Goal: Communication & Community: Share content

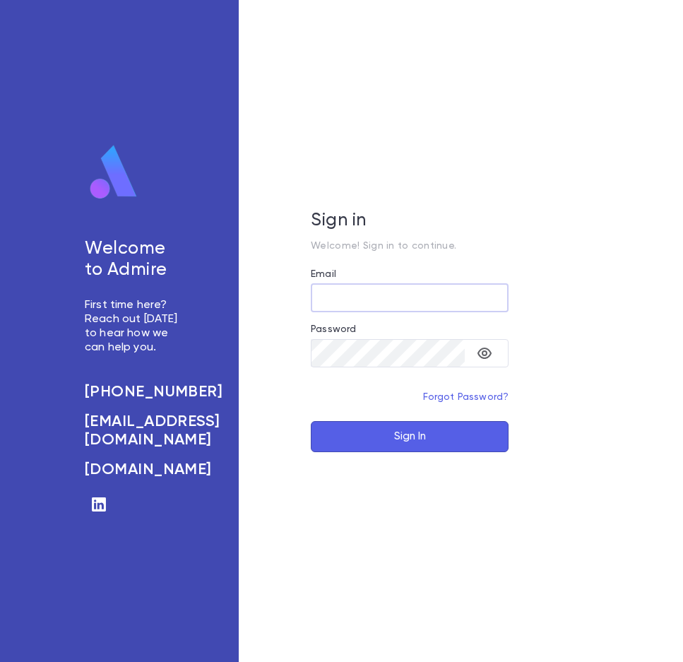
type input "**********"
click at [387, 435] on button "Sign In" at bounding box center [410, 436] width 198 height 31
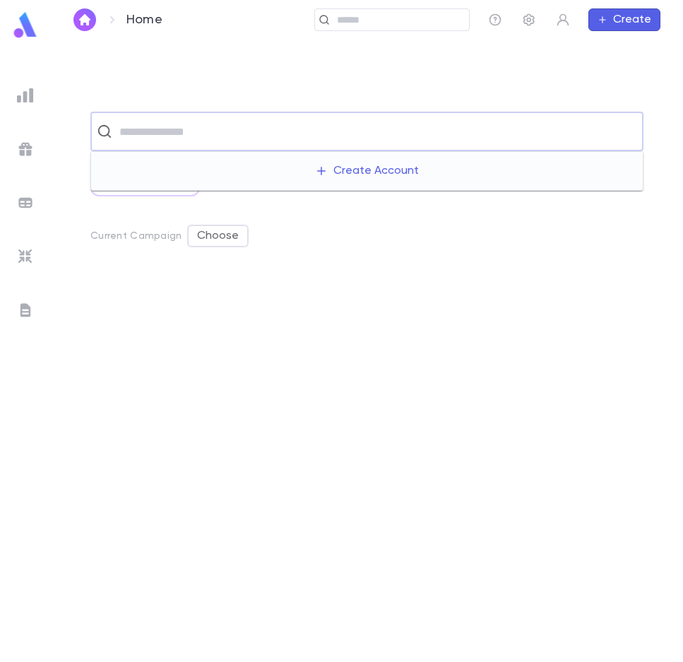
click at [167, 143] on input "text" at bounding box center [376, 131] width 522 height 27
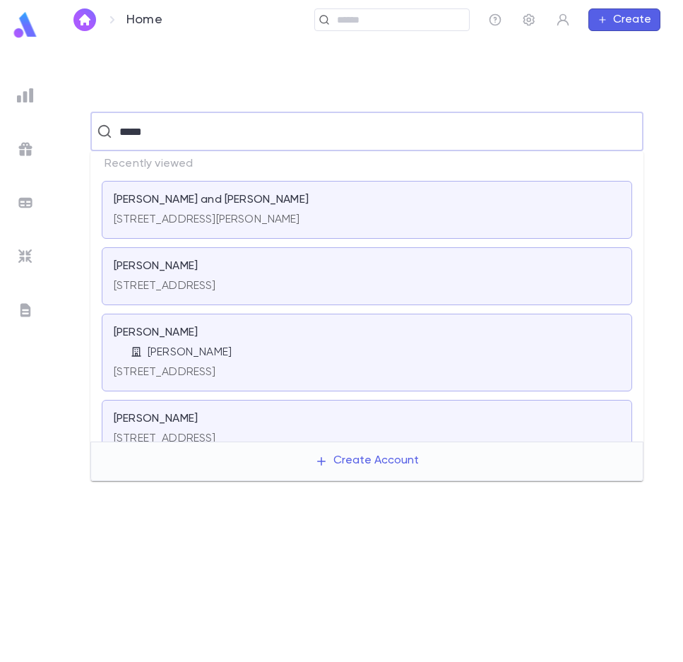
type input "*****"
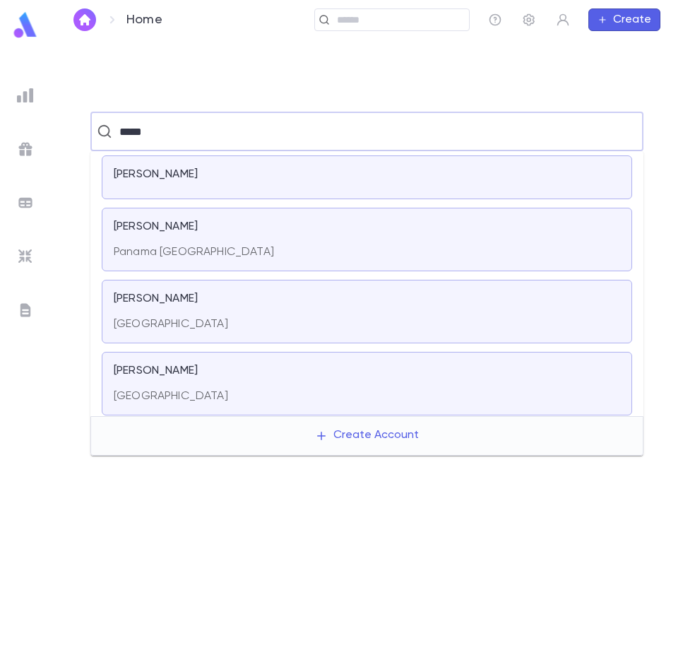
click at [174, 246] on p "Panama [GEOGRAPHIC_DATA]" at bounding box center [194, 252] width 160 height 14
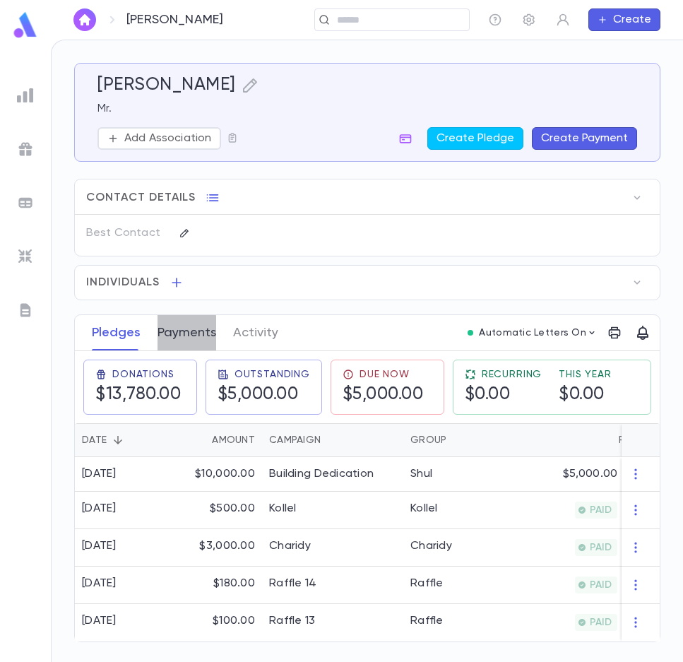
click at [179, 336] on button "Payments" at bounding box center [187, 332] width 59 height 35
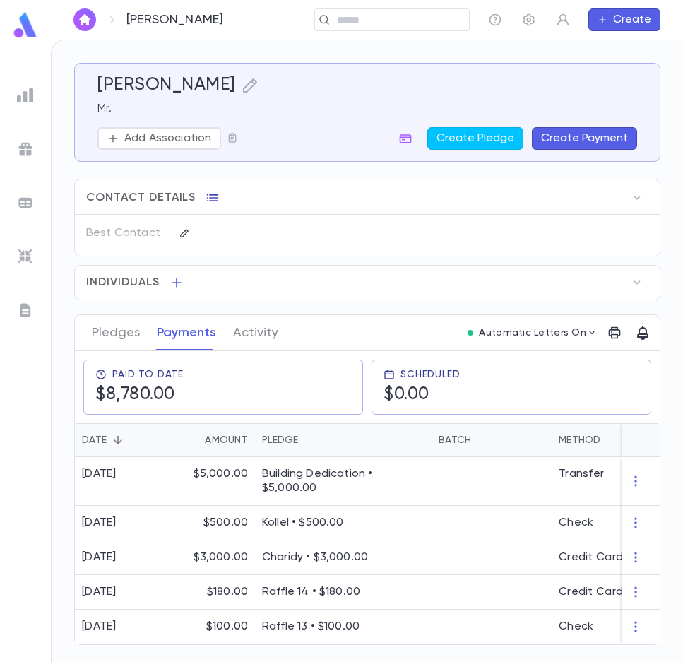
click at [208, 197] on icon "button" at bounding box center [213, 198] width 14 height 14
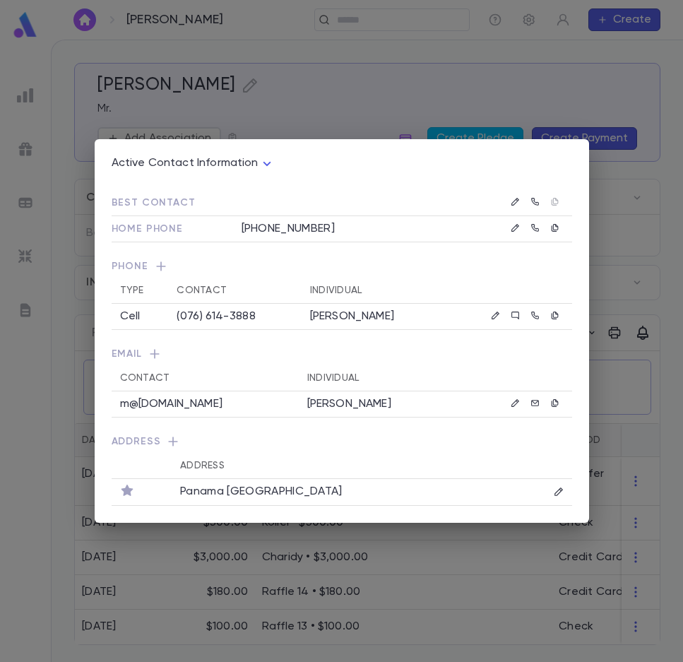
click at [158, 352] on icon "button" at bounding box center [155, 354] width 14 height 14
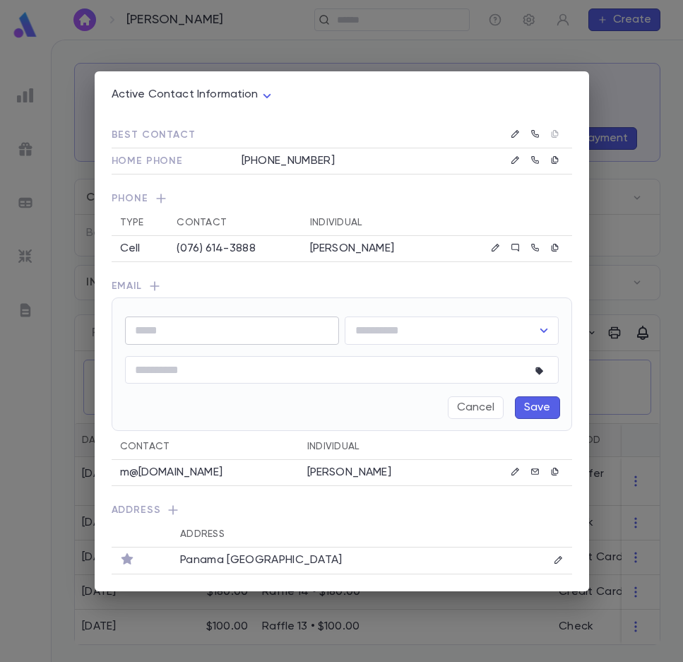
click at [230, 326] on input "text" at bounding box center [232, 330] width 214 height 28
paste input "**********"
type input "**********"
click at [398, 334] on input "text" at bounding box center [441, 330] width 180 height 27
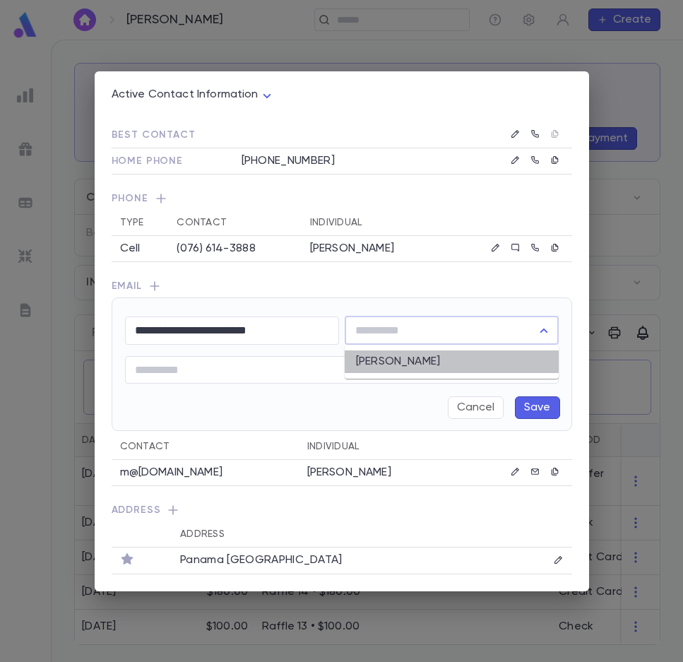
drag, startPoint x: 403, startPoint y: 364, endPoint x: 497, endPoint y: 399, distance: 100.1
click at [405, 365] on li "[PERSON_NAME]" at bounding box center [452, 361] width 214 height 23
type input "**********"
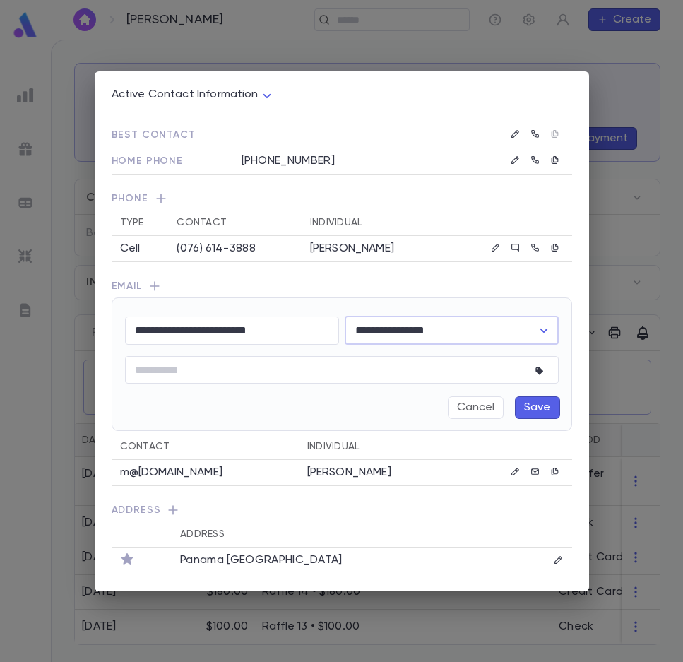
click at [520, 408] on button "Save" at bounding box center [537, 407] width 45 height 23
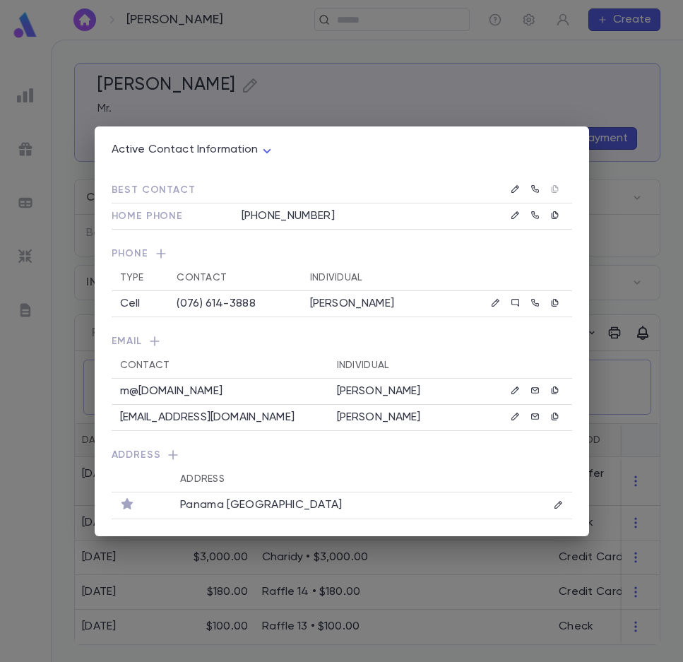
click at [480, 92] on div "Active Contact Information **** Best Contact Home Phone [PHONE_NUMBER] Phone Ty…" at bounding box center [341, 331] width 683 height 662
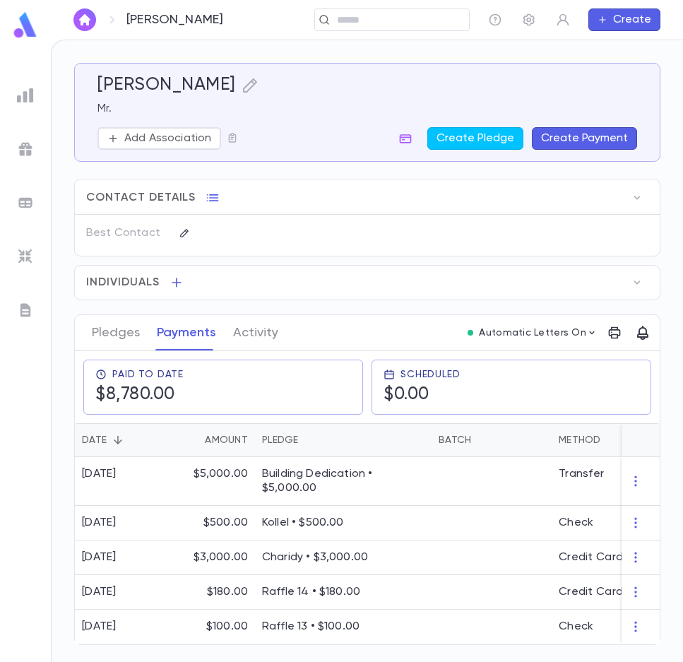
click at [610, 136] on button "Create Payment" at bounding box center [584, 138] width 105 height 23
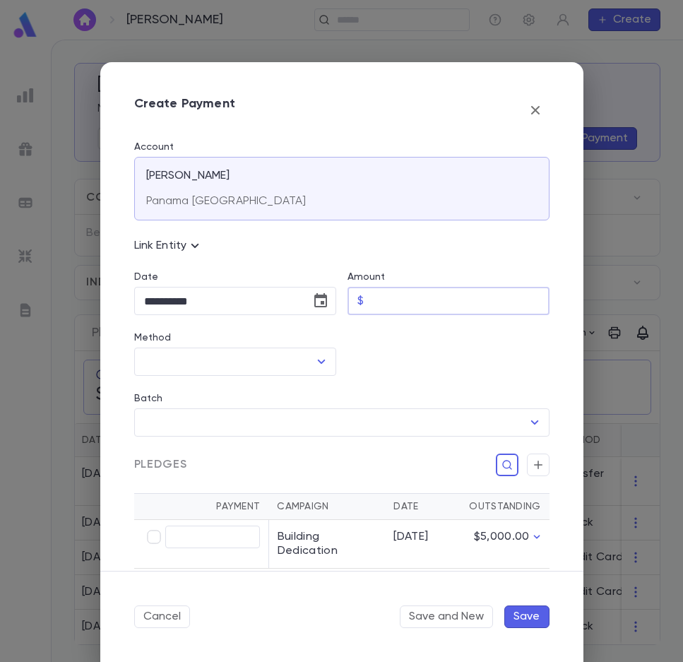
click at [420, 302] on input "Amount" at bounding box center [459, 301] width 180 height 28
type input "******"
click at [280, 374] on input "Method" at bounding box center [225, 361] width 168 height 27
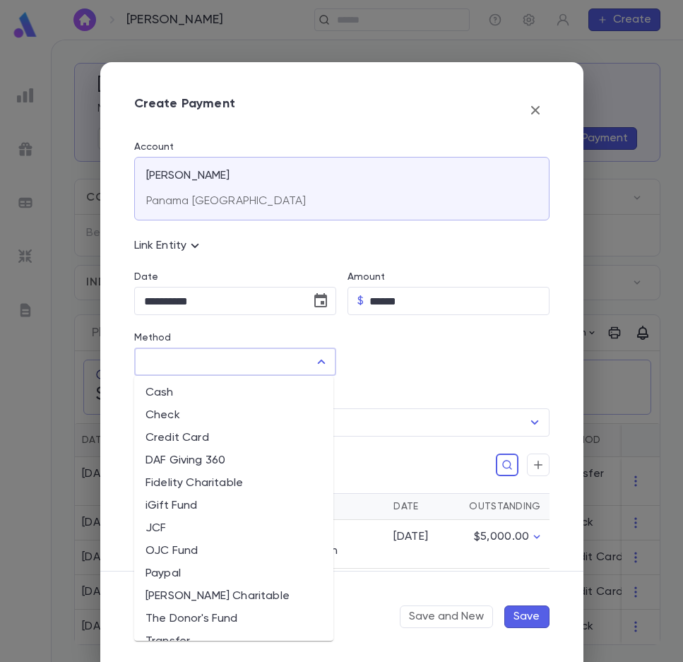
click at [182, 440] on li "Credit Card" at bounding box center [233, 438] width 199 height 23
type input "**********"
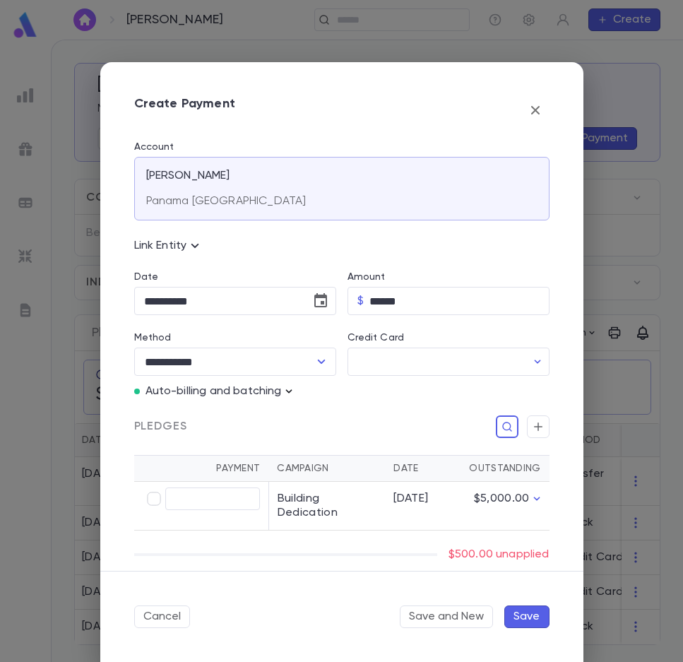
click at [291, 387] on icon "button" at bounding box center [289, 391] width 14 height 14
click at [335, 413] on p "Enter Manual Billing Instead" at bounding box center [370, 417] width 146 height 14
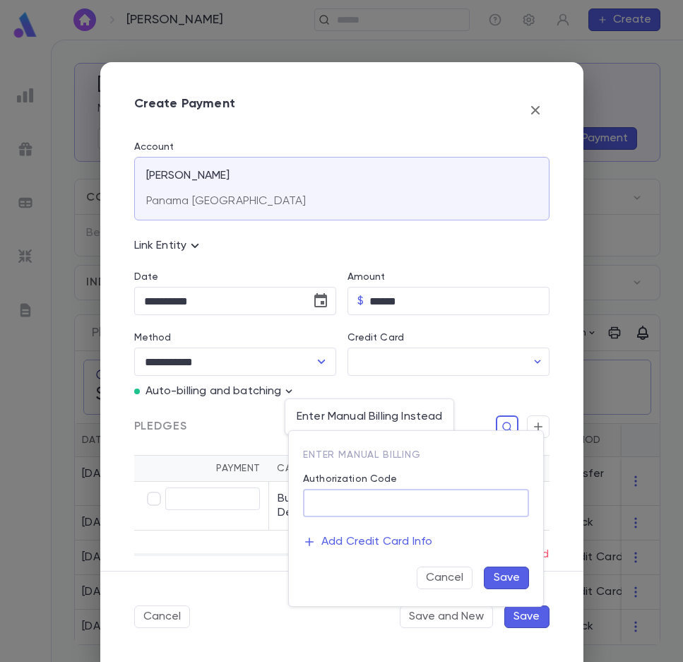
click at [381, 504] on input "Authorization Code" at bounding box center [416, 504] width 226 height 28
type input "******"
click at [511, 574] on button "Save" at bounding box center [506, 577] width 45 height 23
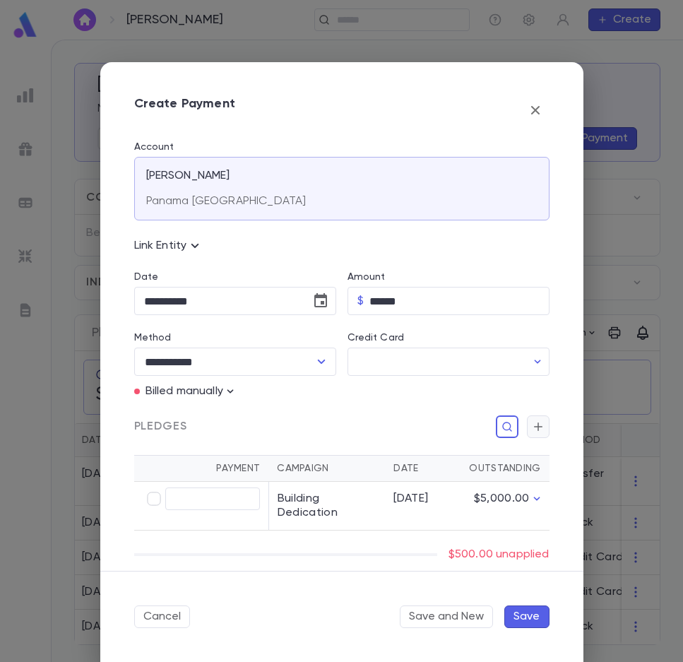
click at [527, 434] on button "button" at bounding box center [538, 426] width 23 height 23
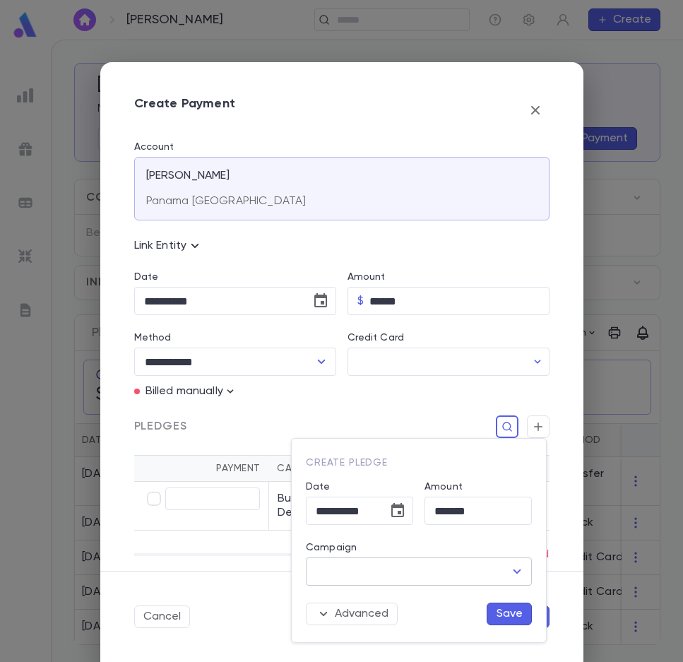
click at [427, 582] on input "Campaign" at bounding box center [408, 571] width 192 height 27
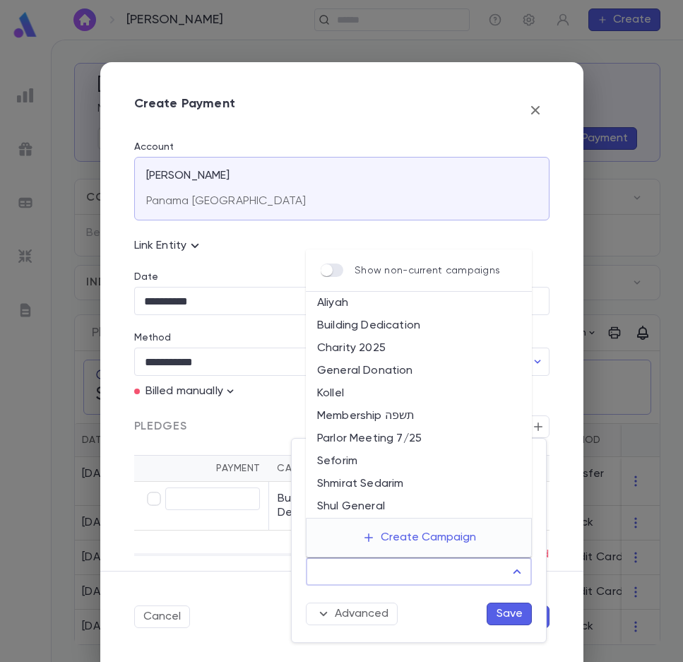
click at [364, 396] on li "Kollel" at bounding box center [419, 393] width 226 height 23
type input "******"
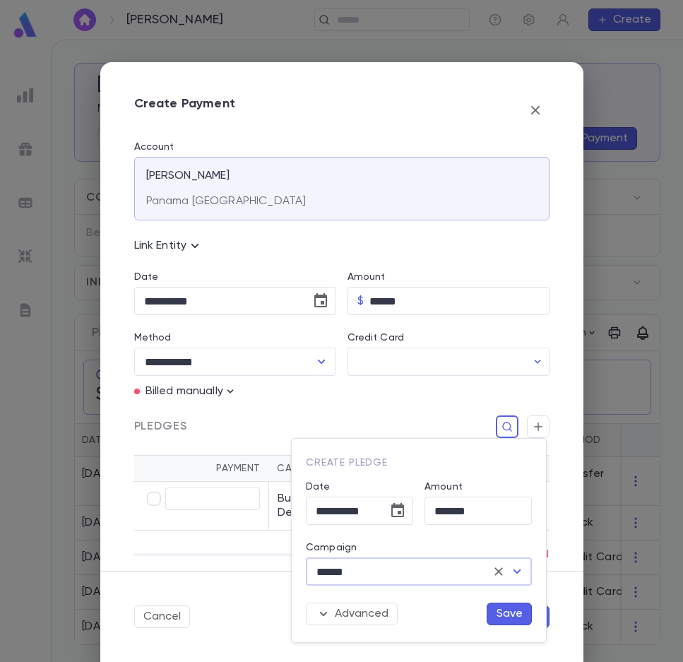
click at [516, 607] on button "Save" at bounding box center [509, 614] width 45 height 23
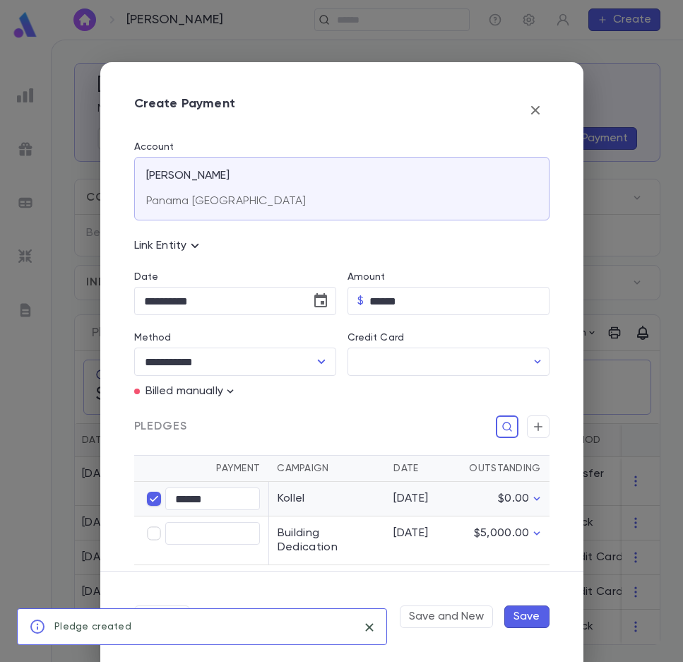
click at [523, 612] on button "Save" at bounding box center [526, 616] width 45 height 23
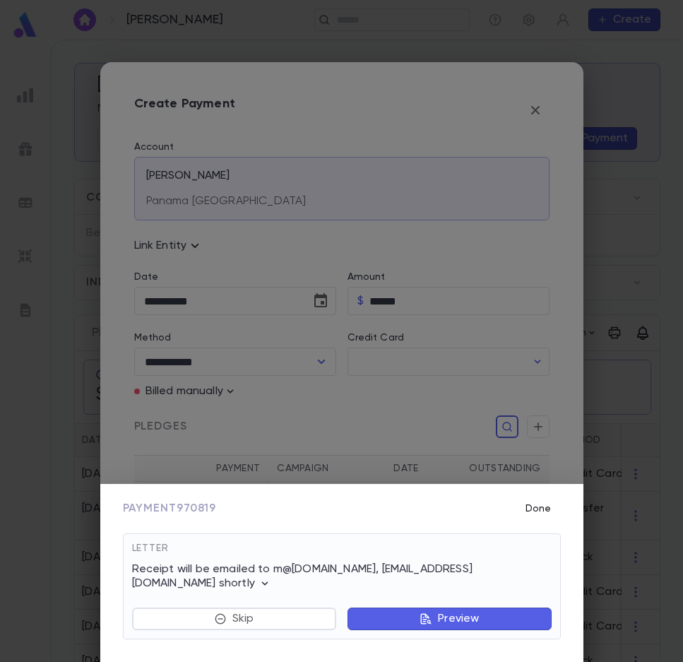
click at [533, 513] on button "Done" at bounding box center [538, 508] width 45 height 27
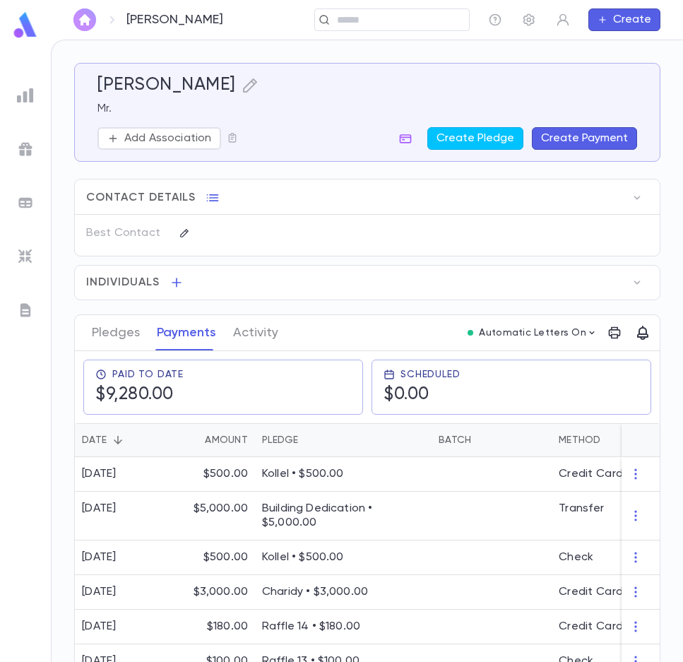
click at [90, 19] on img "button" at bounding box center [84, 19] width 17 height 11
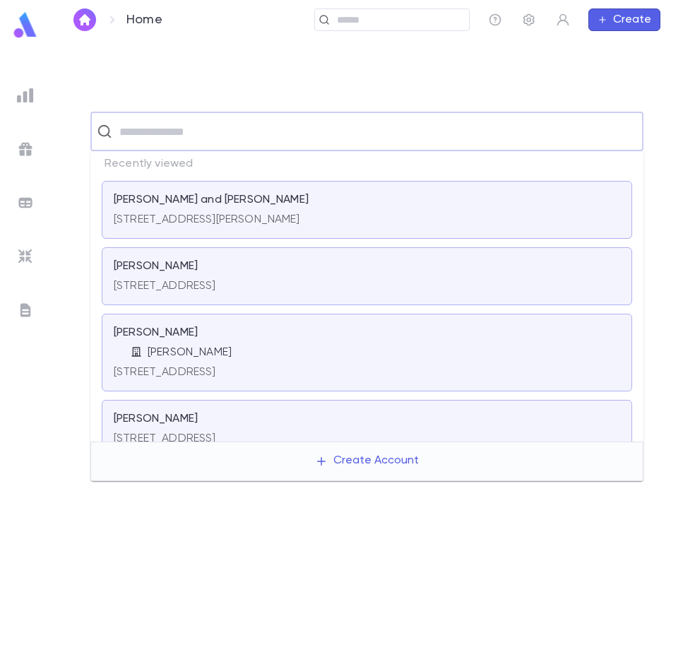
click at [211, 138] on input "text" at bounding box center [376, 131] width 522 height 27
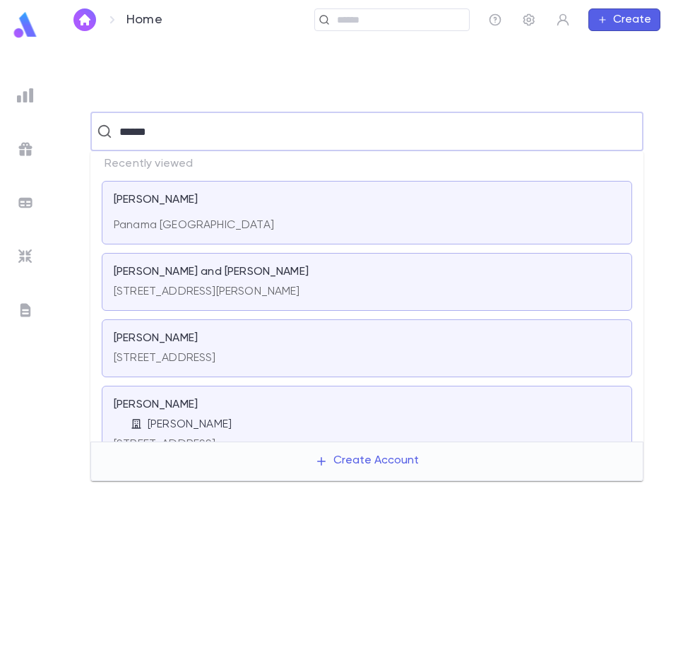
type input "******"
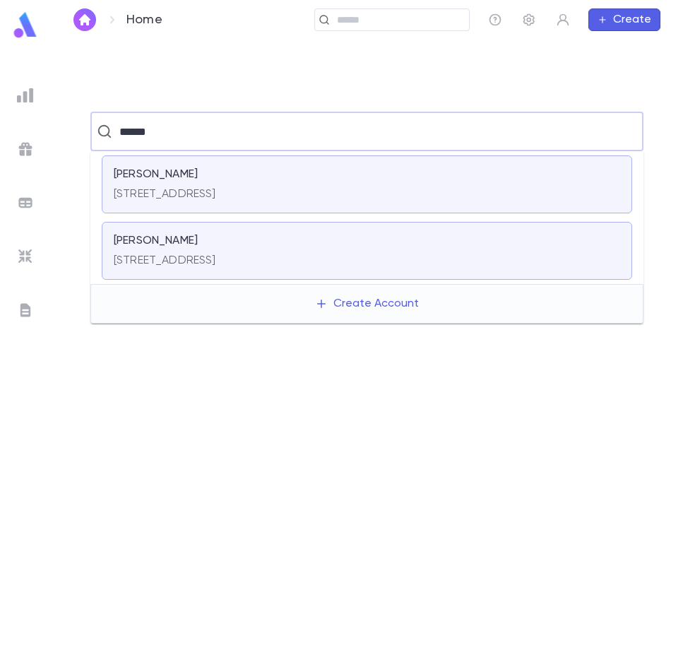
click at [216, 257] on p "[STREET_ADDRESS]" at bounding box center [165, 261] width 102 height 14
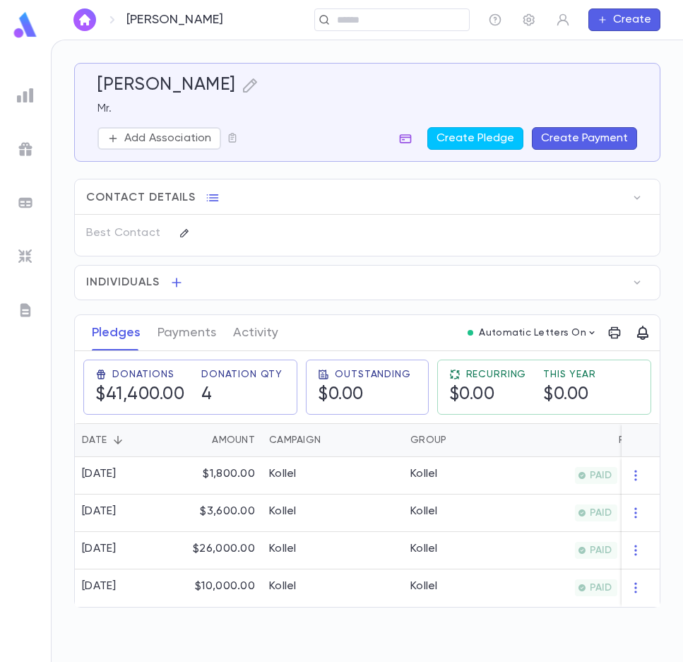
click at [413, 138] on icon "button" at bounding box center [405, 138] width 14 height 14
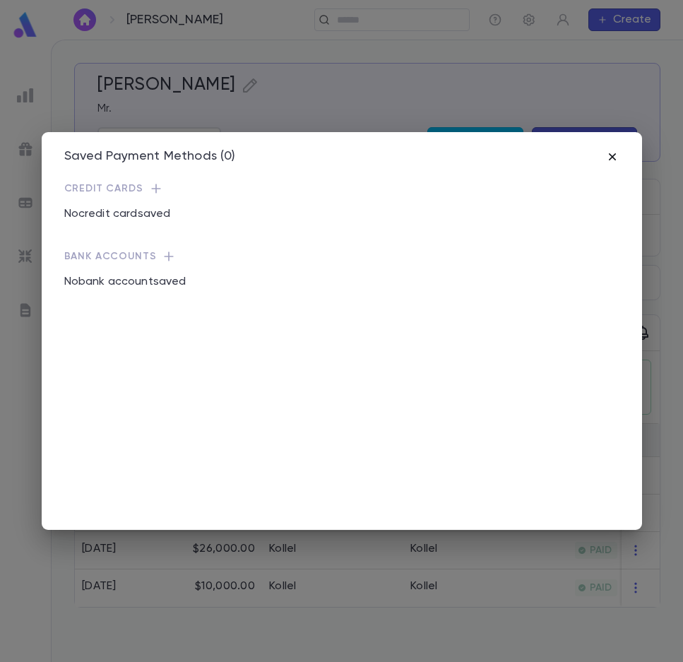
click at [612, 155] on icon "button" at bounding box center [612, 157] width 14 height 14
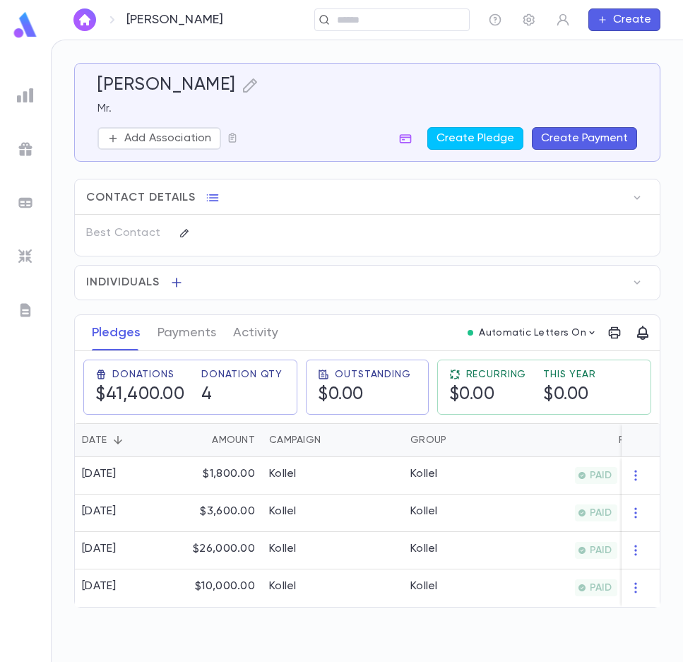
click at [174, 280] on icon "button" at bounding box center [177, 282] width 14 height 14
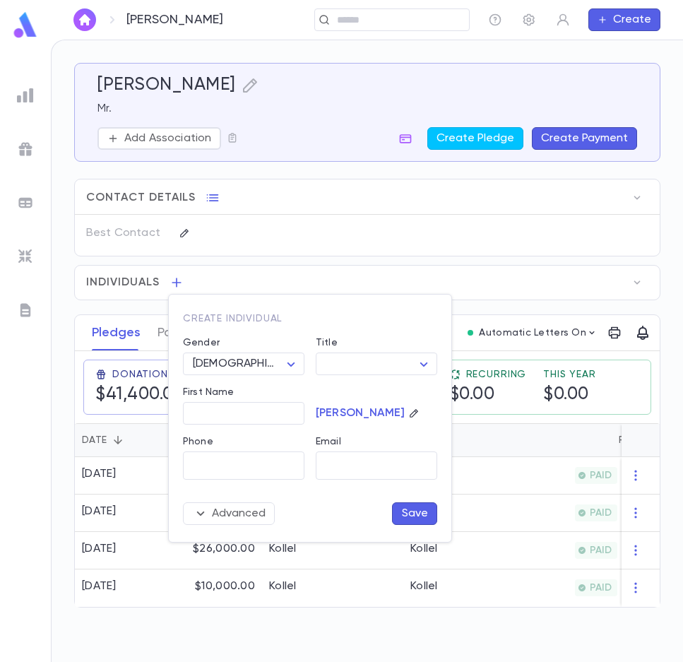
click at [363, 229] on div at bounding box center [341, 331] width 683 height 662
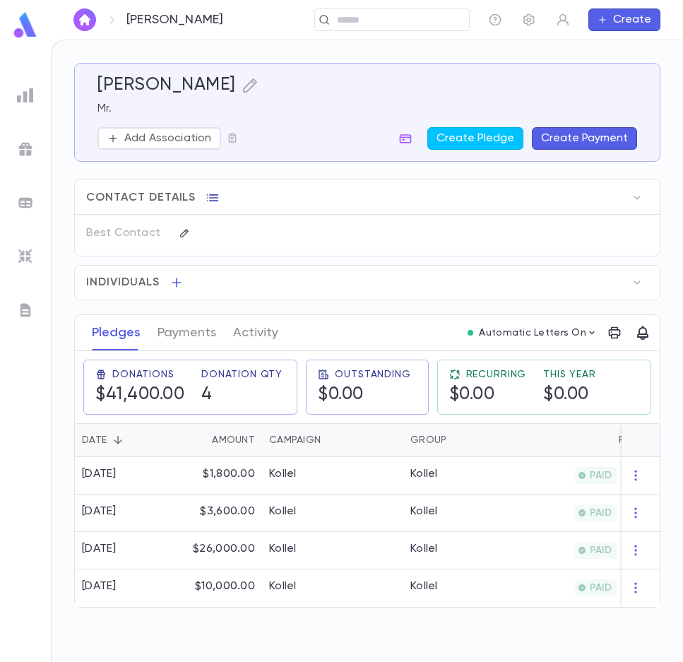
click at [215, 204] on icon "button" at bounding box center [213, 198] width 14 height 14
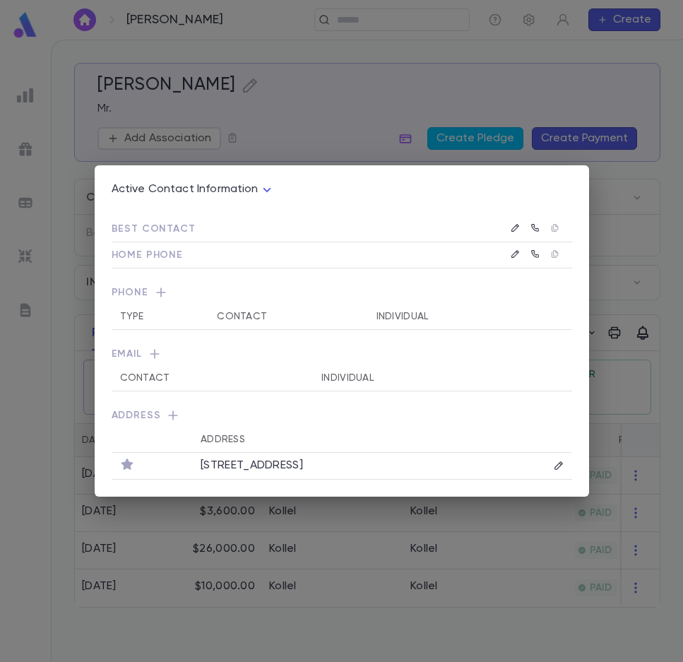
click at [292, 122] on div "Active Contact Information **** Best Contact Home Phone Phone Type Contact Indi…" at bounding box center [341, 331] width 683 height 662
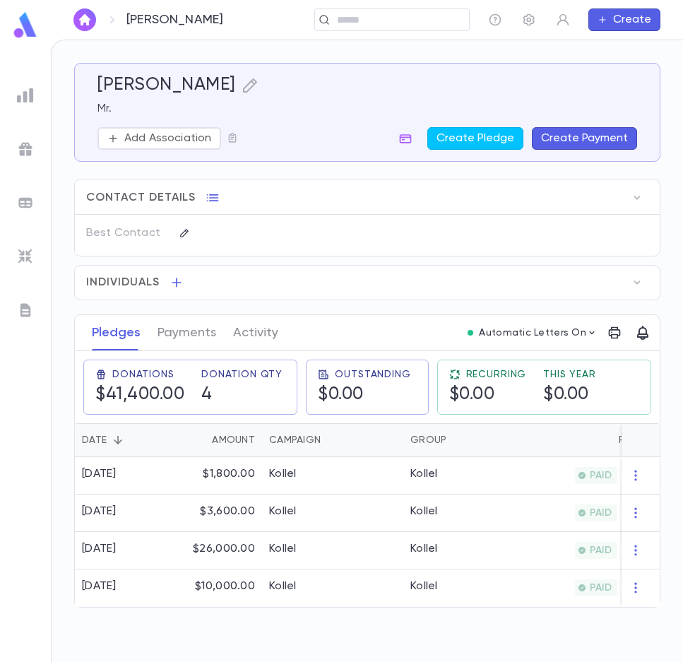
click at [81, 21] on img "button" at bounding box center [84, 19] width 17 height 11
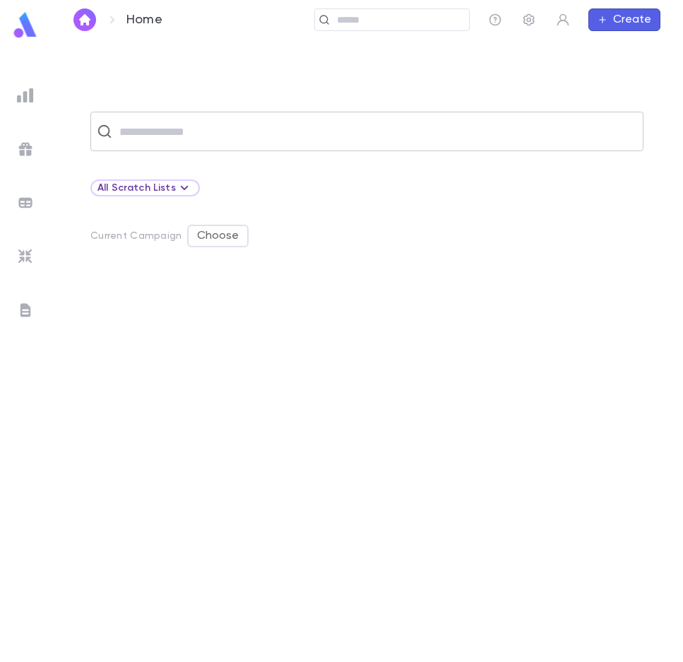
click at [129, 133] on input "text" at bounding box center [376, 131] width 522 height 27
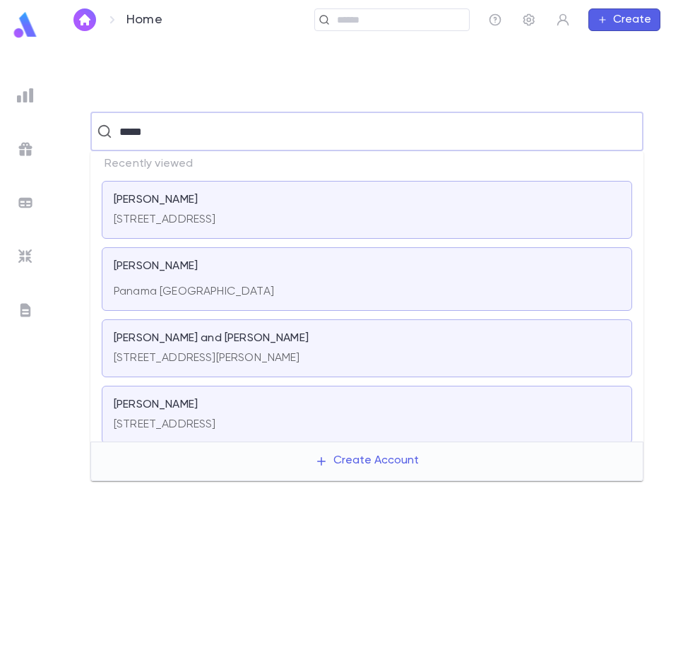
type input "*****"
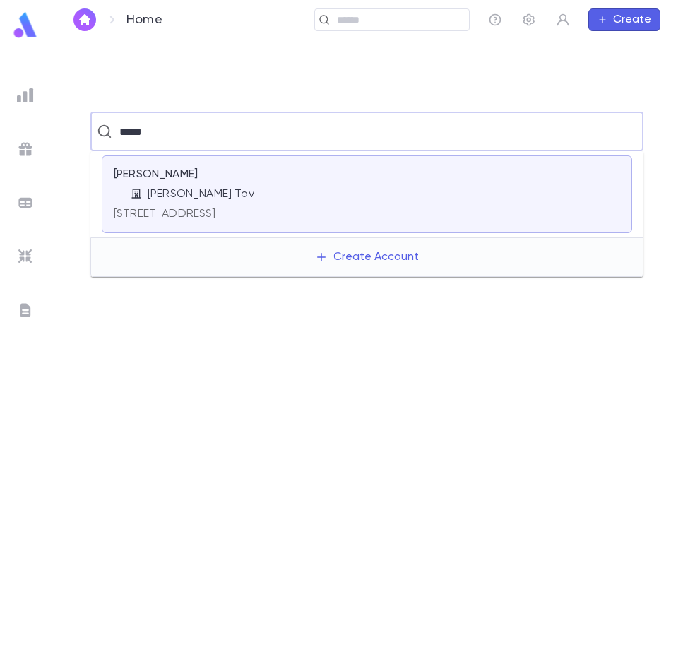
click at [165, 181] on p "[PERSON_NAME]" at bounding box center [156, 174] width 84 height 14
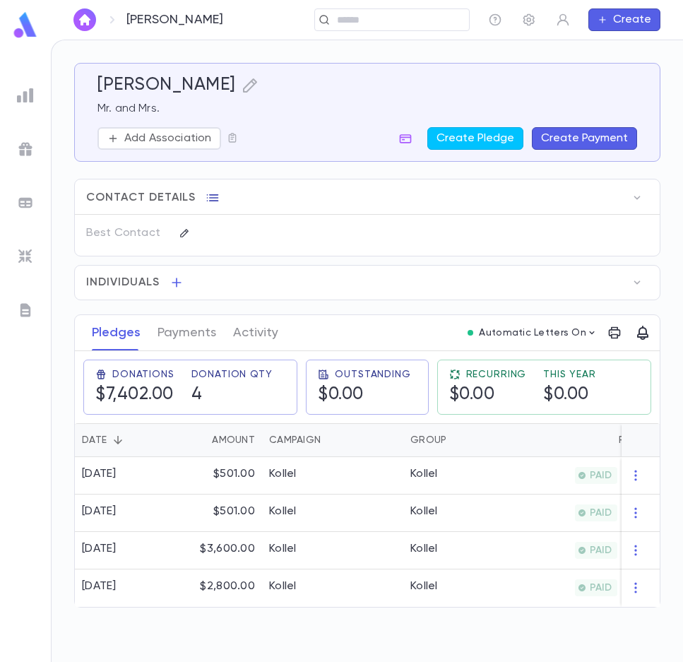
click at [213, 199] on icon "button" at bounding box center [213, 198] width 14 height 14
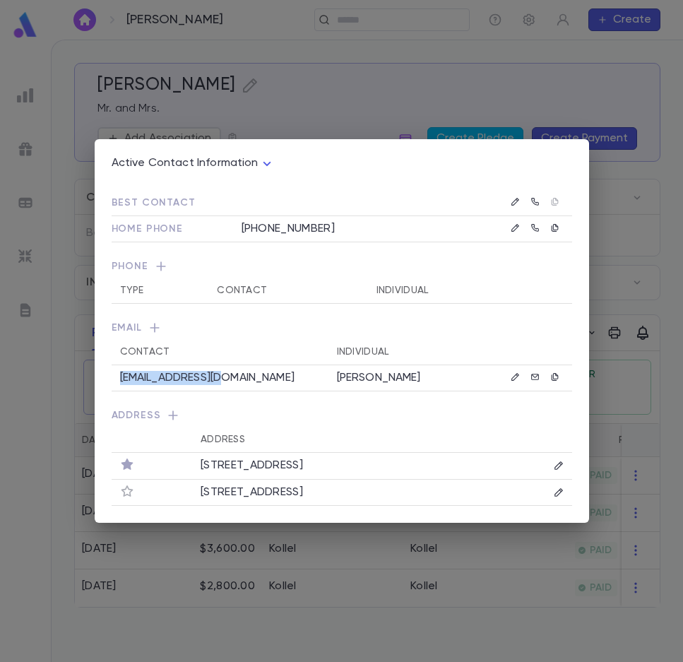
drag, startPoint x: 235, startPoint y: 385, endPoint x: 119, endPoint y: 381, distance: 116.6
click at [119, 381] on td "[EMAIL_ADDRESS][DOMAIN_NAME]" at bounding box center [220, 378] width 217 height 26
copy p "[EMAIL_ADDRESS][DOMAIN_NAME]"
click at [296, 78] on div "Active Contact Information **** Best Contact Home Phone [PHONE_NUMBER] Phone Ty…" at bounding box center [341, 331] width 683 height 662
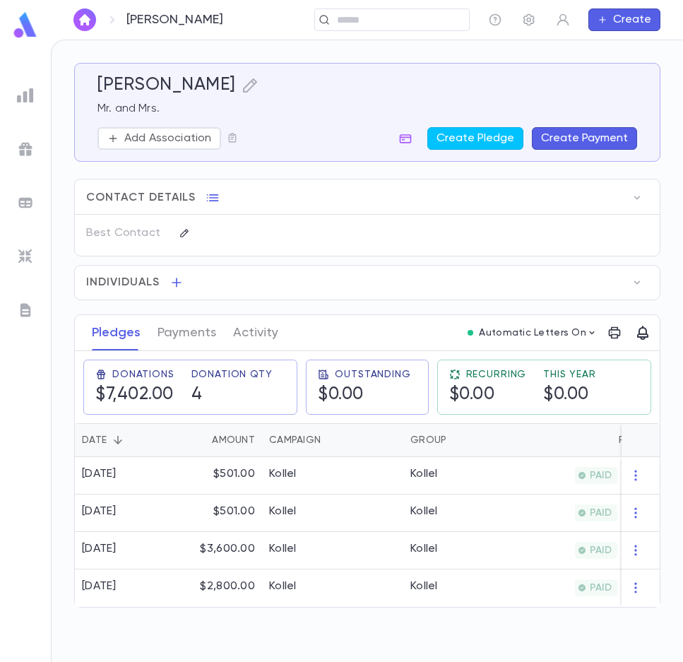
click at [30, 93] on img at bounding box center [25, 95] width 17 height 17
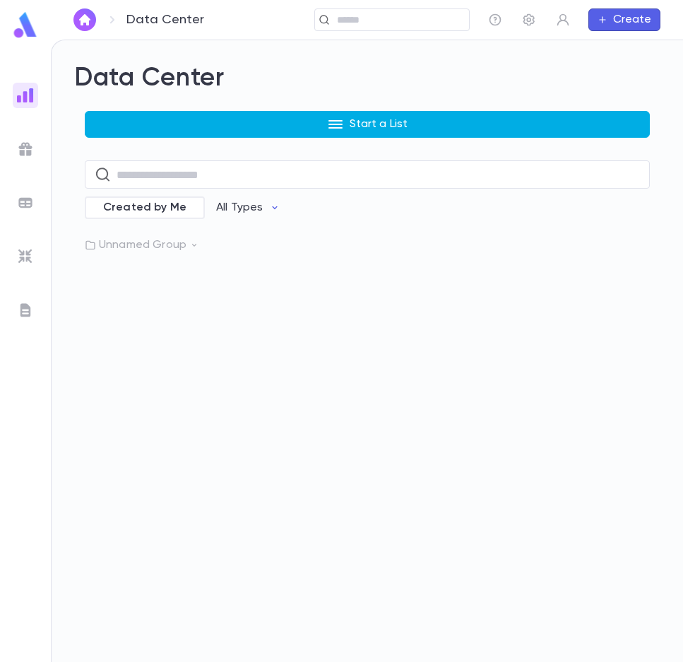
click at [372, 125] on p "Start a List" at bounding box center [379, 124] width 59 height 14
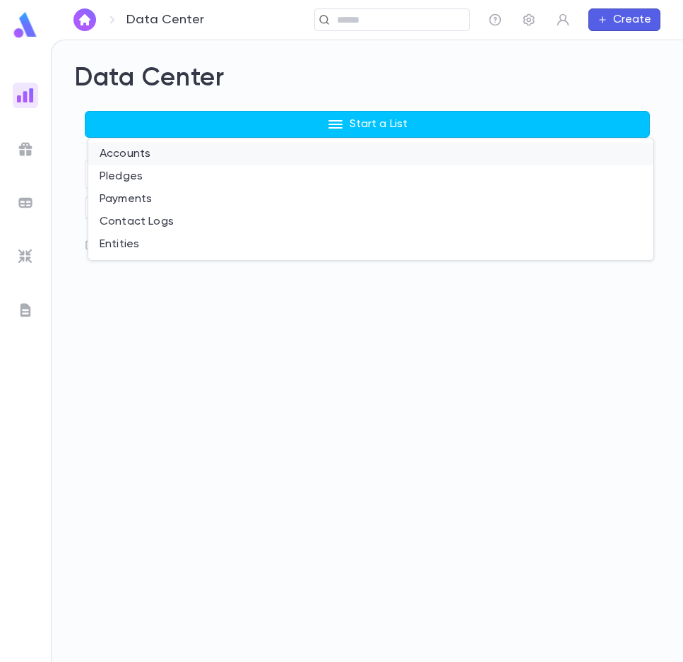
click at [127, 156] on li "Accounts" at bounding box center [370, 154] width 565 height 23
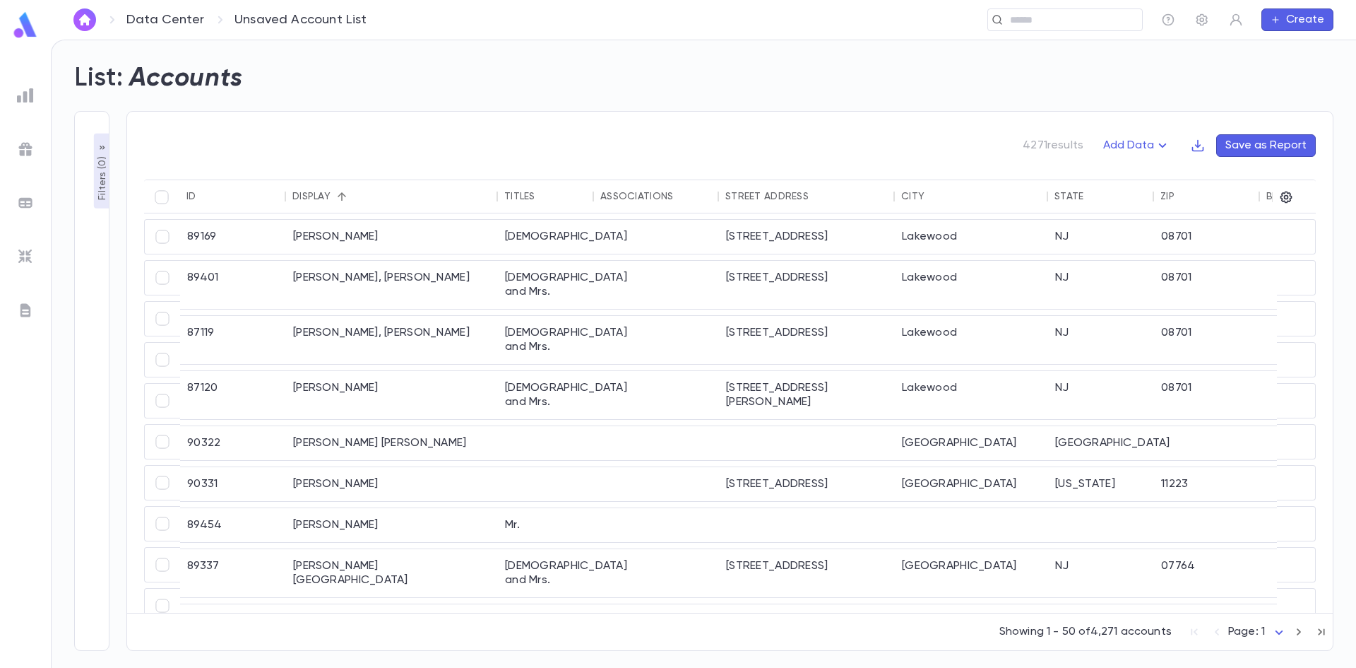
click at [97, 164] on p "Filters ( 0 )" at bounding box center [102, 176] width 14 height 47
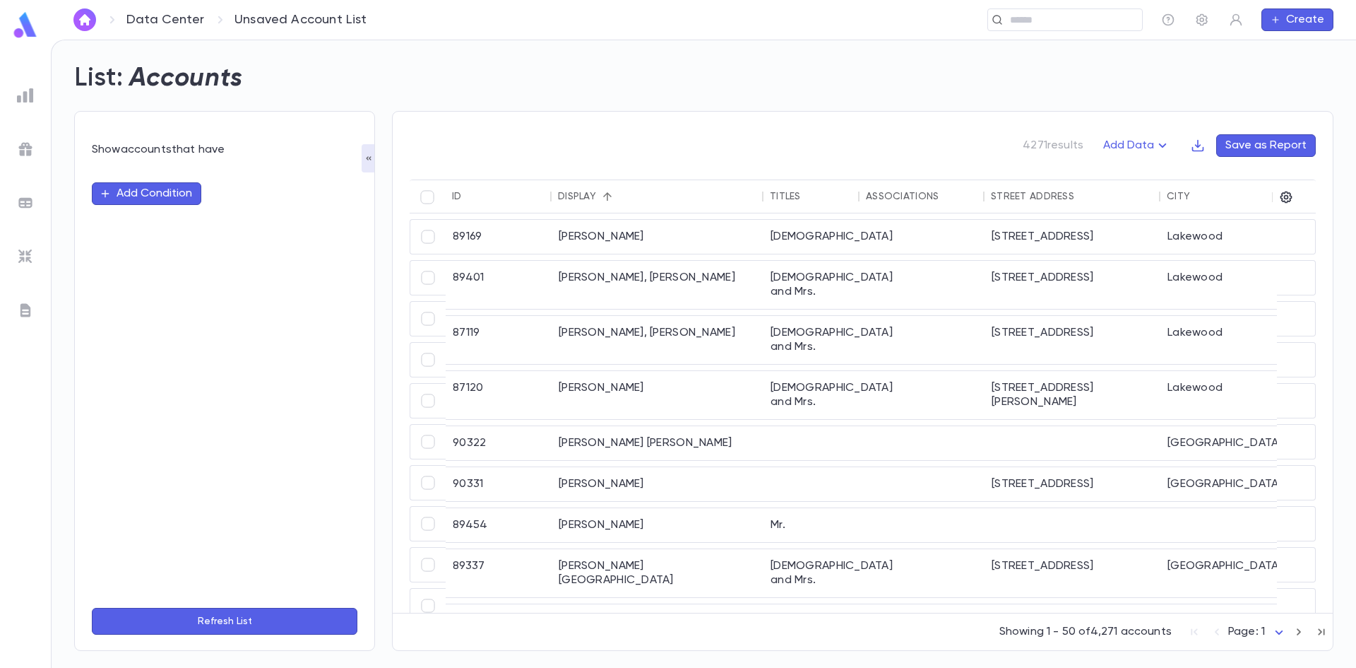
click at [175, 198] on button "Add Condition" at bounding box center [146, 193] width 109 height 23
type input "*******"
click at [149, 220] on li "Associations" at bounding box center [225, 221] width 266 height 23
click at [263, 223] on input "text" at bounding box center [277, 219] width 85 height 27
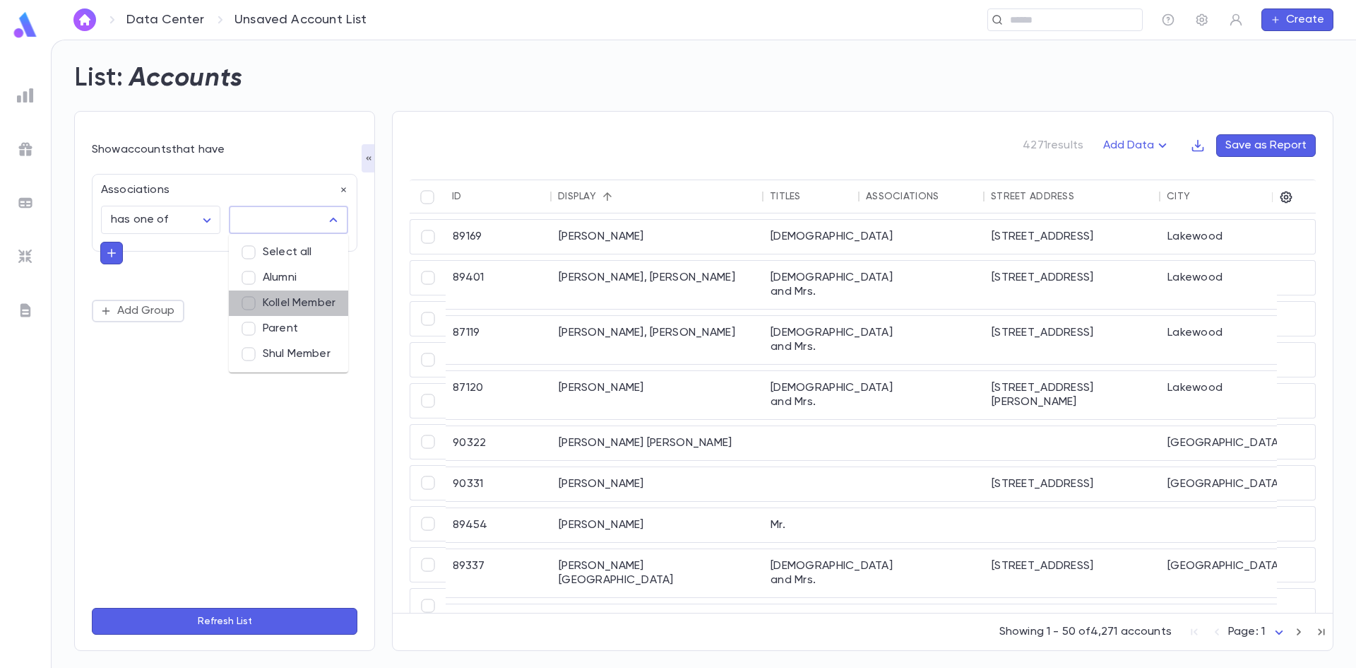
click at [268, 304] on li "Kollel Member" at bounding box center [288, 302] width 119 height 25
click at [242, 624] on button "Refresh List" at bounding box center [225, 620] width 266 height 27
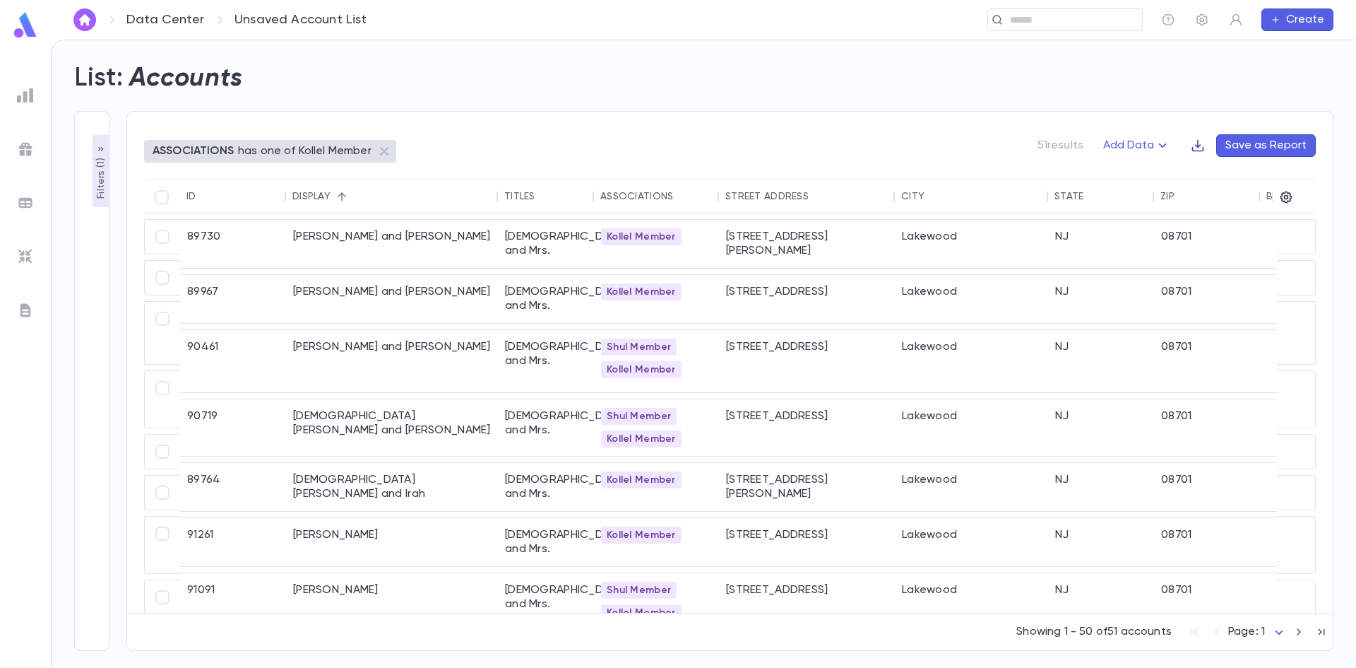
click at [682, 148] on icon "button" at bounding box center [1198, 145] width 14 height 14
click at [682, 71] on div at bounding box center [678, 334] width 1356 height 668
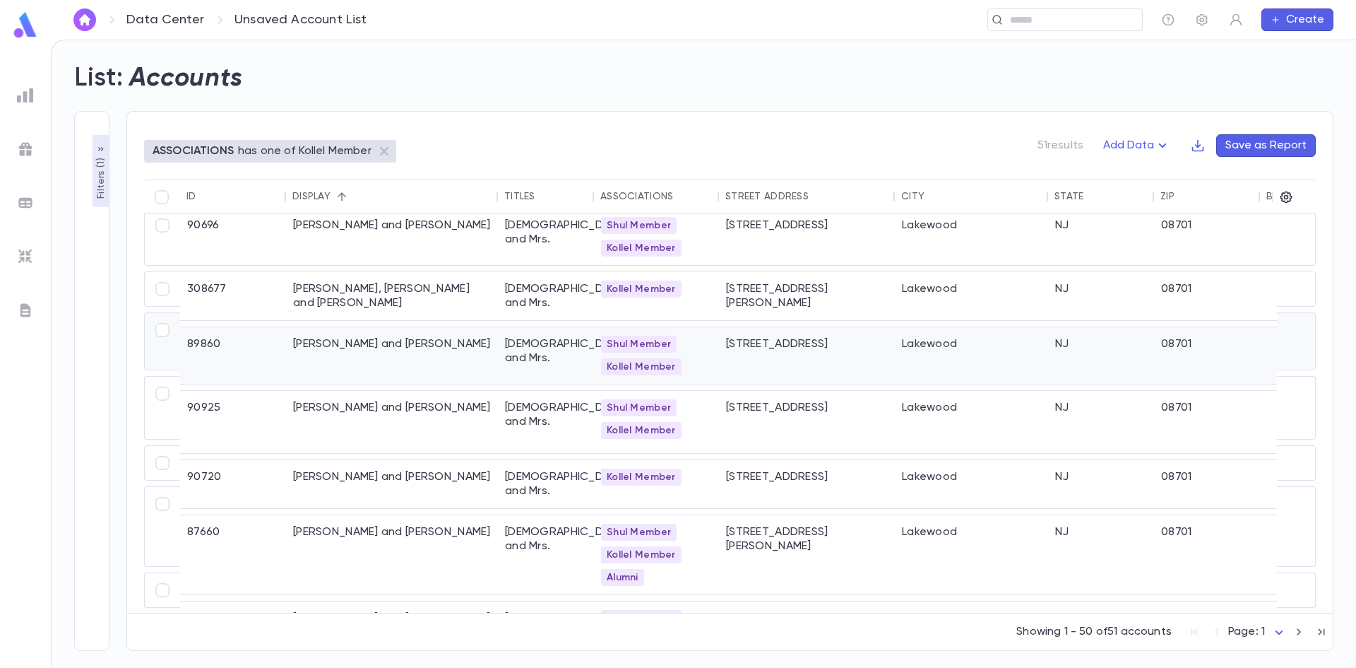
scroll to position [989, 0]
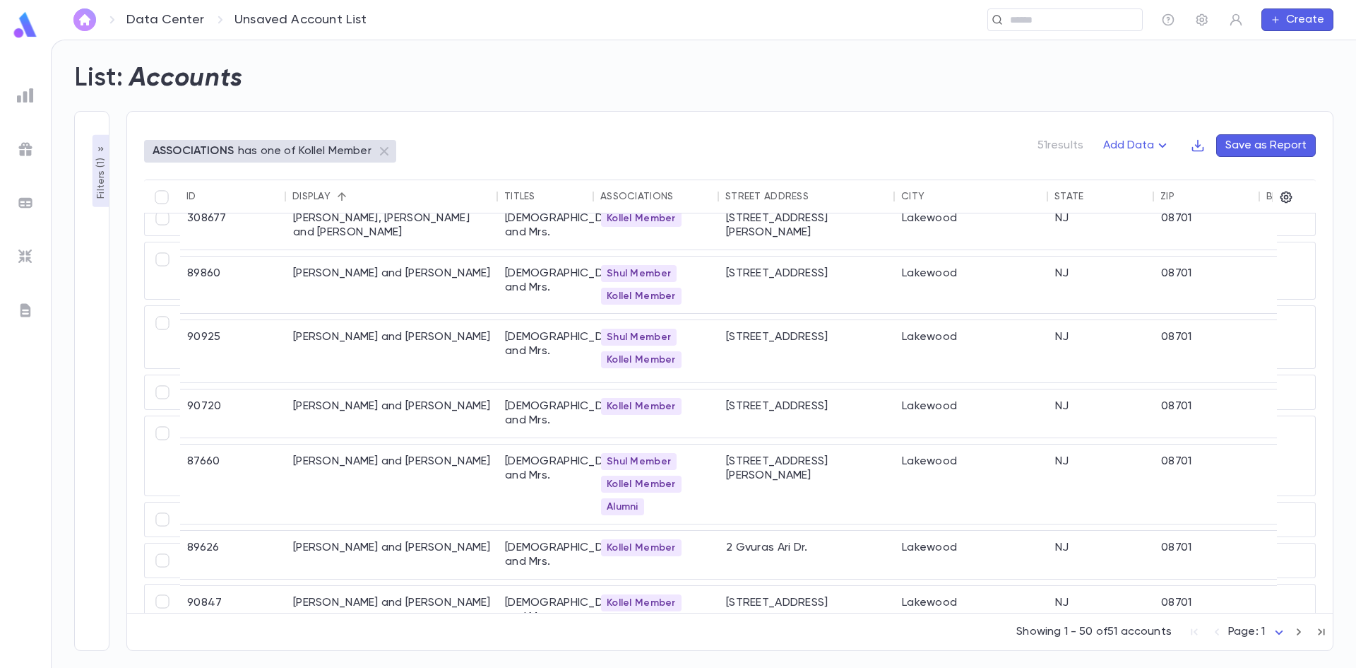
click at [86, 27] on button "button" at bounding box center [84, 19] width 23 height 23
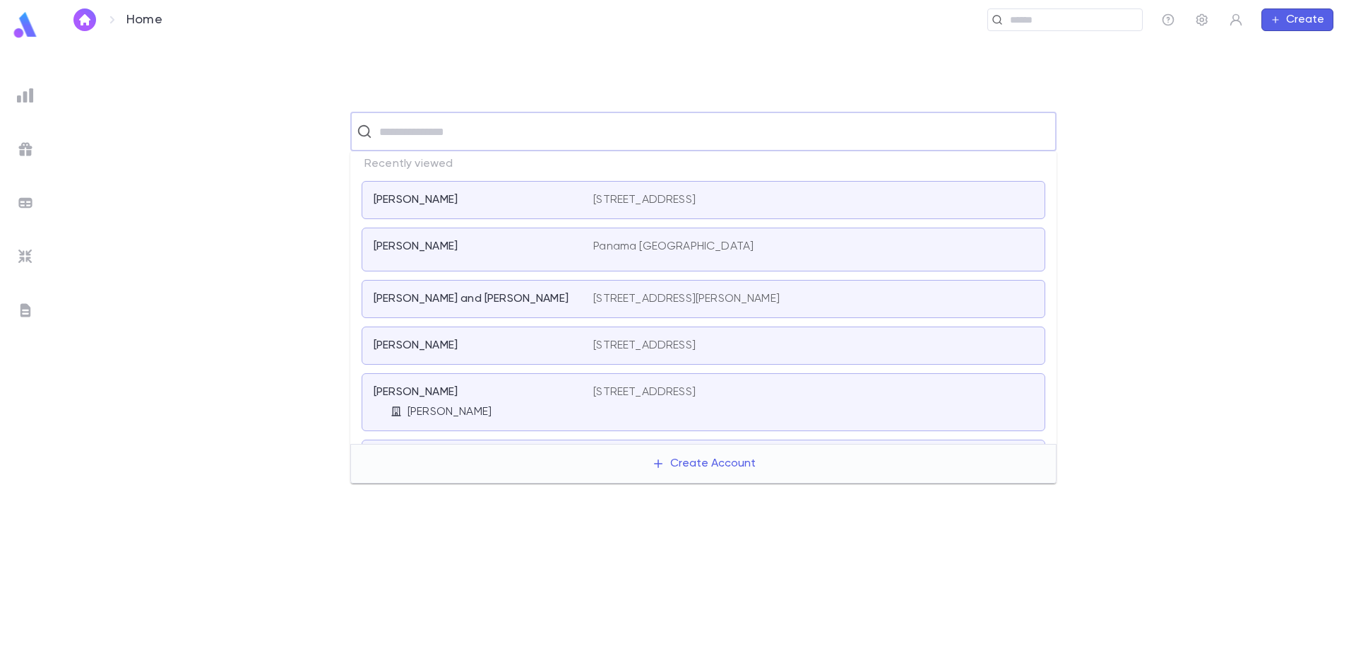
click at [435, 134] on input "text" at bounding box center [712, 131] width 675 height 27
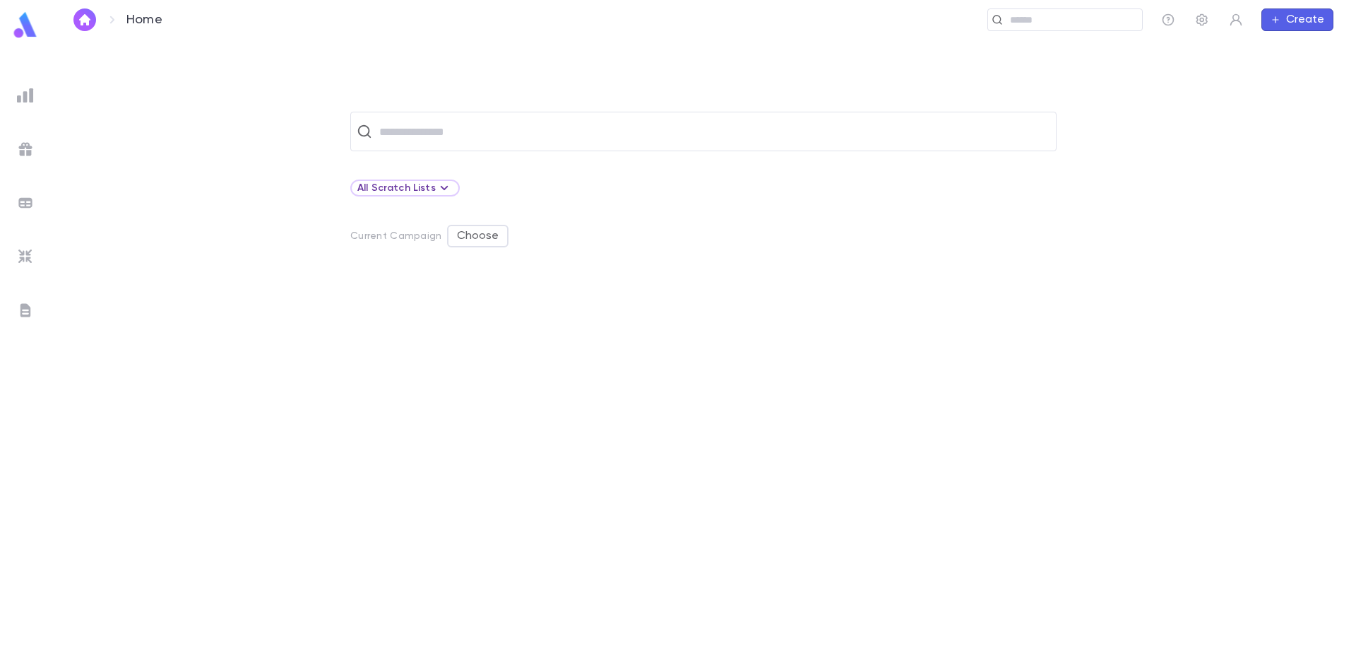
click at [470, 370] on div at bounding box center [526, 455] width 353 height 360
click at [20, 95] on img at bounding box center [25, 95] width 17 height 17
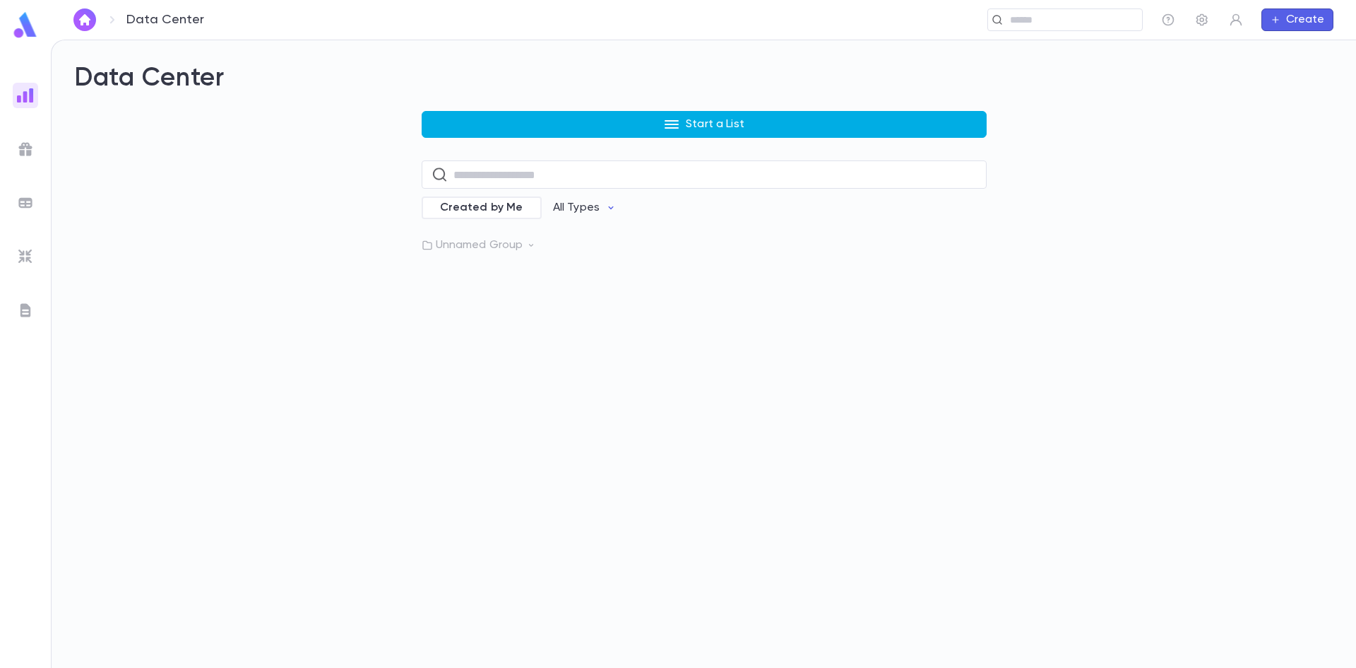
click at [682, 129] on p "Start a List" at bounding box center [715, 124] width 59 height 14
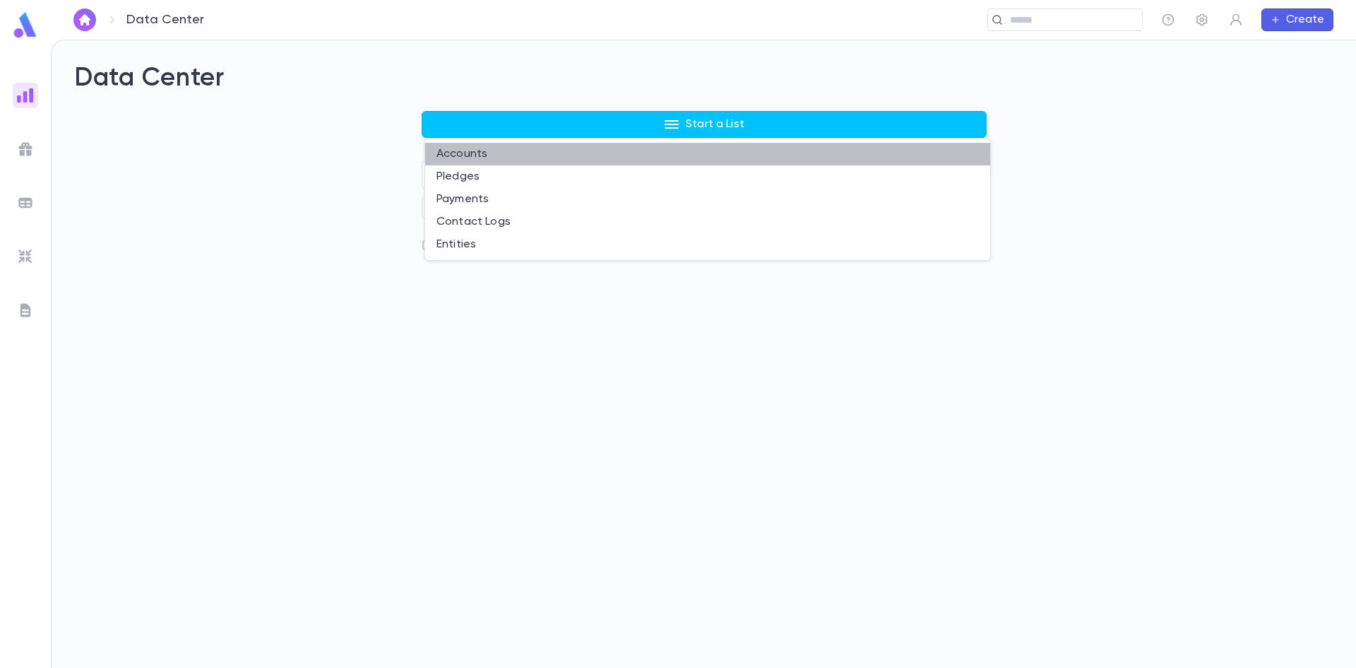
click at [482, 154] on li "Accounts" at bounding box center [707, 154] width 565 height 23
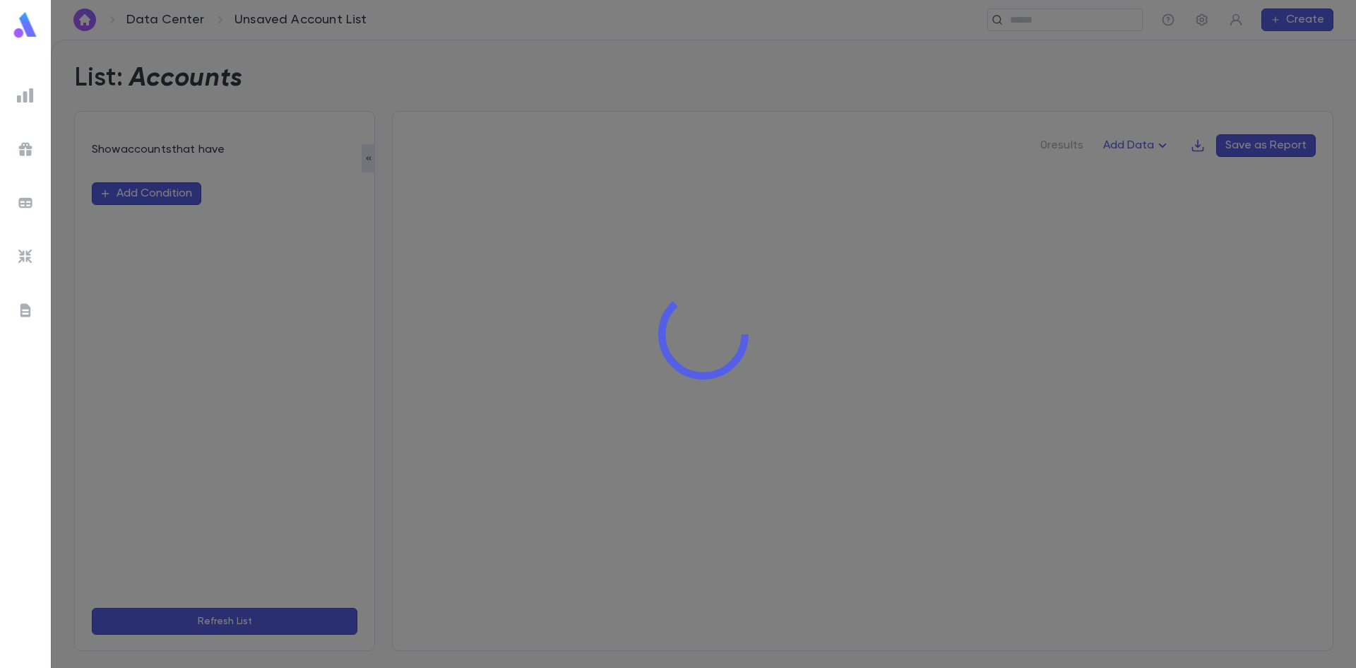
click at [184, 194] on div at bounding box center [703, 334] width 1305 height 668
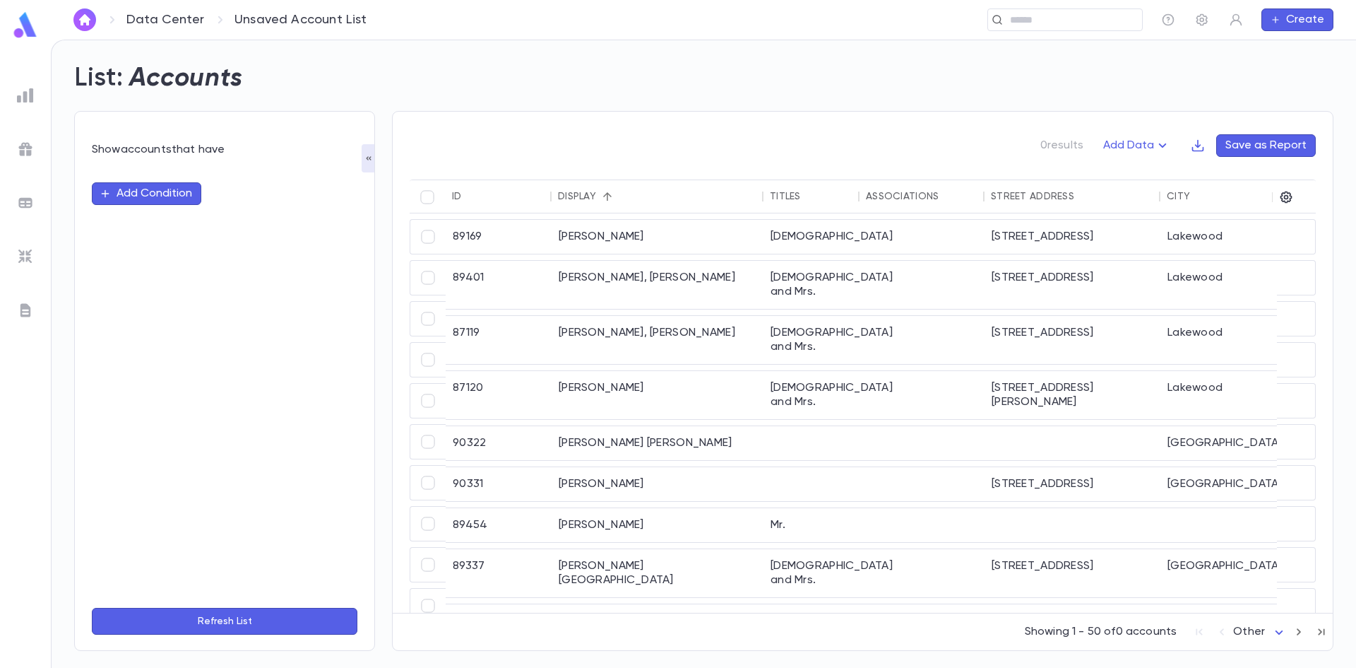
click at [184, 194] on button "Add Condition" at bounding box center [146, 193] width 109 height 23
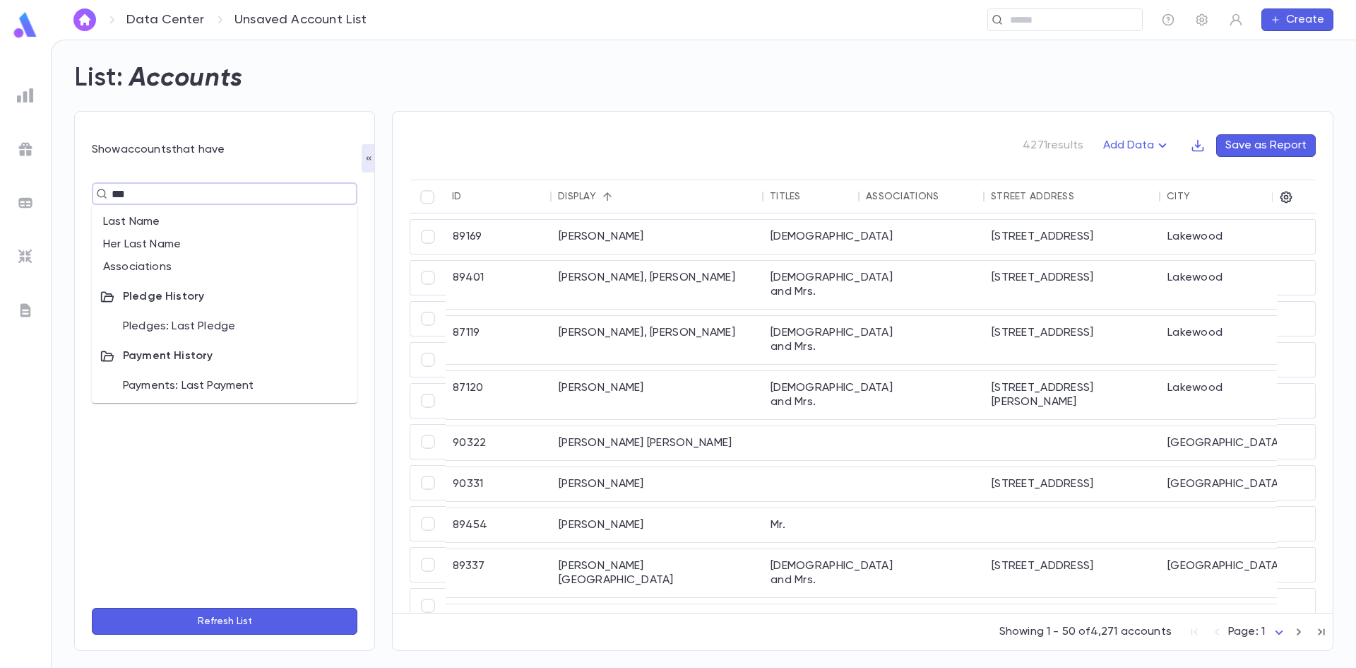
type input "****"
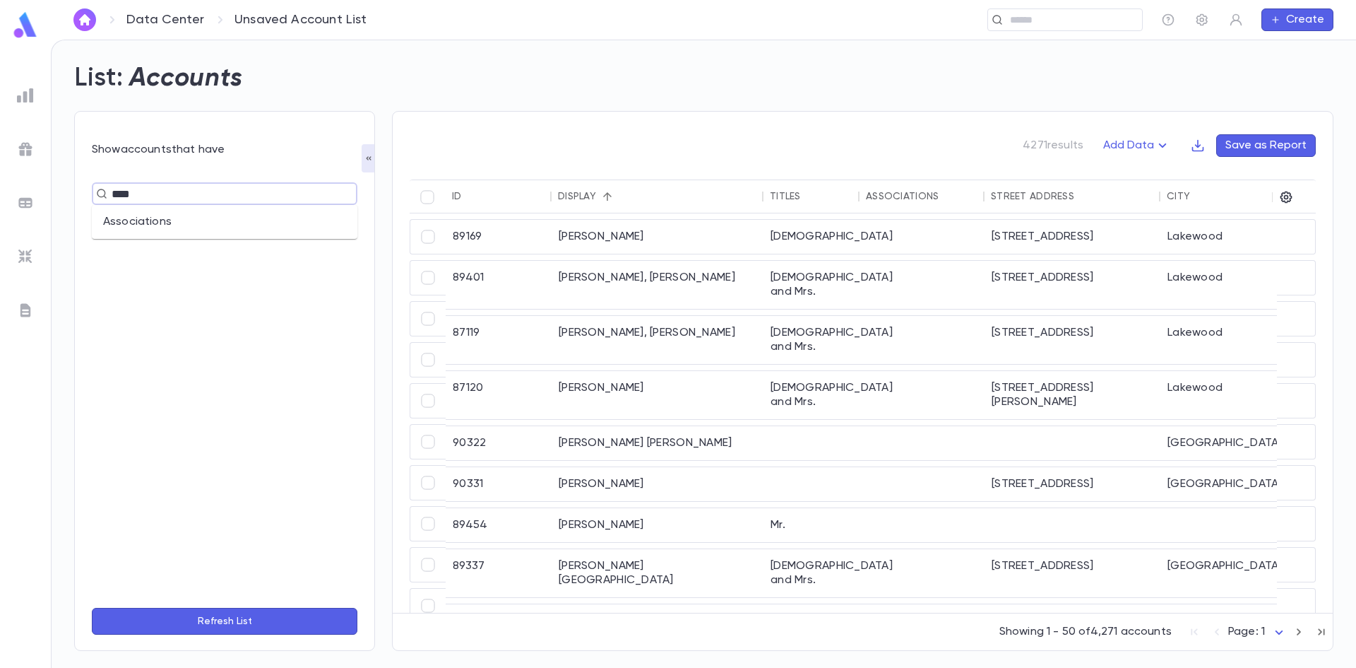
click at [155, 221] on li "Associations" at bounding box center [225, 221] width 266 height 23
click at [259, 227] on input "text" at bounding box center [277, 219] width 85 height 27
click at [233, 617] on button "Refresh List" at bounding box center [225, 620] width 266 height 27
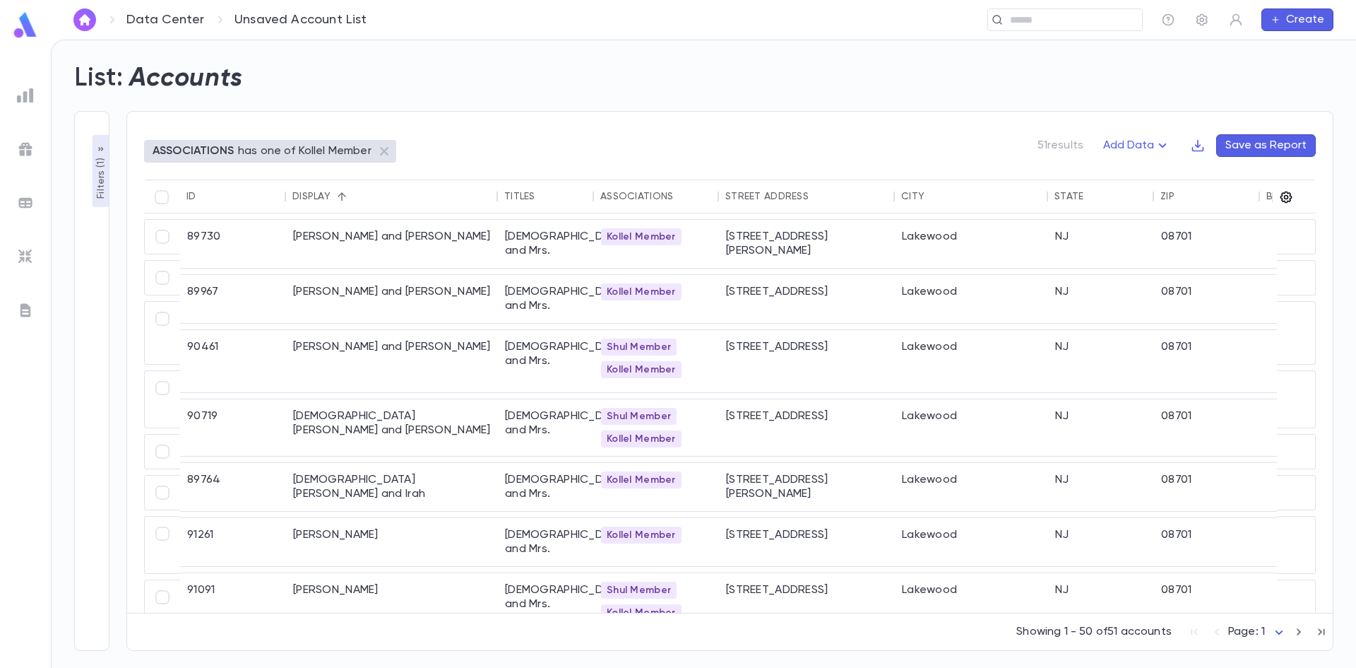
click at [682, 200] on icon "button" at bounding box center [1286, 197] width 14 height 14
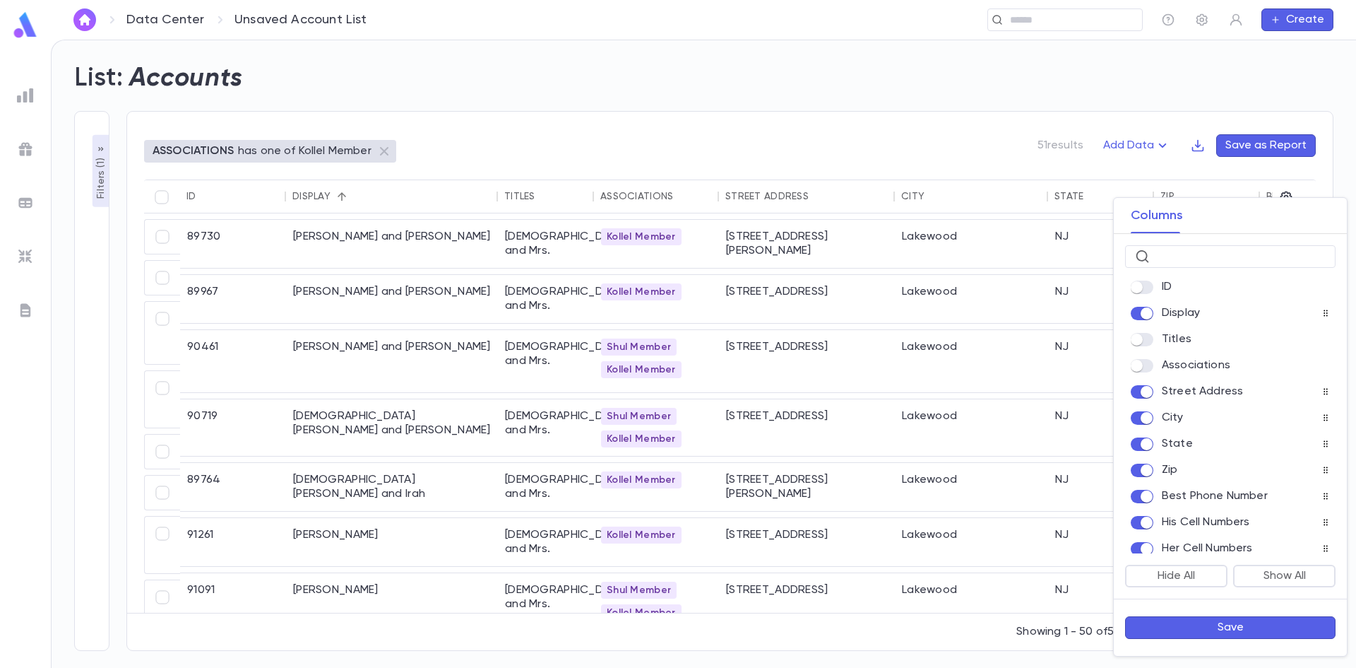
click at [682, 627] on button "Save" at bounding box center [1230, 627] width 210 height 23
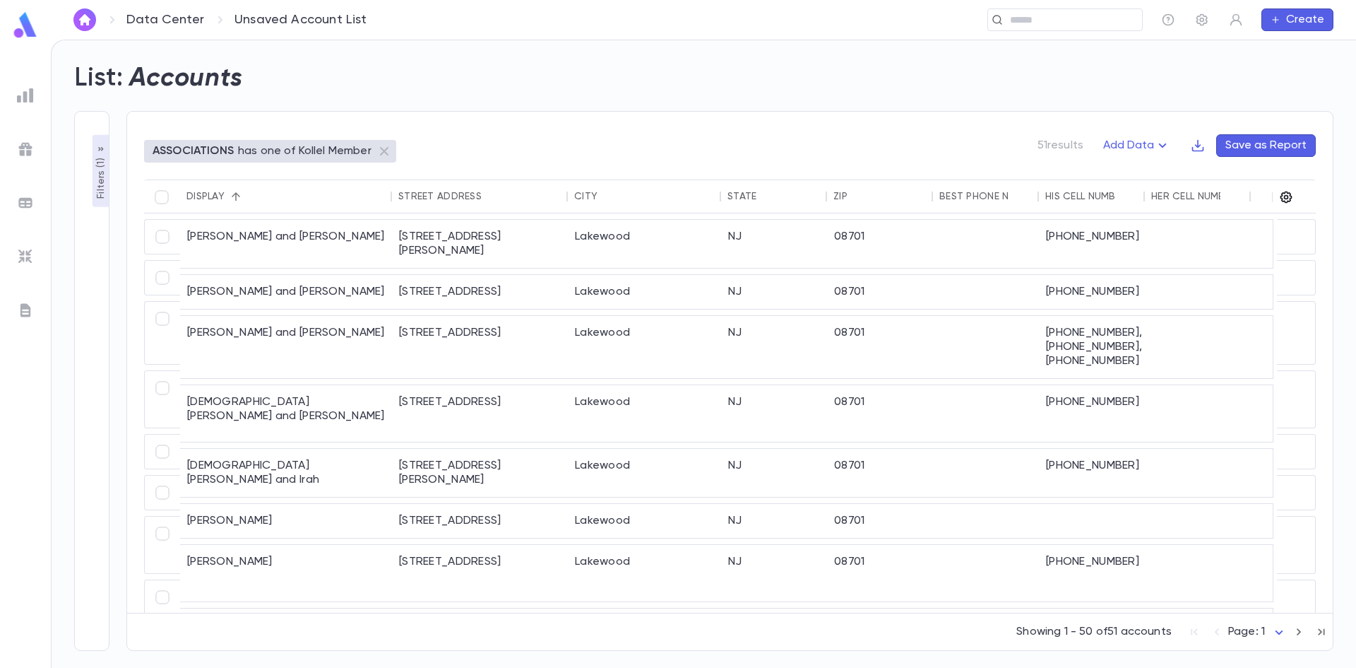
click at [682, 198] on icon "button" at bounding box center [1287, 197] width 12 height 12
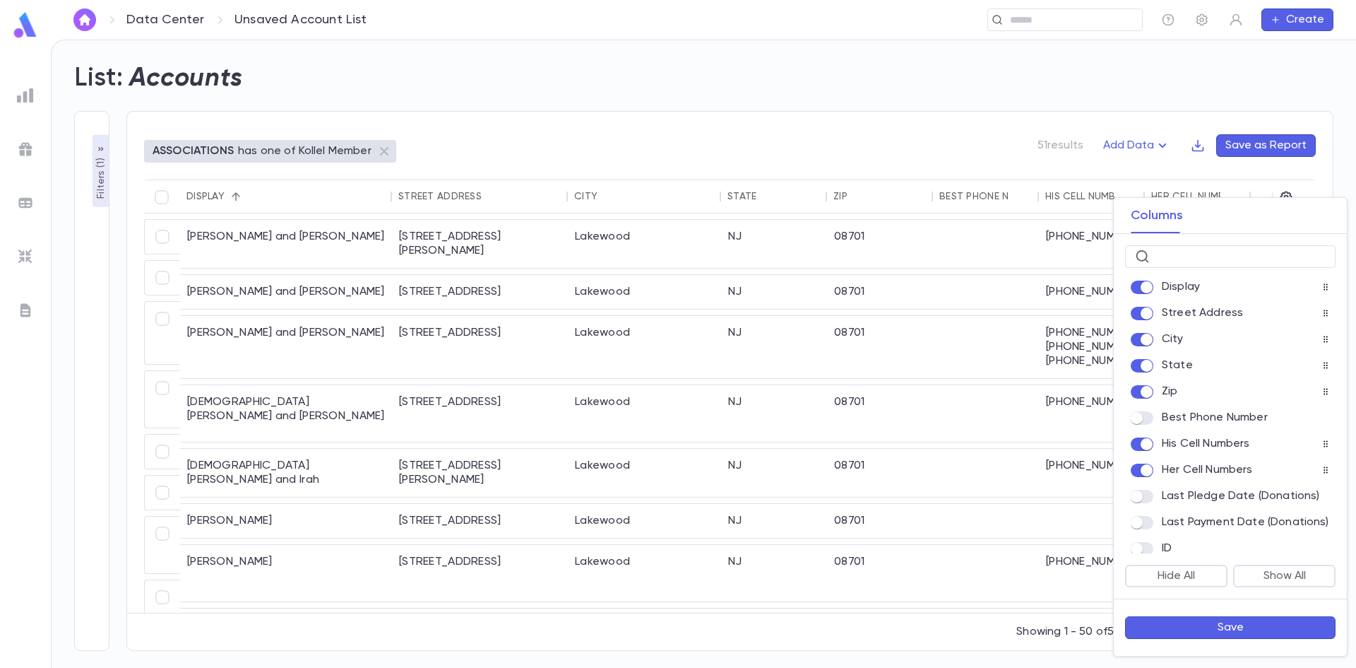
click at [682, 621] on button "Save" at bounding box center [1230, 627] width 210 height 23
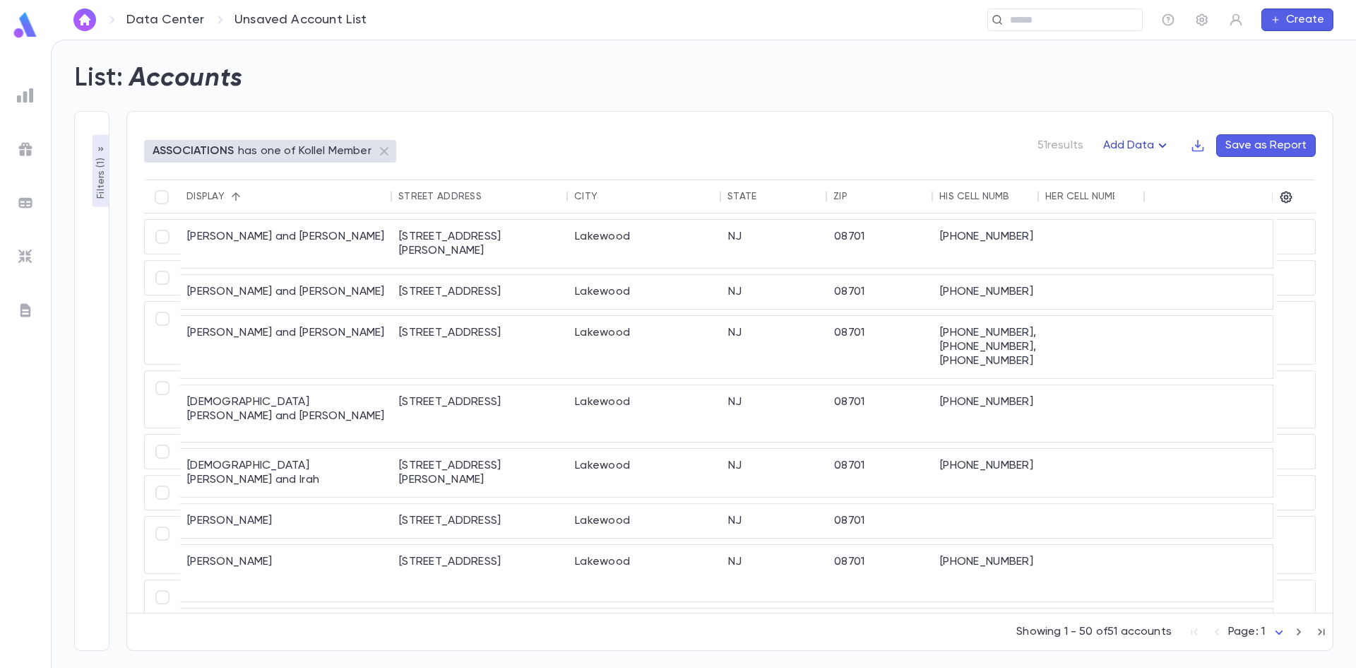
click at [682, 147] on icon "button" at bounding box center [1162, 145] width 17 height 17
click at [682, 146] on div at bounding box center [678, 334] width 1356 height 668
click at [682, 146] on icon "button" at bounding box center [1198, 146] width 12 height 12
click at [682, 194] on li "Download PDF" at bounding box center [1248, 195] width 102 height 23
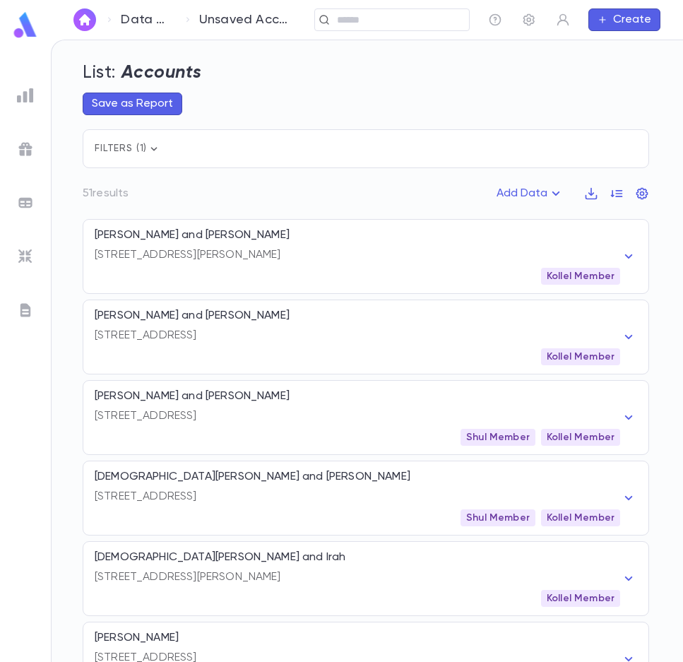
click at [52, 123] on div "List: Accounts Save as Report Filters ( 1 ) 51 results Add Data [PERSON_NAME] a…" at bounding box center [367, 351] width 631 height 622
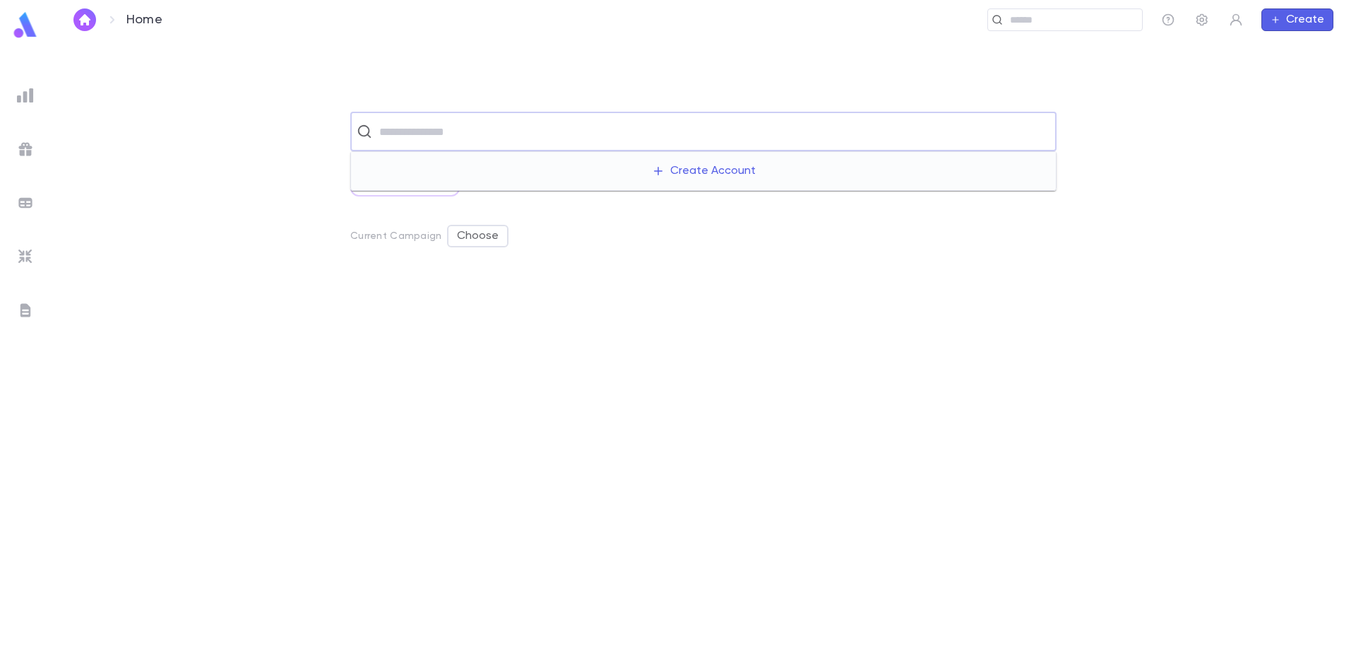
click at [447, 134] on input "text" at bounding box center [712, 131] width 675 height 27
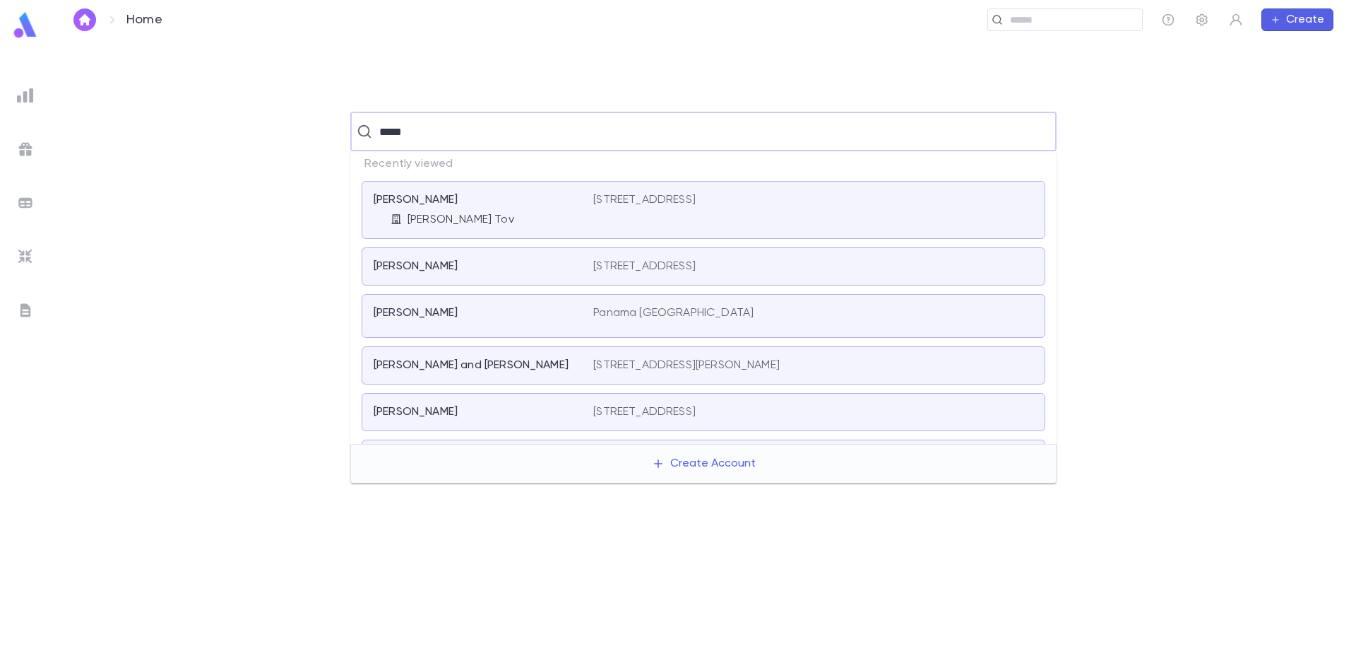
type input "*****"
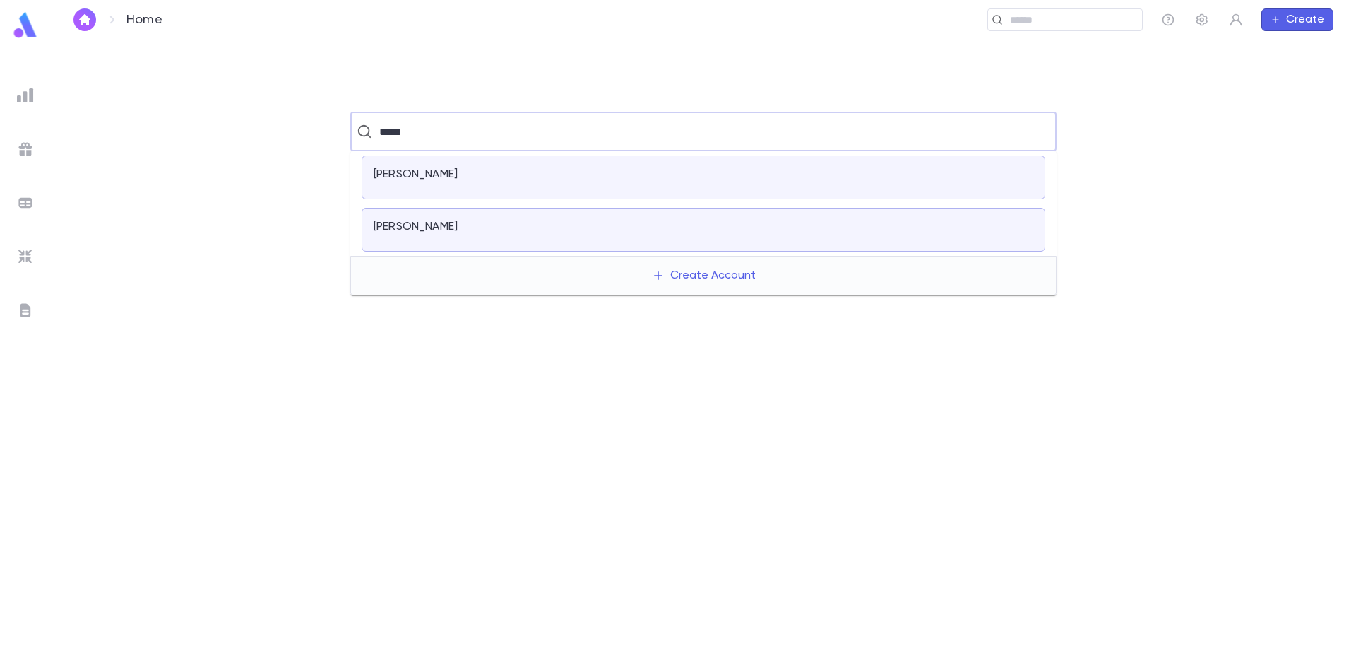
click at [475, 225] on div "Arazi, Michael" at bounding box center [475, 227] width 203 height 14
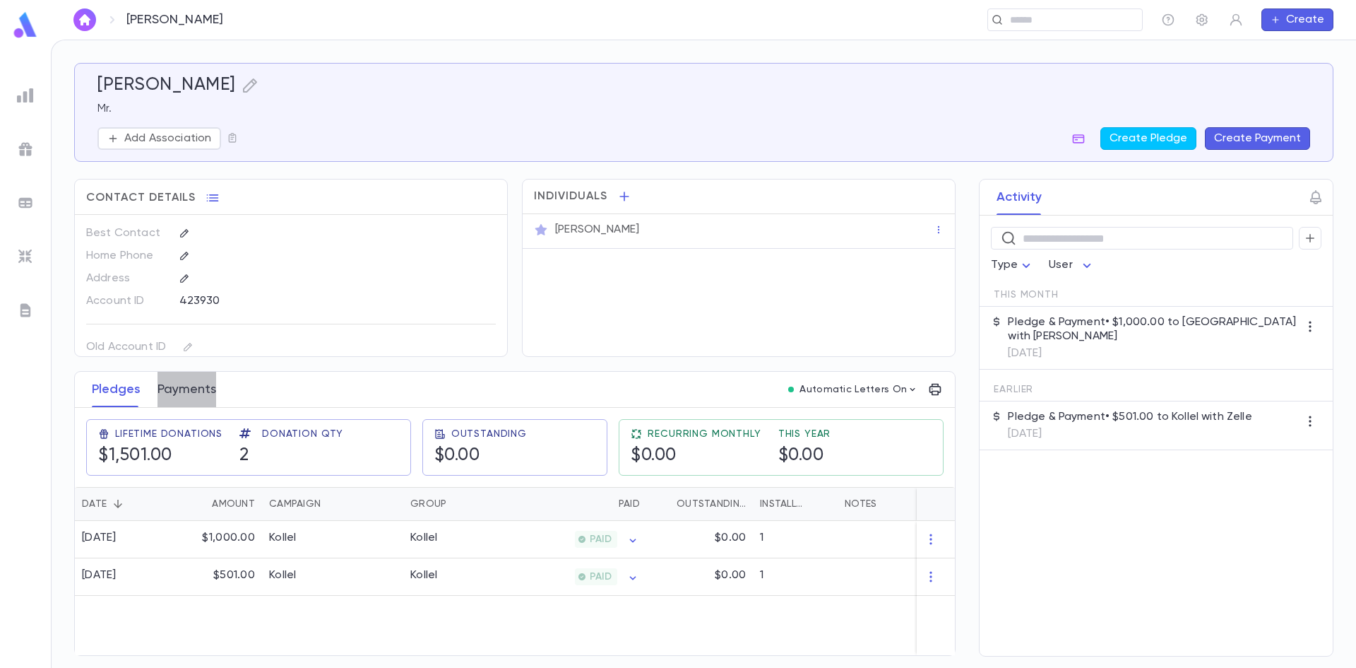
click at [205, 386] on button "Payments" at bounding box center [187, 389] width 59 height 35
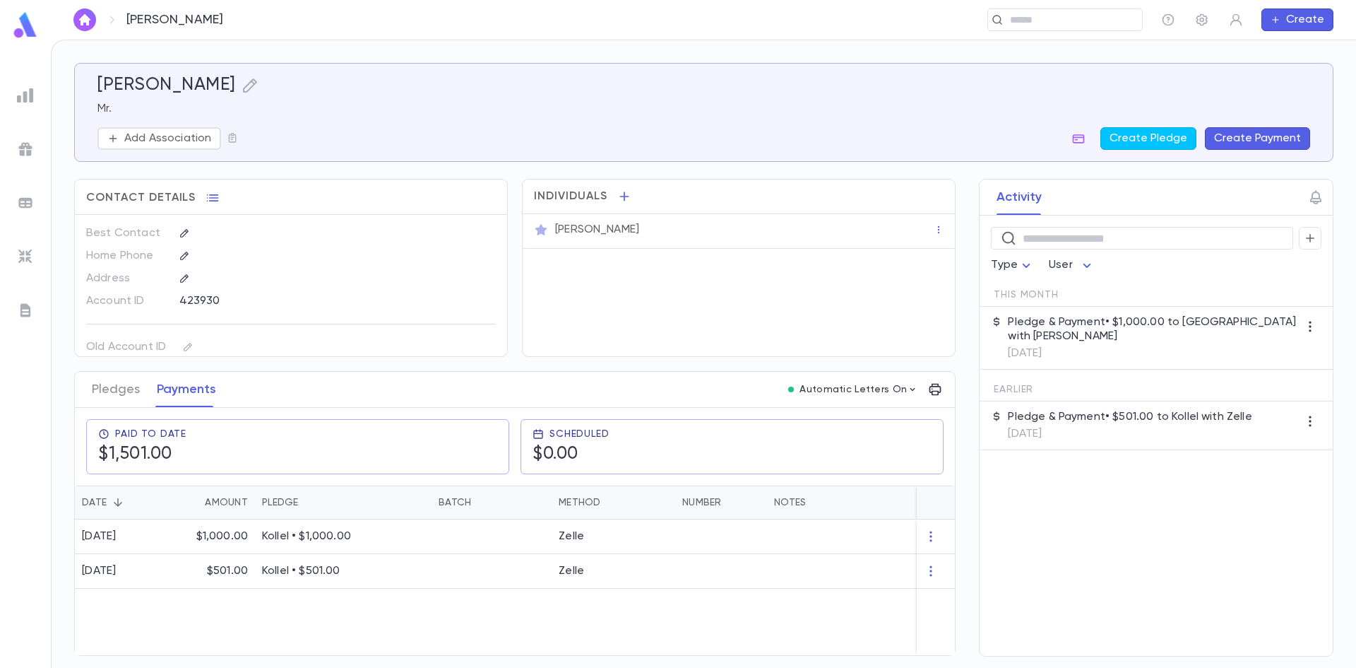
click at [1237, 138] on button "Create Payment" at bounding box center [1257, 138] width 105 height 23
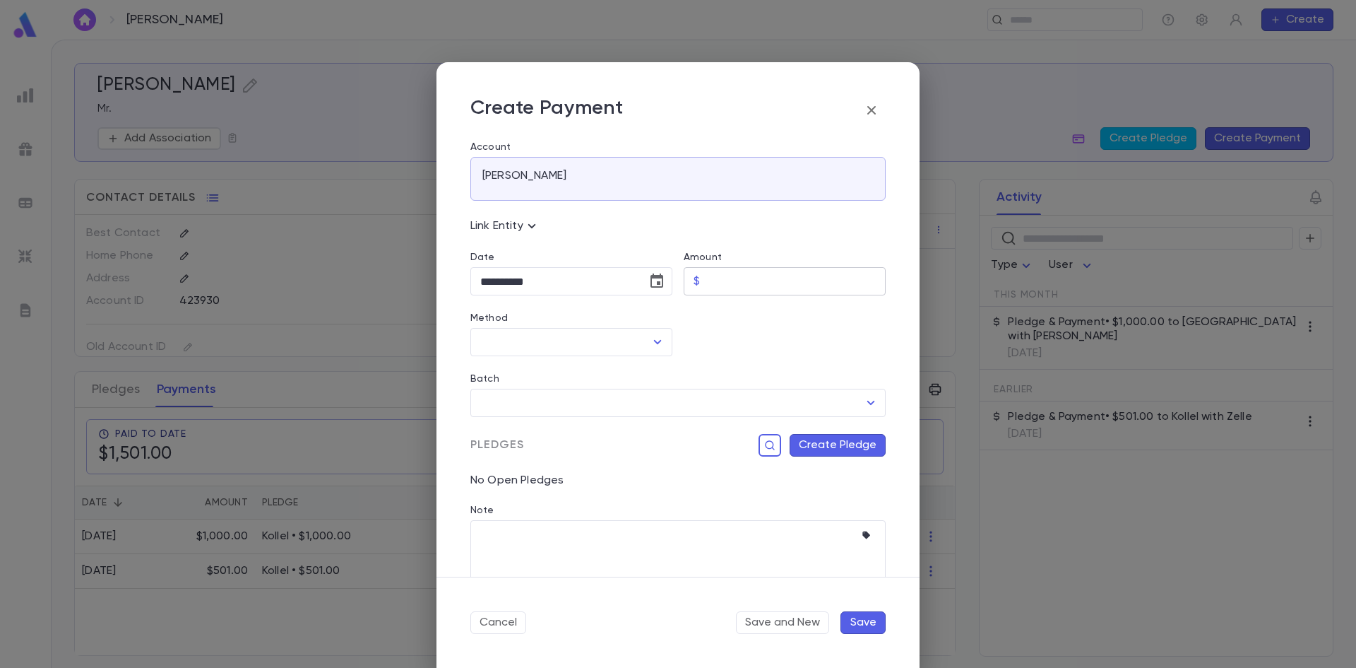
click at [700, 283] on div "$ ​" at bounding box center [785, 281] width 202 height 28
type input "*****"
click at [509, 284] on input "**********" at bounding box center [553, 282] width 167 height 28
type input "**********"
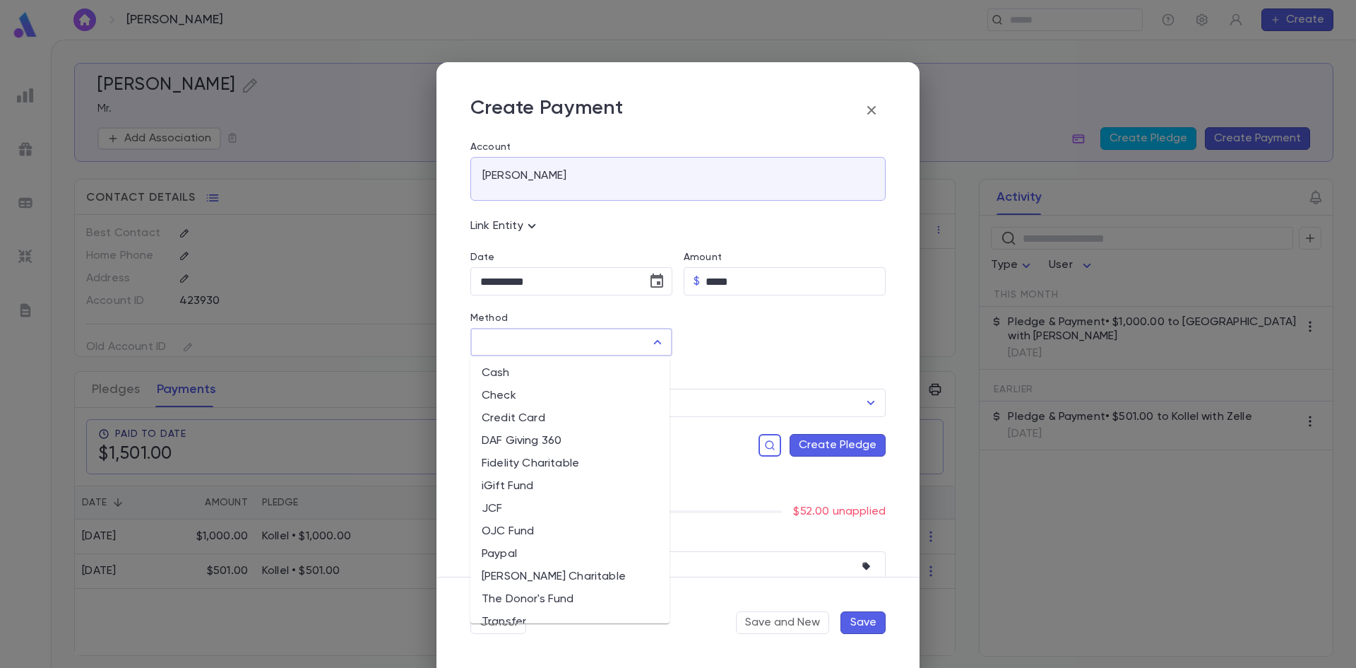
click at [631, 345] on input "Method" at bounding box center [561, 341] width 168 height 27
click at [545, 416] on li "Credit Card" at bounding box center [569, 418] width 199 height 23
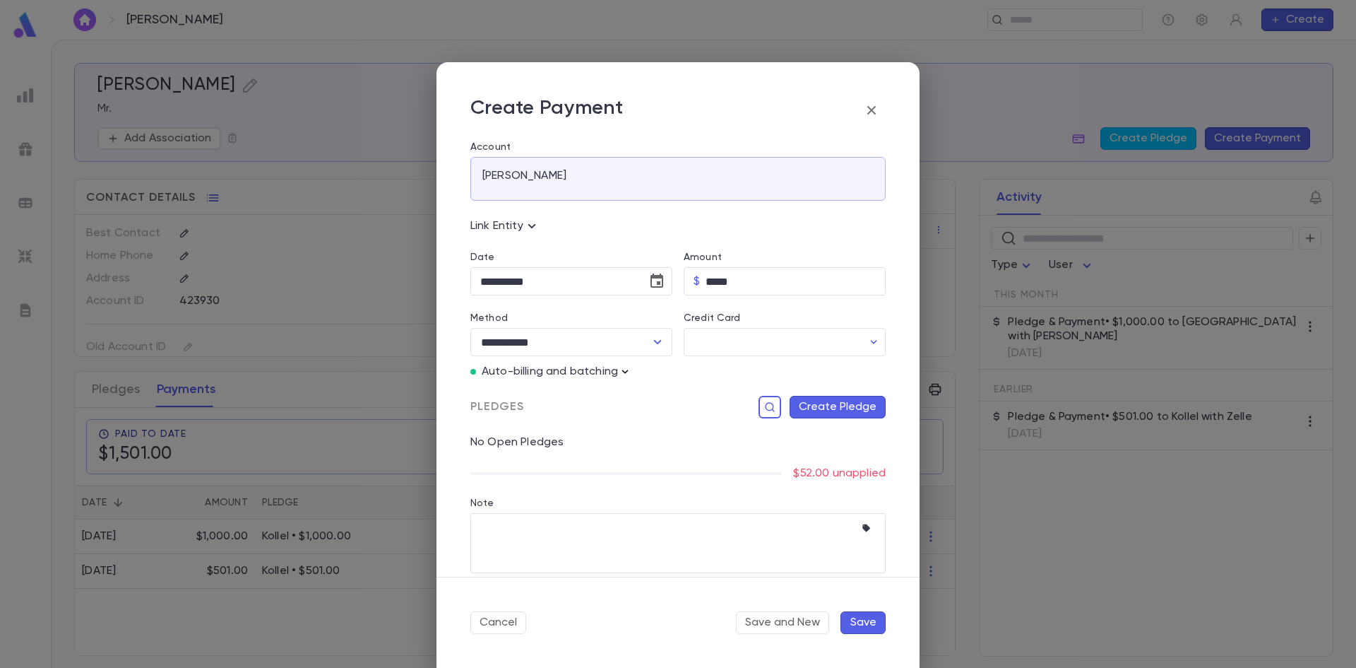
click at [625, 374] on icon "button" at bounding box center [625, 371] width 14 height 14
click at [660, 398] on p "Enter Manual Billing Instead" at bounding box center [707, 397] width 146 height 14
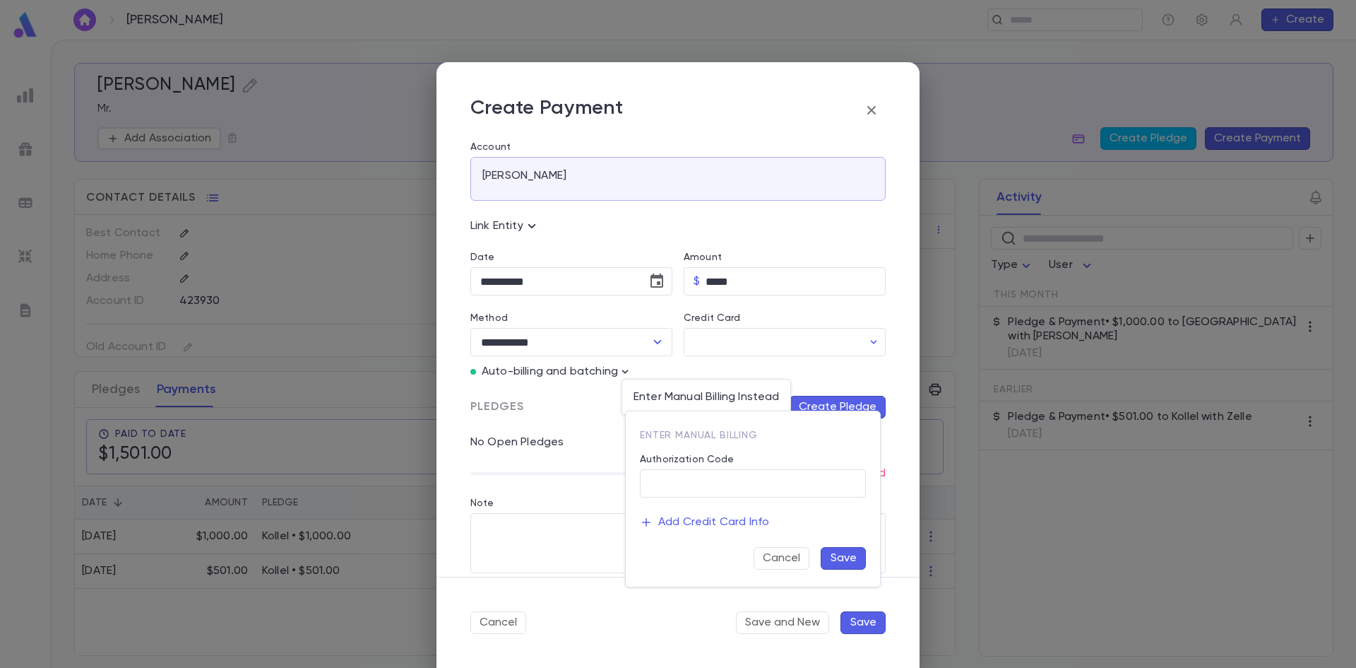
click at [606, 334] on div at bounding box center [678, 334] width 1356 height 668
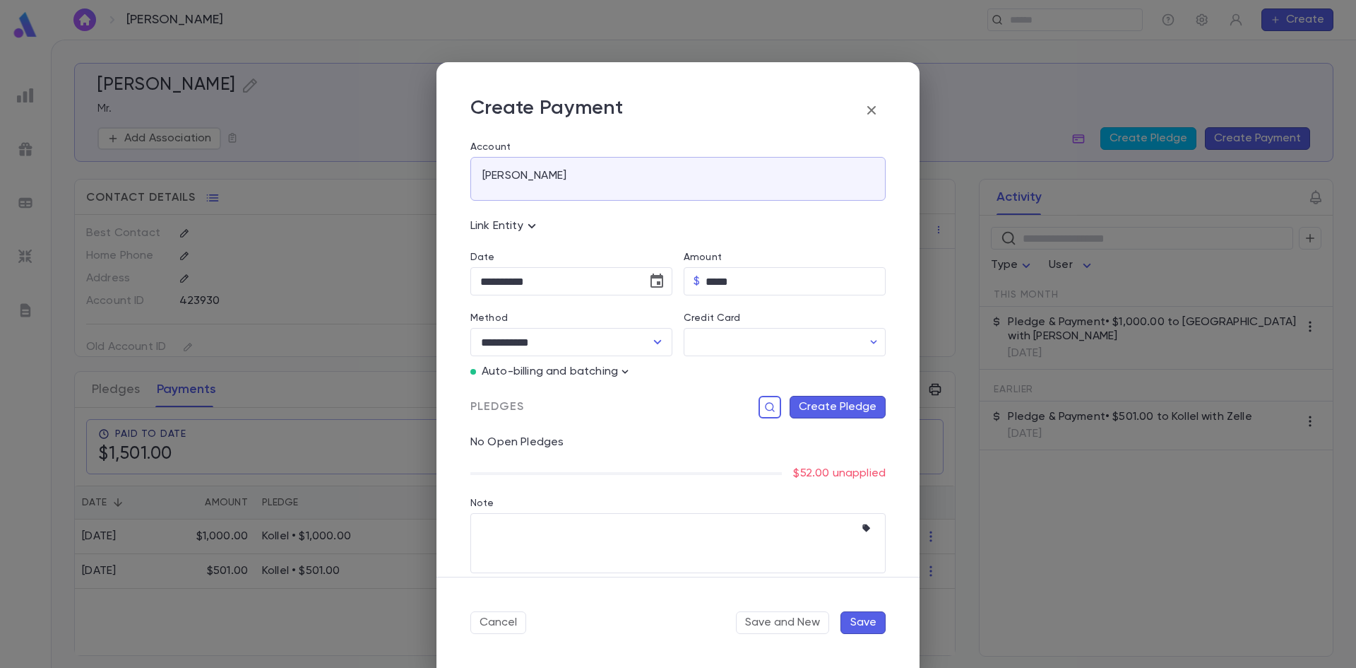
click at [609, 347] on input "**********" at bounding box center [552, 341] width 150 height 27
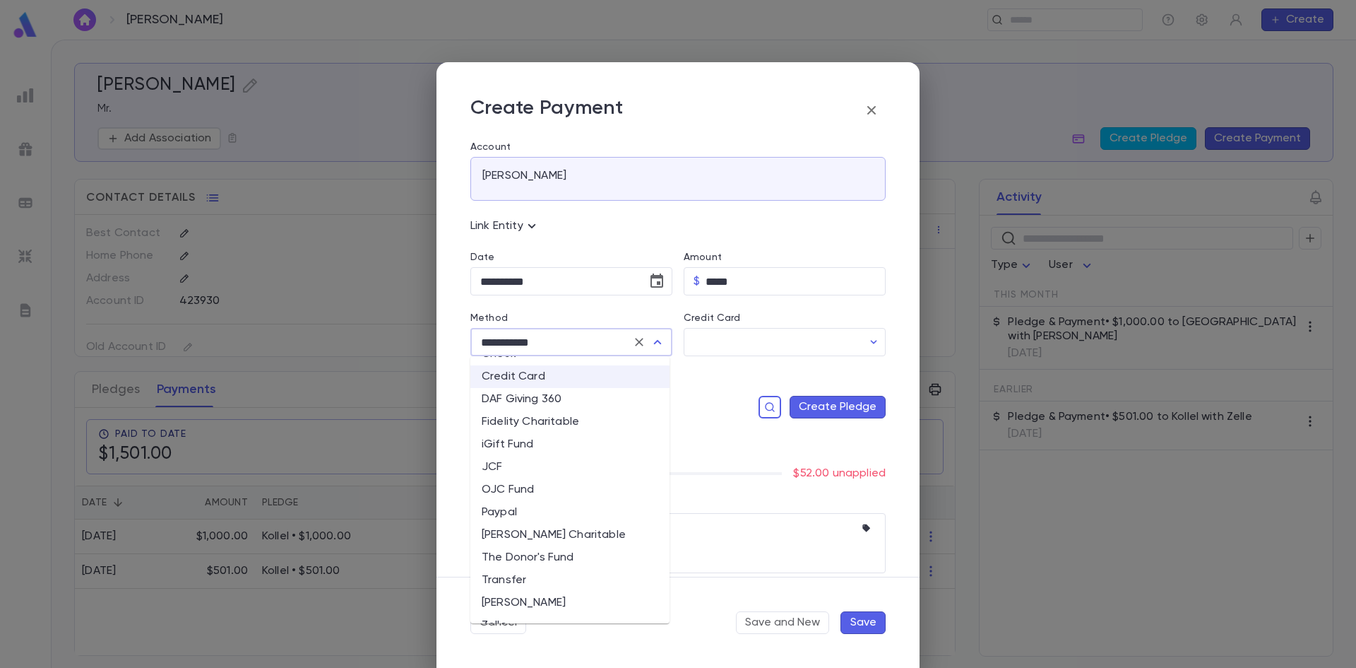
scroll to position [61, 0]
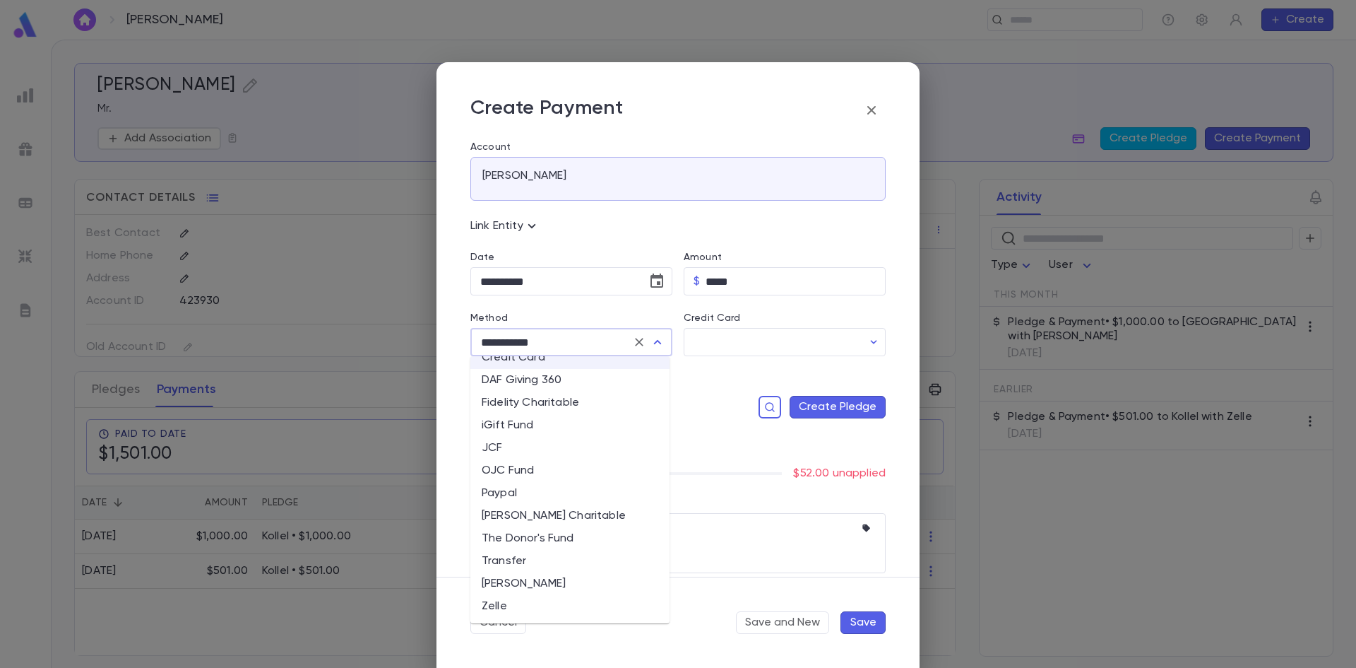
click at [491, 605] on li "Zelle" at bounding box center [569, 606] width 199 height 23
type input "*****"
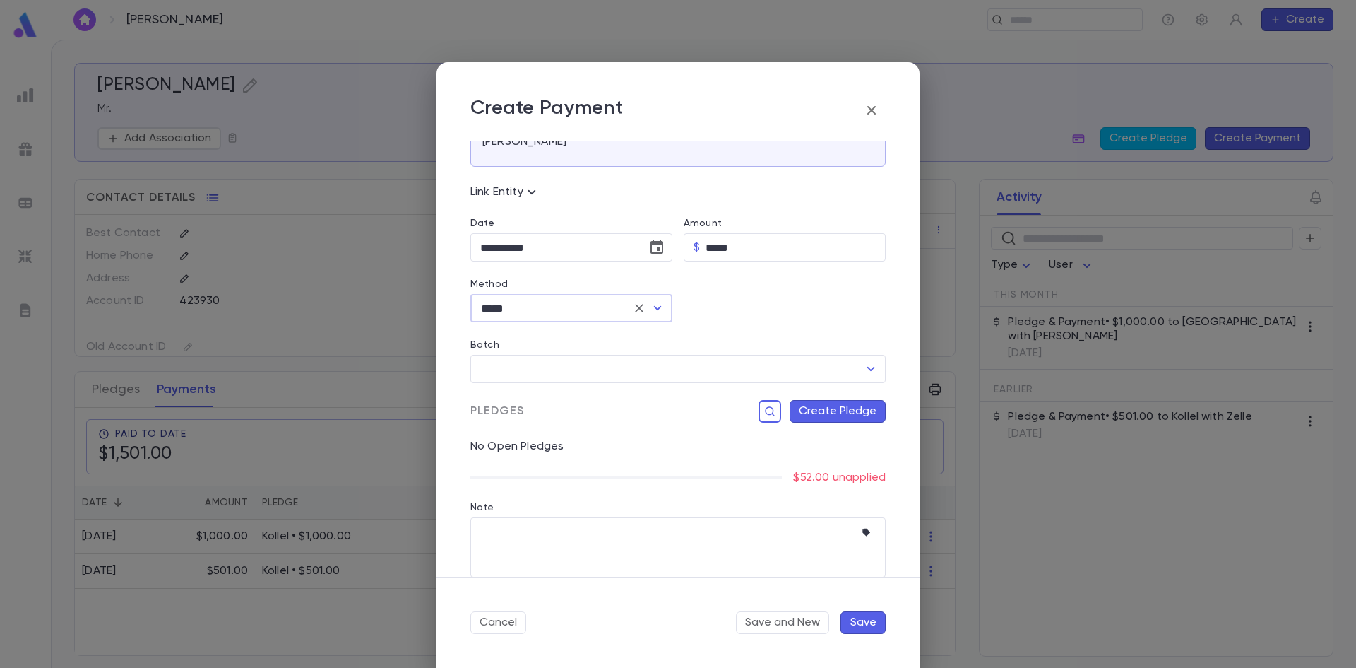
scroll to position [52, 0]
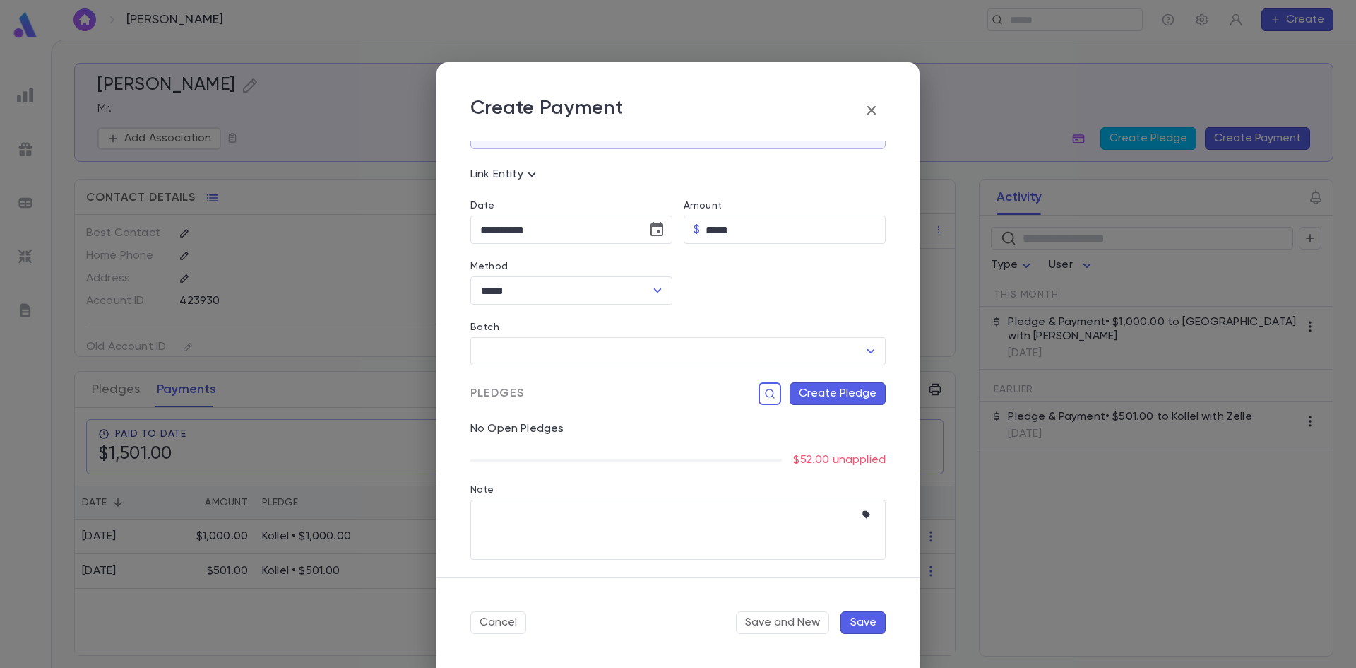
click at [828, 392] on button "Create Pledge" at bounding box center [838, 393] width 96 height 23
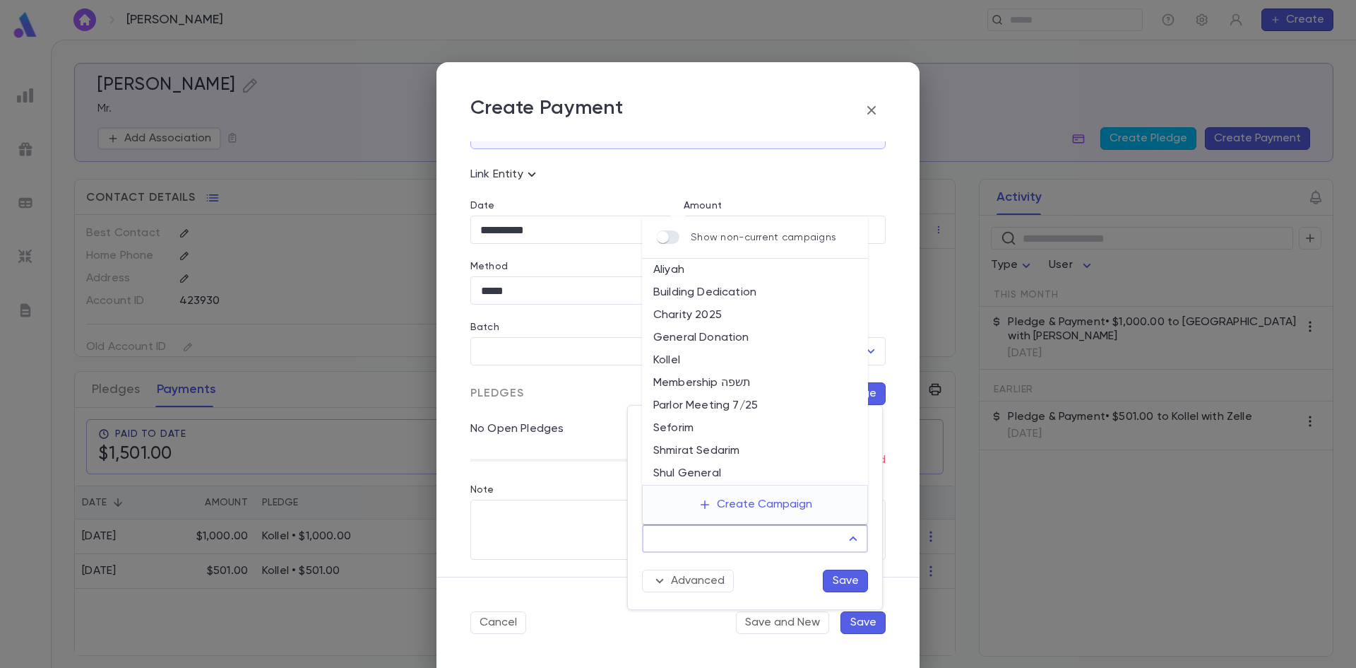
click at [760, 533] on input "Campaign" at bounding box center [744, 538] width 192 height 27
click at [678, 355] on li "Kollel" at bounding box center [755, 360] width 226 height 23
type input "******"
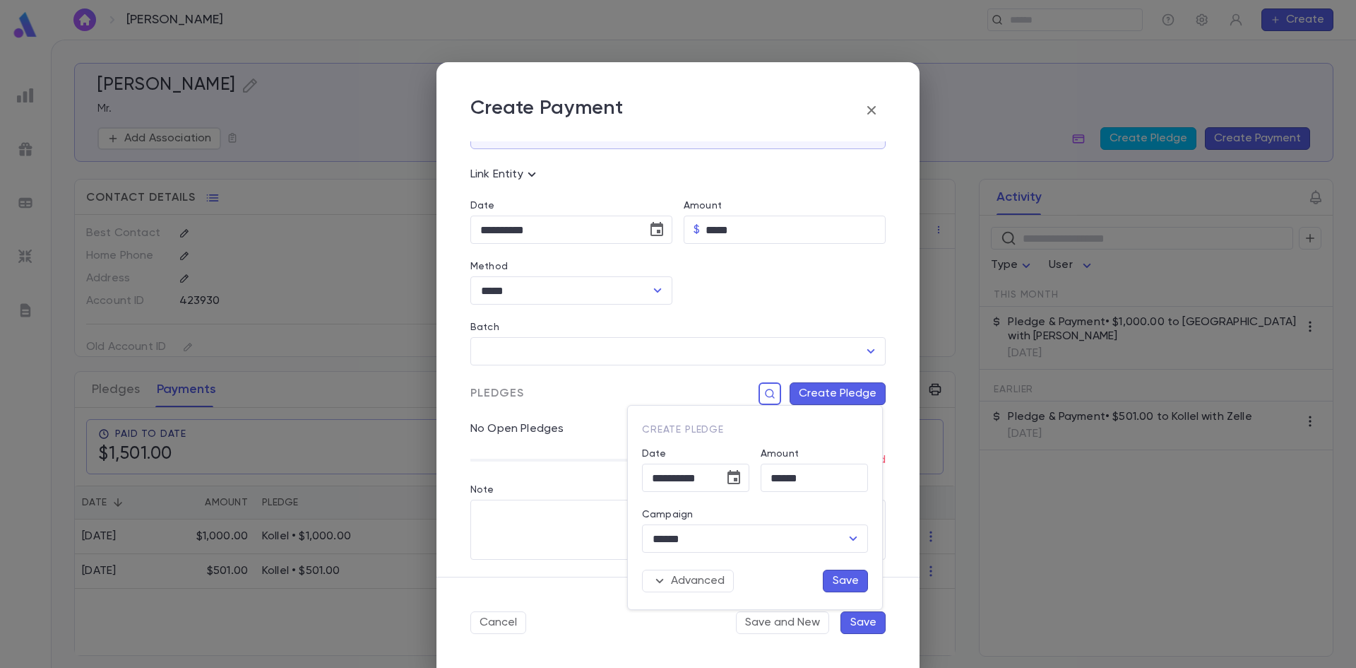
click at [839, 582] on button "Save" at bounding box center [845, 580] width 45 height 23
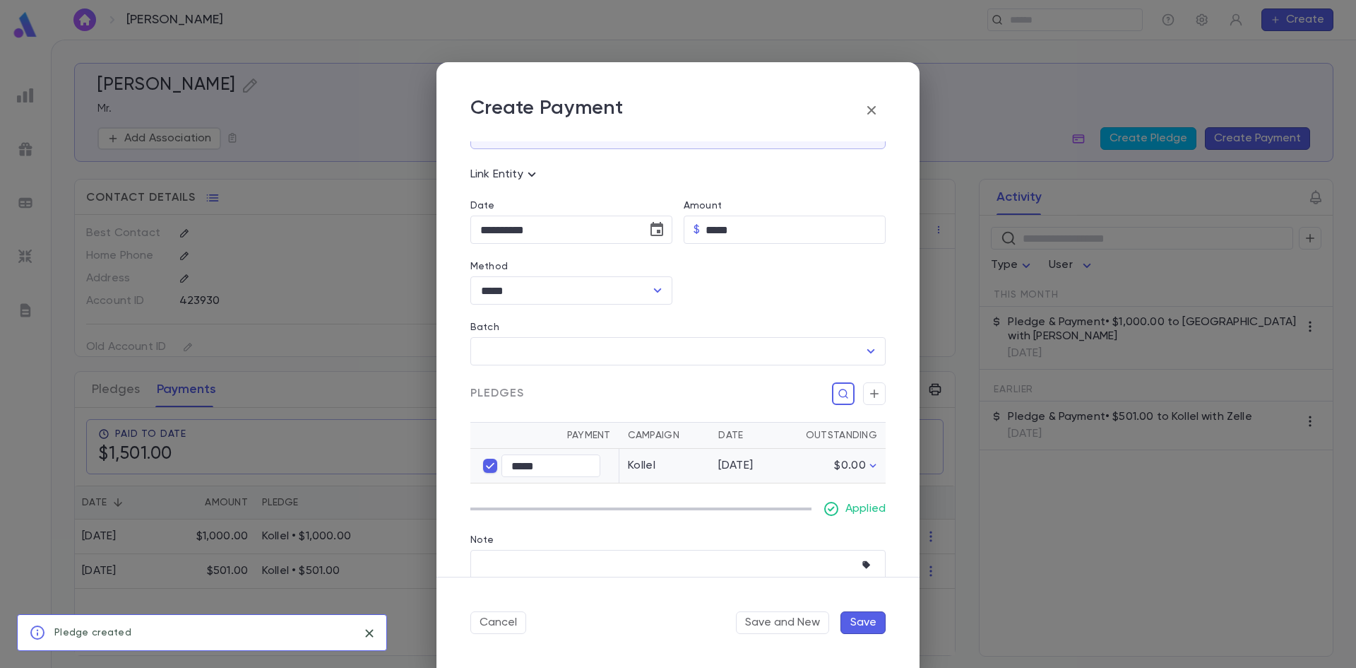
click at [864, 624] on button "Save" at bounding box center [863, 622] width 45 height 23
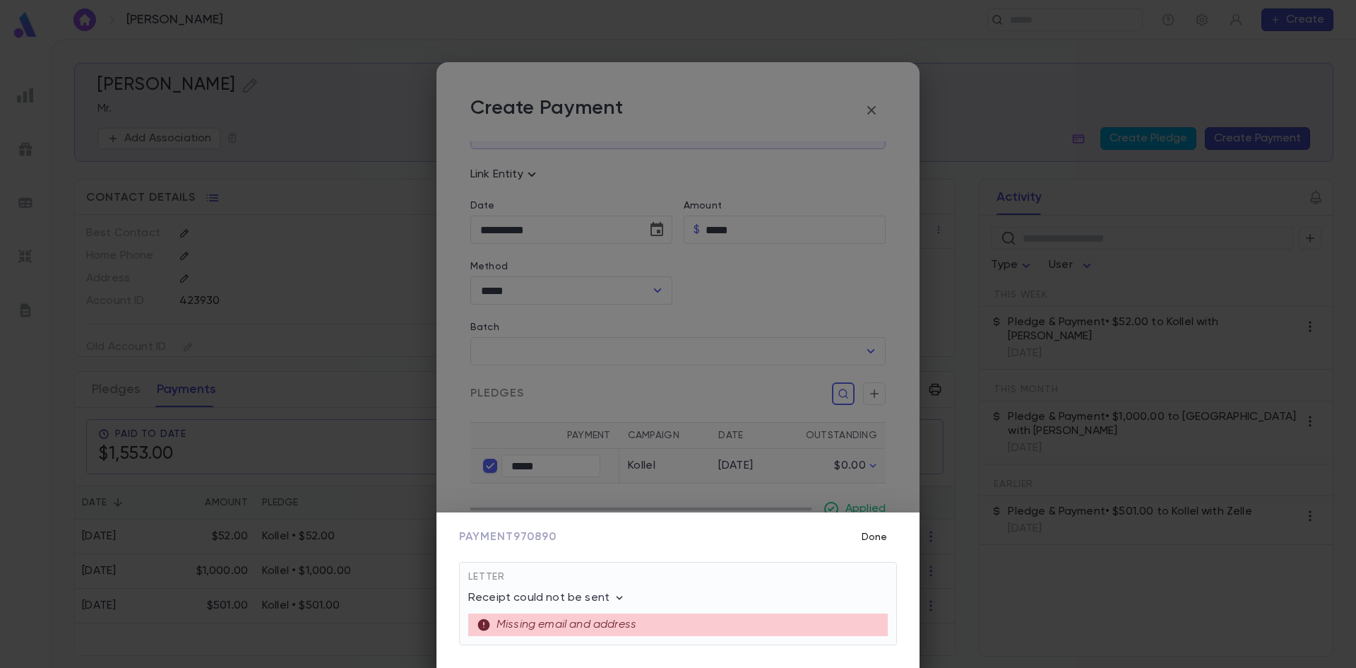
click at [862, 535] on button "Done" at bounding box center [874, 536] width 45 height 27
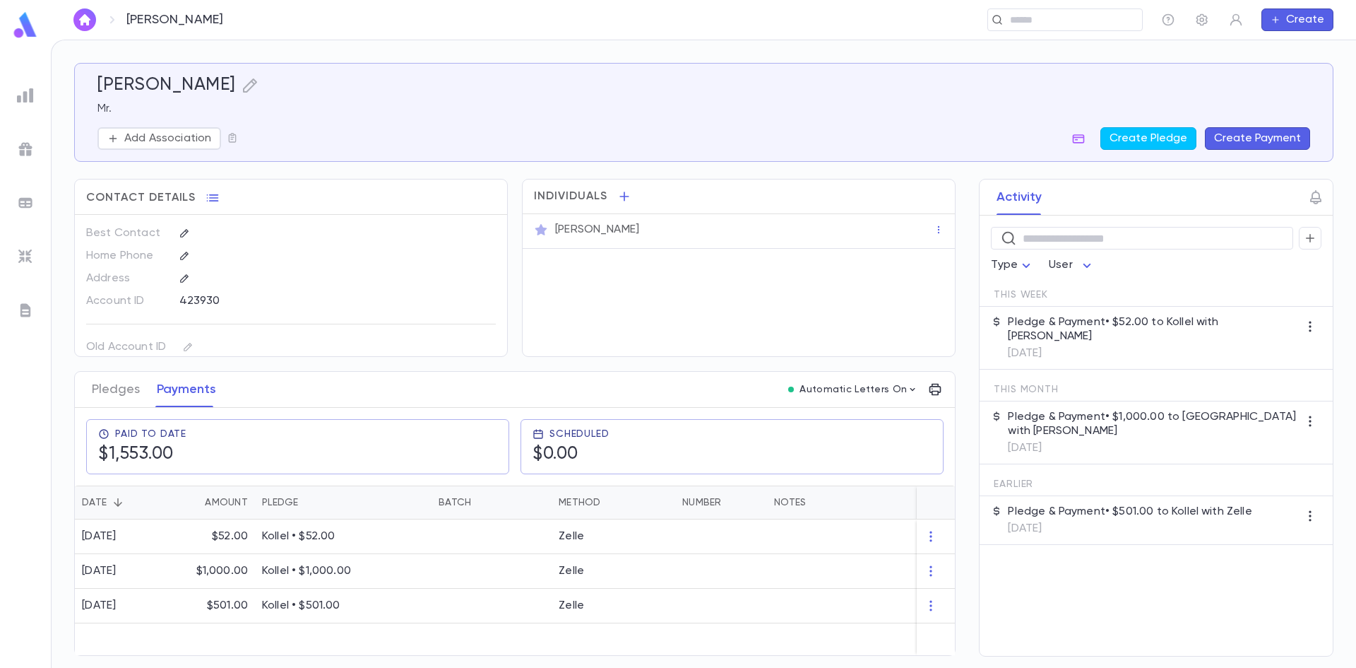
click at [74, 11] on link at bounding box center [84, 19] width 23 height 23
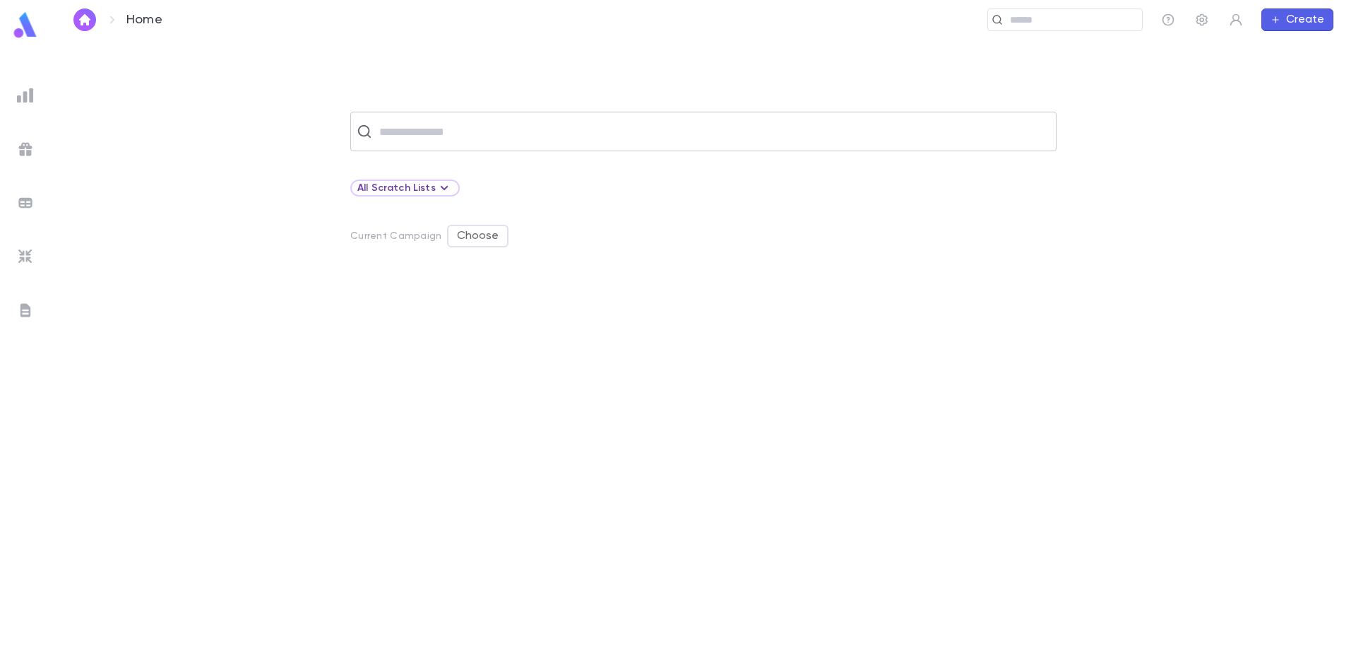
click at [511, 147] on div "​" at bounding box center [703, 132] width 706 height 40
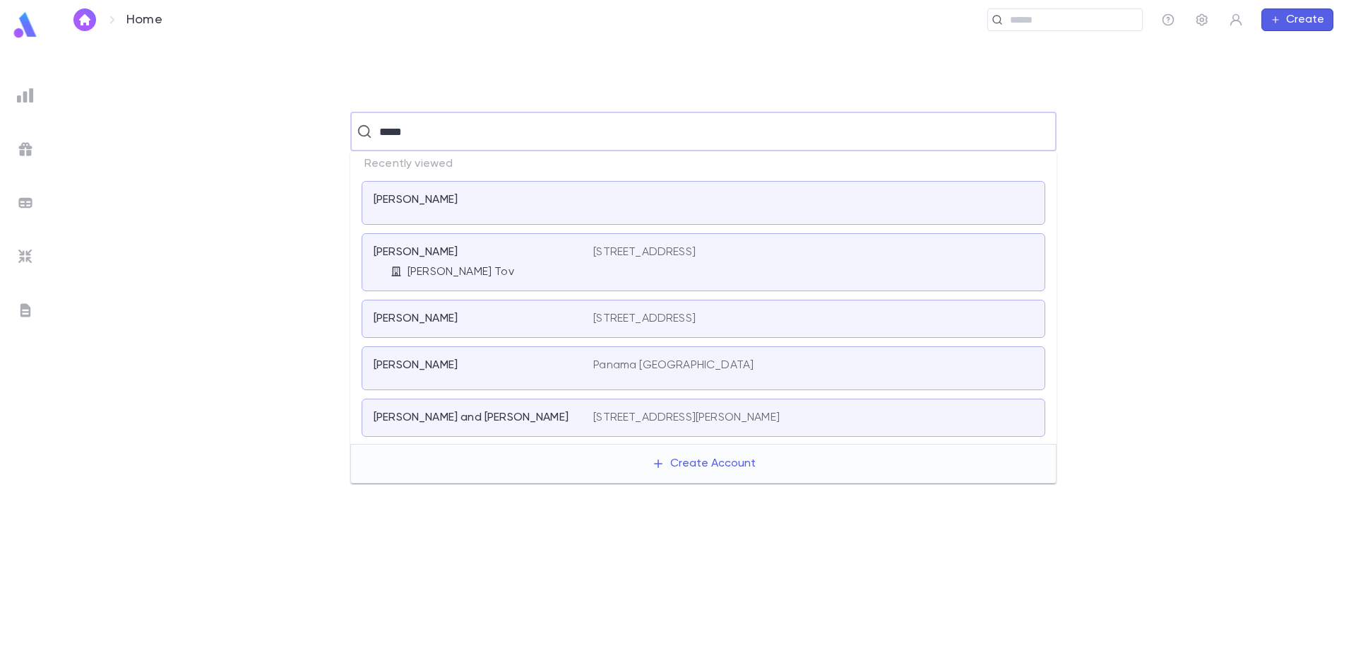
type input "*****"
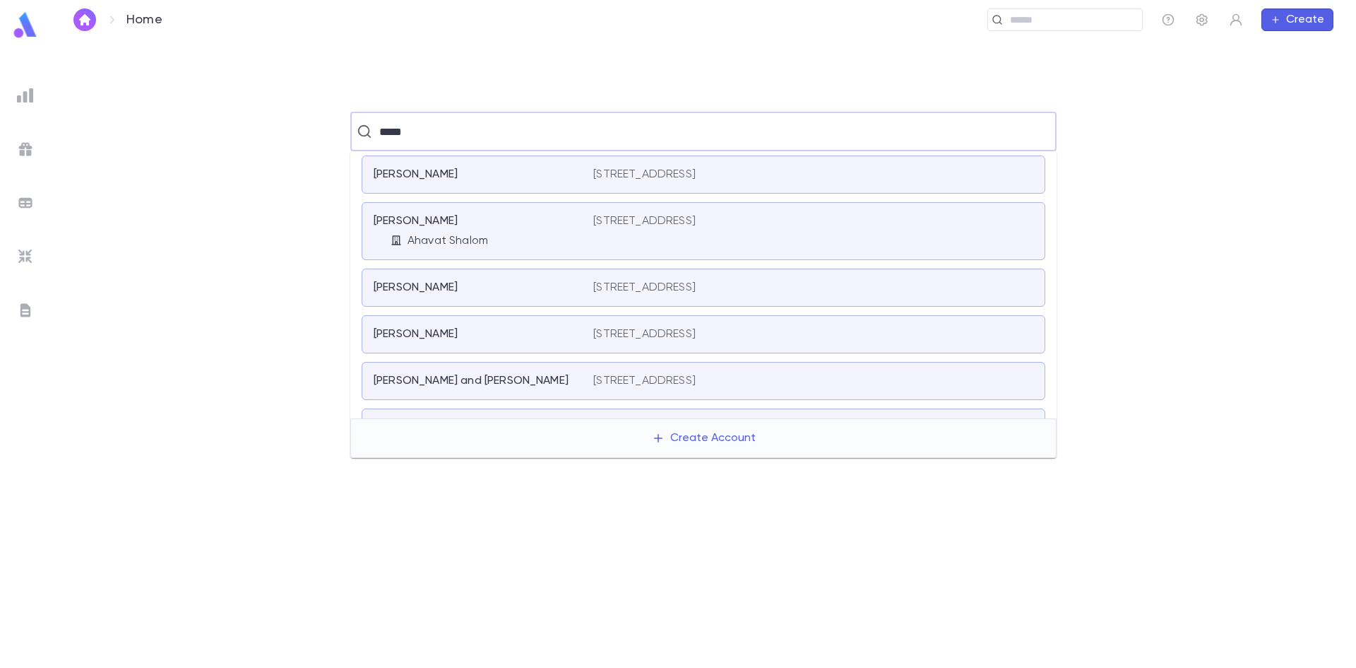
click at [535, 235] on div "Ahavat Shalom" at bounding box center [492, 241] width 203 height 14
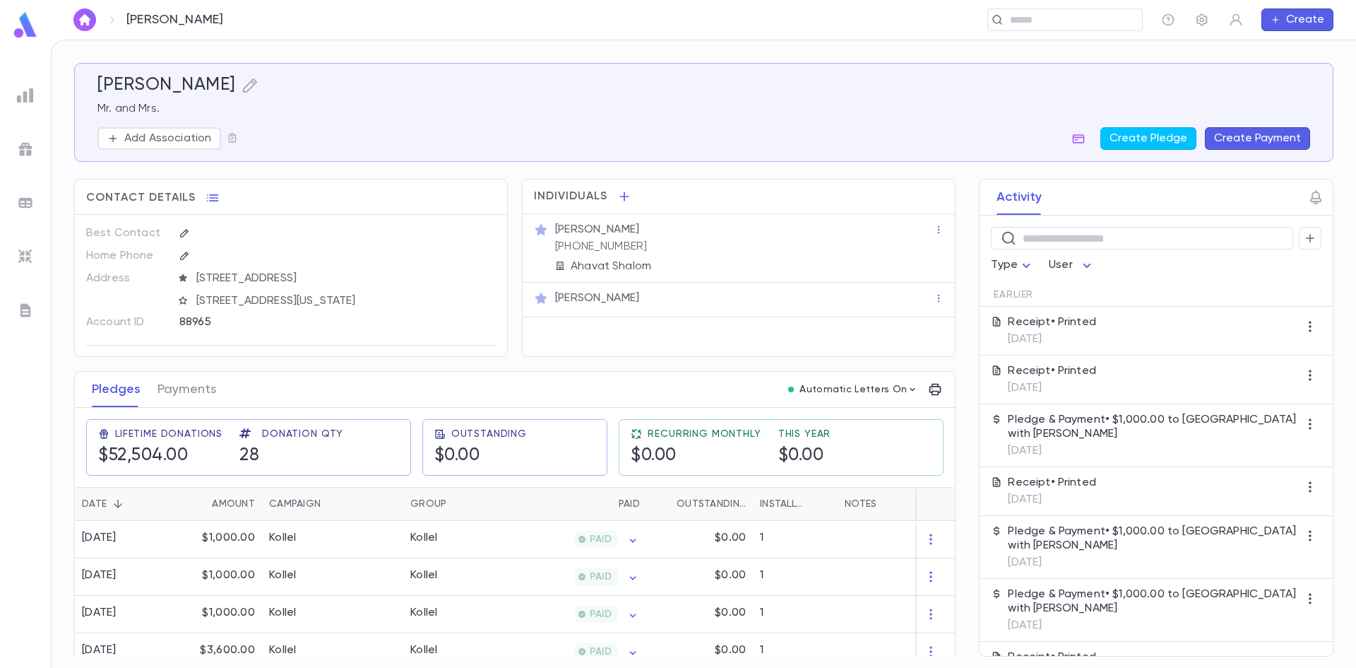
click at [1295, 138] on button "Create Payment" at bounding box center [1257, 138] width 105 height 23
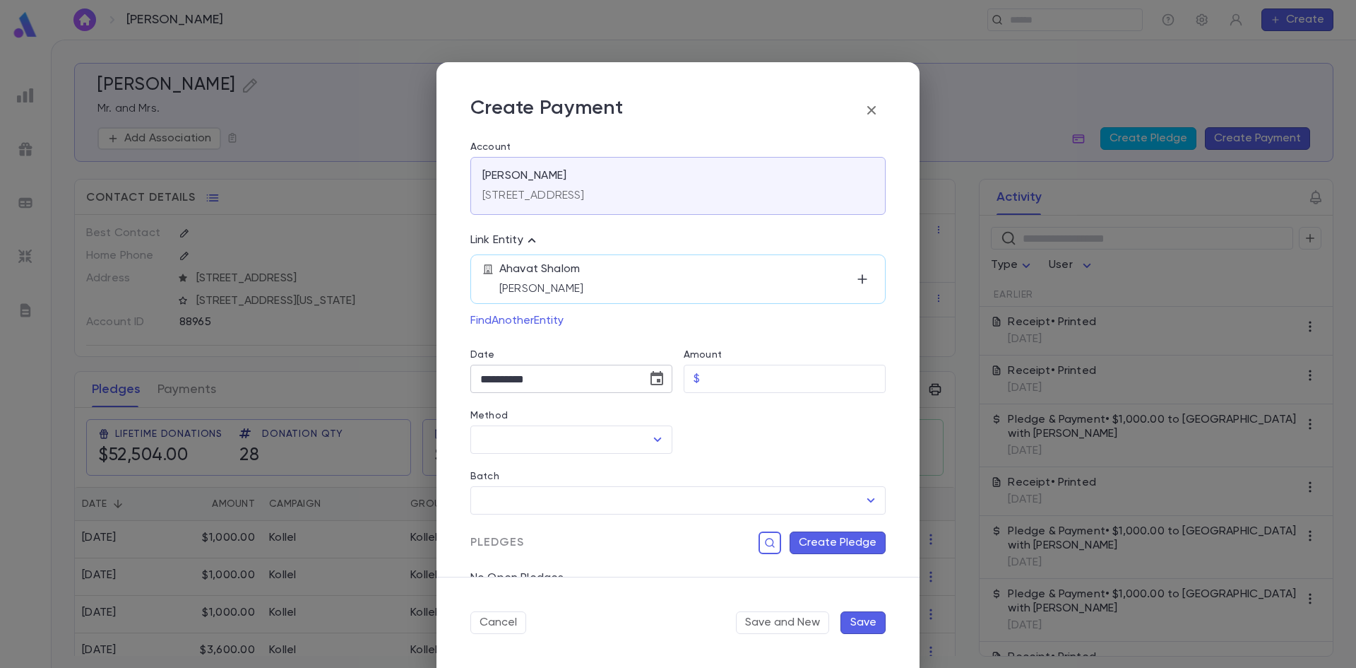
click at [504, 378] on input "**********" at bounding box center [553, 379] width 167 height 28
type input "**********"
click at [758, 380] on input "Amount" at bounding box center [796, 379] width 180 height 28
type input "********"
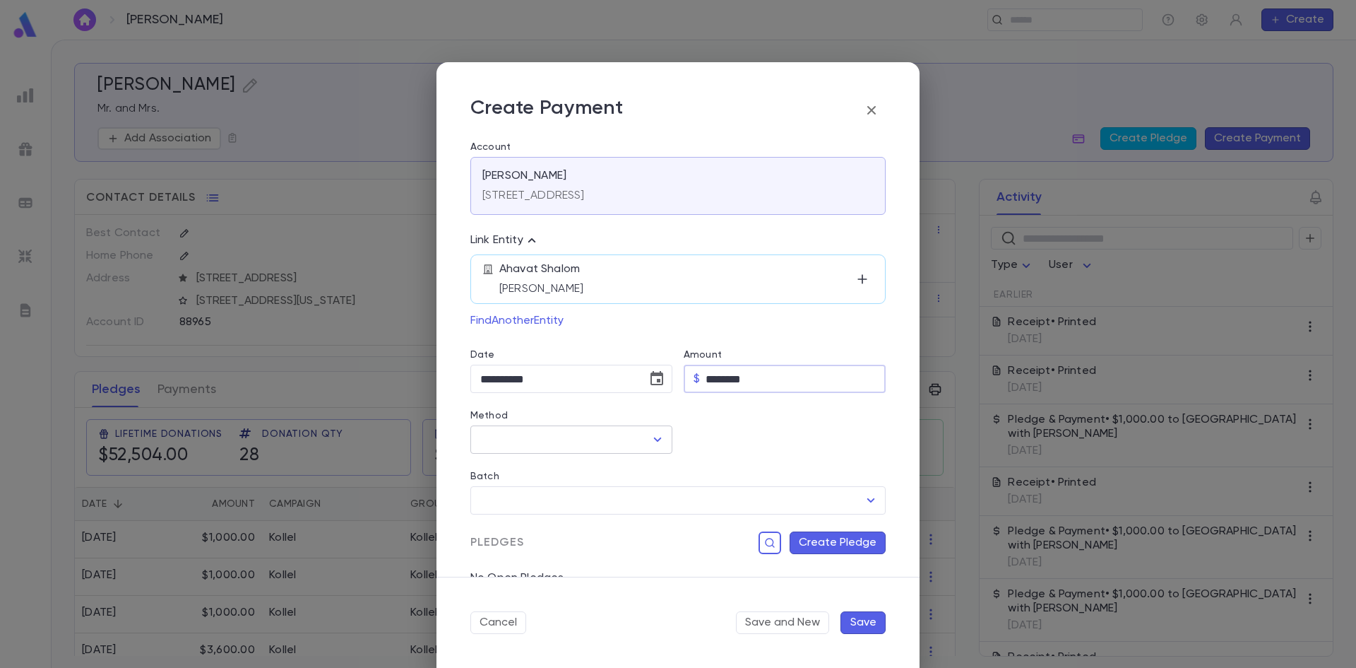
click at [586, 444] on input "Method" at bounding box center [561, 439] width 168 height 27
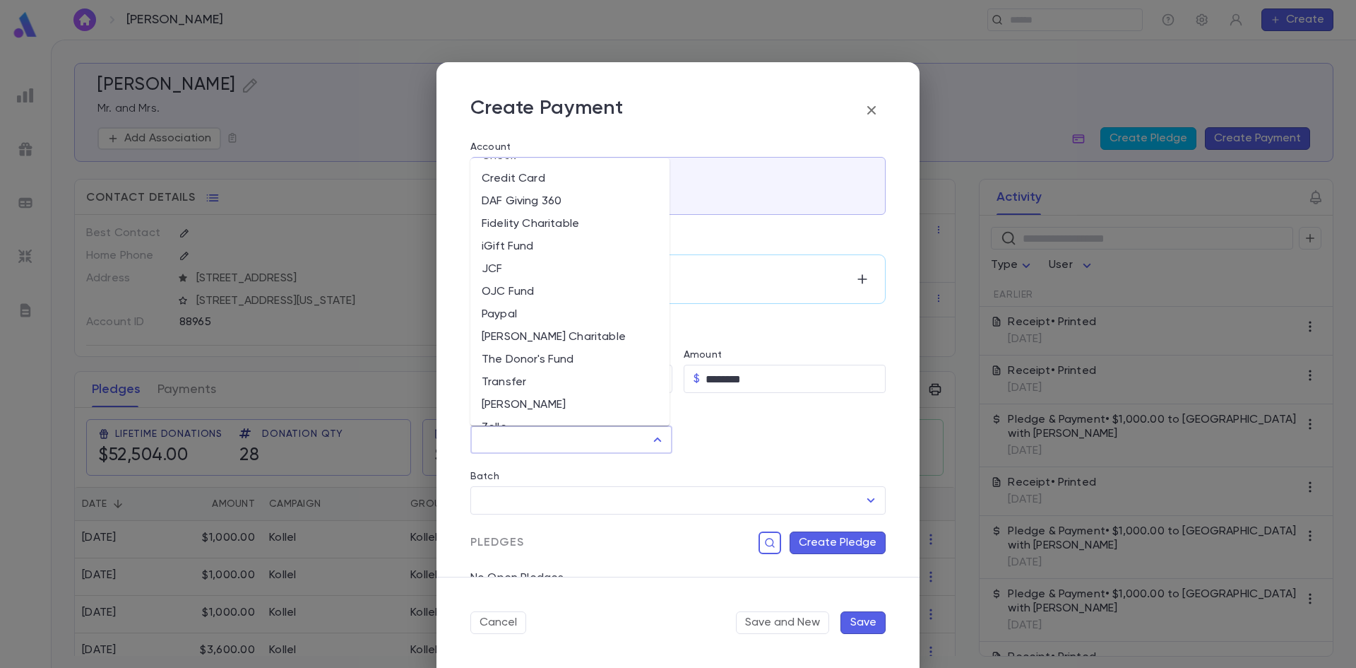
scroll to position [61, 0]
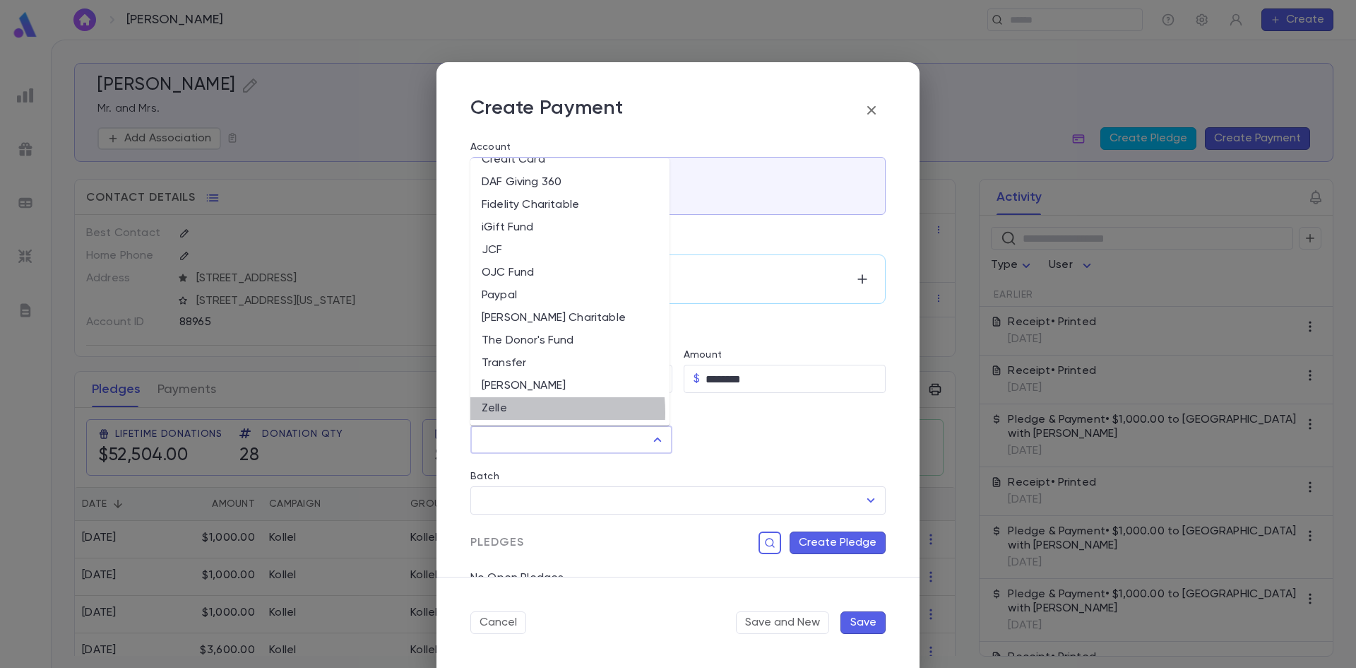
click at [501, 413] on li "Zelle" at bounding box center [569, 408] width 199 height 23
type input "*****"
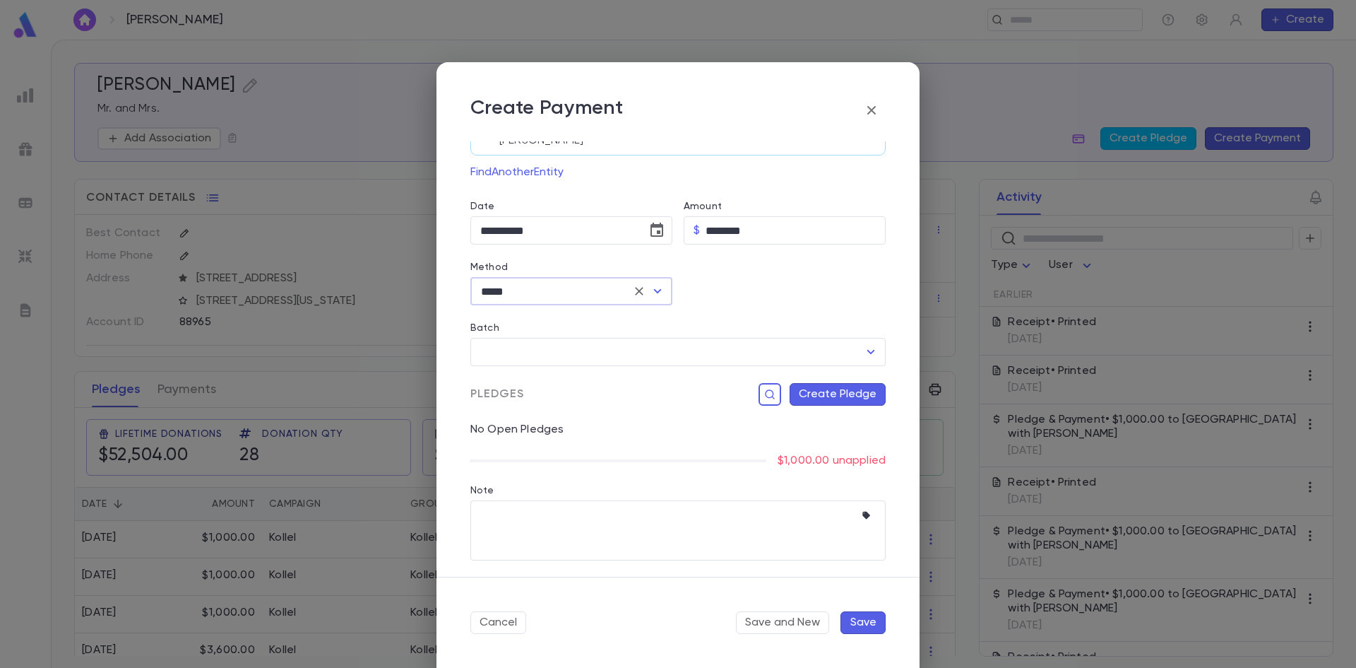
scroll to position [149, 0]
click at [840, 386] on button "Create Pledge" at bounding box center [838, 393] width 96 height 23
click at [698, 531] on input "Campaign" at bounding box center [744, 538] width 192 height 27
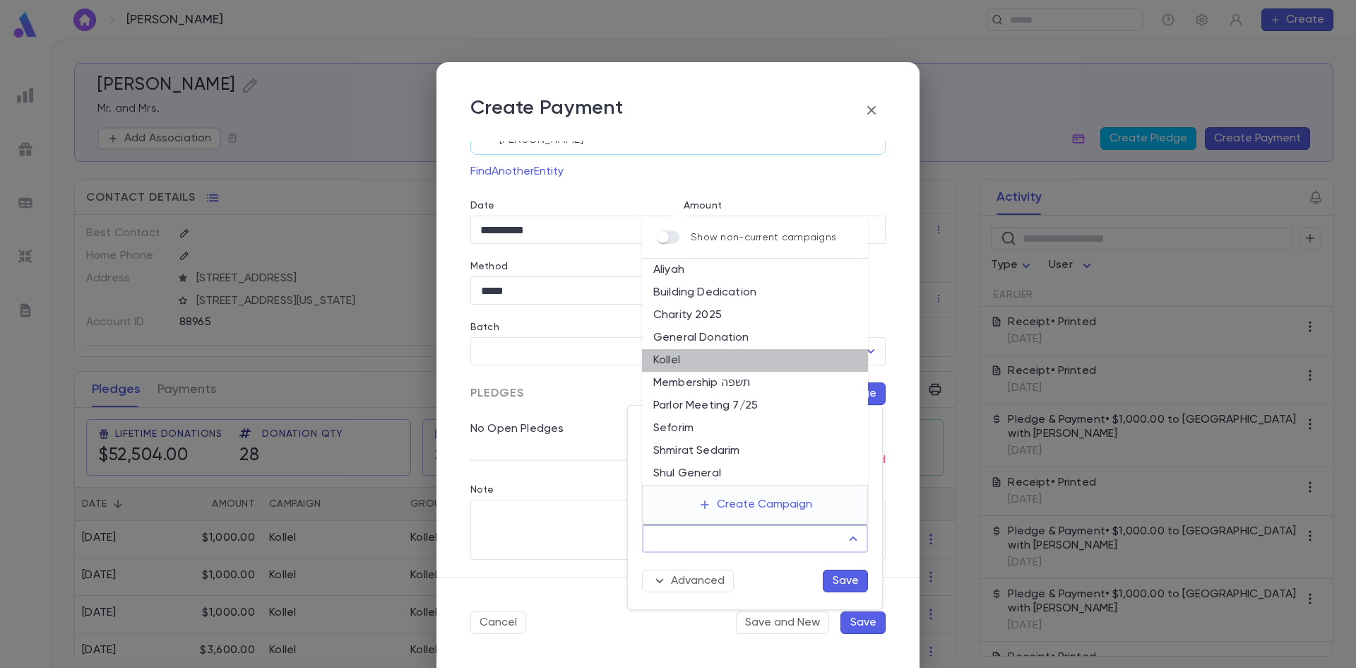
click at [673, 360] on li "Kollel" at bounding box center [755, 360] width 226 height 23
type input "******"
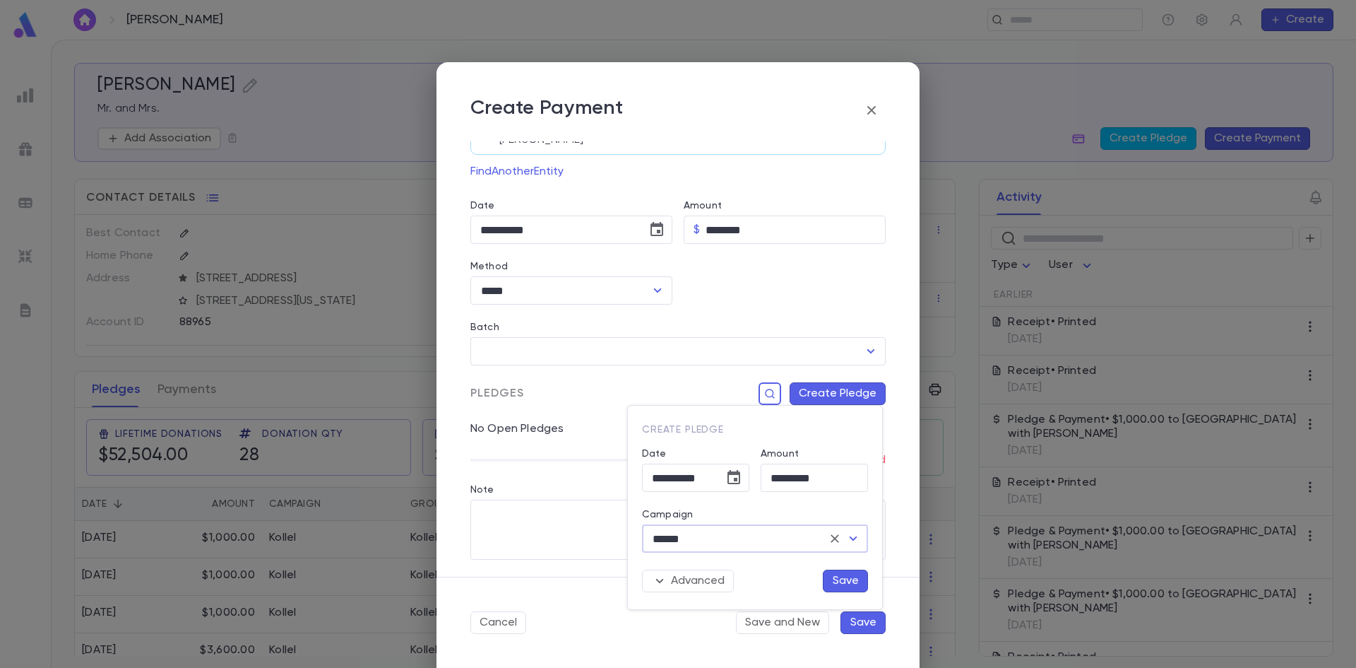
click at [842, 581] on button "Save" at bounding box center [845, 580] width 45 height 23
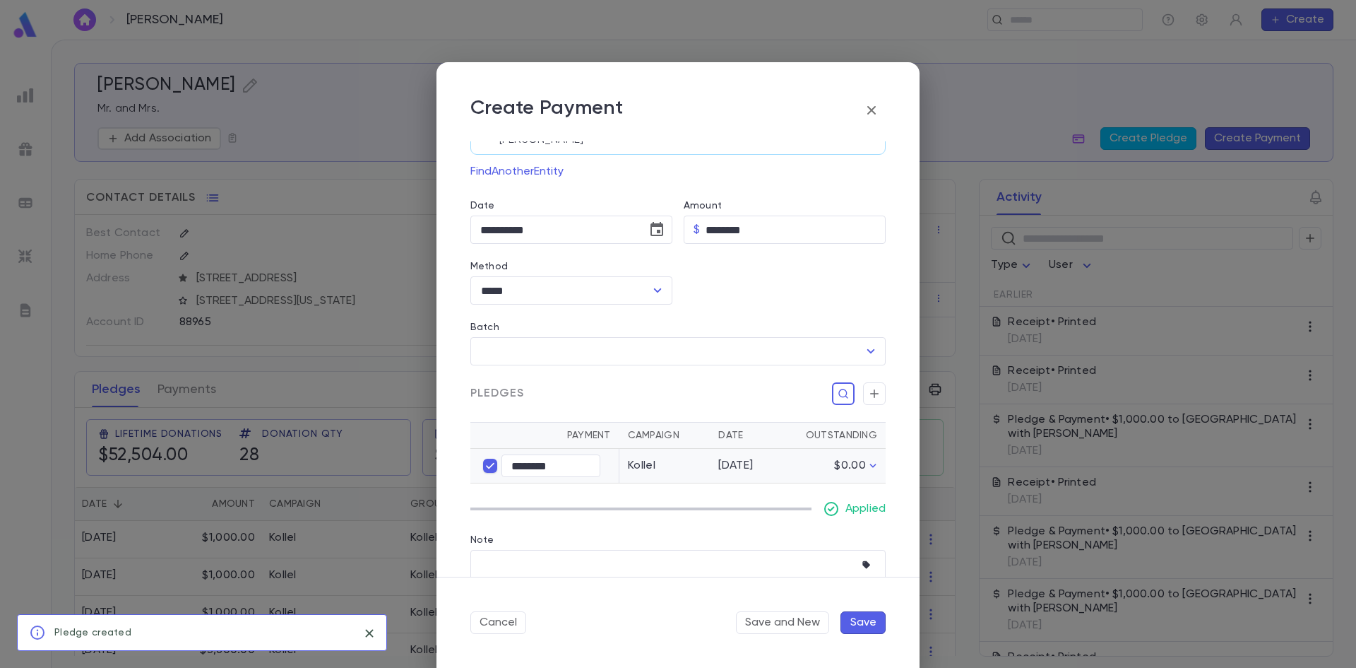
click at [855, 622] on button "Save" at bounding box center [863, 622] width 45 height 23
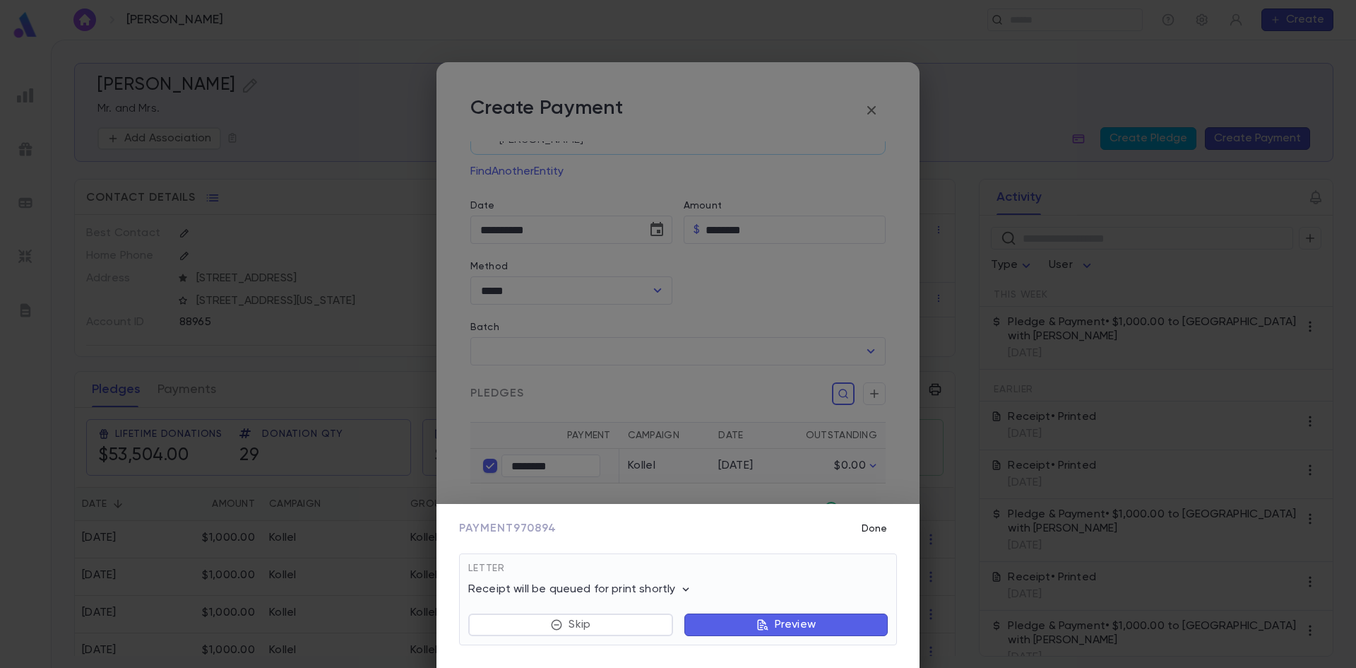
click at [874, 523] on button "Done" at bounding box center [874, 528] width 45 height 27
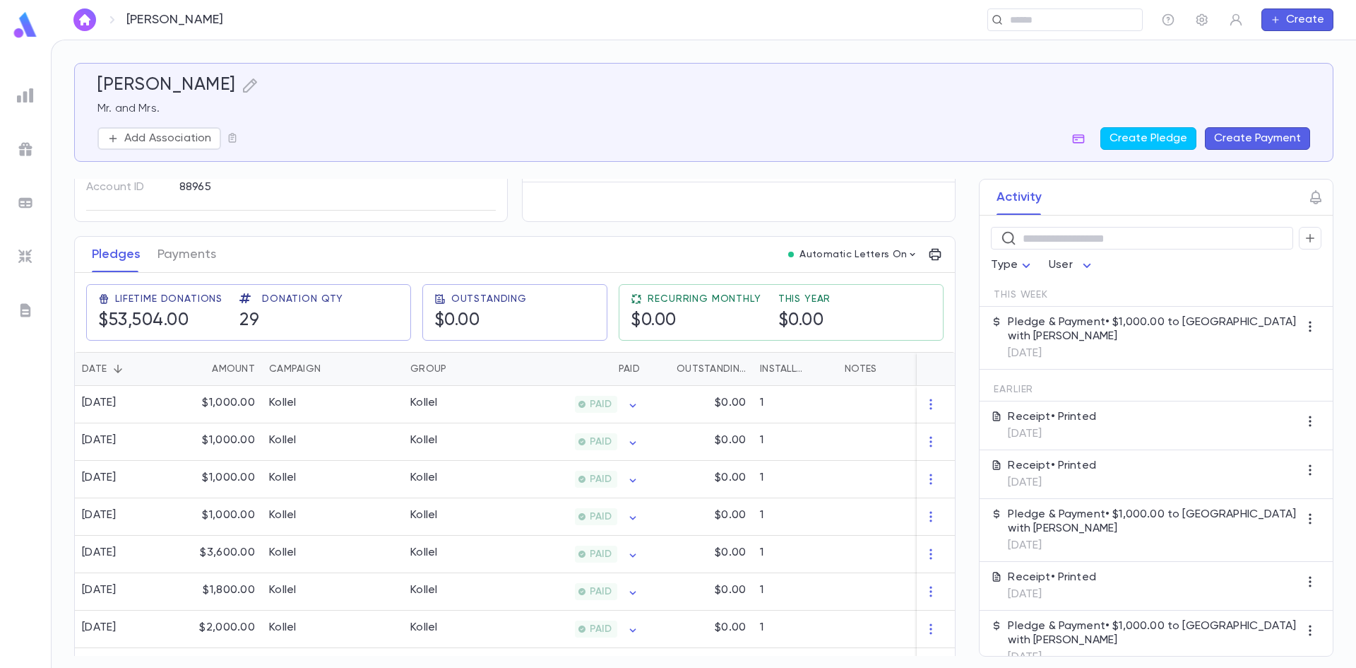
scroll to position [141, 0]
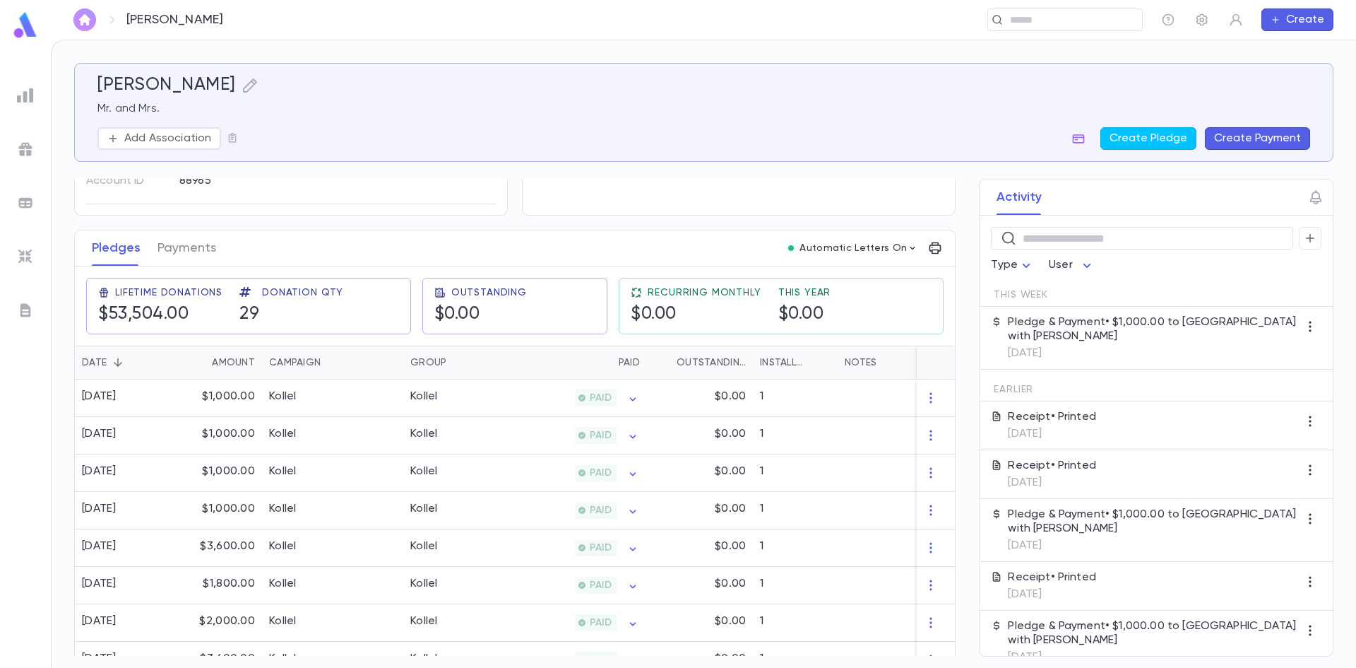
click at [83, 13] on button "button" at bounding box center [84, 19] width 23 height 23
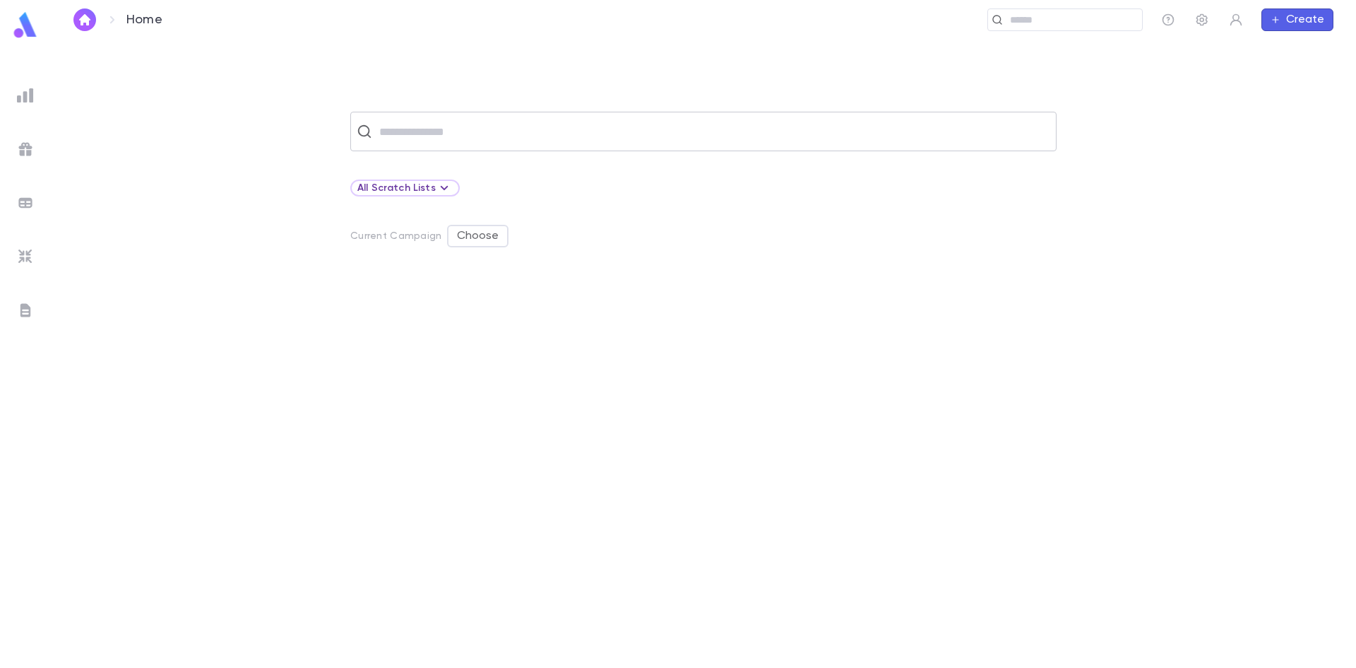
click at [453, 133] on input "text" at bounding box center [712, 131] width 675 height 27
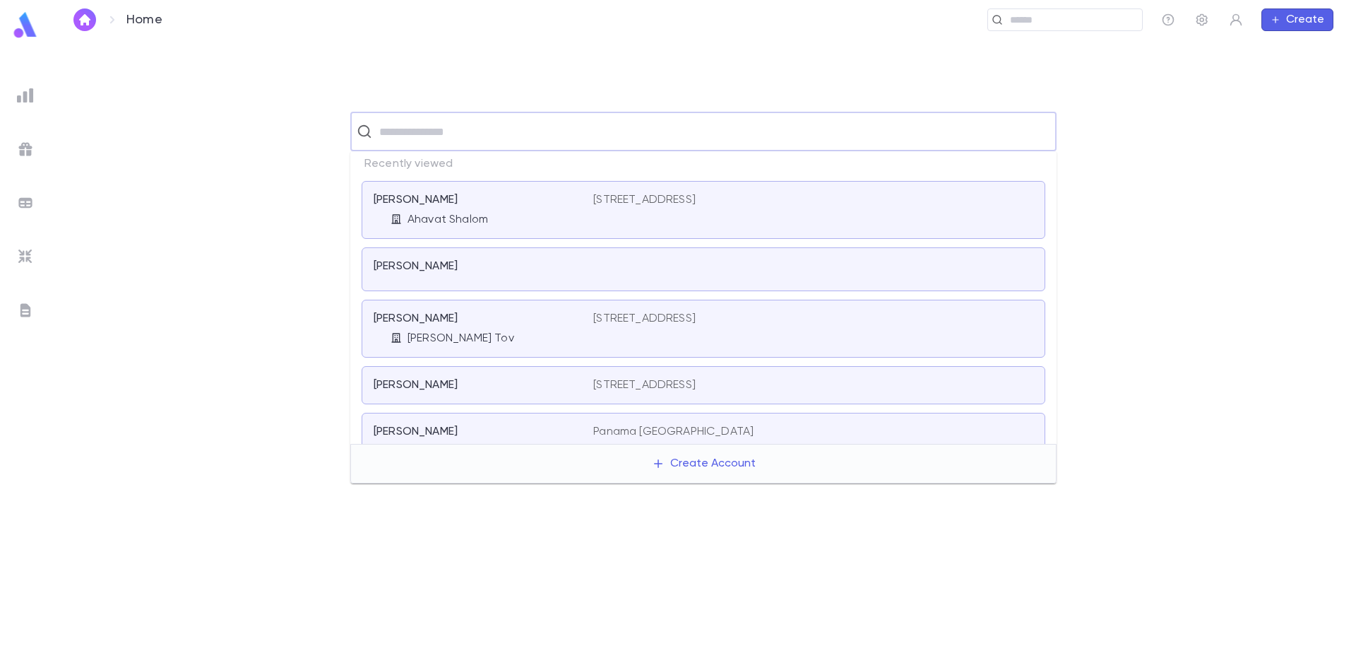
click at [478, 379] on div "[PERSON_NAME]" at bounding box center [475, 385] width 203 height 14
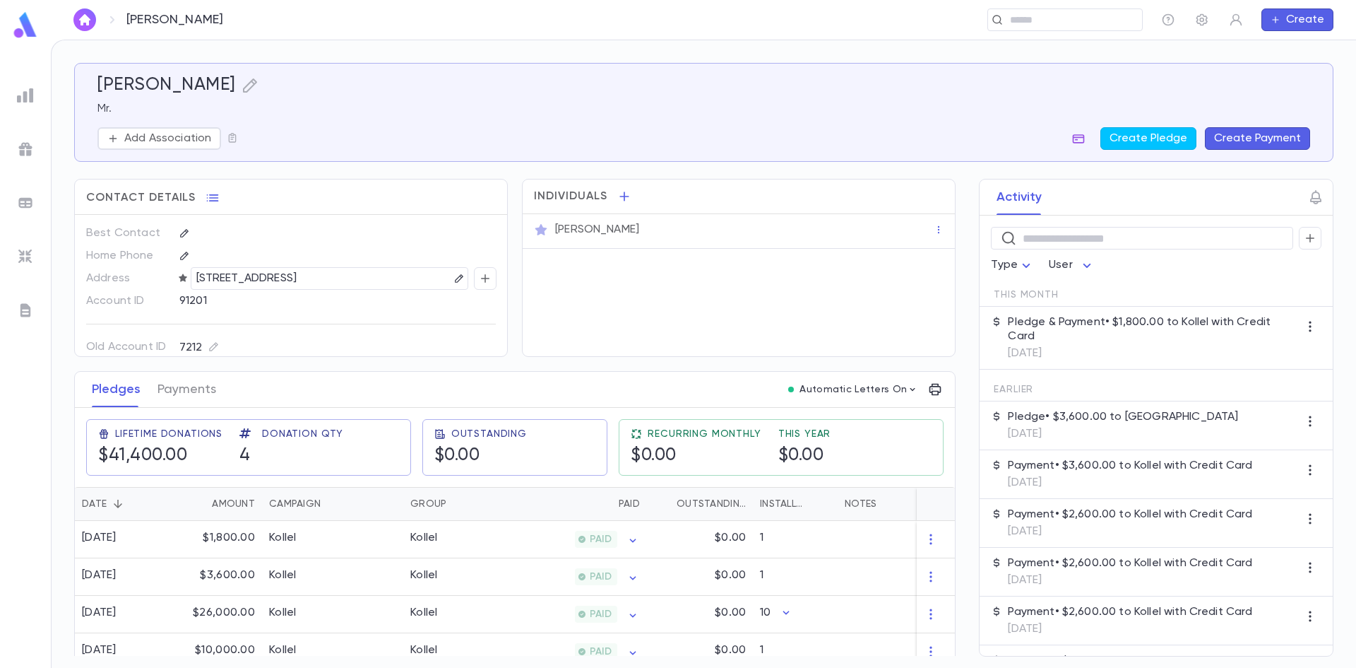
click at [1081, 133] on icon "button" at bounding box center [1079, 138] width 14 height 14
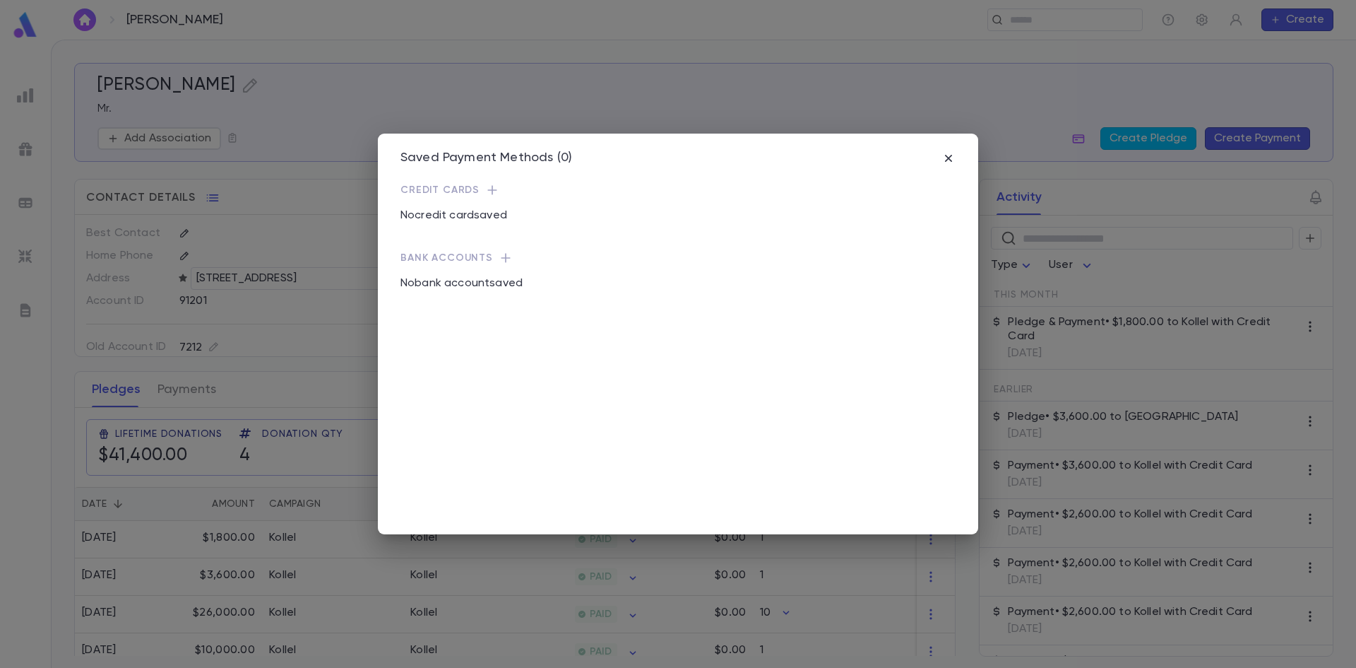
click at [492, 192] on icon "button" at bounding box center [492, 190] width 14 height 14
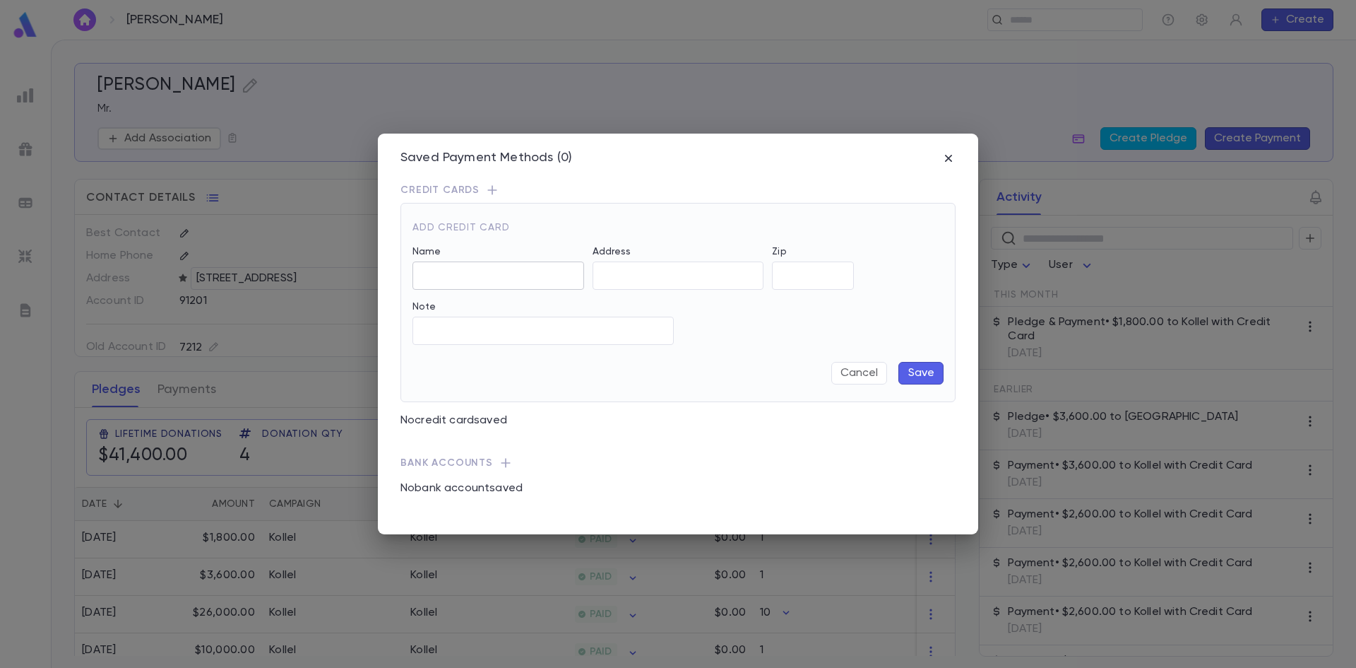
type input "**********"
type input "*****"
click at [507, 272] on div at bounding box center [588, 275] width 351 height 28
click at [641, 441] on div "Bank Accounts No bank account saved" at bounding box center [678, 473] width 555 height 68
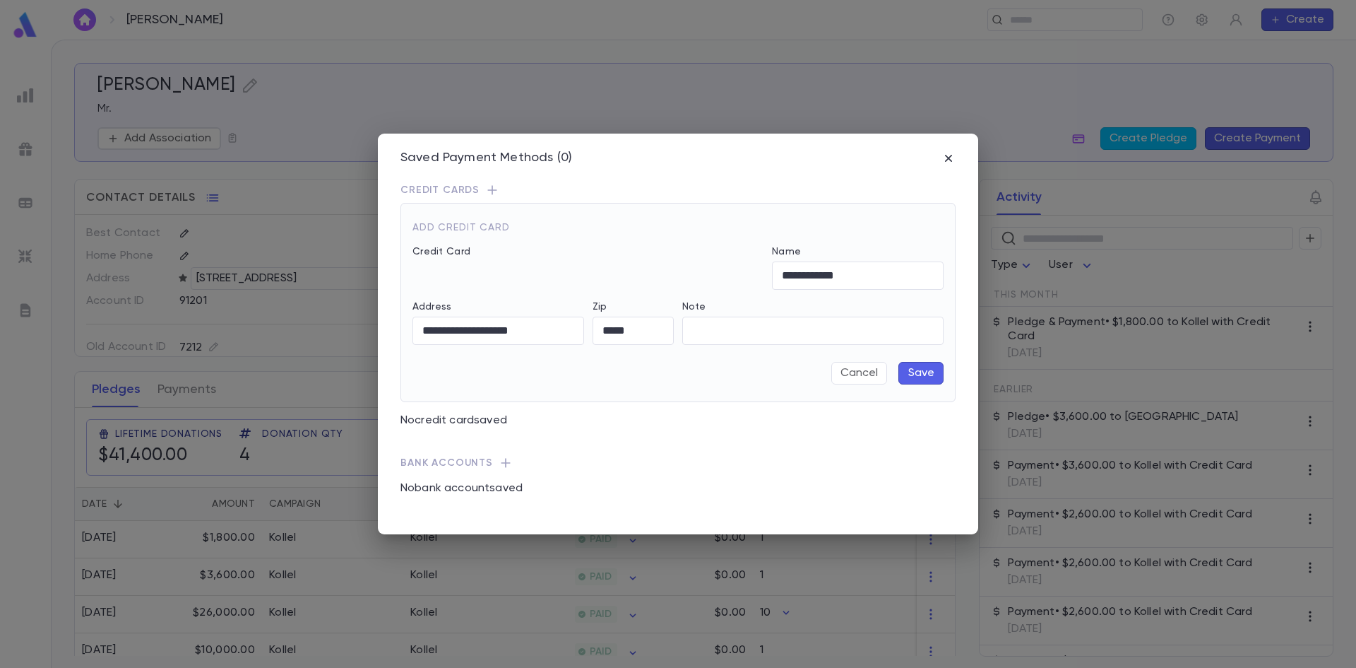
click at [928, 378] on button "Save" at bounding box center [920, 373] width 45 height 23
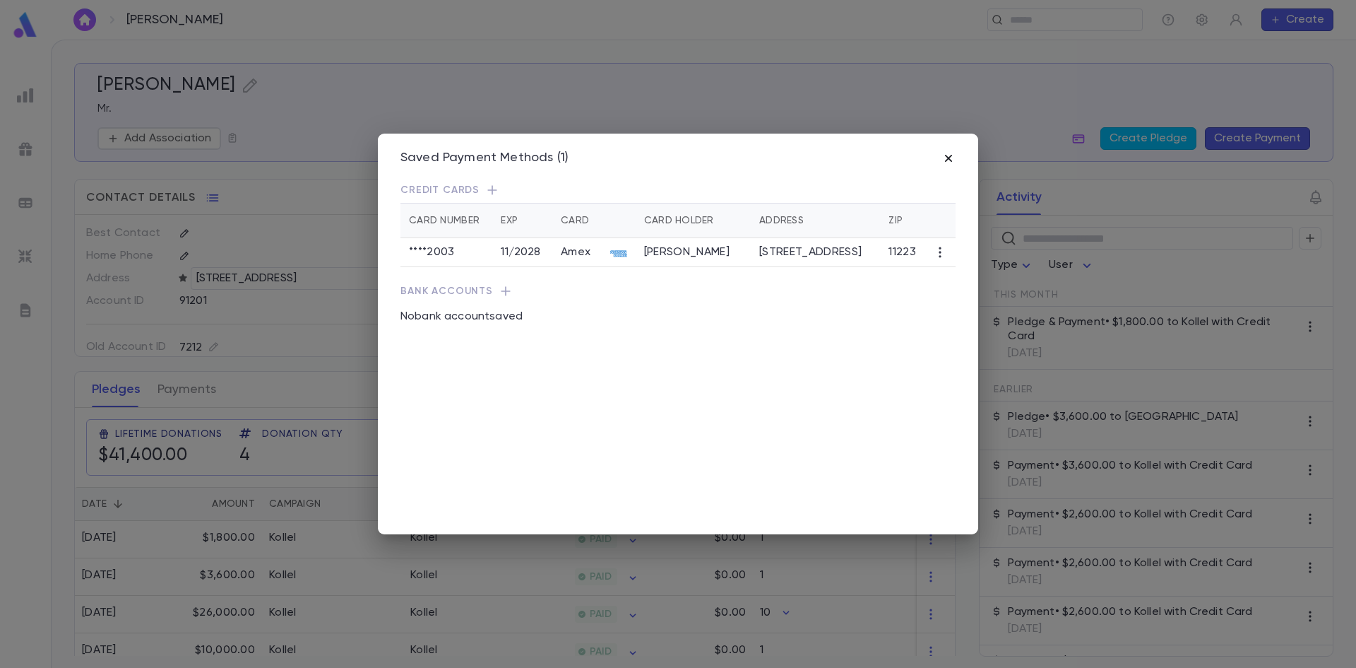
click at [944, 158] on icon "button" at bounding box center [949, 158] width 14 height 14
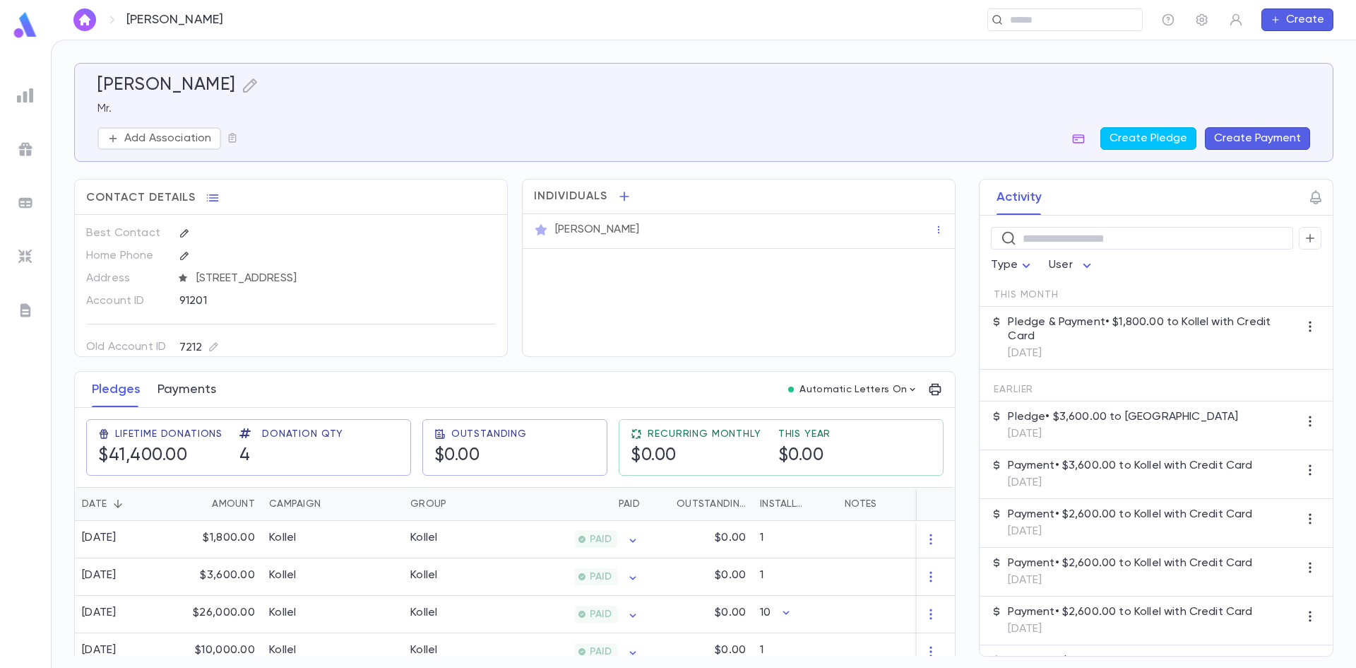
click at [198, 385] on button "Payments" at bounding box center [187, 389] width 59 height 35
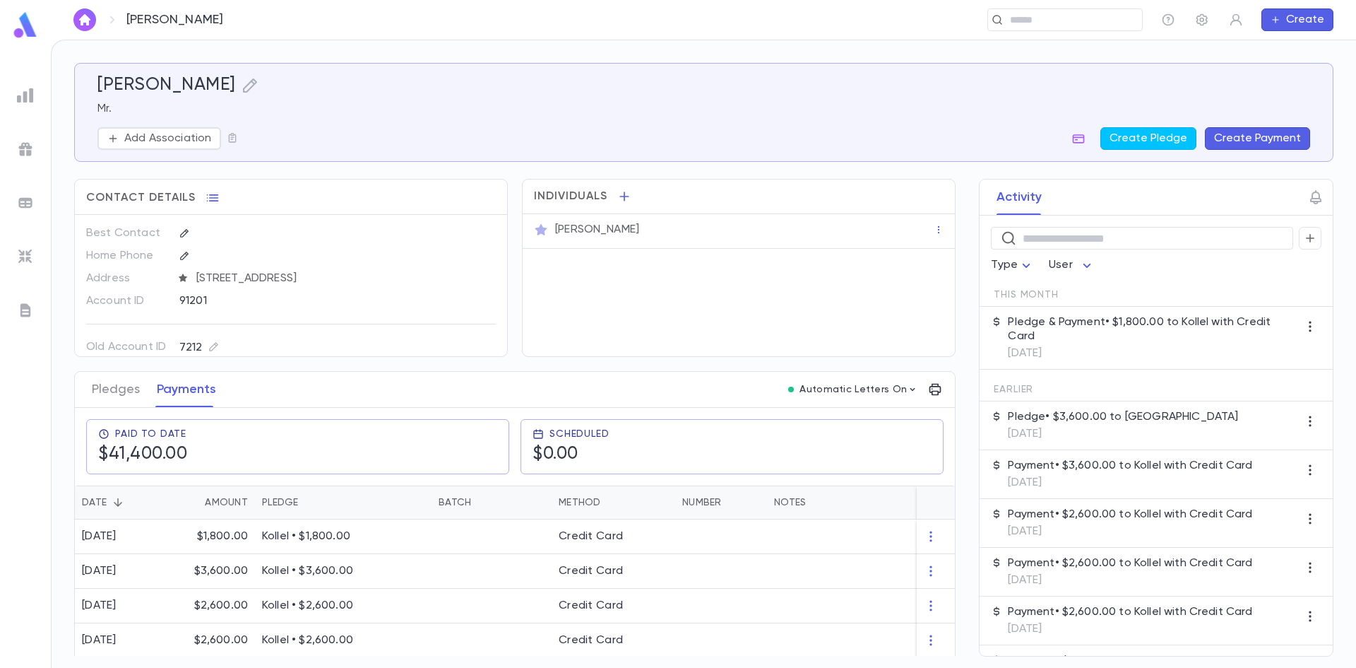
drag, startPoint x: 1248, startPoint y: 136, endPoint x: 1204, endPoint y: 95, distance: 60.5
click at [1204, 95] on div "Kassab, Isaac Mr. Add Association Create Pledge Create Payment" at bounding box center [703, 112] width 1213 height 75
drag, startPoint x: 207, startPoint y: 538, endPoint x: 254, endPoint y: 444, distance: 104.6
click at [254, 444] on div "Pledges Payments Automatic Letters On Paid To Date $41,400.00 Scheduled $0.00 D…" at bounding box center [515, 671] width 880 height 598
click at [127, 386] on button "Pledges" at bounding box center [116, 389] width 48 height 35
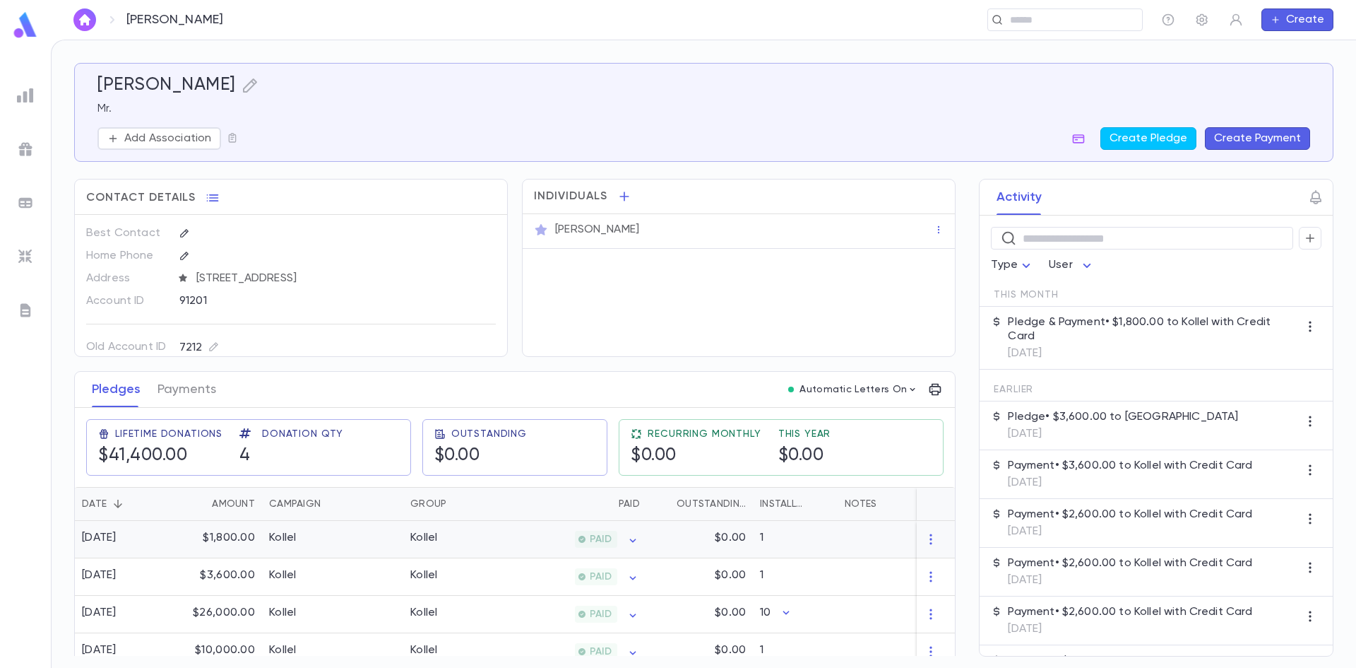
click at [167, 547] on div "[DATE]" at bounding box center [122, 539] width 95 height 37
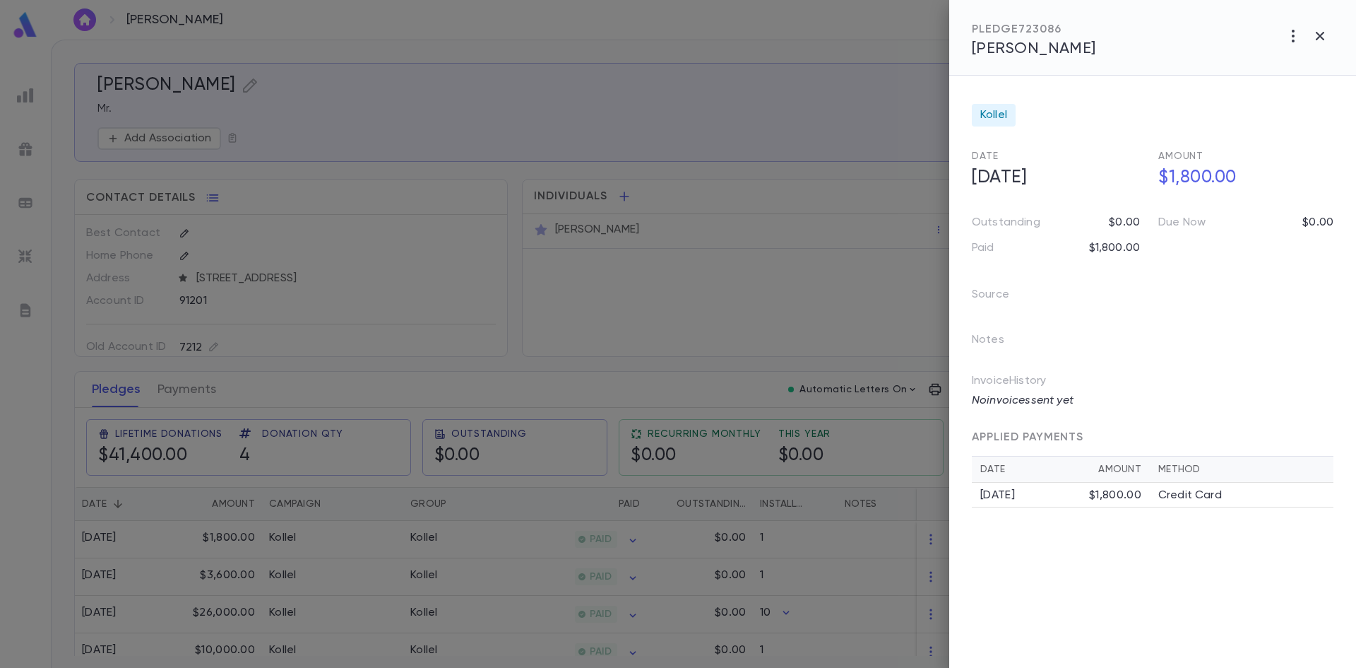
click at [83, 18] on div at bounding box center [678, 334] width 1356 height 668
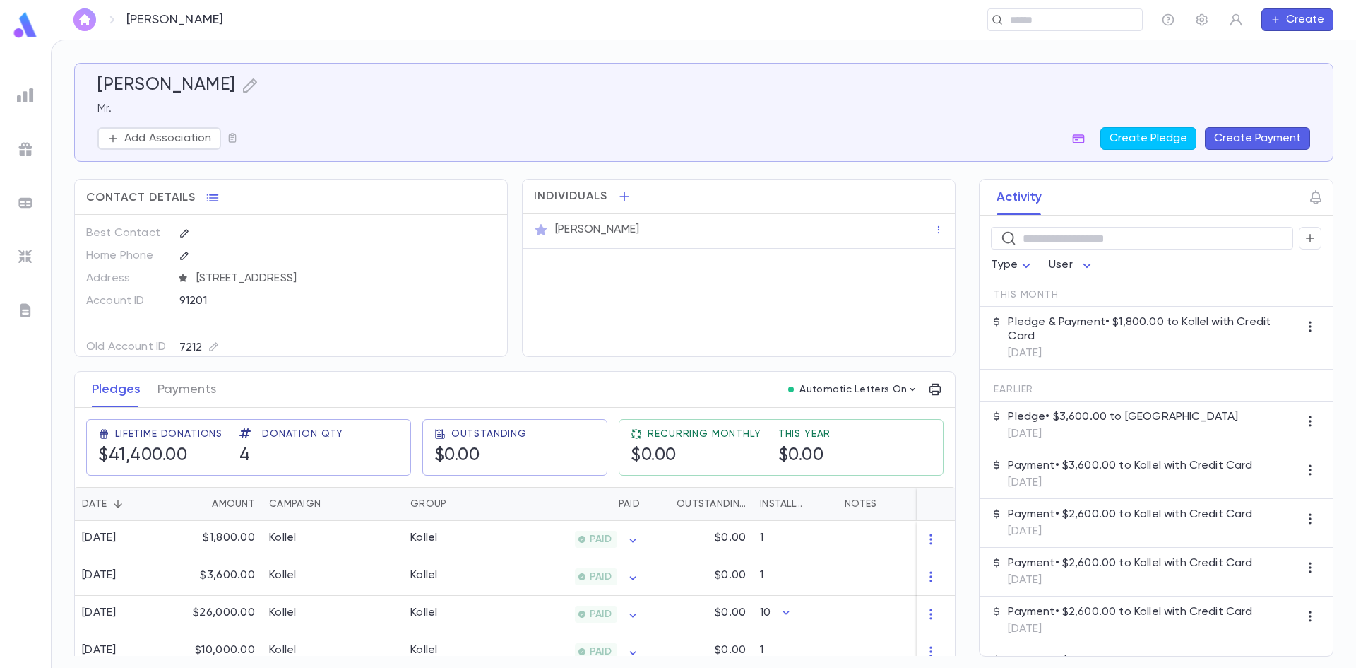
click at [83, 18] on img "button" at bounding box center [84, 19] width 17 height 11
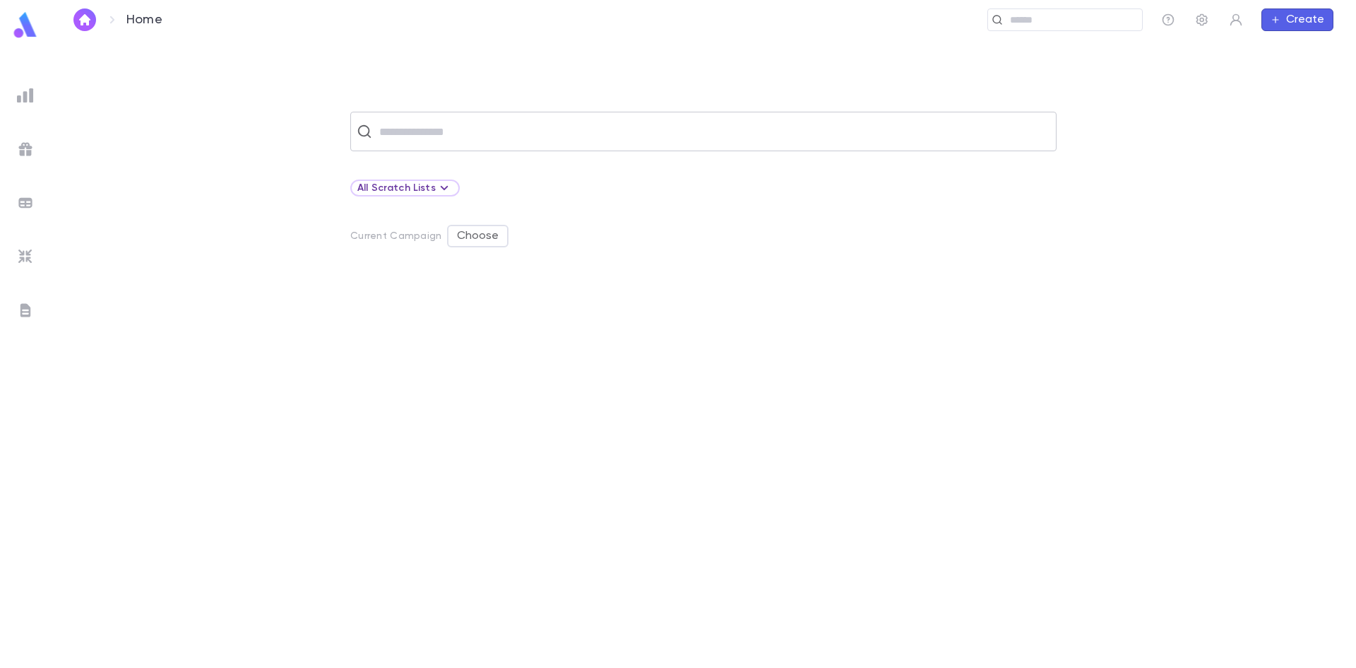
click at [443, 149] on div "​" at bounding box center [703, 132] width 706 height 40
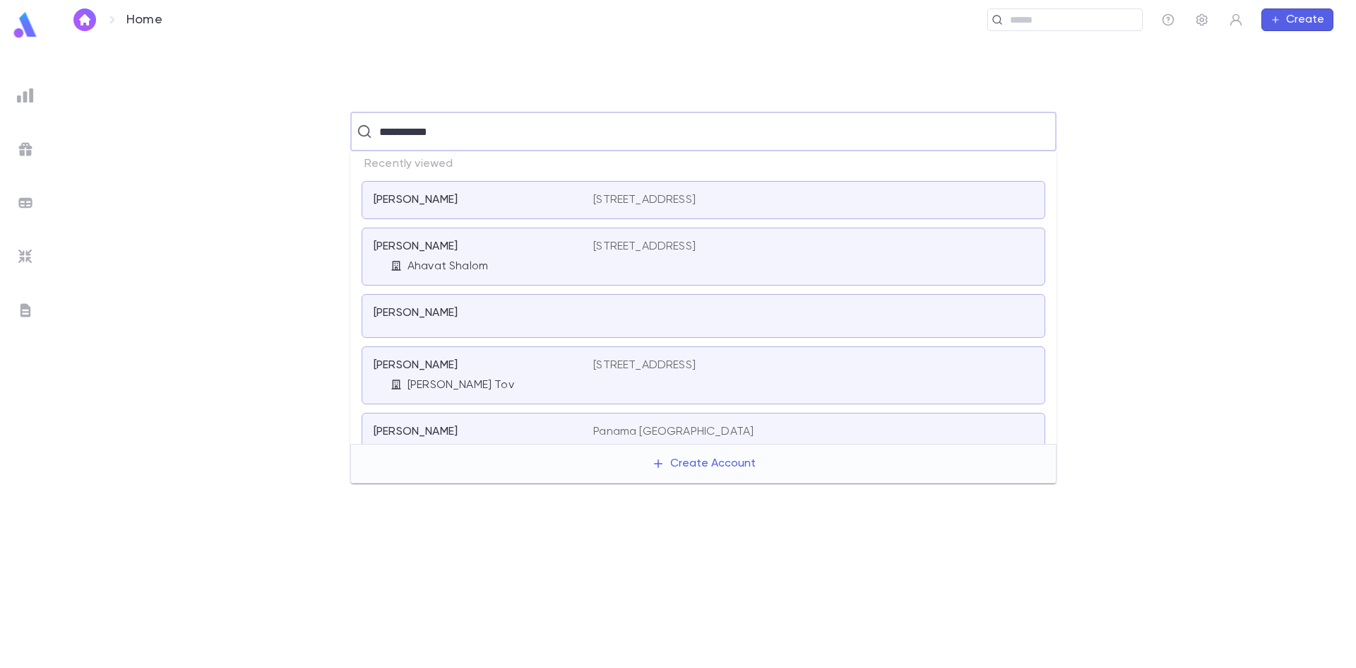
type input "**********"
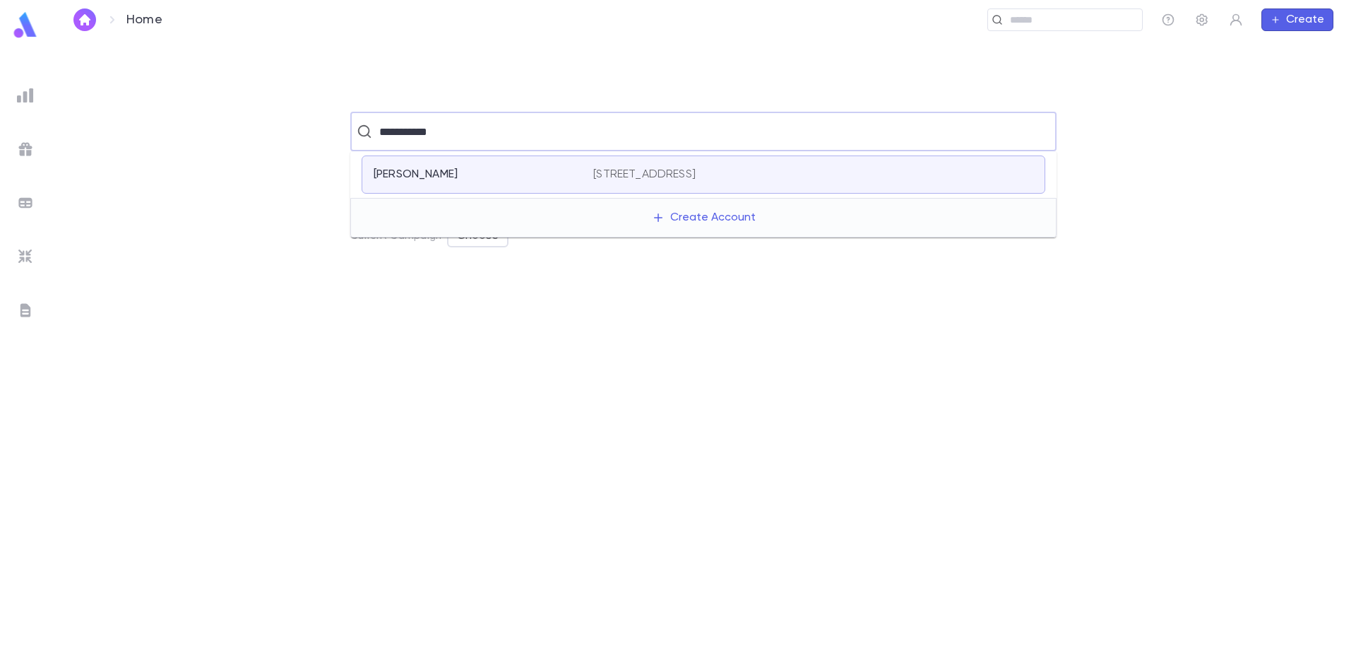
click at [473, 176] on div "Betesh, Joe" at bounding box center [475, 174] width 203 height 14
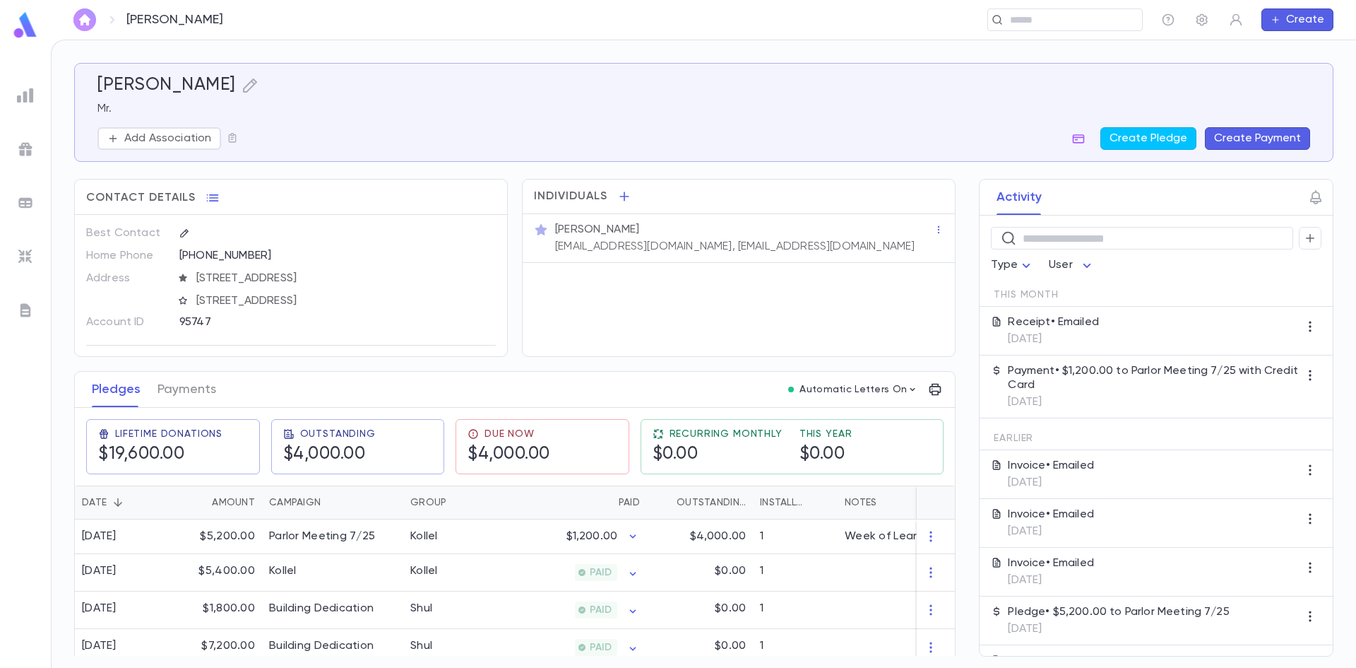
click at [82, 16] on img "button" at bounding box center [84, 19] width 17 height 11
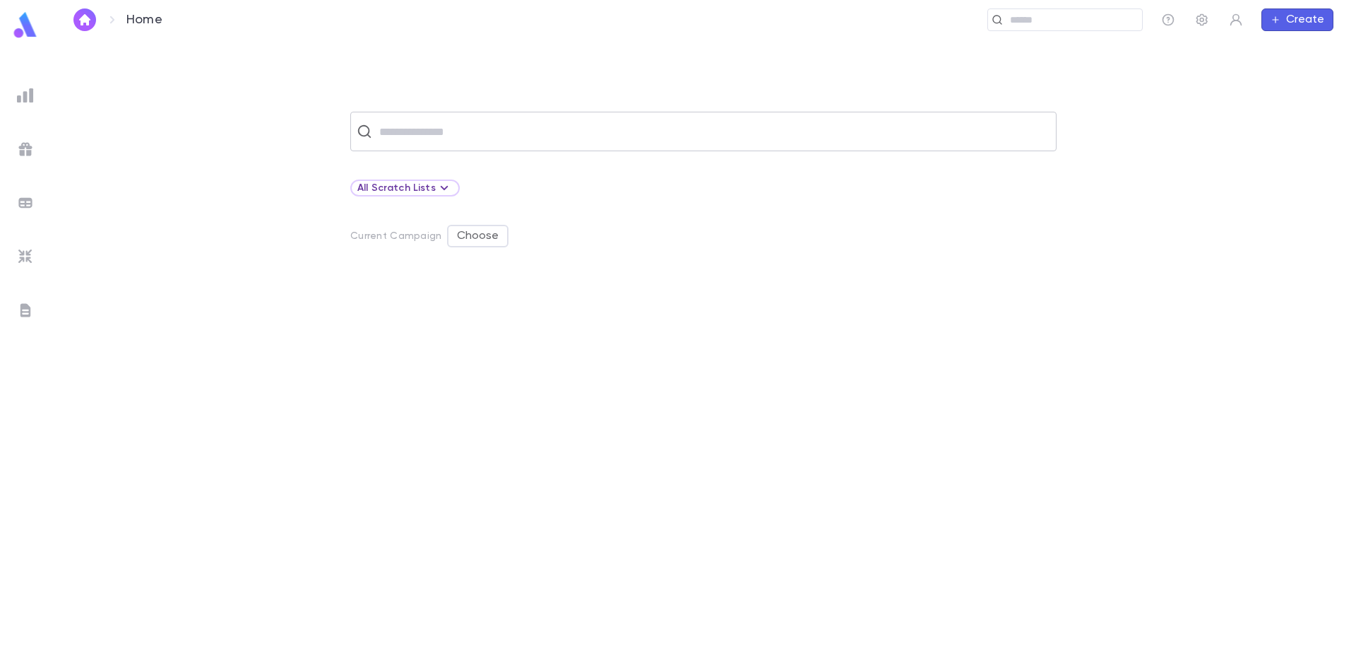
click at [422, 128] on input "text" at bounding box center [712, 131] width 675 height 27
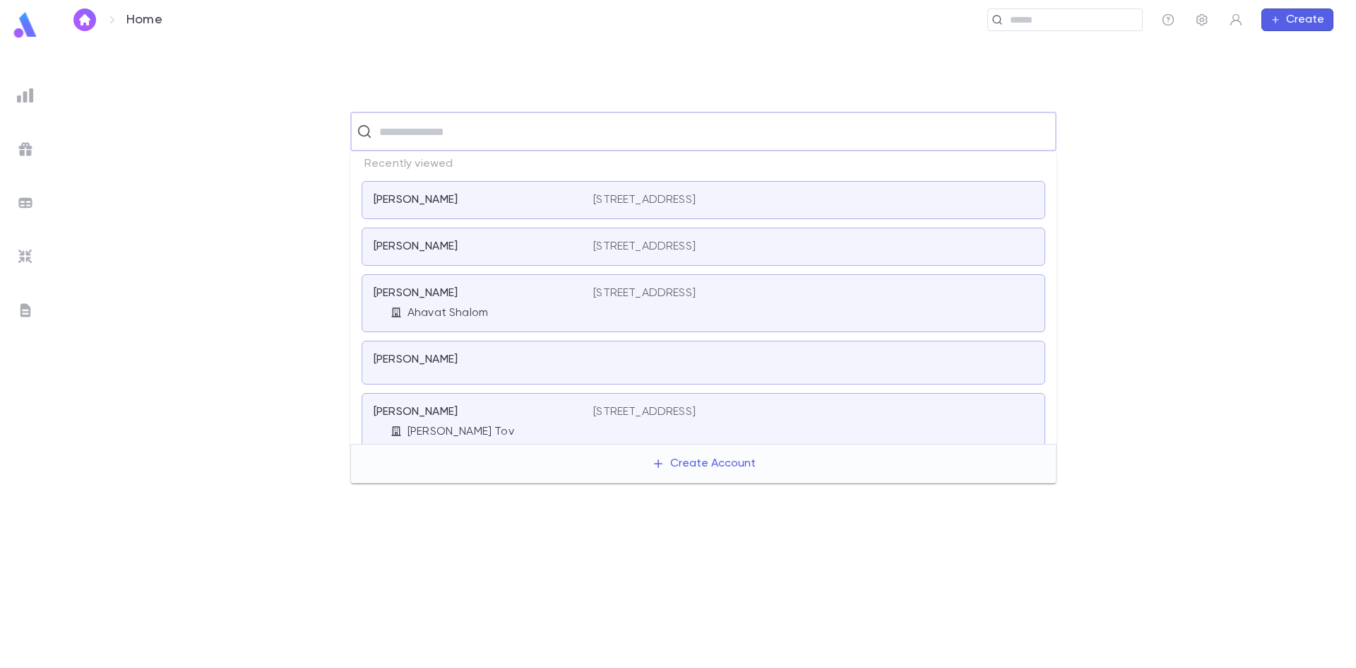
click at [448, 252] on div "[PERSON_NAME]" at bounding box center [475, 246] width 203 height 14
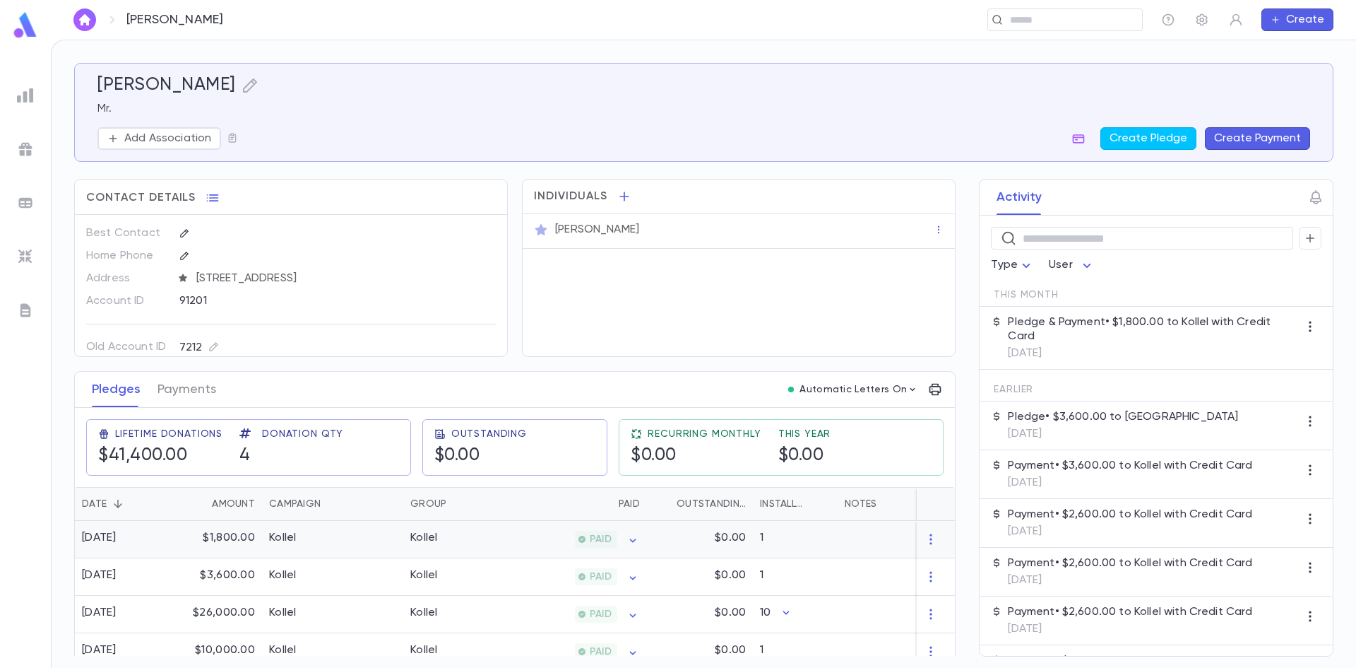
click at [117, 538] on div "[DATE]" at bounding box center [99, 537] width 35 height 14
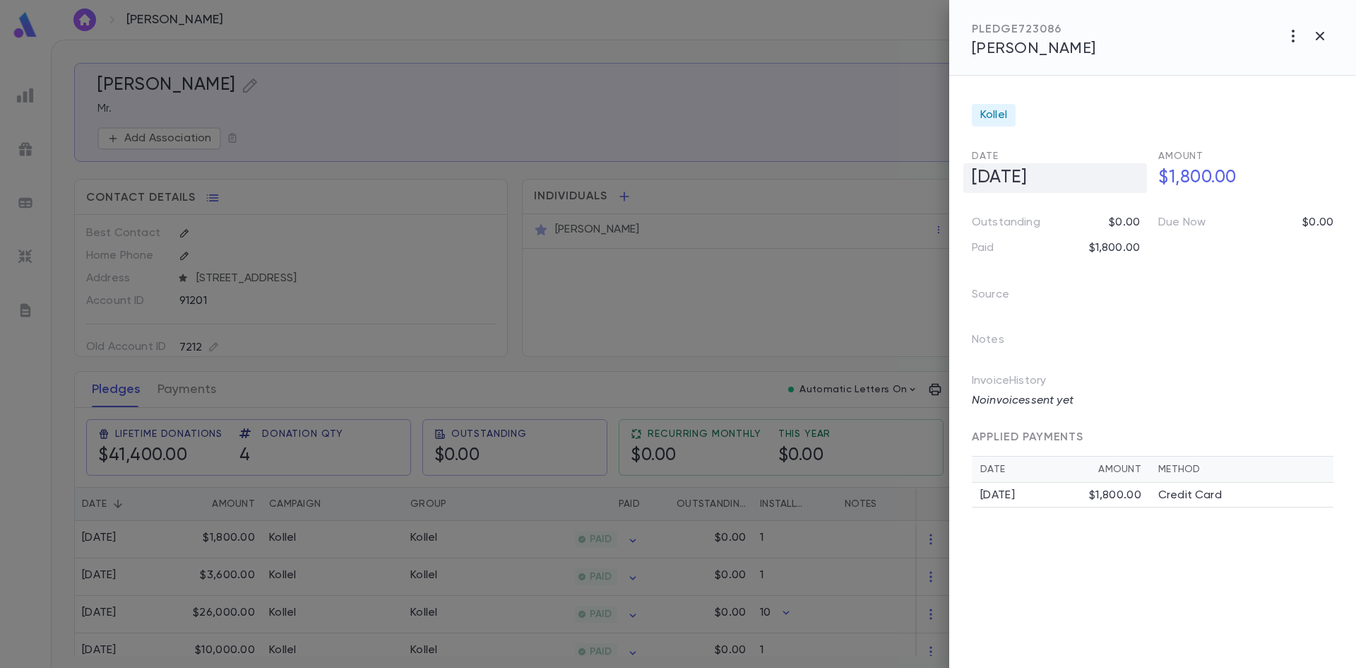
click at [975, 179] on h5 "[DATE]" at bounding box center [1055, 178] width 184 height 30
click at [995, 182] on input "**********" at bounding box center [1042, 178] width 140 height 28
click at [1004, 177] on input "**********" at bounding box center [1042, 178] width 140 height 28
type input "**********"
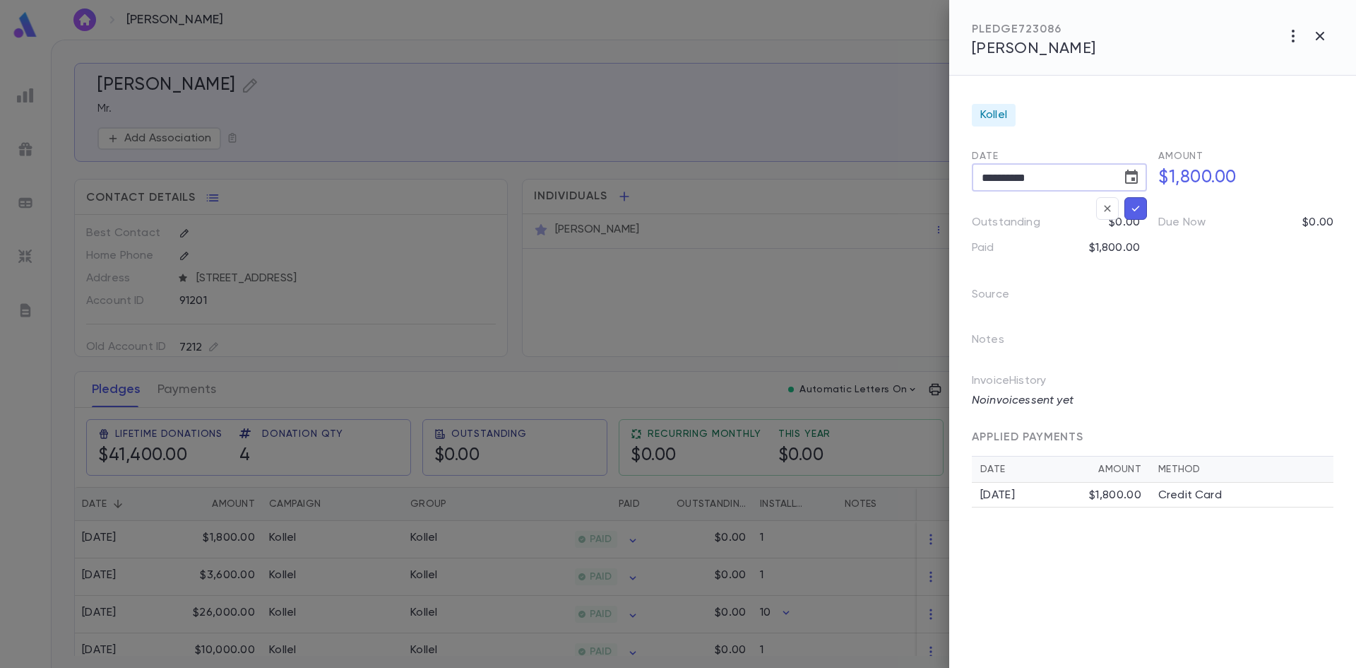
click at [1137, 208] on icon "button" at bounding box center [1135, 208] width 13 height 14
click at [1177, 180] on h5 "$1,800.00" at bounding box center [1242, 178] width 184 height 30
drag, startPoint x: 1237, startPoint y: 182, endPoint x: 1055, endPoint y: 183, distance: 181.5
click at [1055, 183] on div "**********" at bounding box center [1147, 171] width 373 height 44
type input "**********"
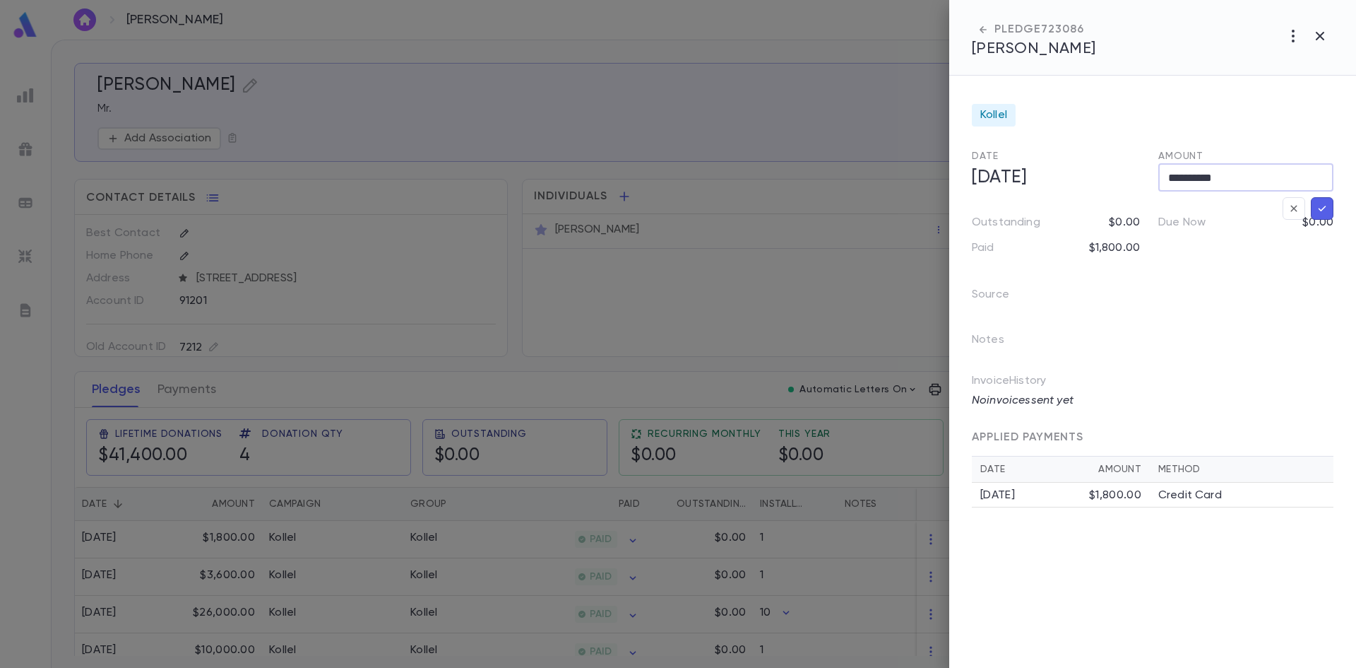
click at [1326, 207] on icon "button" at bounding box center [1322, 208] width 13 height 14
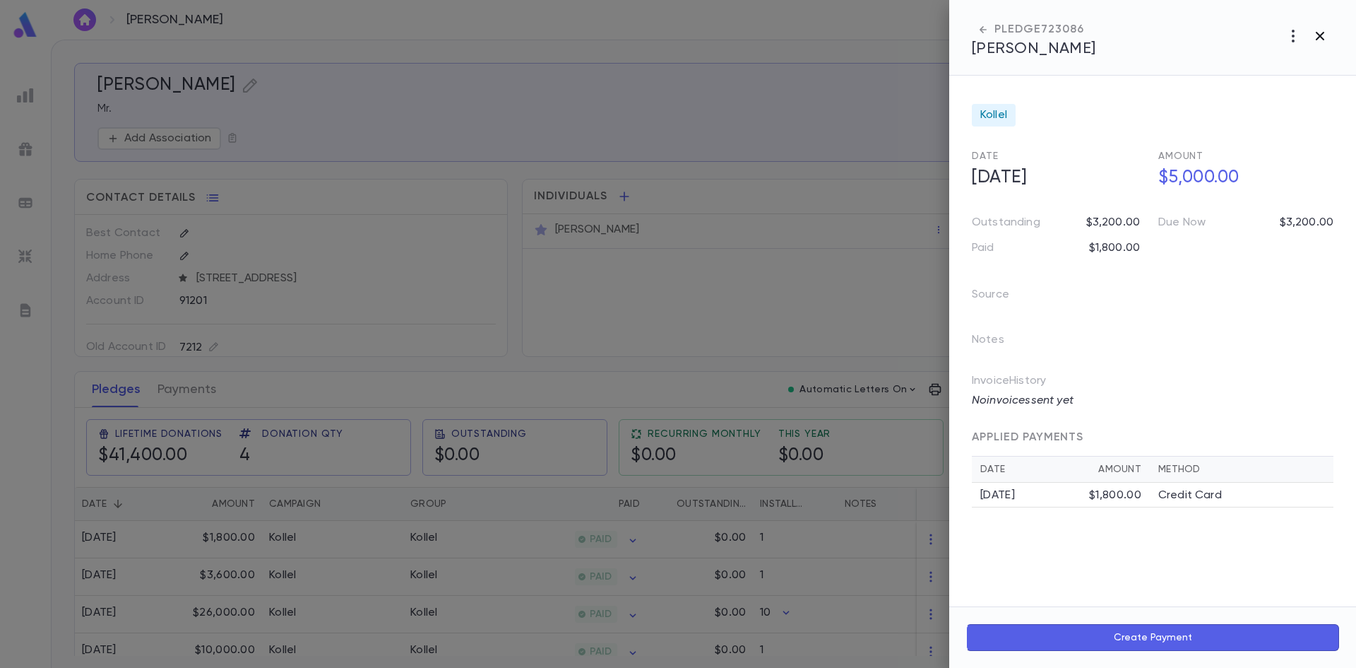
click at [1319, 37] on icon "button" at bounding box center [1320, 36] width 8 height 8
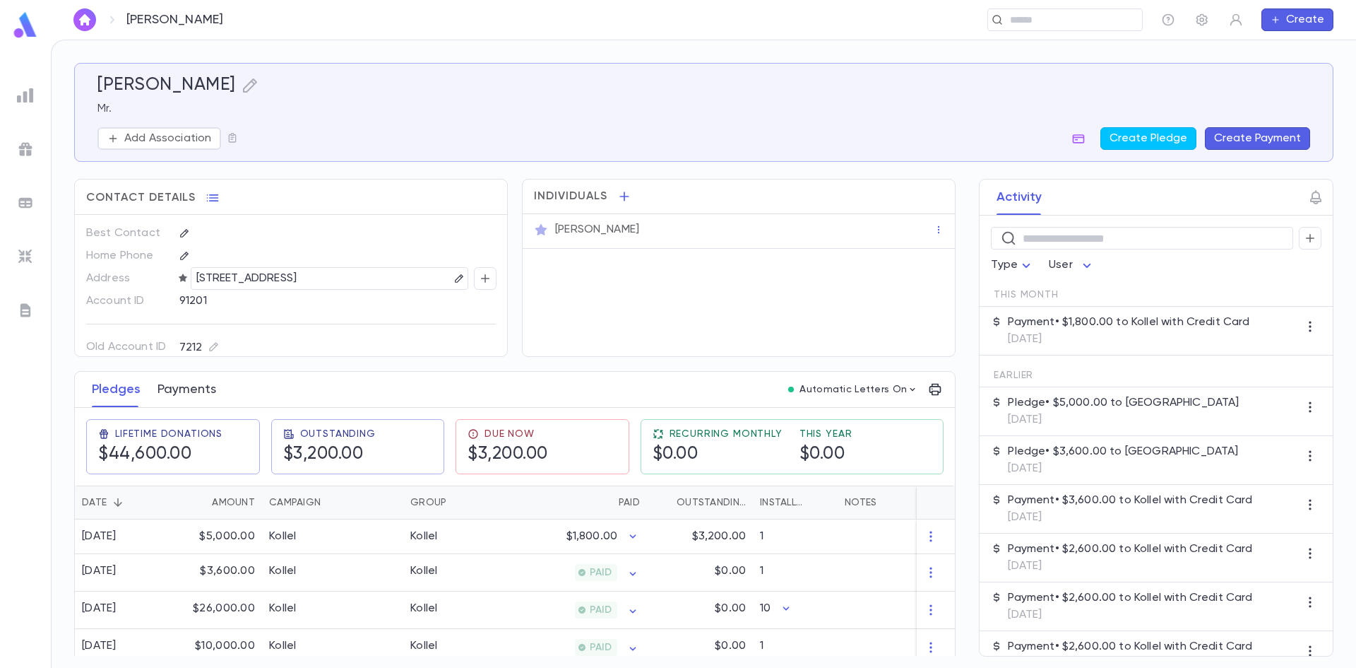
click at [170, 389] on button "Payments" at bounding box center [187, 389] width 59 height 35
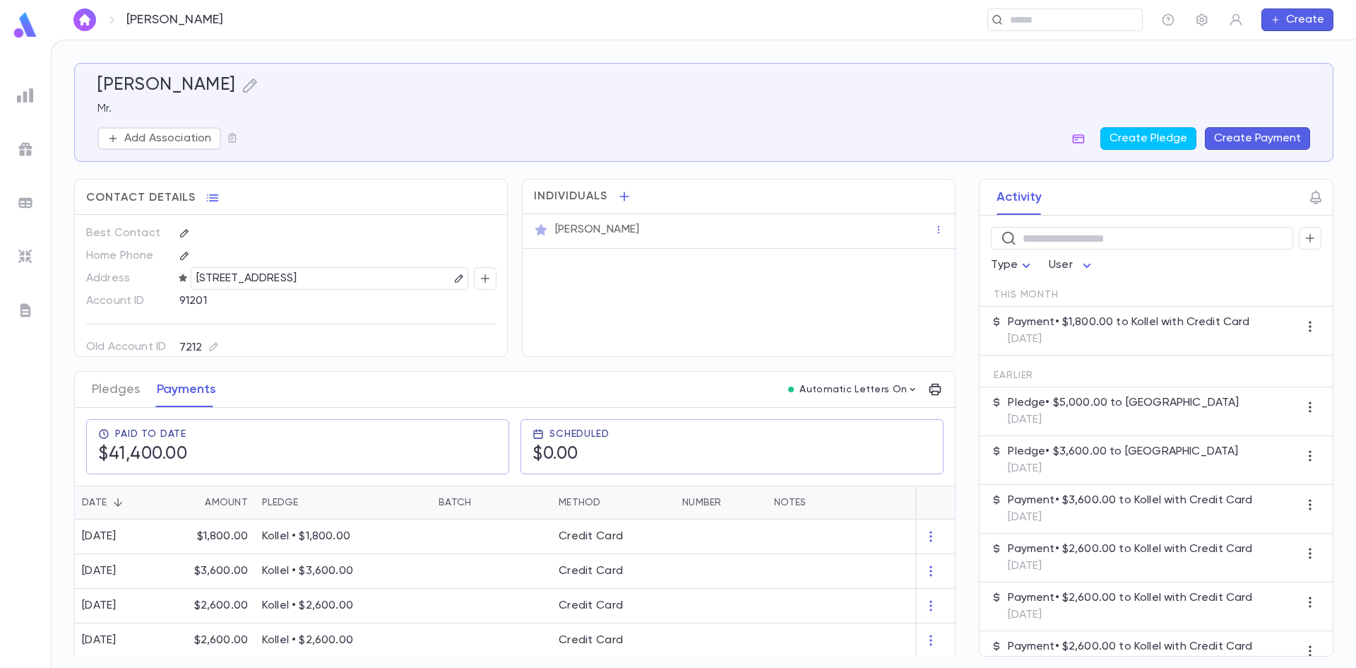
click at [1261, 141] on button "Create Payment" at bounding box center [1257, 138] width 105 height 23
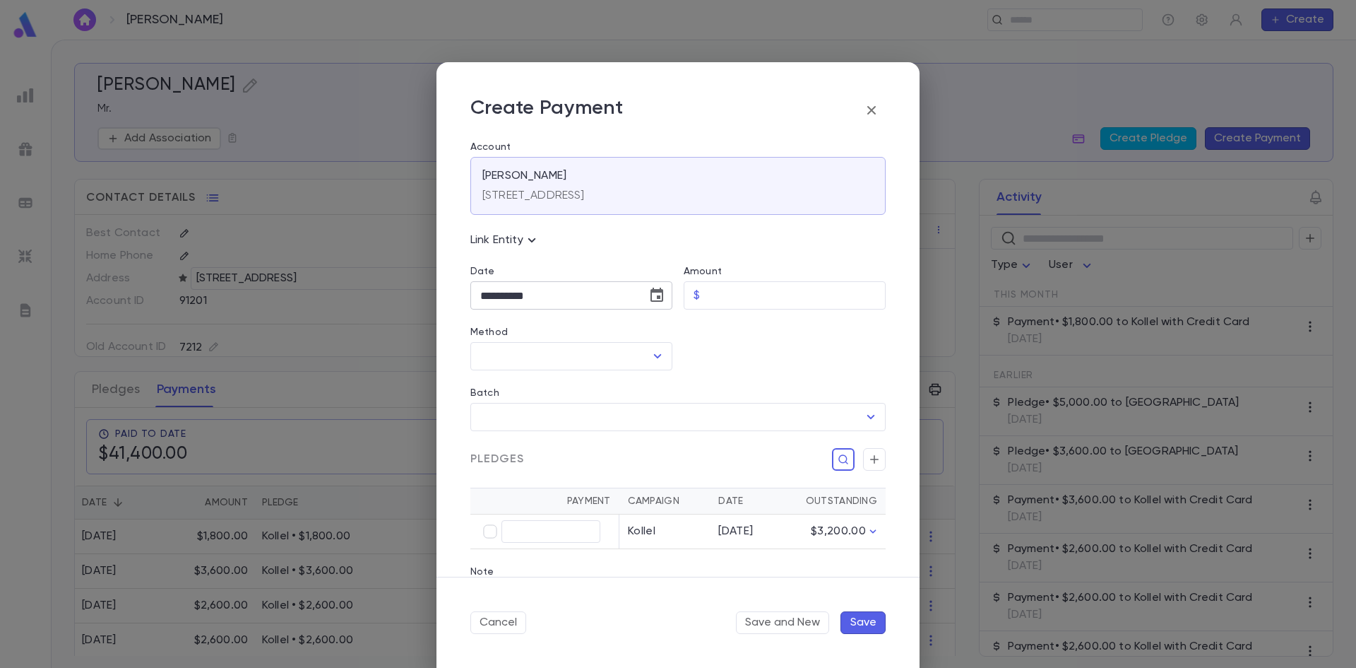
click at [485, 297] on input "**********" at bounding box center [553, 296] width 167 height 28
type input "**********"
click at [761, 297] on input "Amount" at bounding box center [796, 296] width 180 height 28
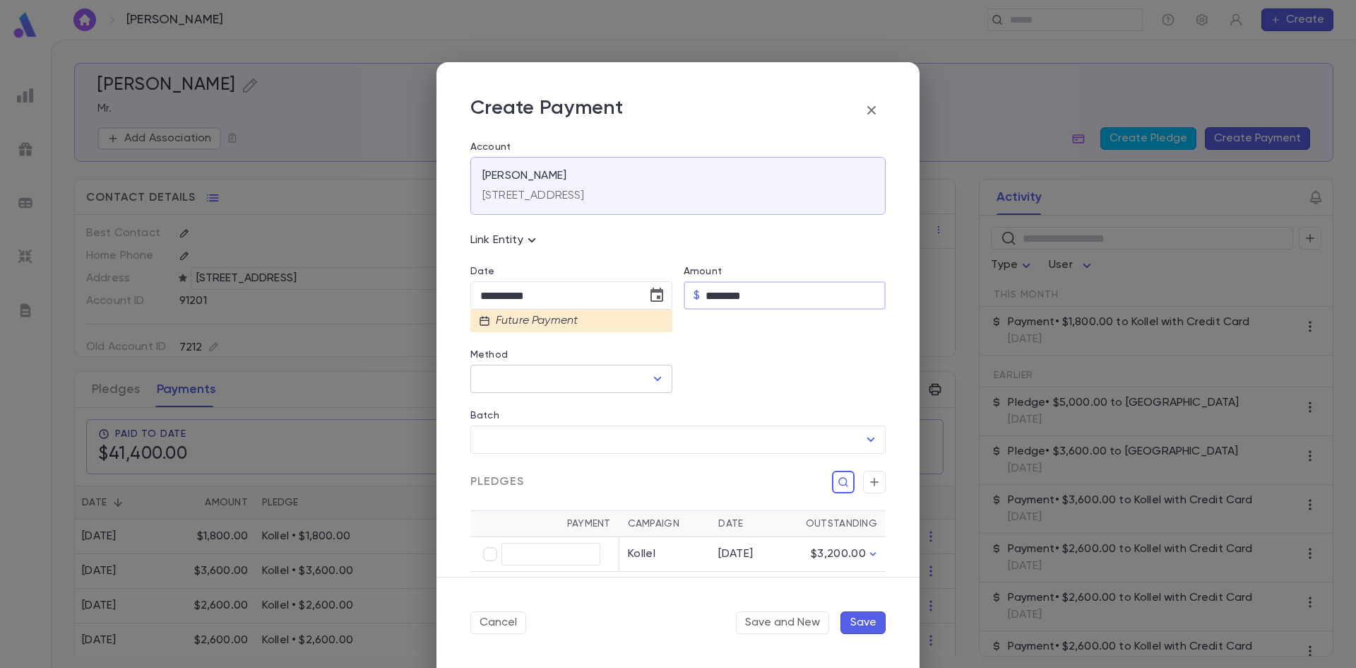
click at [649, 379] on icon "Open" at bounding box center [657, 378] width 17 height 17
type input "********"
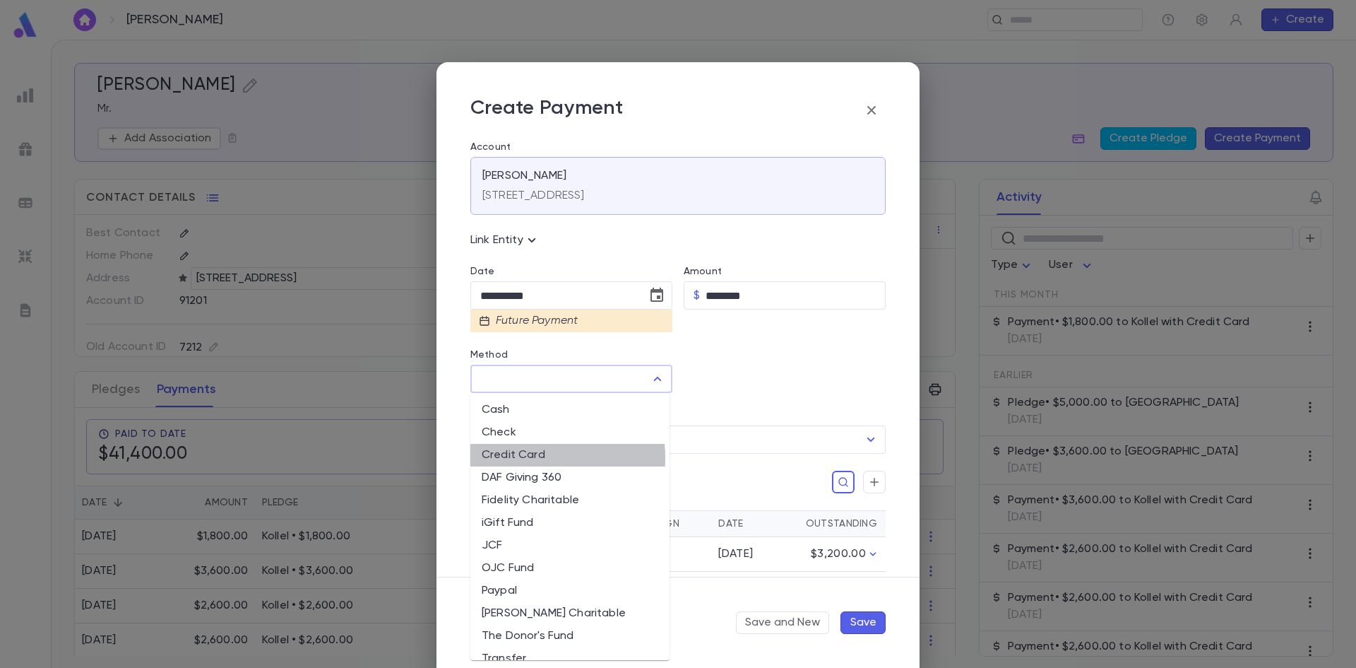
click at [519, 458] on li "Credit Card" at bounding box center [569, 455] width 199 height 23
type input "**********"
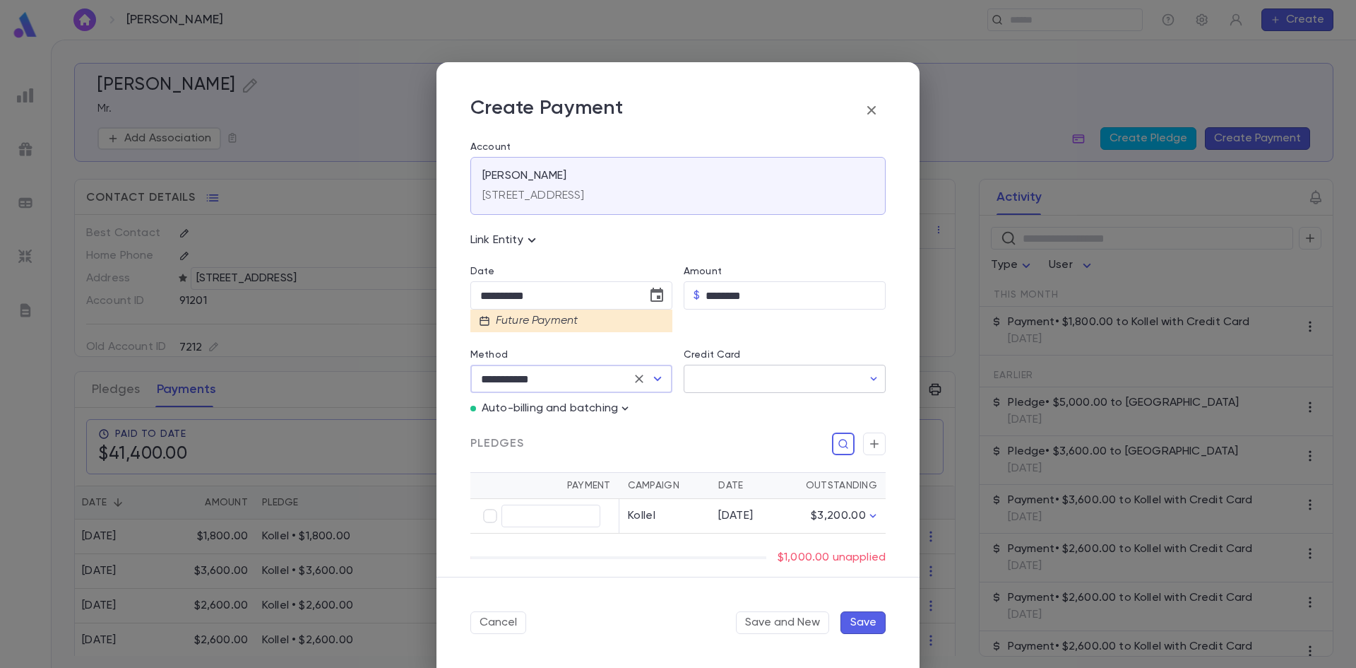
click at [700, 381] on input "Credit Card" at bounding box center [773, 379] width 179 height 28
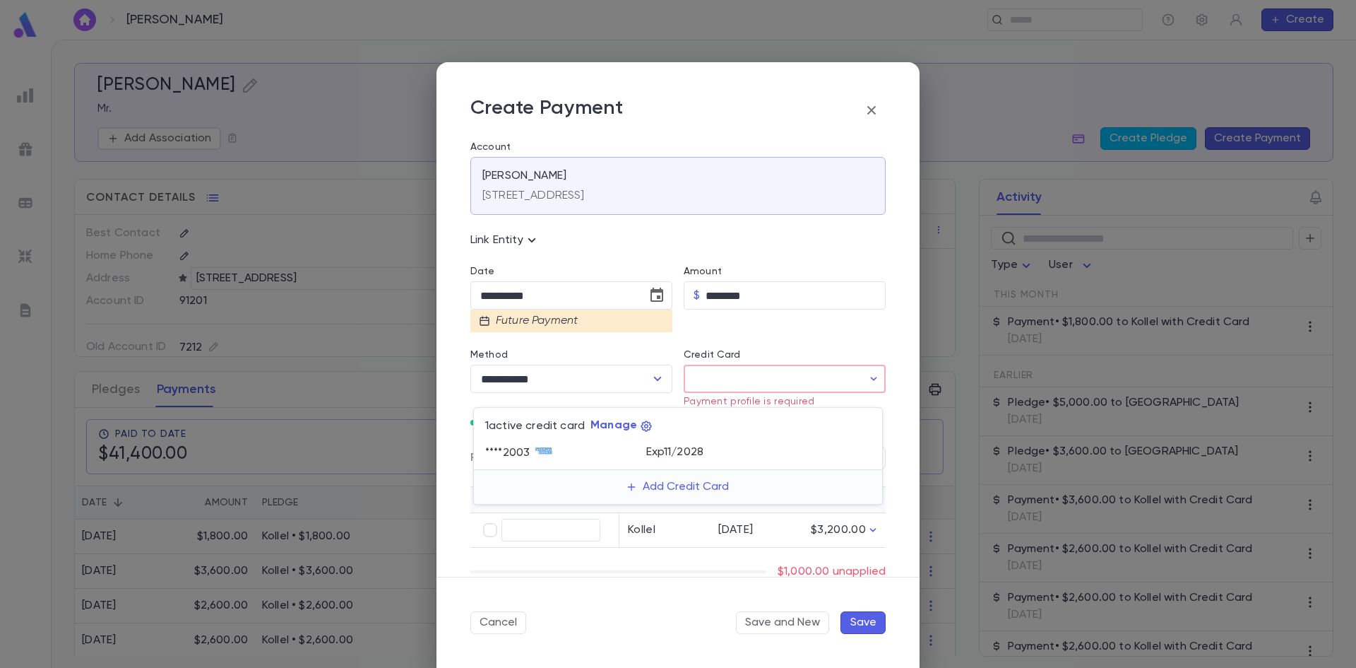
click at [671, 454] on p "Exp 11 / 2028" at bounding box center [675, 452] width 58 height 14
type input "********"
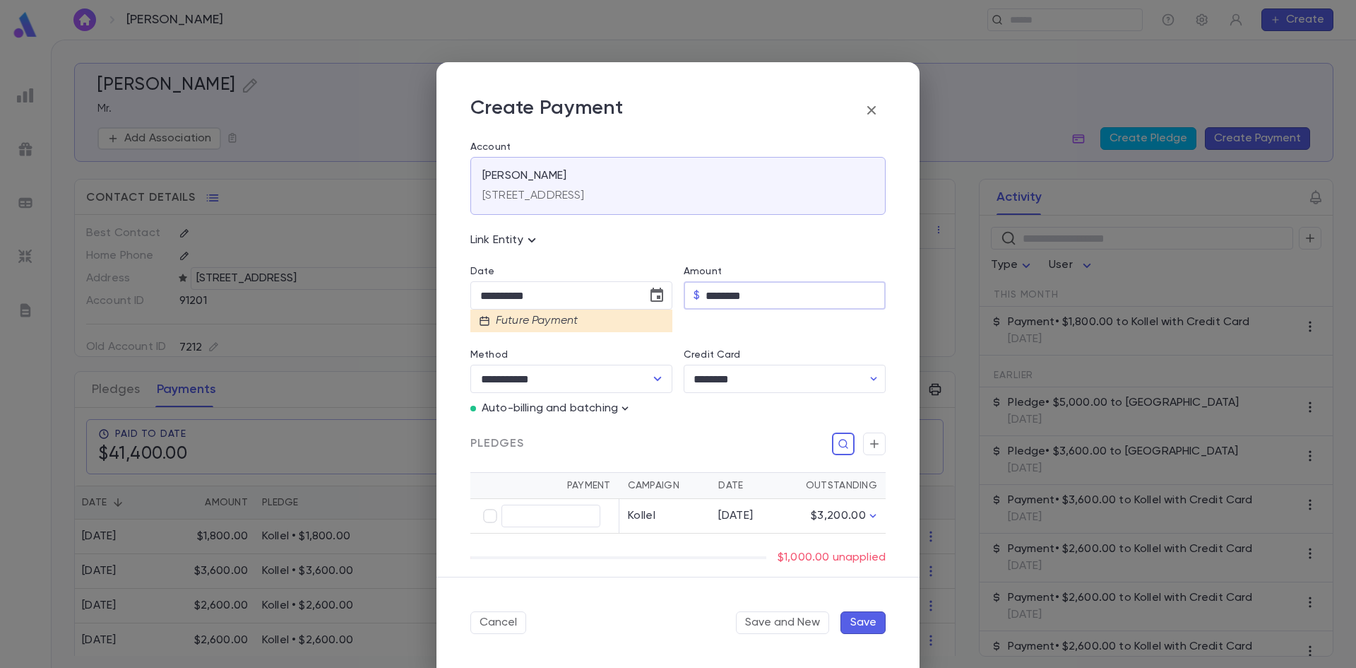
click at [715, 297] on input "********" at bounding box center [796, 296] width 180 height 28
type input "********"
click at [865, 622] on button "Save" at bounding box center [863, 622] width 45 height 23
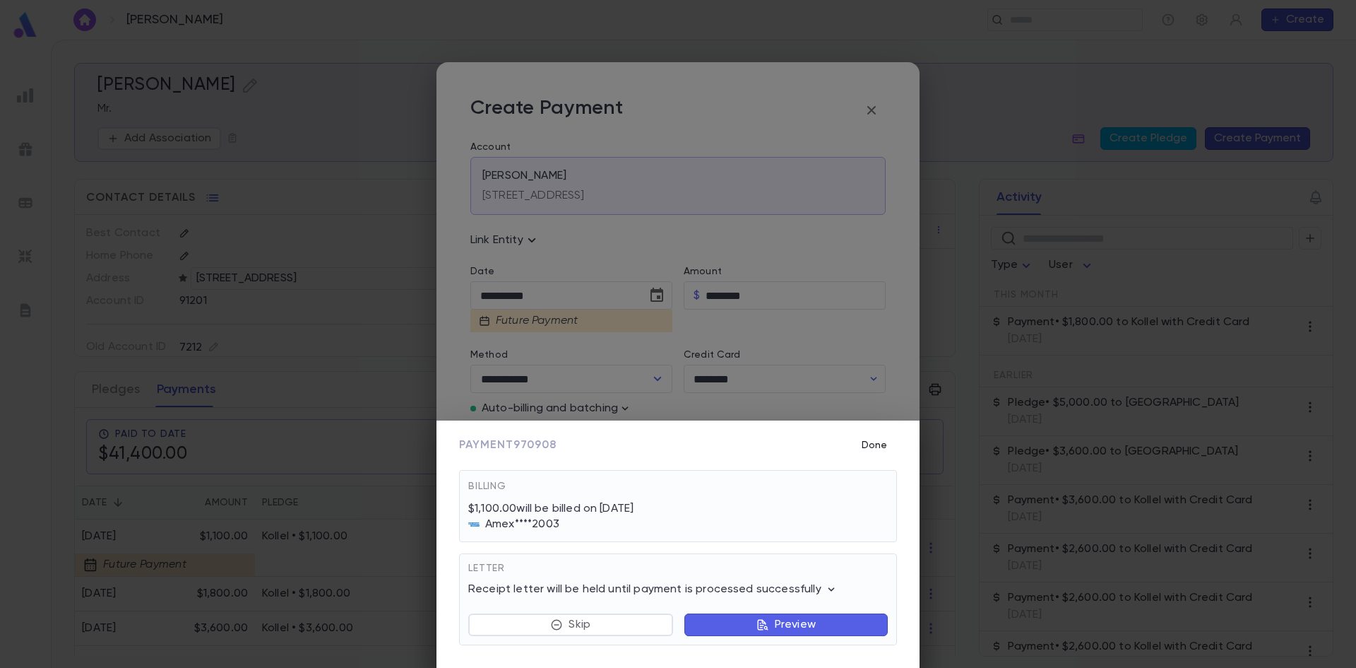
click at [868, 440] on button "Done" at bounding box center [874, 445] width 45 height 27
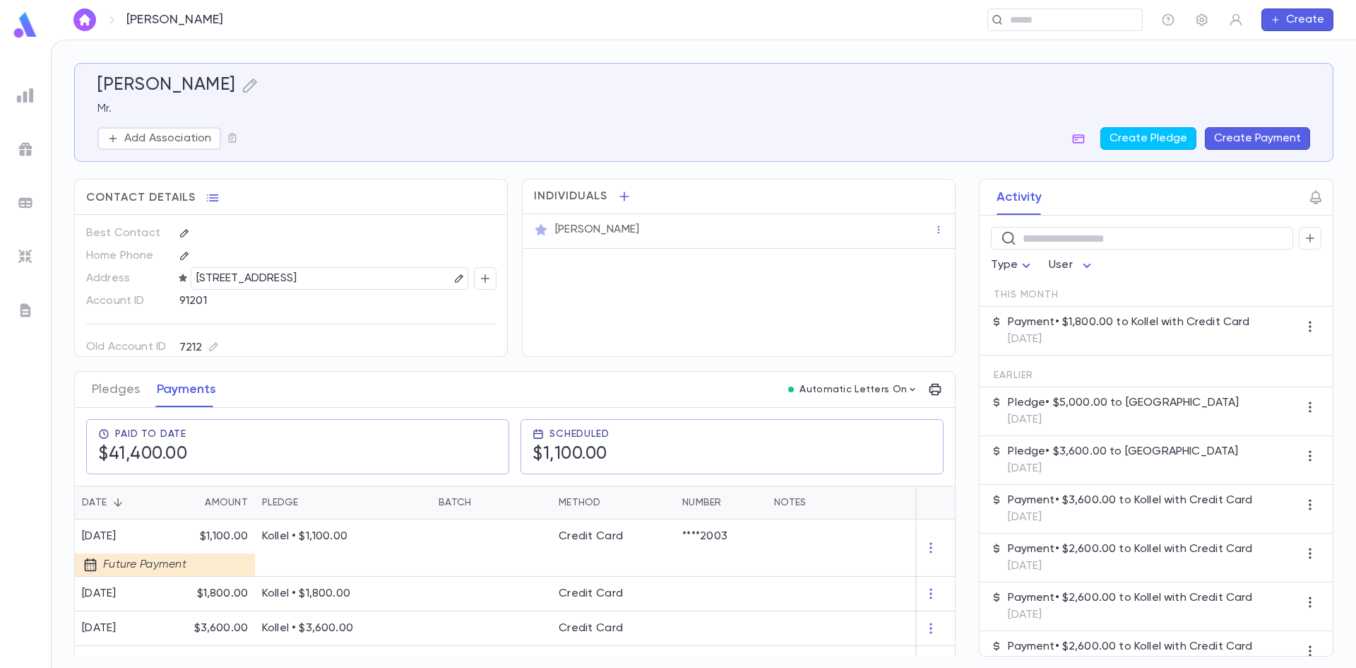
click at [1227, 143] on button "Create Payment" at bounding box center [1257, 138] width 105 height 23
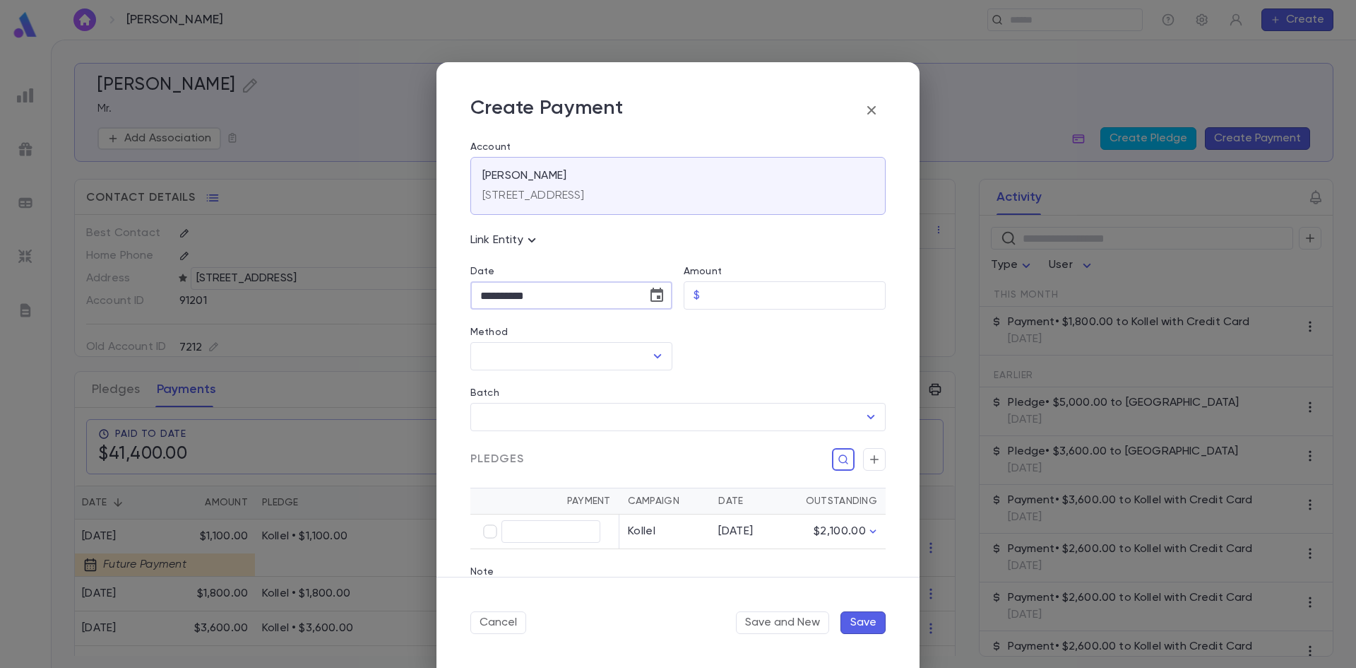
click at [487, 299] on input "**********" at bounding box center [553, 296] width 167 height 28
type input "**********"
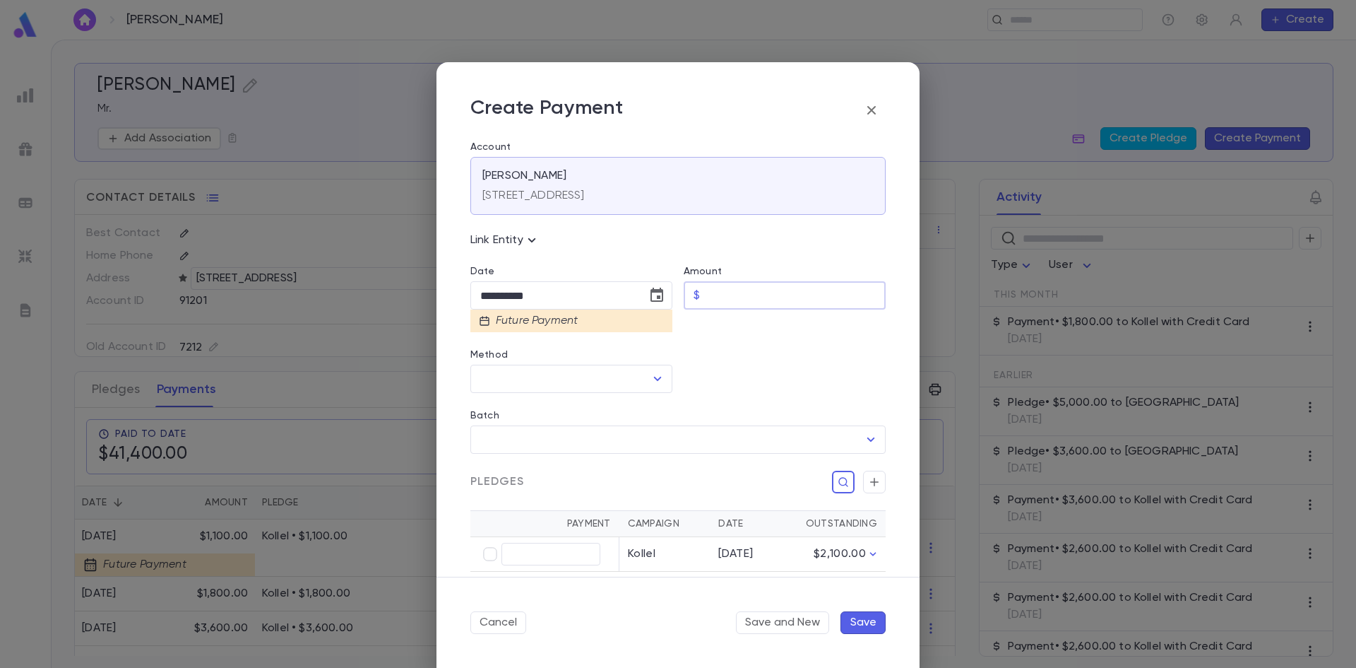
click at [771, 300] on input "Amount" at bounding box center [796, 296] width 180 height 28
type input "********"
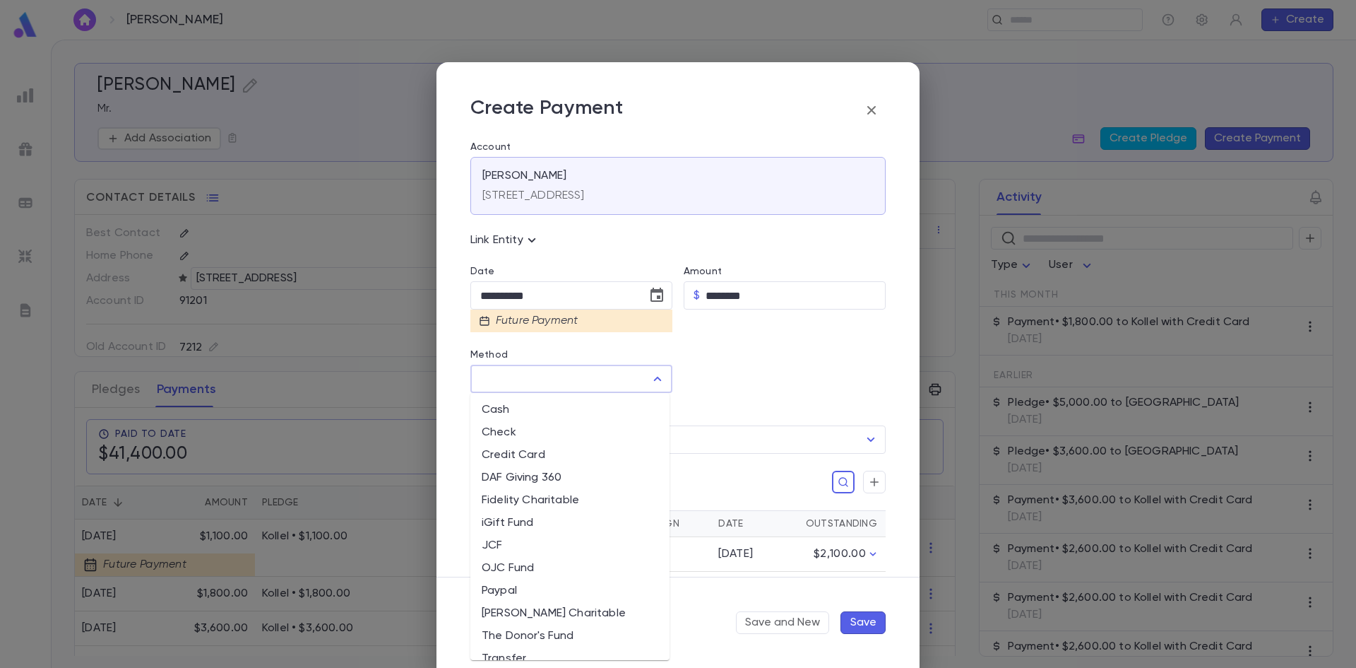
click at [618, 384] on input "Method" at bounding box center [561, 378] width 168 height 27
click at [543, 455] on li "Credit Card" at bounding box center [569, 455] width 199 height 23
type input "**********"
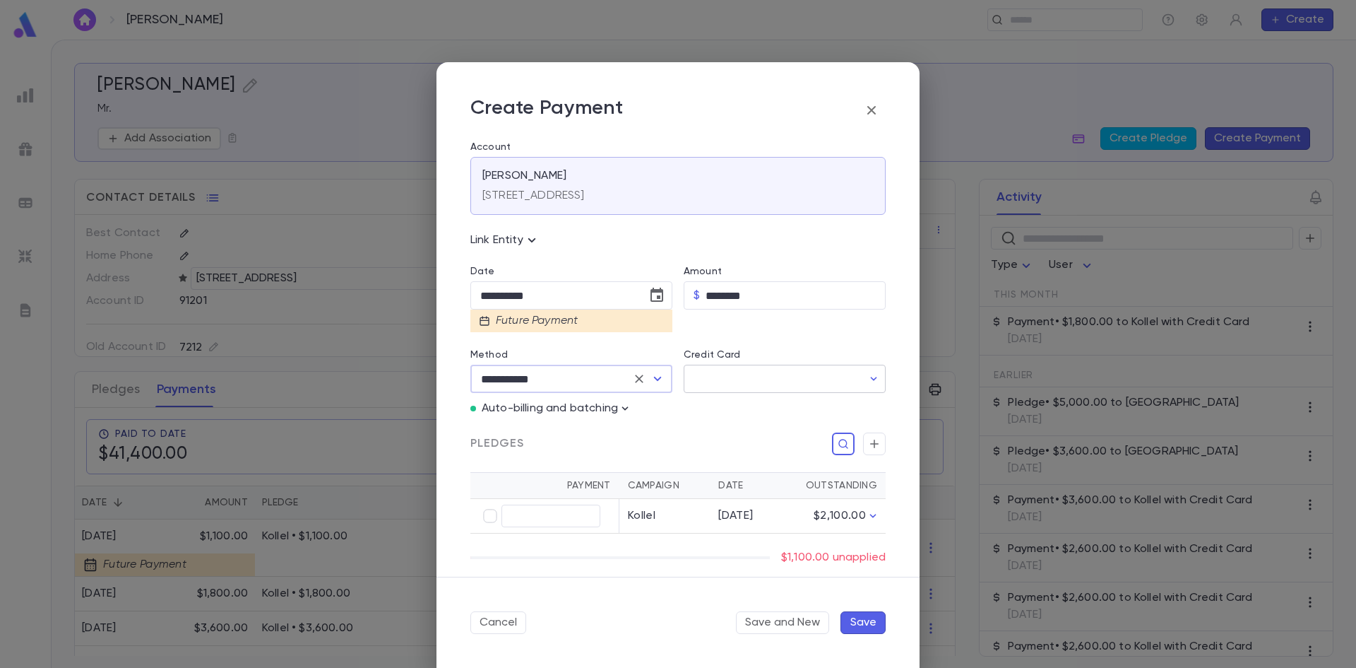
click at [764, 376] on input "Credit Card" at bounding box center [773, 379] width 179 height 28
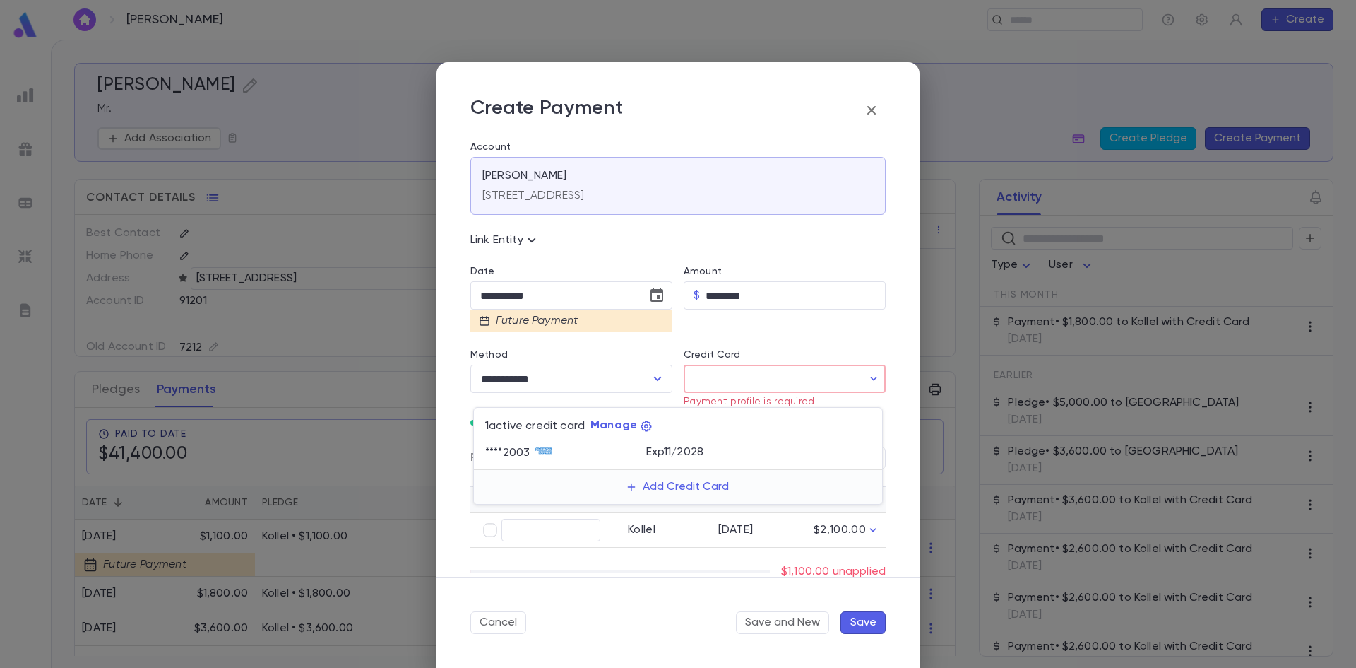
click at [674, 451] on p "Exp 11 / 2028" at bounding box center [675, 452] width 58 height 14
type input "********"
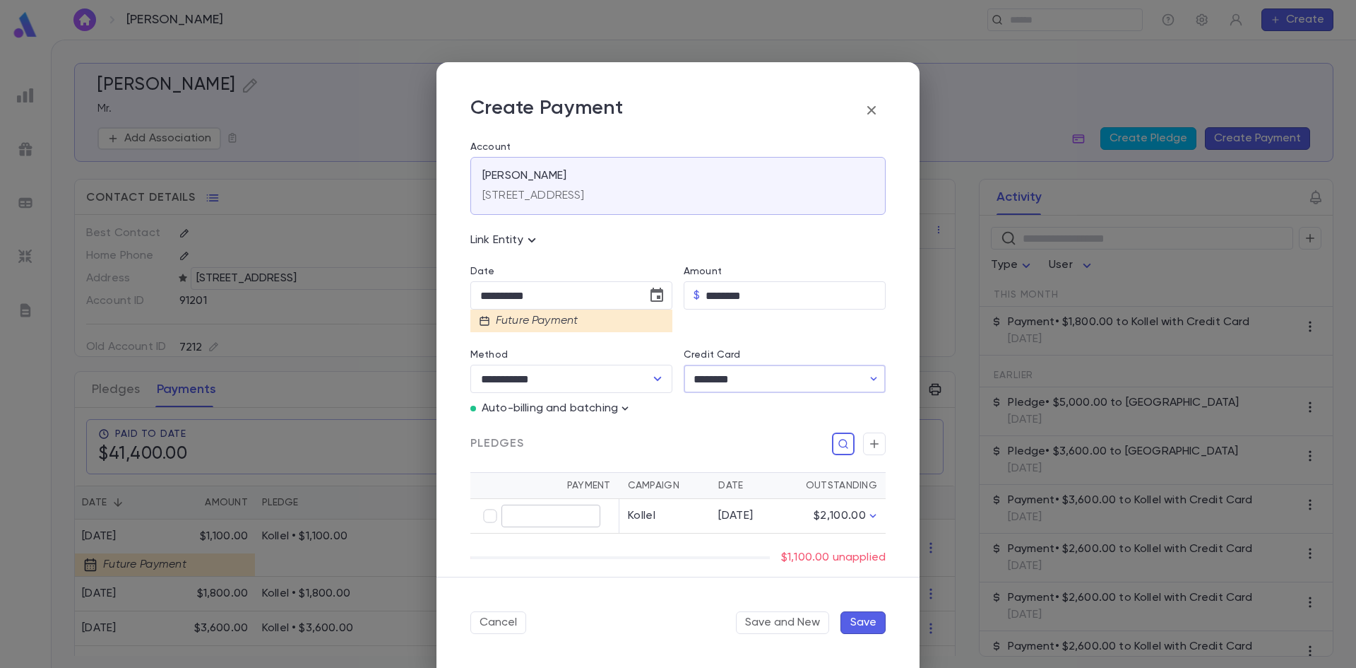
type input "********"
click at [861, 624] on button "Save" at bounding box center [863, 622] width 45 height 23
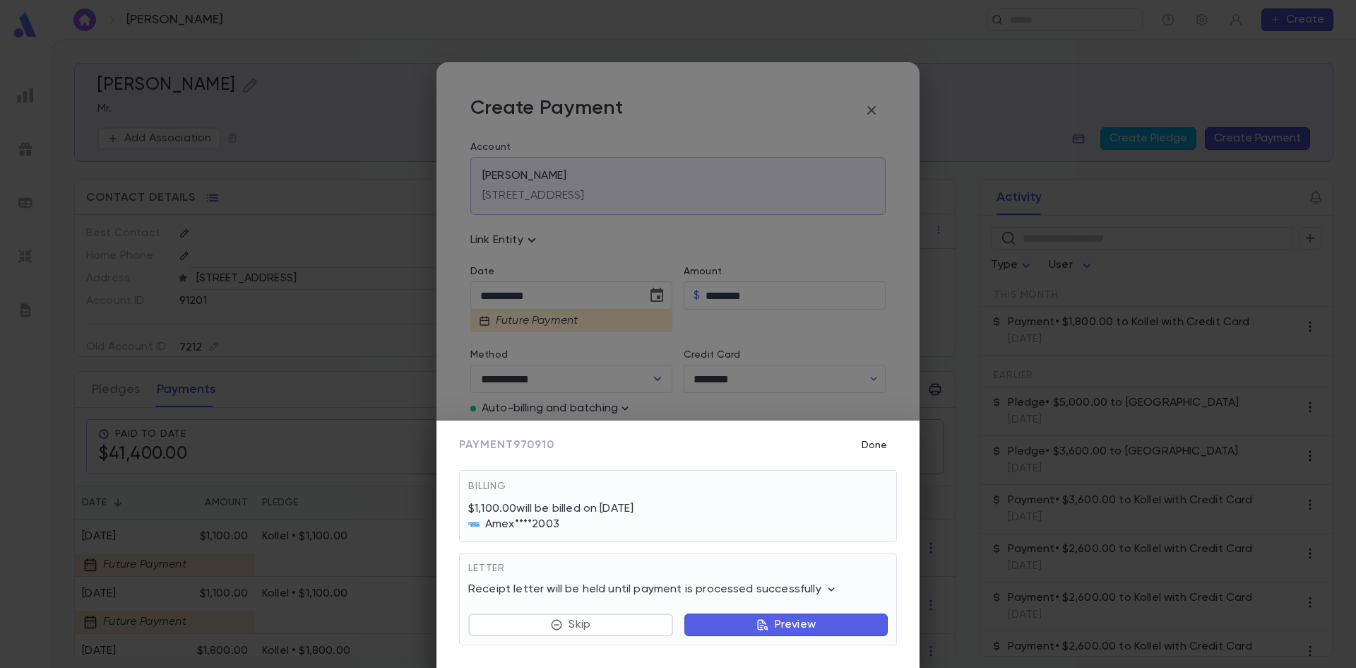
click at [881, 443] on button "Done" at bounding box center [874, 445] width 45 height 27
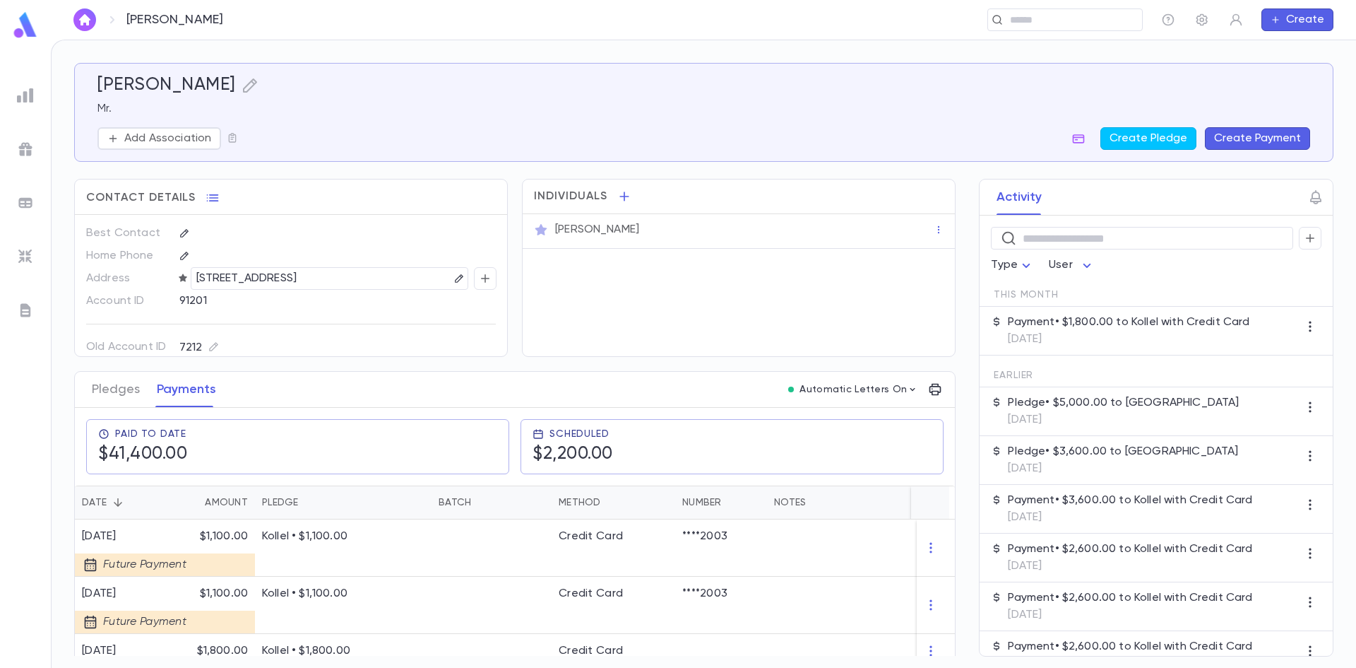
click at [1250, 144] on button "Create Payment" at bounding box center [1257, 138] width 105 height 23
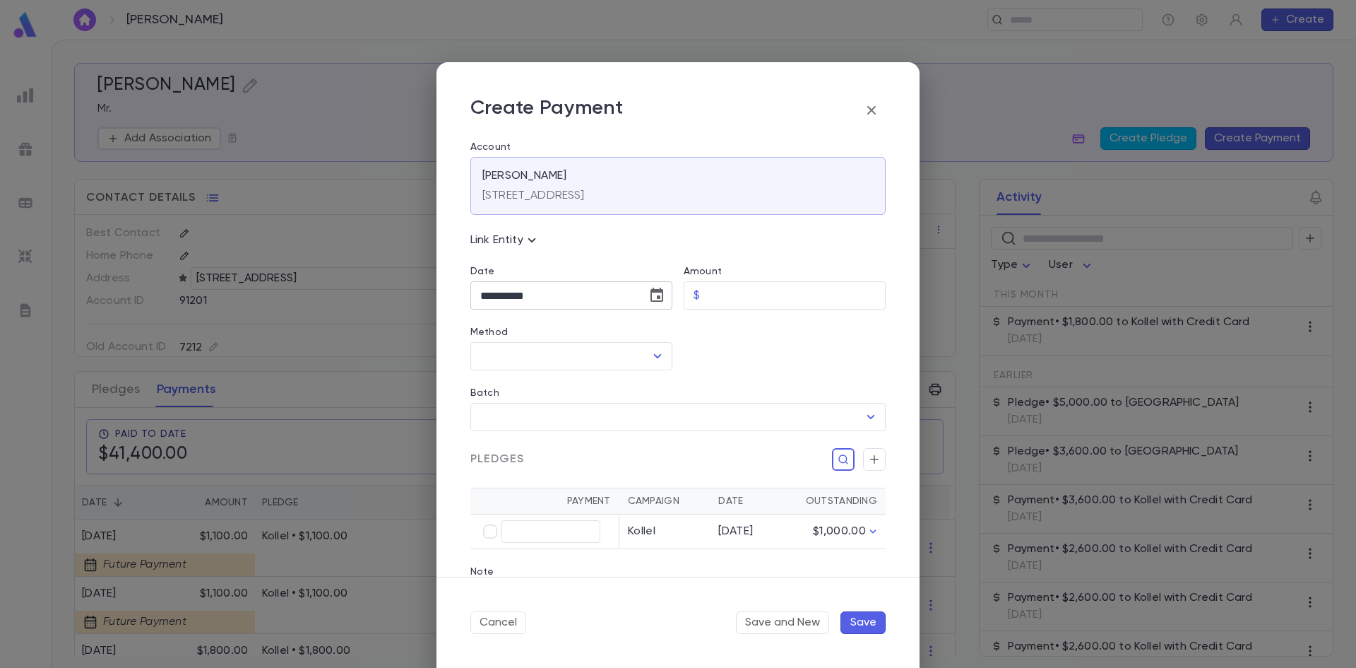
click at [487, 292] on input "**********" at bounding box center [553, 296] width 167 height 28
type input "**********"
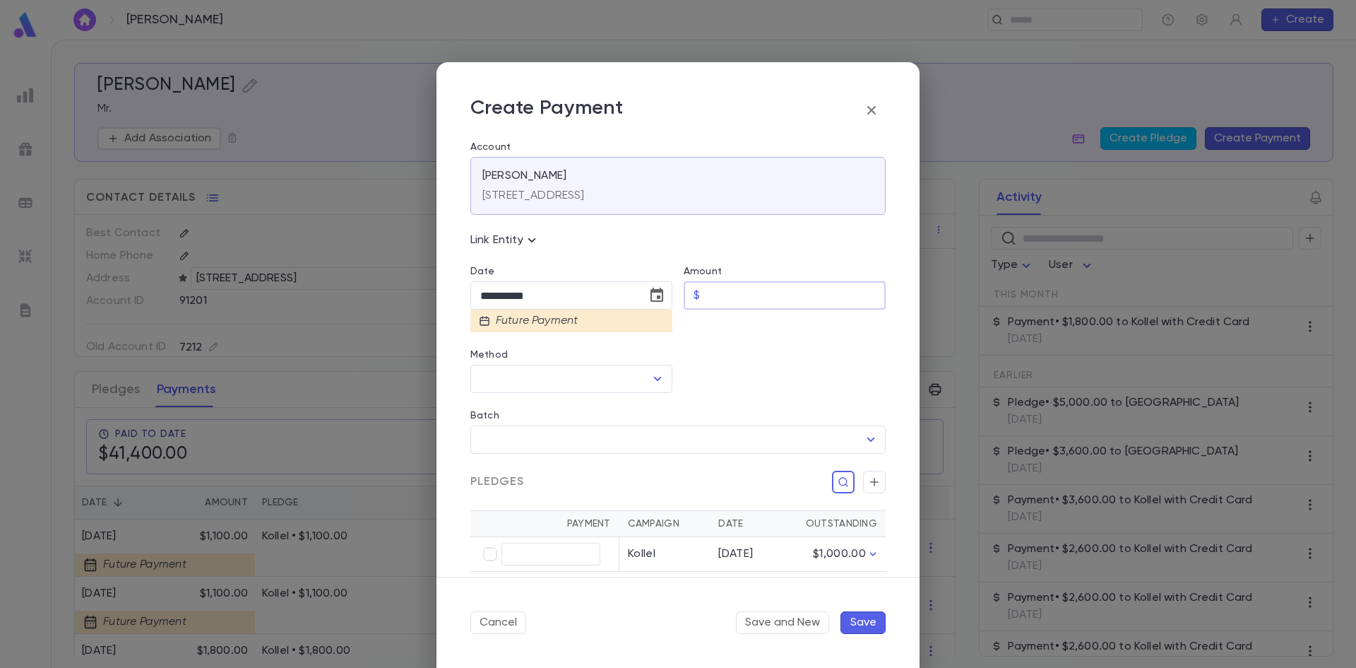
click at [765, 294] on input "Amount" at bounding box center [796, 296] width 180 height 28
type input "********"
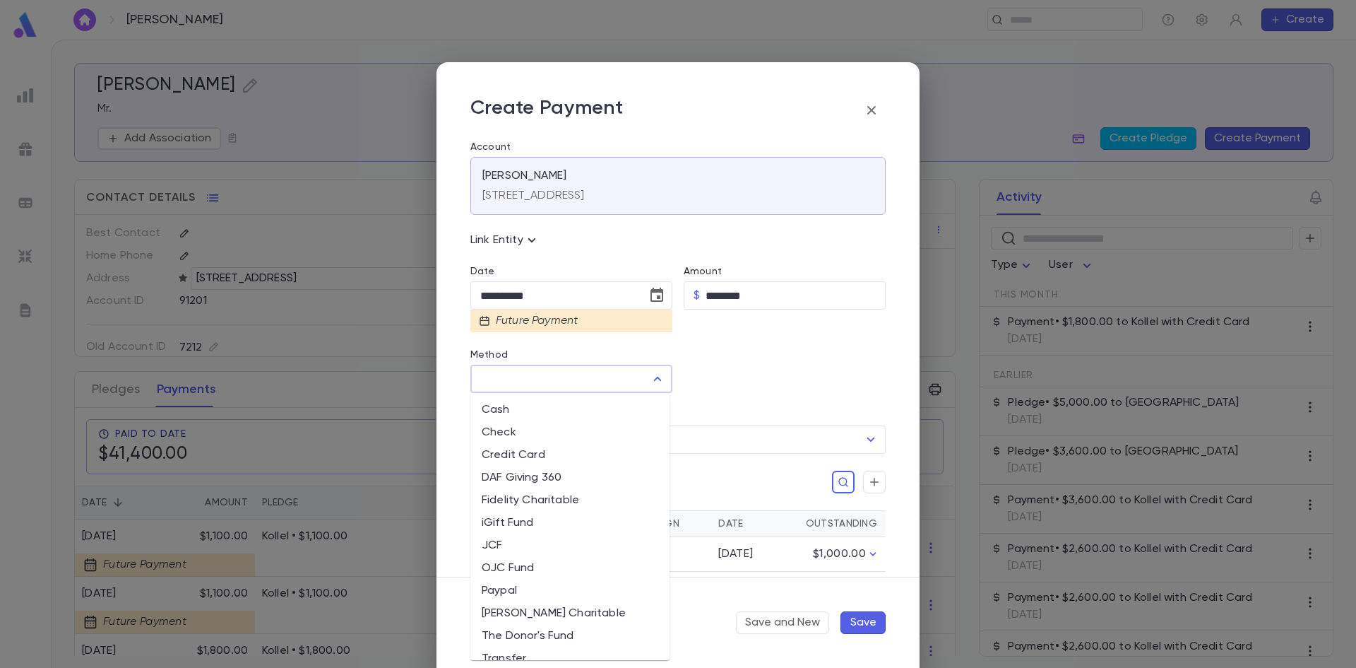
click at [625, 383] on input "Method" at bounding box center [561, 378] width 168 height 27
click at [550, 453] on li "Credit Card" at bounding box center [569, 455] width 199 height 23
type input "**********"
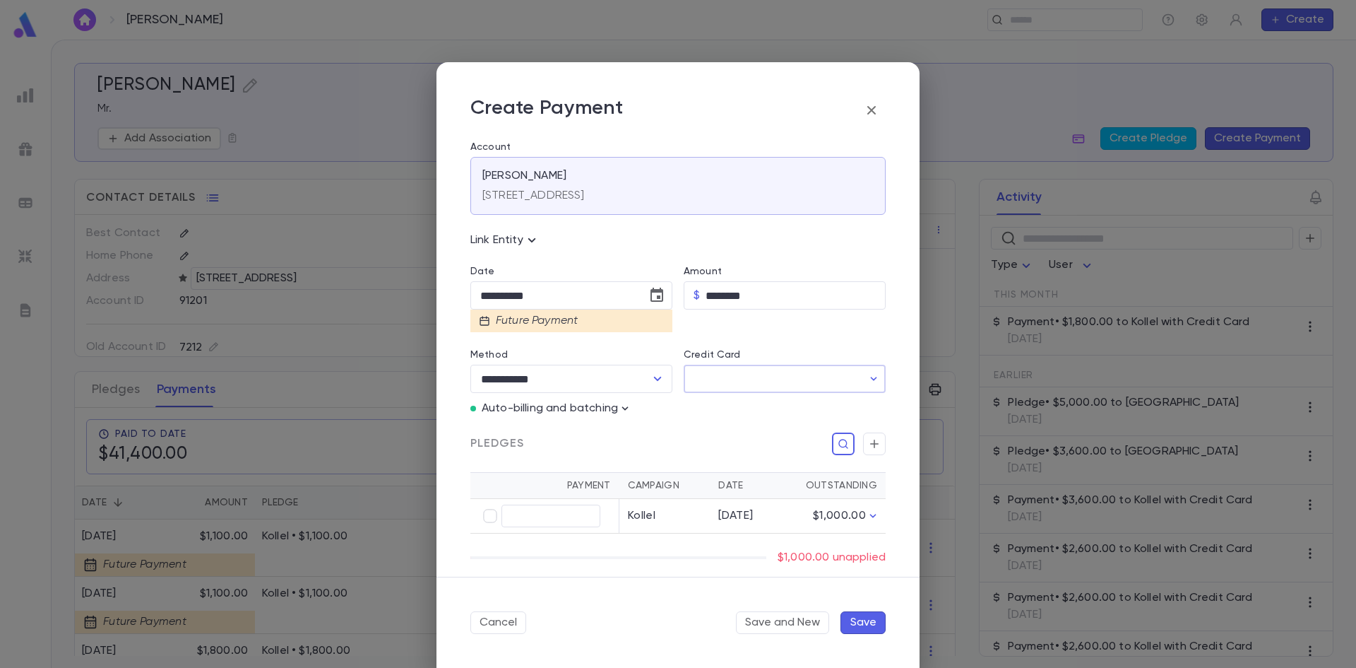
click at [722, 383] on input "Credit Card" at bounding box center [773, 379] width 179 height 28
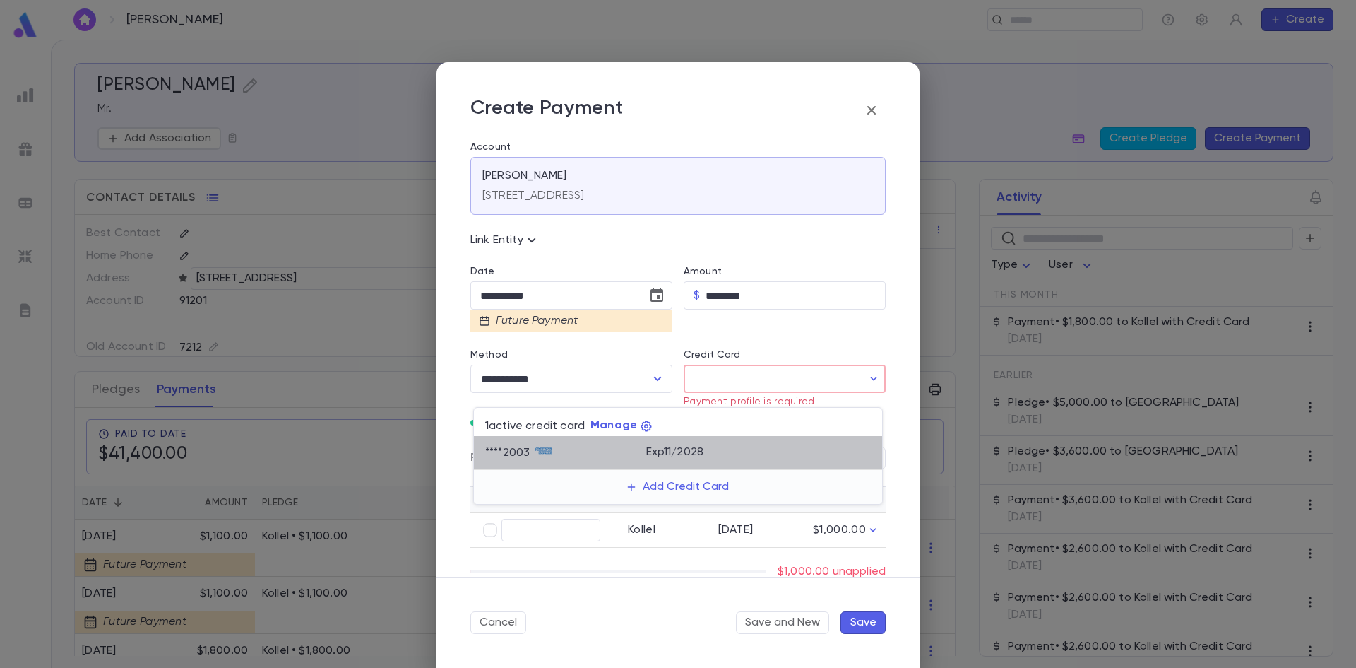
click at [631, 446] on div "**** 2003" at bounding box center [565, 452] width 161 height 21
type input "********"
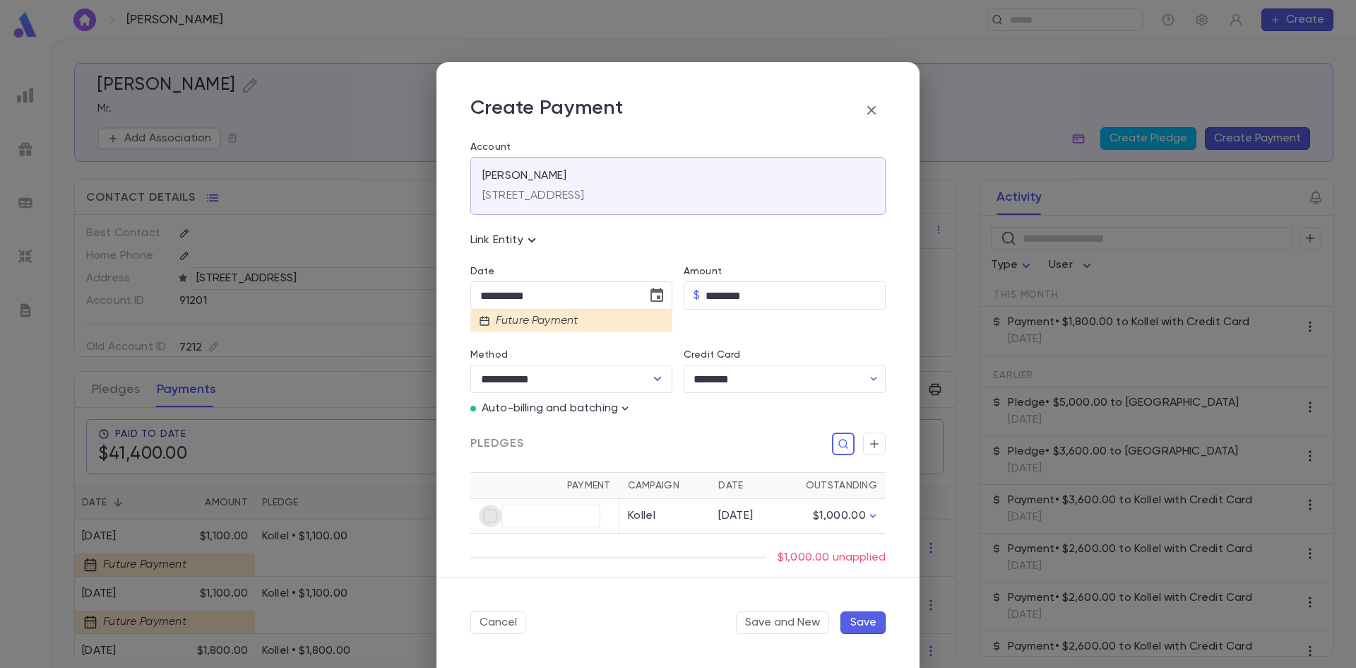
type input "********"
drag, startPoint x: 856, startPoint y: 619, endPoint x: 694, endPoint y: 639, distance: 163.0
click at [694, 639] on div "Cancel Save and New Save" at bounding box center [678, 621] width 483 height 91
click at [482, 294] on input "**********" at bounding box center [553, 296] width 167 height 28
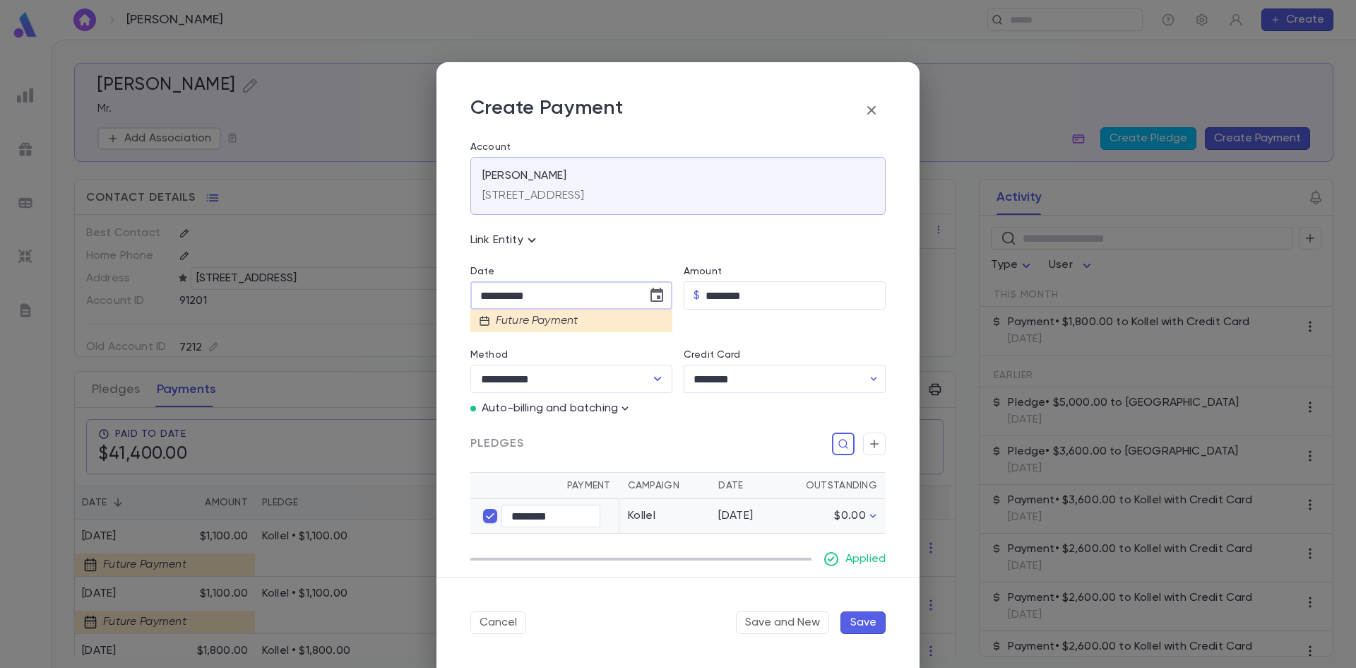
type input "**********"
click at [870, 623] on button "Save" at bounding box center [863, 622] width 45 height 23
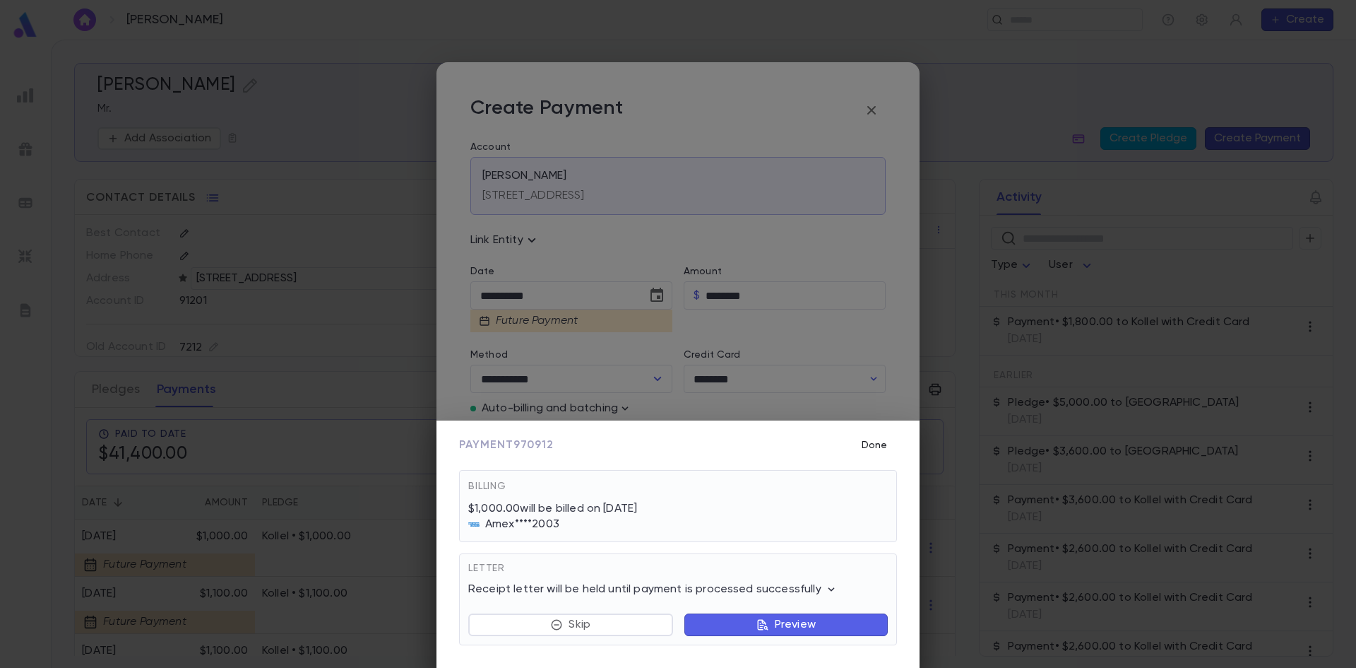
click at [875, 445] on button "Done" at bounding box center [874, 445] width 45 height 27
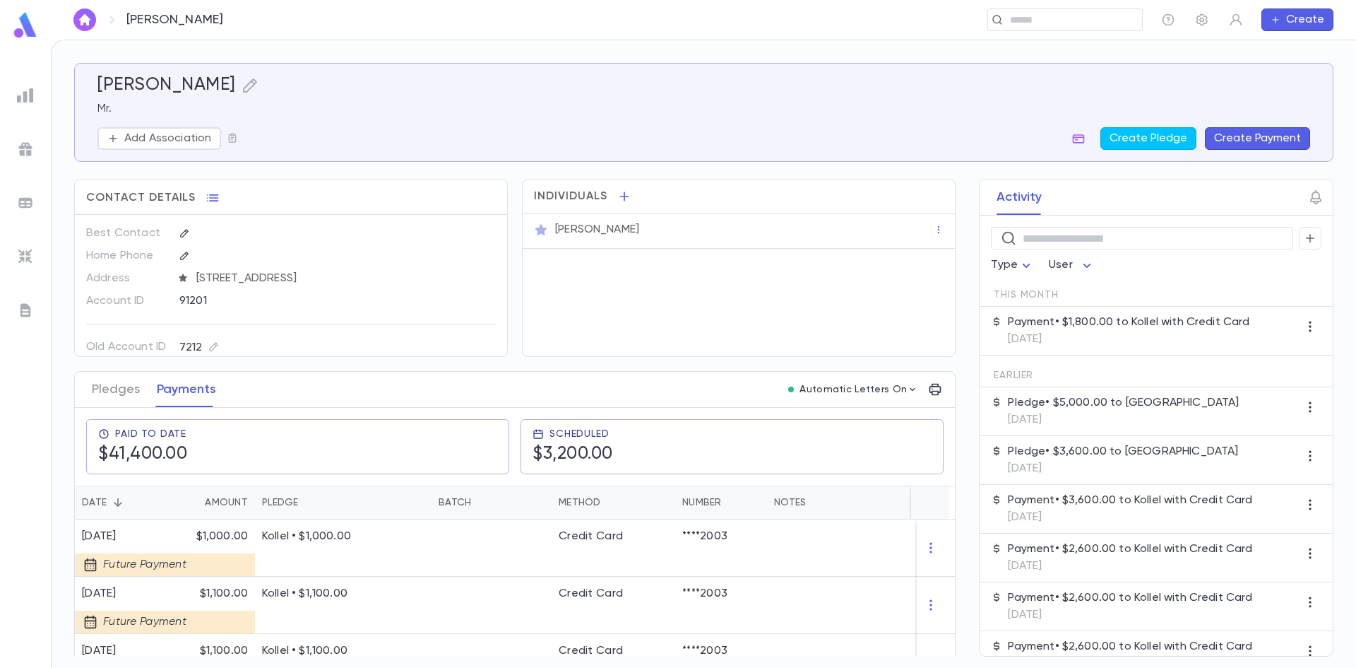
click at [28, 309] on img at bounding box center [25, 310] width 17 height 17
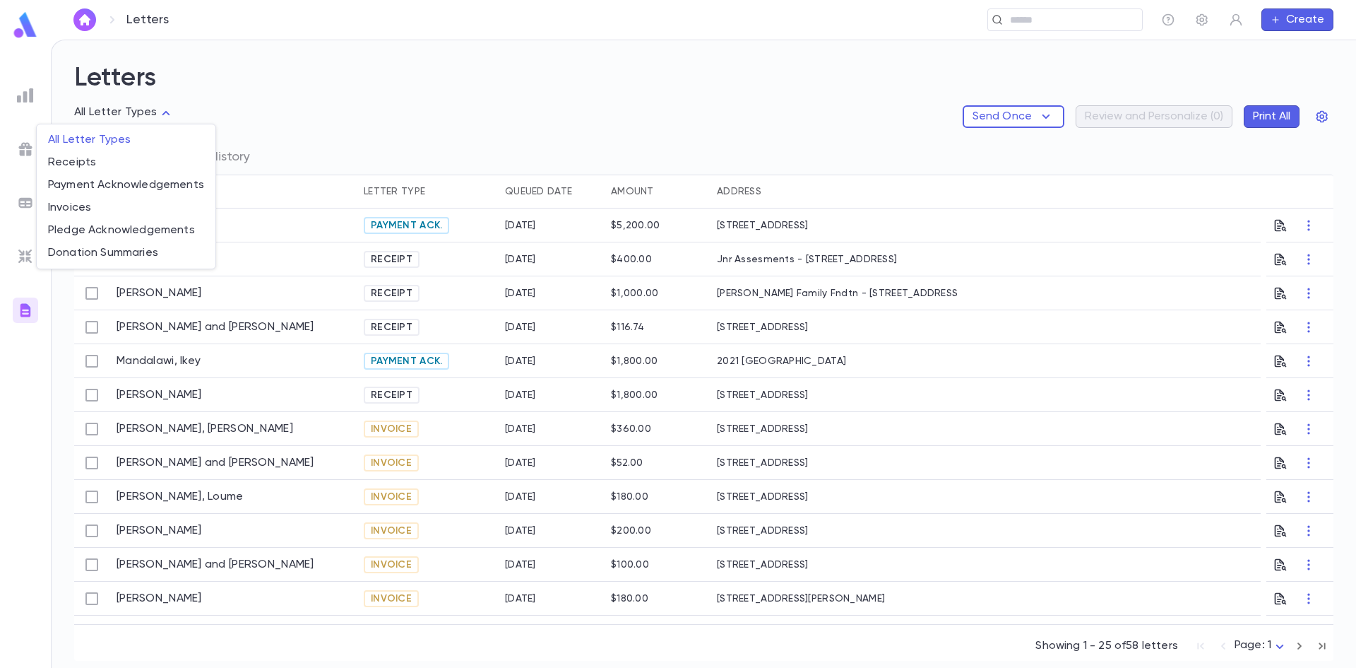
click at [161, 112] on body "Letters ​ Create Letters All Letter Types Send Once Review and Personalize ( 0 …" at bounding box center [678, 354] width 1356 height 628
click at [86, 210] on span "Invoices" at bounding box center [126, 208] width 156 height 14
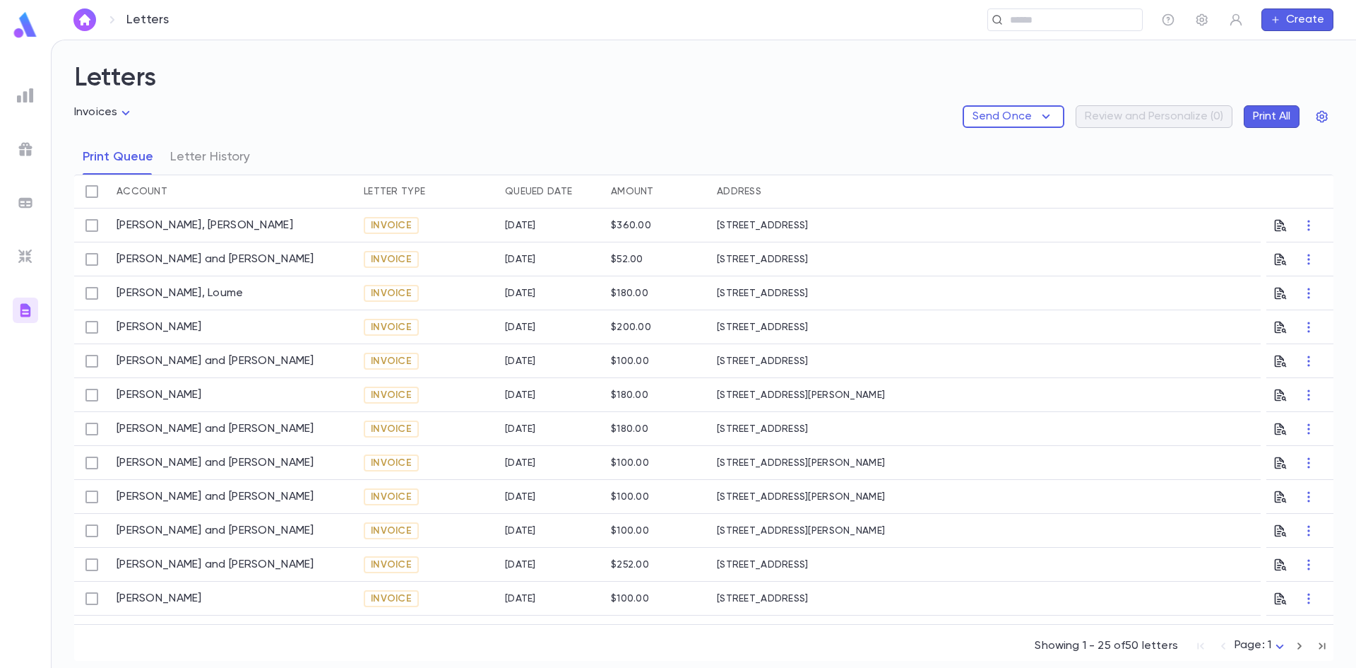
click at [1273, 113] on button "Print All" at bounding box center [1272, 116] width 56 height 23
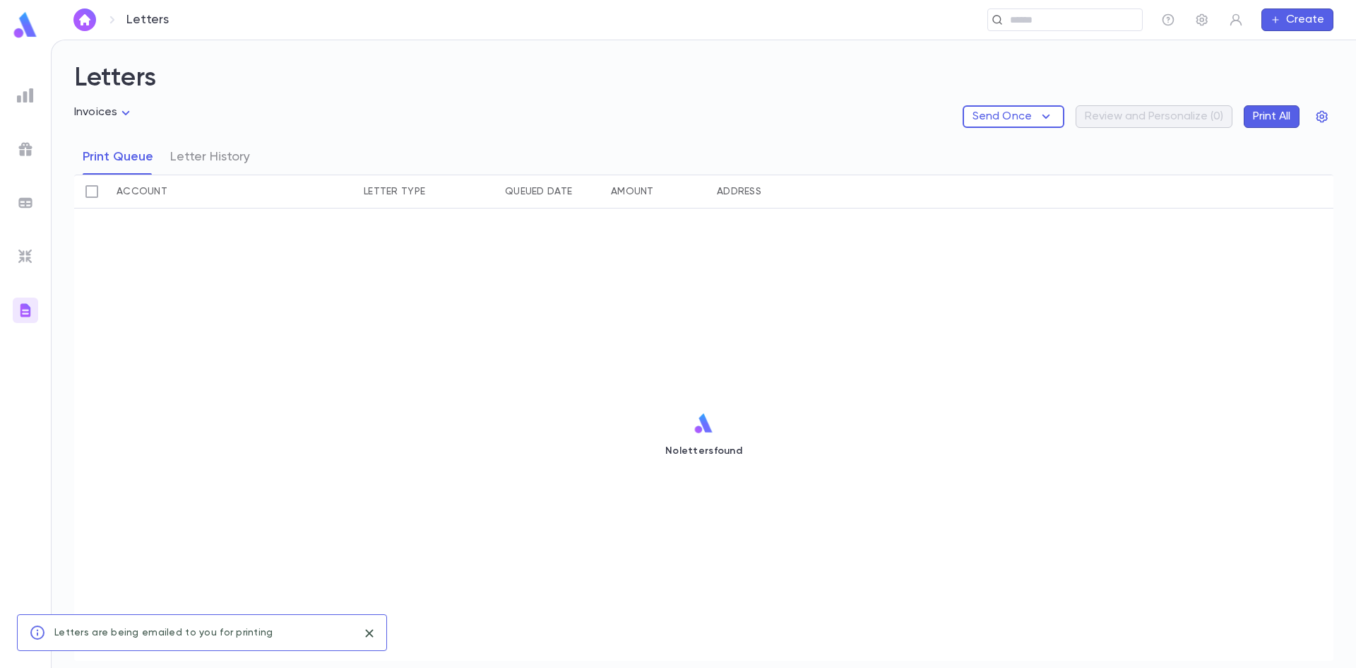
click at [110, 111] on body "Letters ​ Create Letters Invoices ******* Send Once Review and Personalize ( 0 …" at bounding box center [678, 354] width 1356 height 628
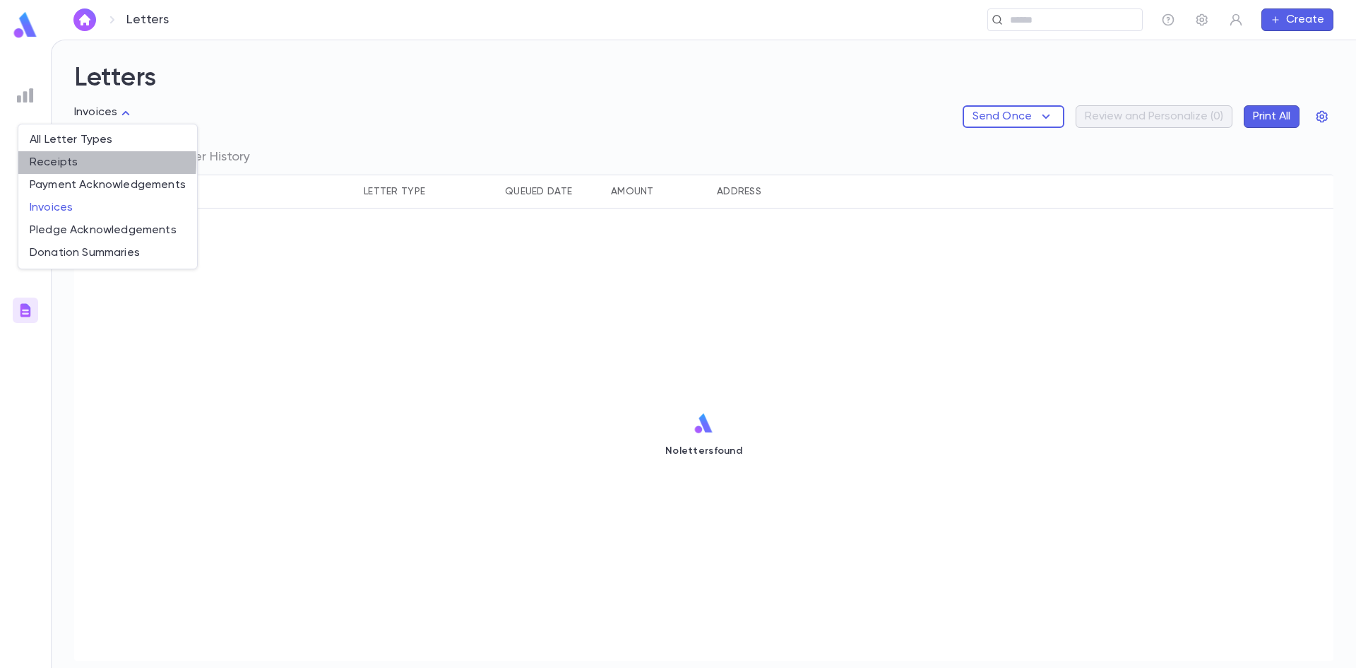
click at [67, 162] on span "Receipts" at bounding box center [108, 162] width 156 height 14
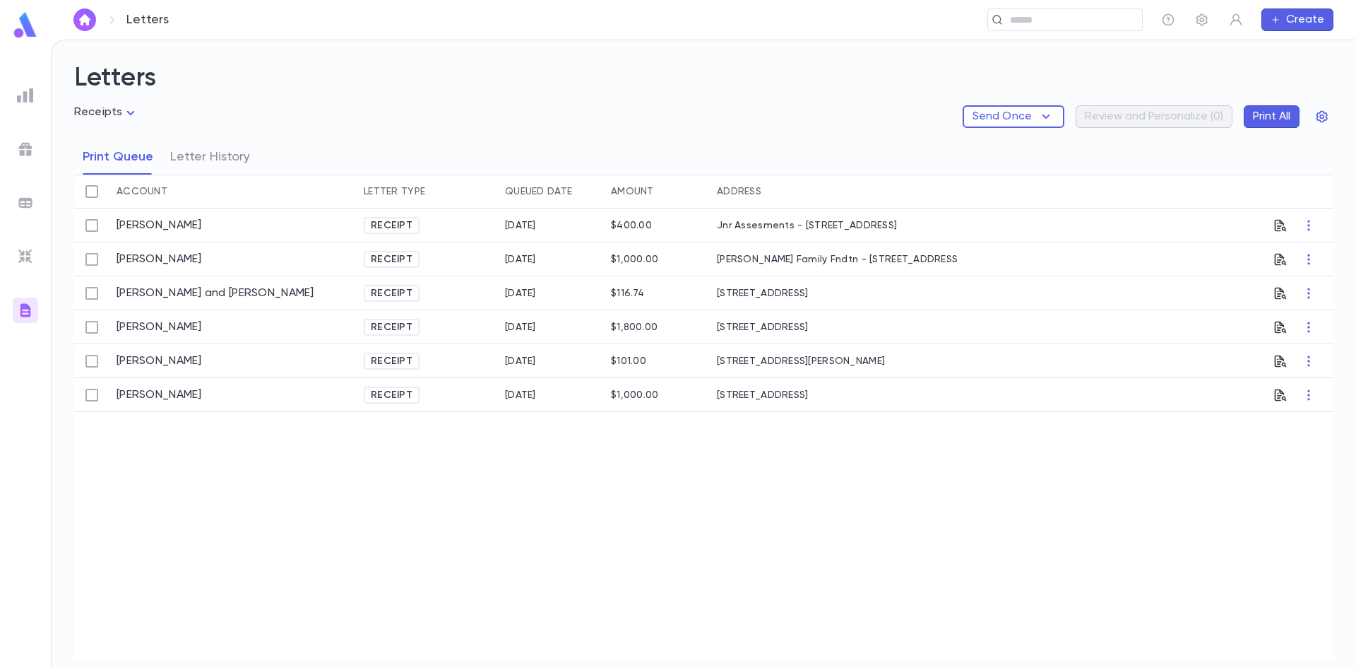
click at [1260, 119] on button "Print All" at bounding box center [1272, 116] width 56 height 23
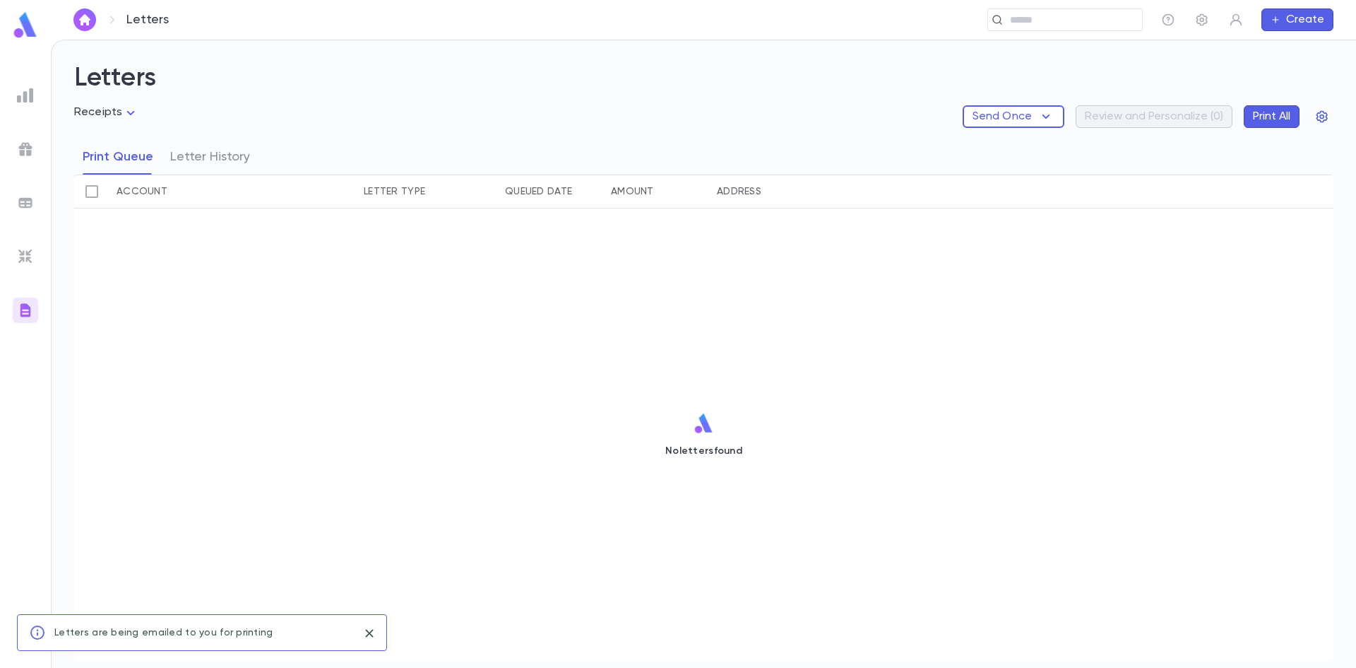
click at [129, 114] on body "Letters ​ Create Letters Receipts ******* Send Once Review and Personalize ( 0 …" at bounding box center [678, 354] width 1356 height 628
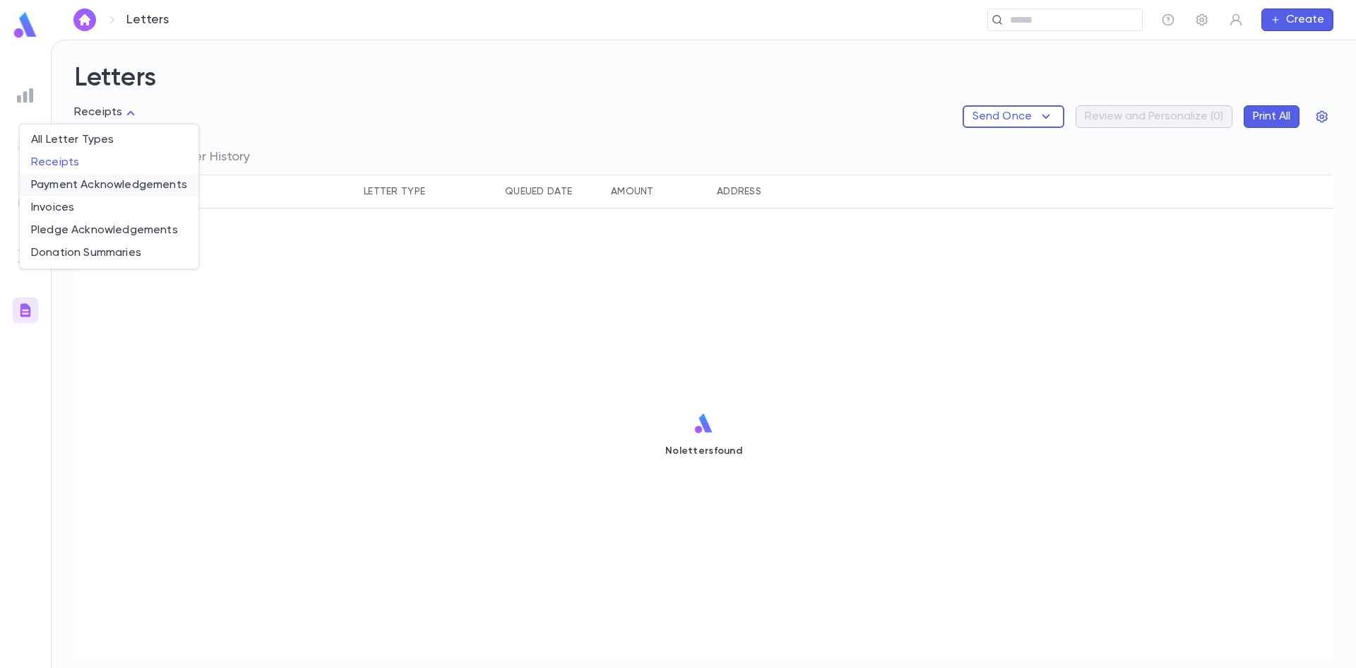
click at [102, 186] on span "Payment Acknowledgements" at bounding box center [109, 185] width 156 height 14
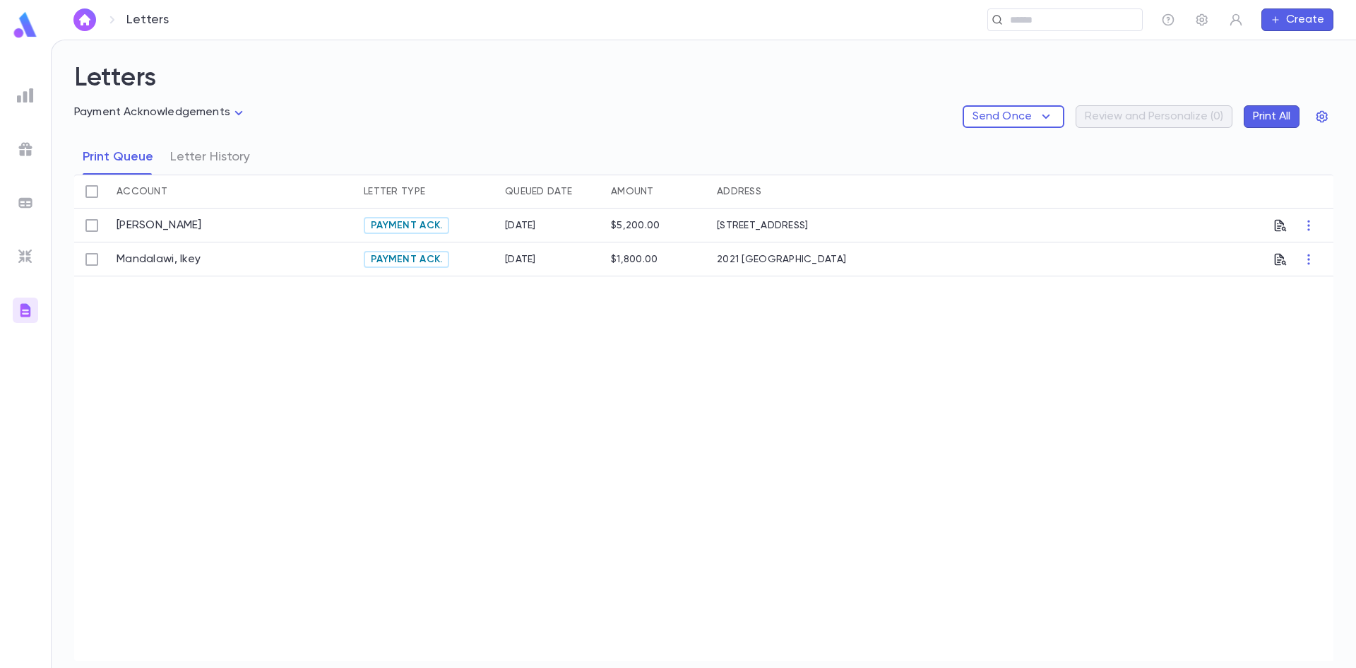
click at [1283, 124] on button "Print All" at bounding box center [1272, 116] width 56 height 23
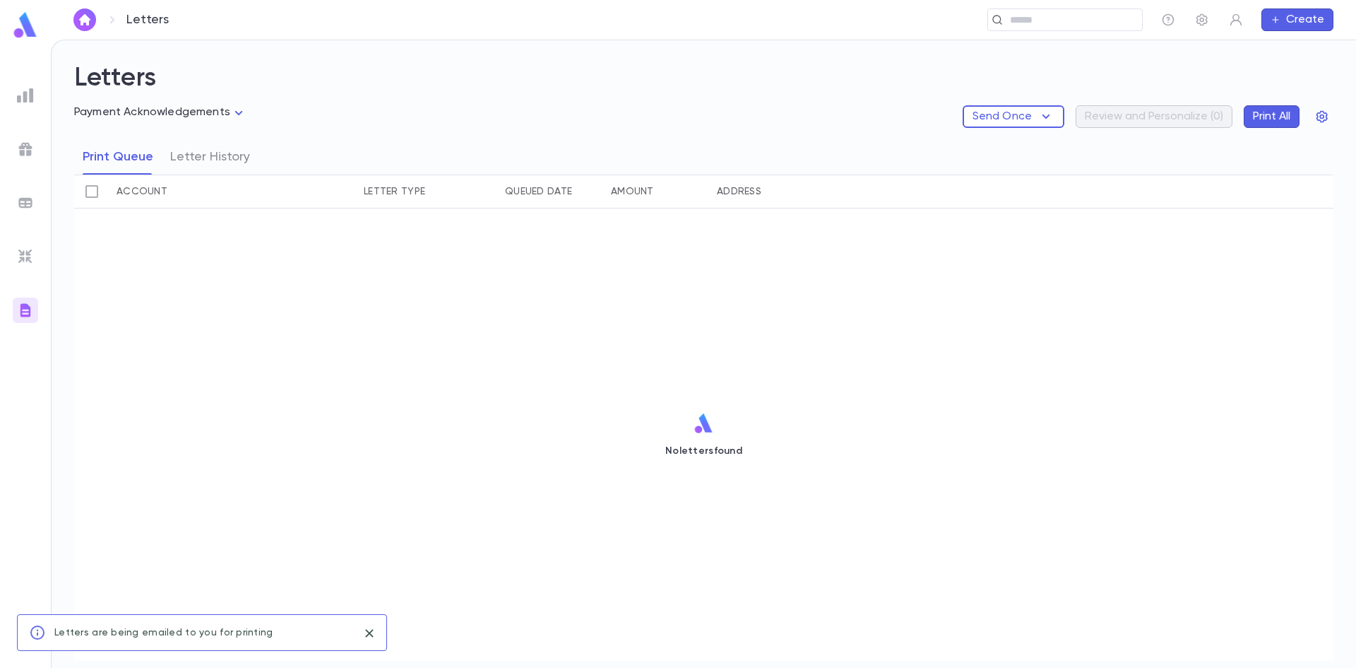
click at [193, 109] on body "**********" at bounding box center [678, 354] width 1356 height 628
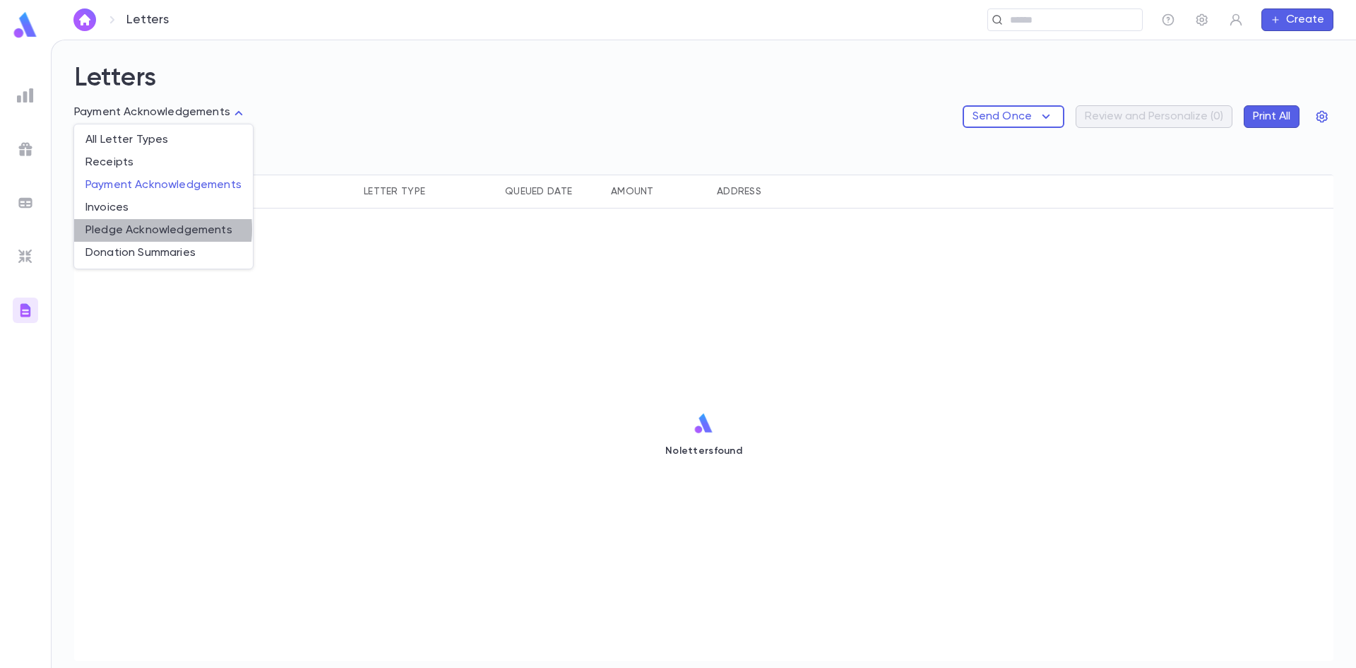
click at [146, 229] on span "Pledge Acknowledgements" at bounding box center [163, 230] width 156 height 14
type input "**********"
click at [170, 115] on body "**********" at bounding box center [678, 354] width 1356 height 628
click at [418, 332] on div at bounding box center [678, 334] width 1356 height 668
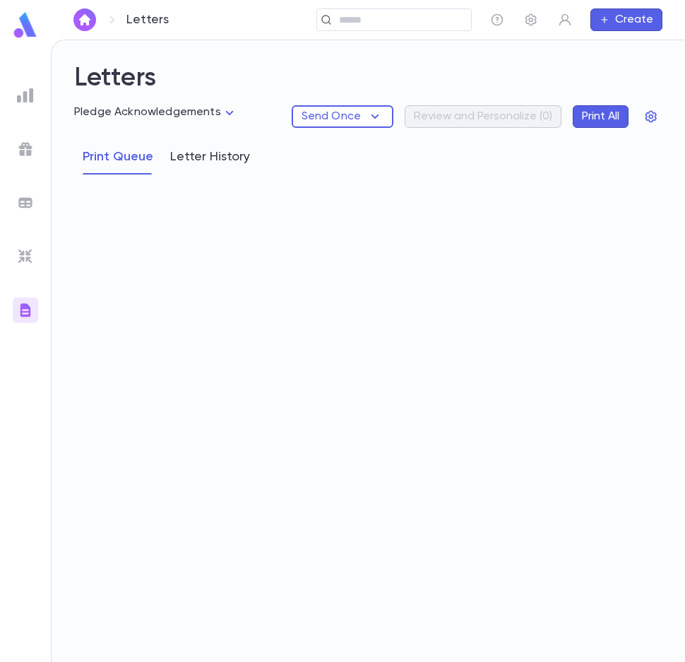
click at [183, 155] on button "Letter History" at bounding box center [210, 156] width 80 height 35
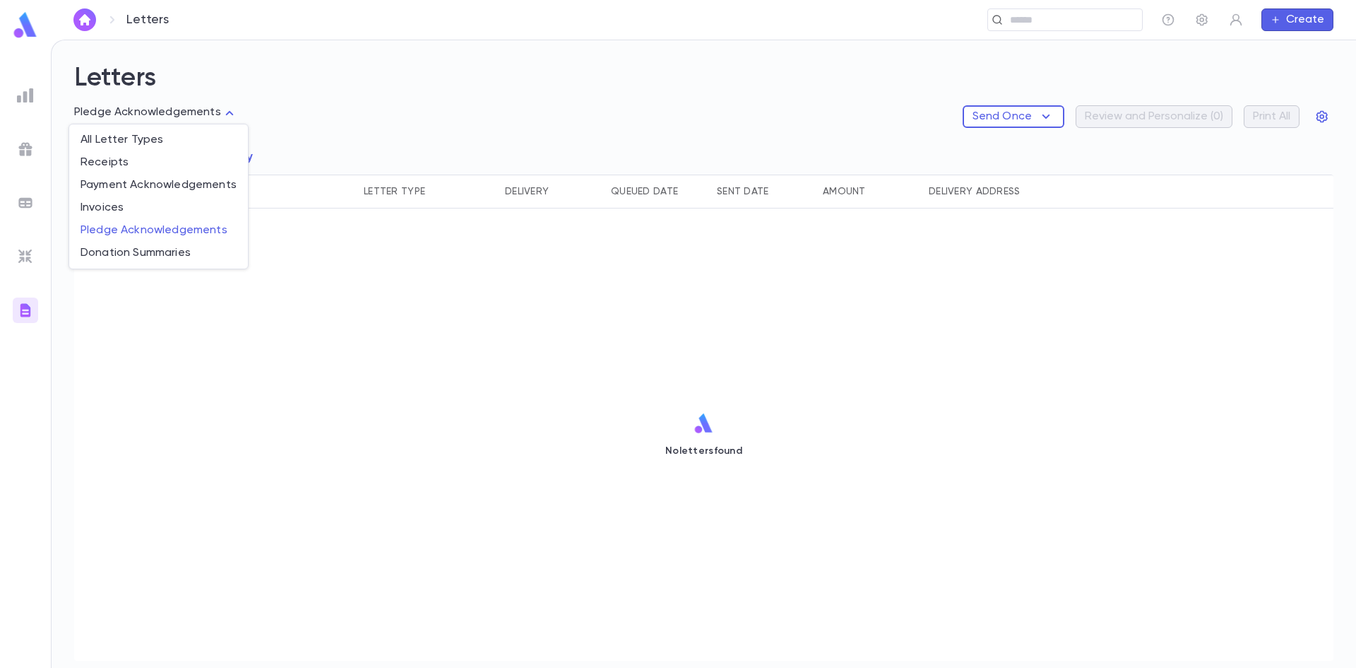
click at [212, 112] on body "**********" at bounding box center [678, 354] width 1356 height 628
click at [134, 136] on span "All Letter Types" at bounding box center [159, 140] width 156 height 14
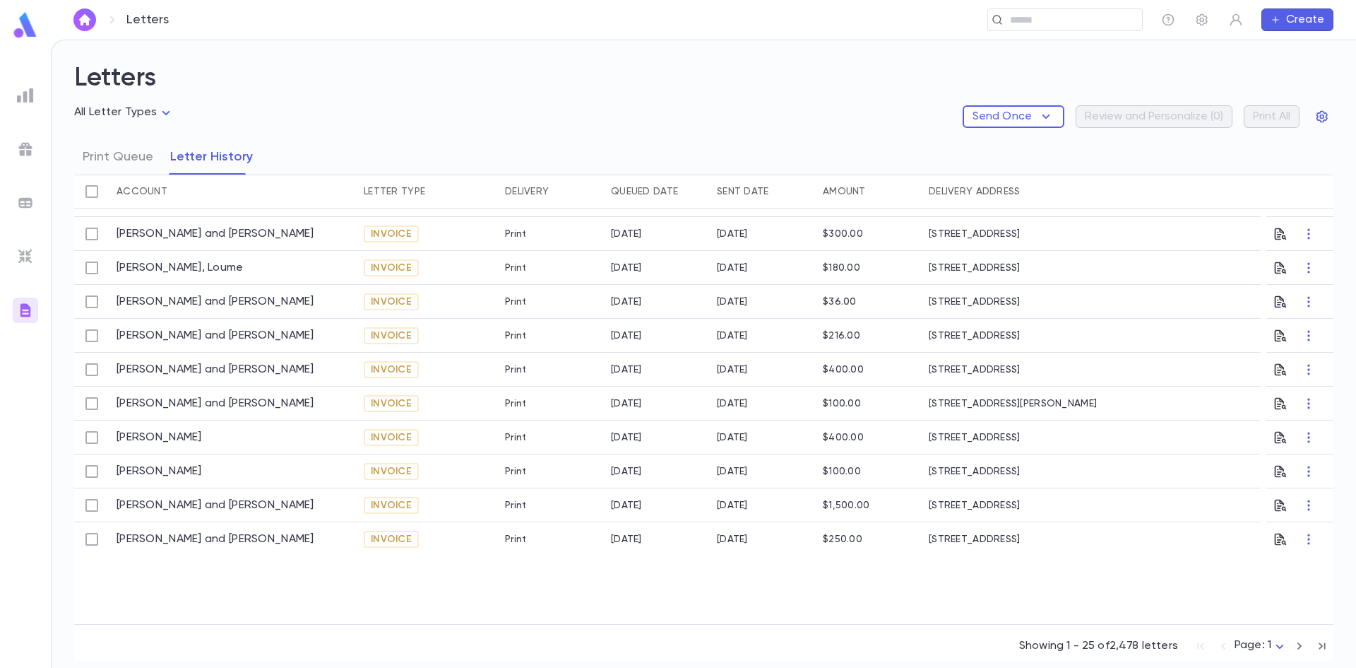
scroll to position [503, 0]
click at [23, 97] on img at bounding box center [25, 95] width 17 height 17
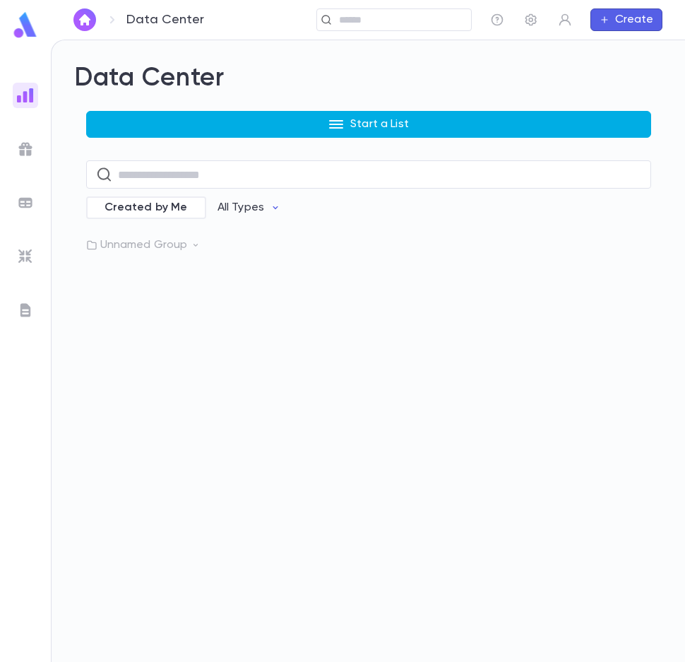
click at [354, 121] on p "Start a List" at bounding box center [379, 124] width 59 height 14
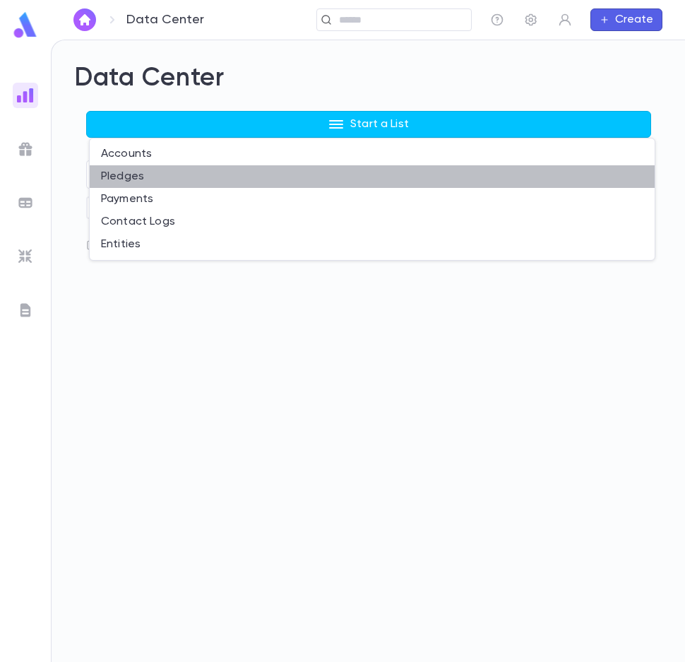
click at [134, 174] on li "Pledges" at bounding box center [372, 176] width 565 height 23
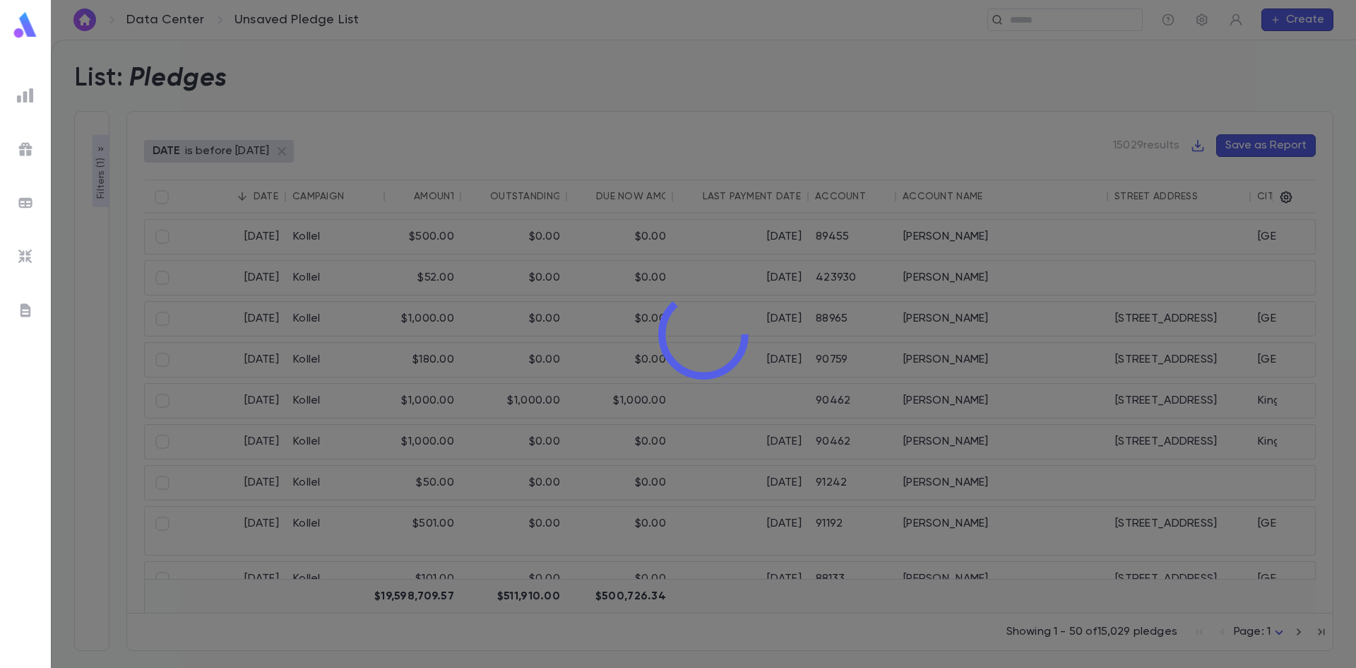
click at [101, 173] on div at bounding box center [703, 334] width 1305 height 668
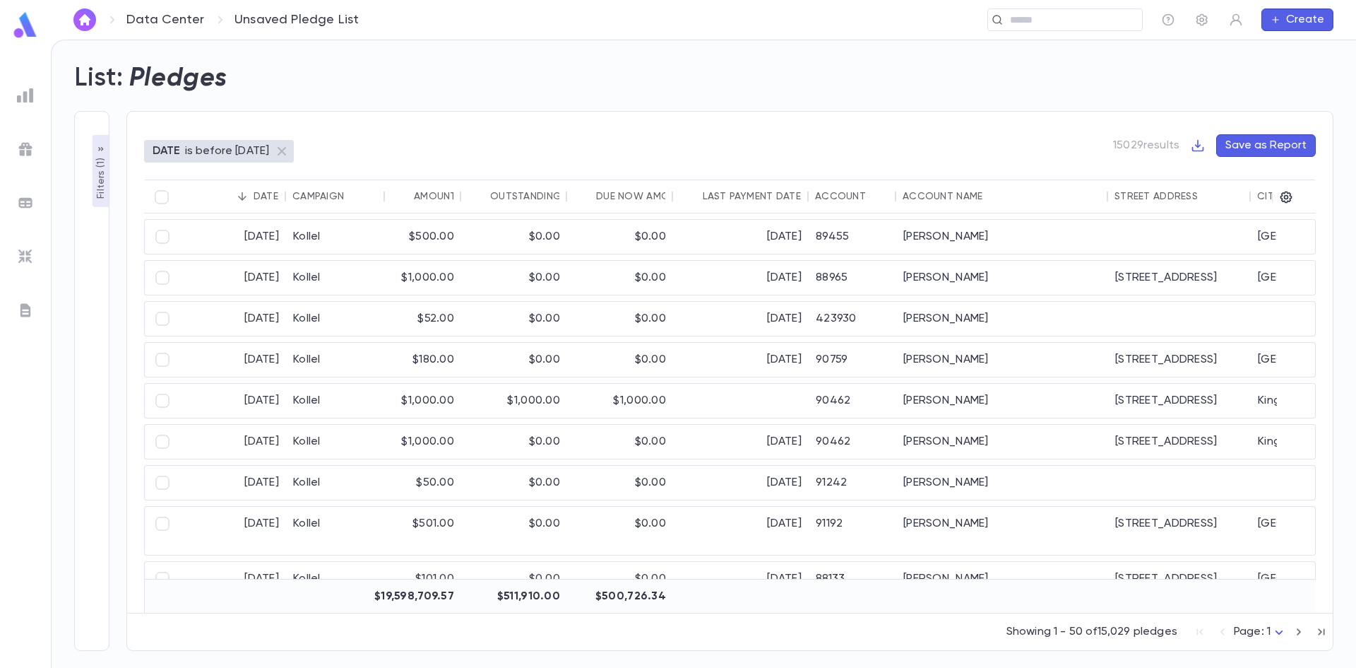
click at [101, 173] on p "Filters ( 1 )" at bounding box center [101, 177] width 14 height 44
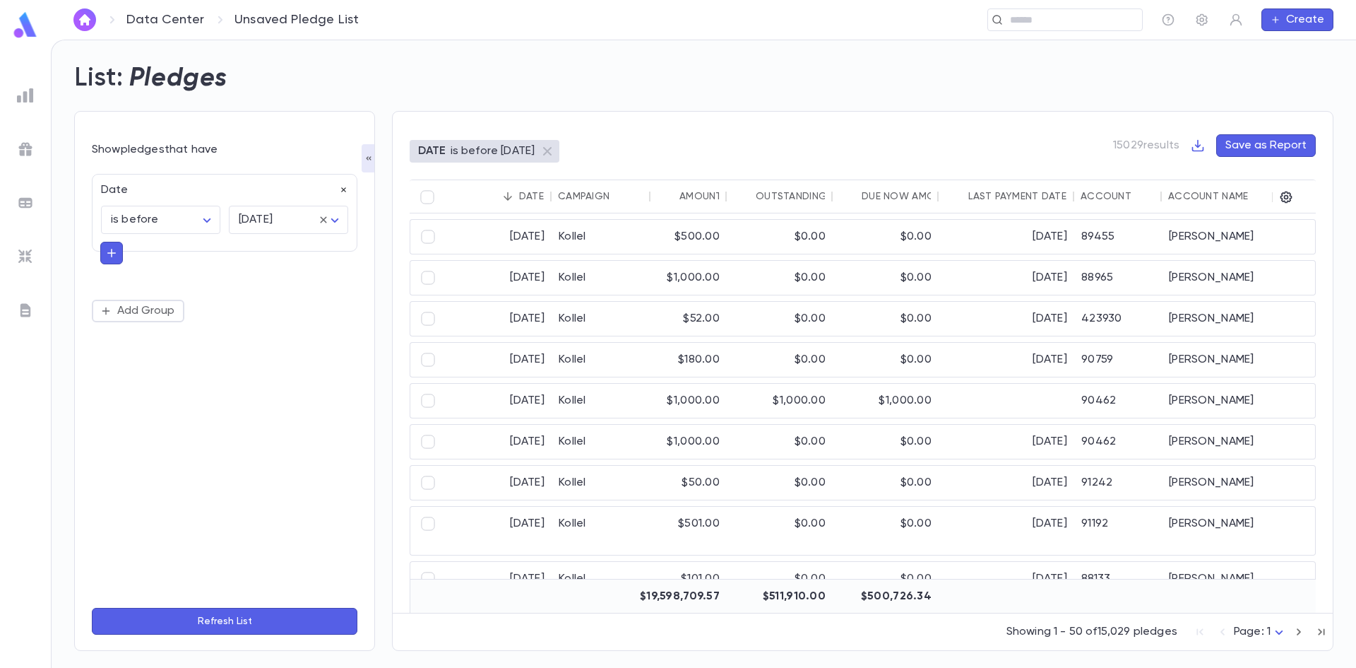
click at [341, 190] on icon "button" at bounding box center [344, 190] width 10 height 10
click at [156, 200] on button "Add Condition" at bounding box center [146, 193] width 109 height 23
type input "*"
type input "****"
click at [156, 220] on li "Campaign" at bounding box center [225, 221] width 266 height 23
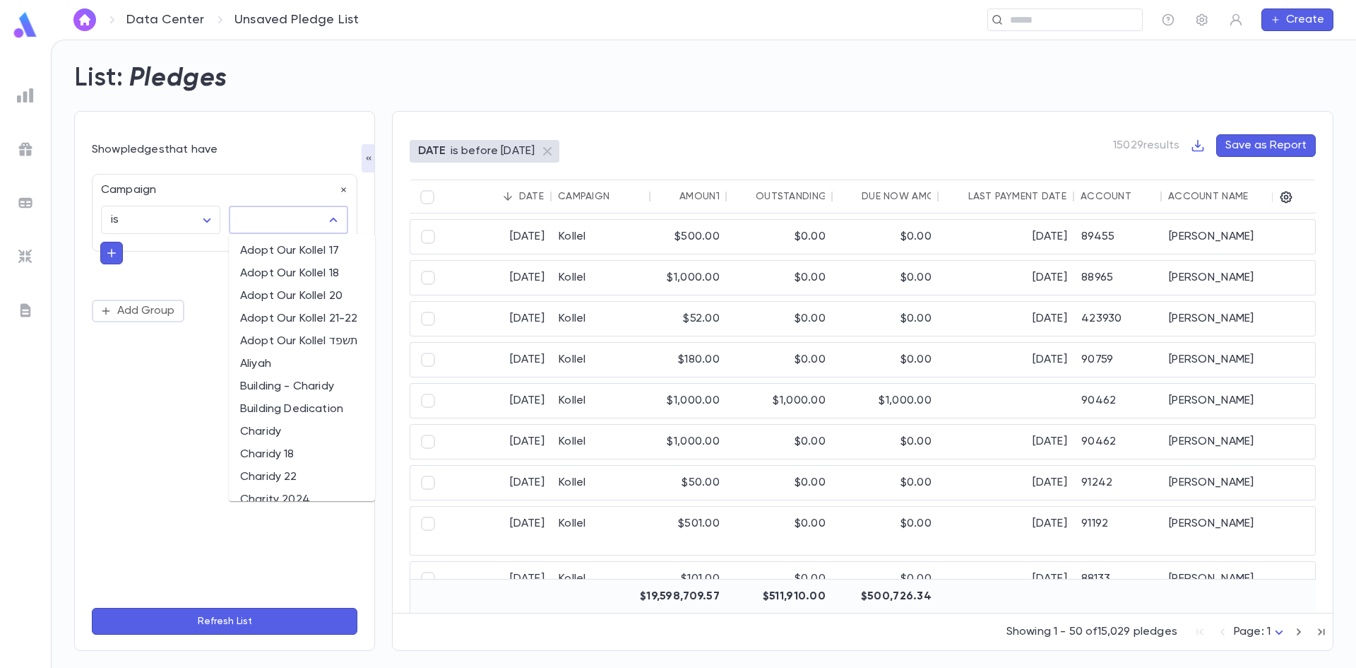
click at [258, 221] on input "text" at bounding box center [277, 219] width 85 height 27
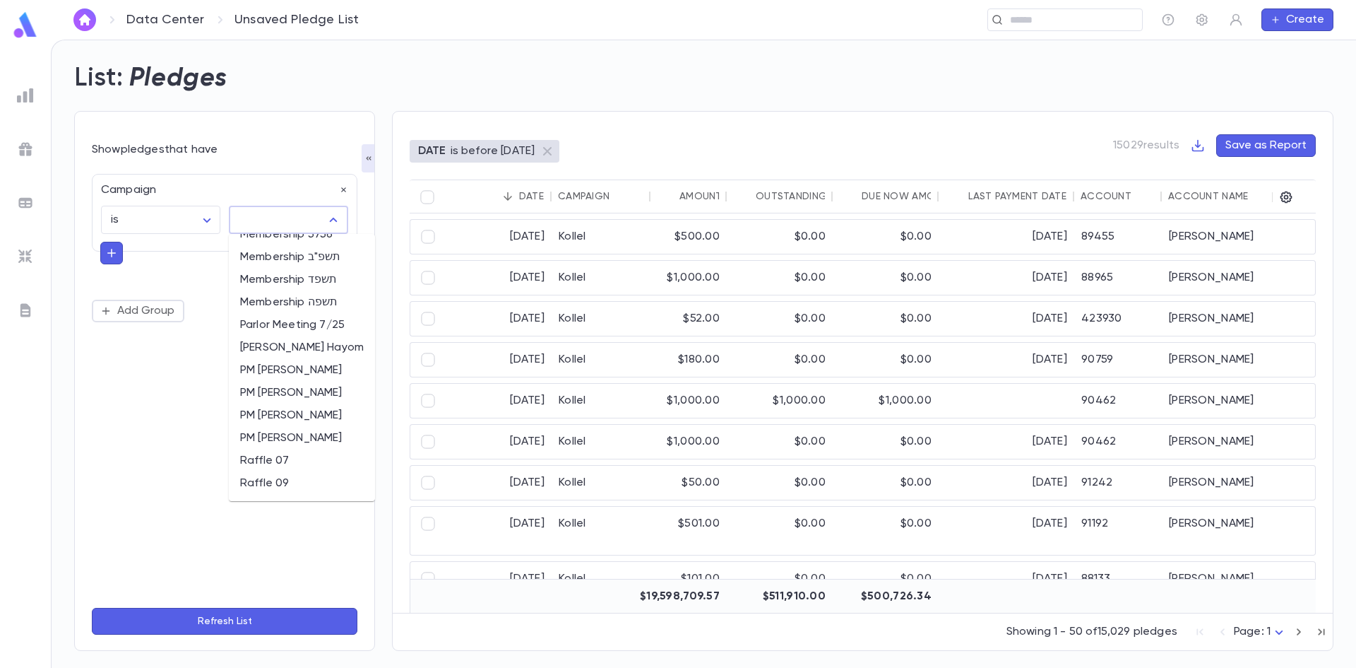
scroll to position [424, 0]
click at [279, 324] on li "Parlor Meeting 7/25" at bounding box center [302, 324] width 146 height 23
type input "**********"
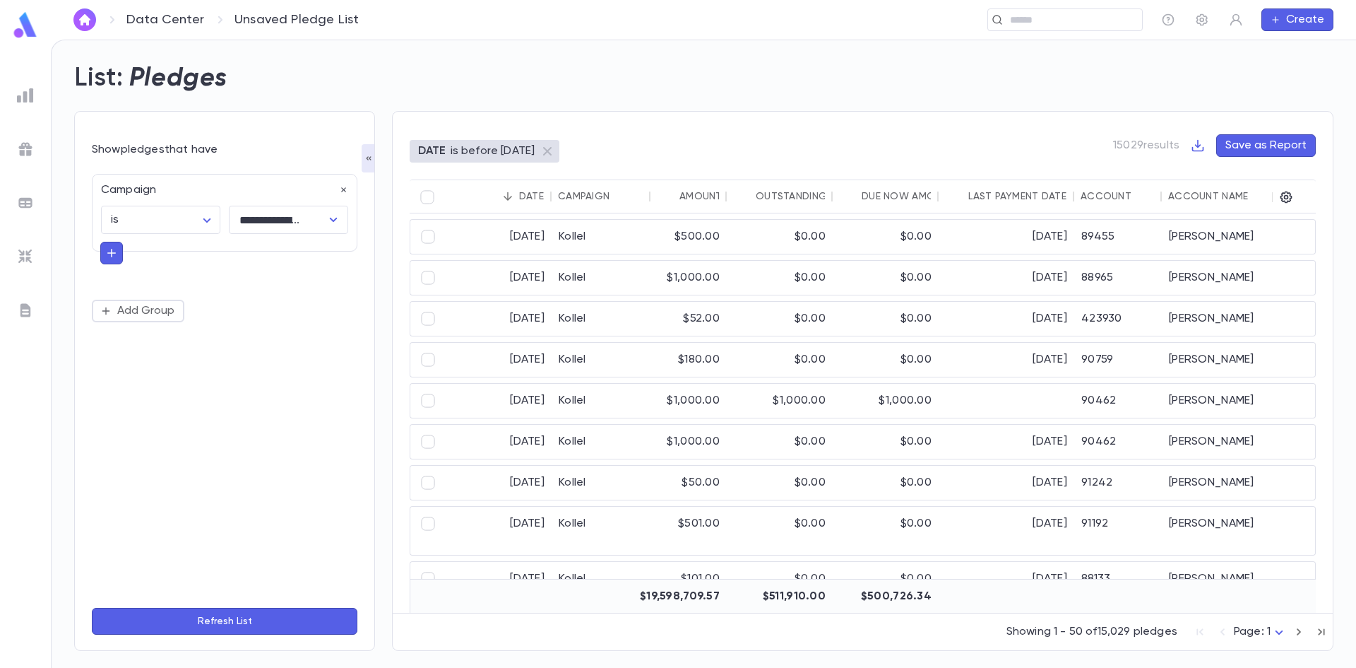
click at [254, 614] on button "Refresh List" at bounding box center [225, 620] width 266 height 27
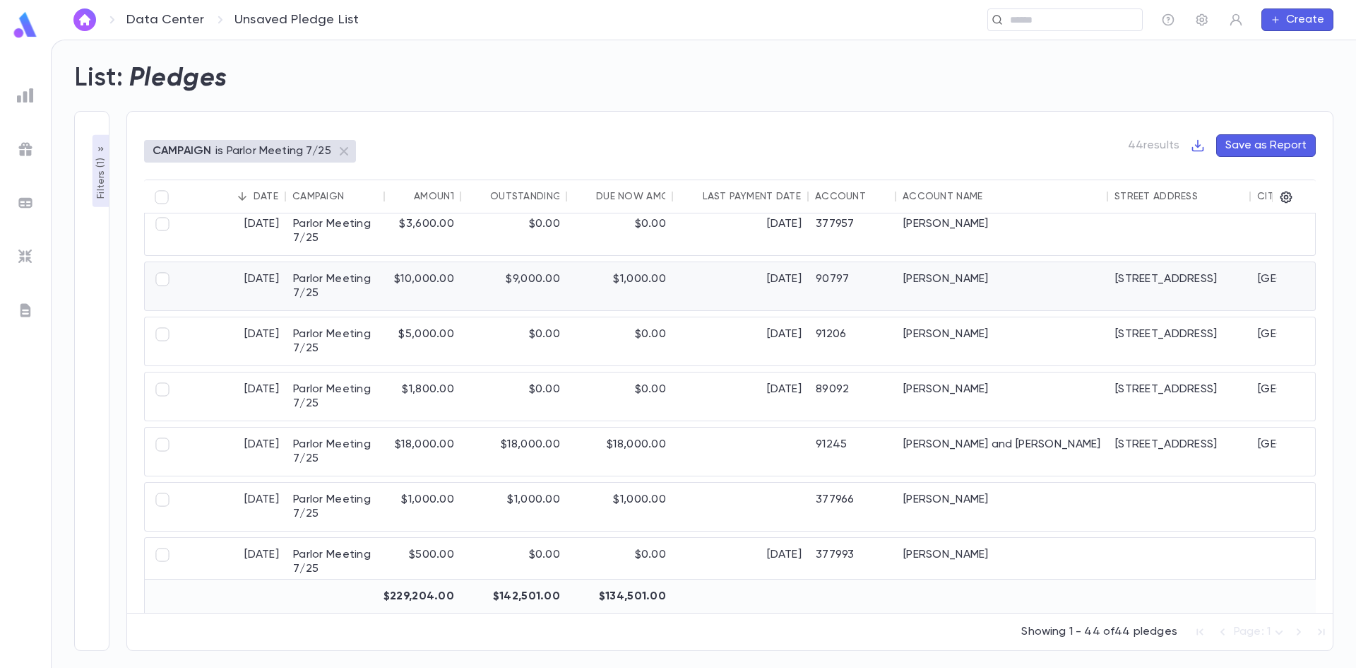
scroll to position [141, 0]
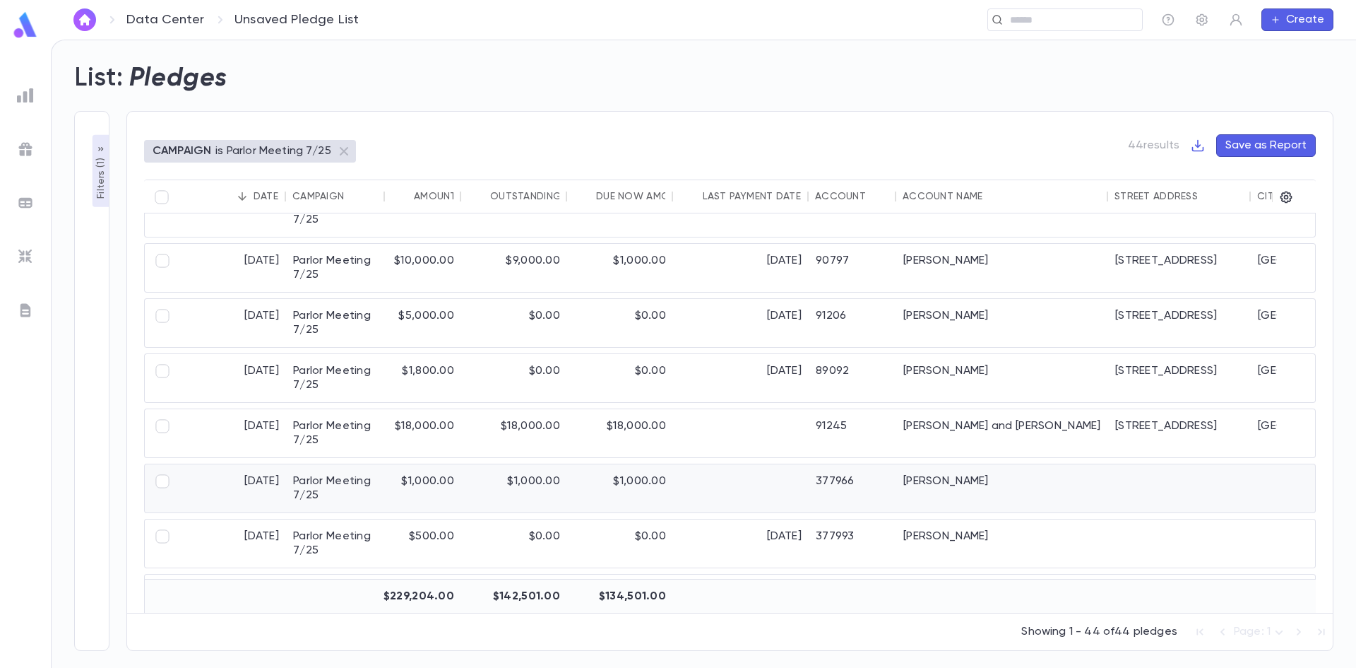
click at [566, 490] on div "$1,000.00" at bounding box center [514, 488] width 106 height 48
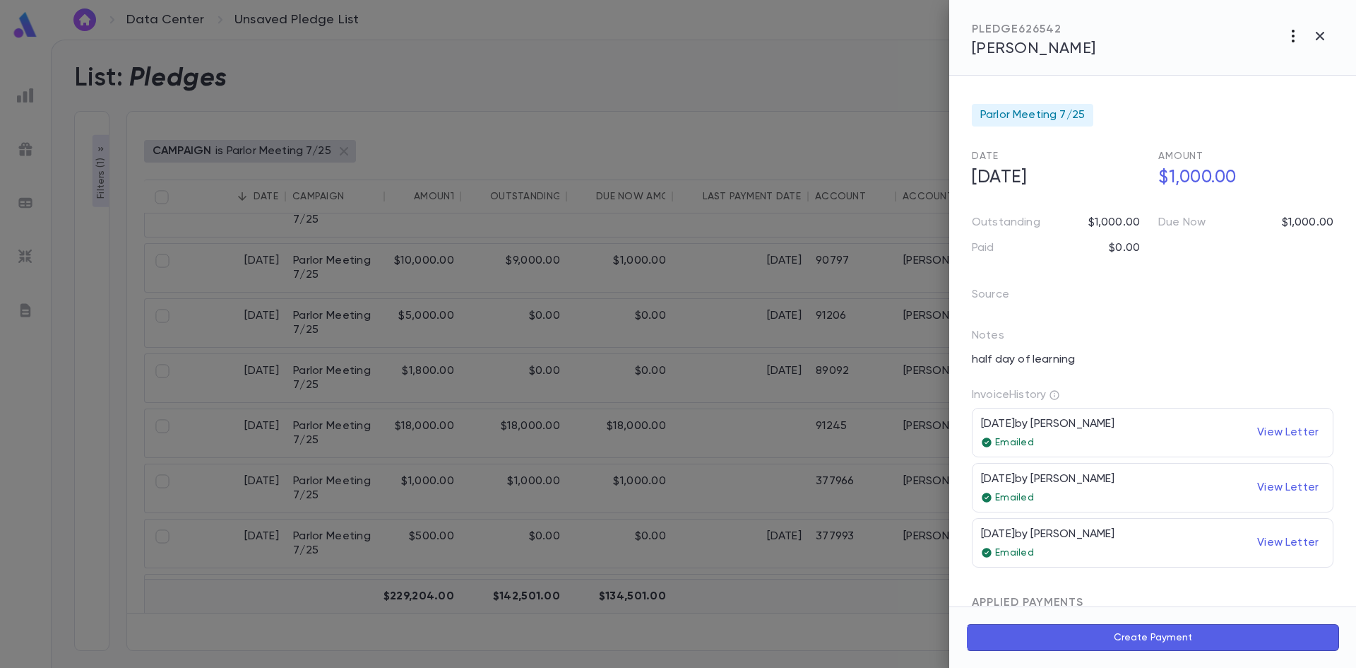
click at [1293, 40] on icon "button" at bounding box center [1293, 36] width 3 height 13
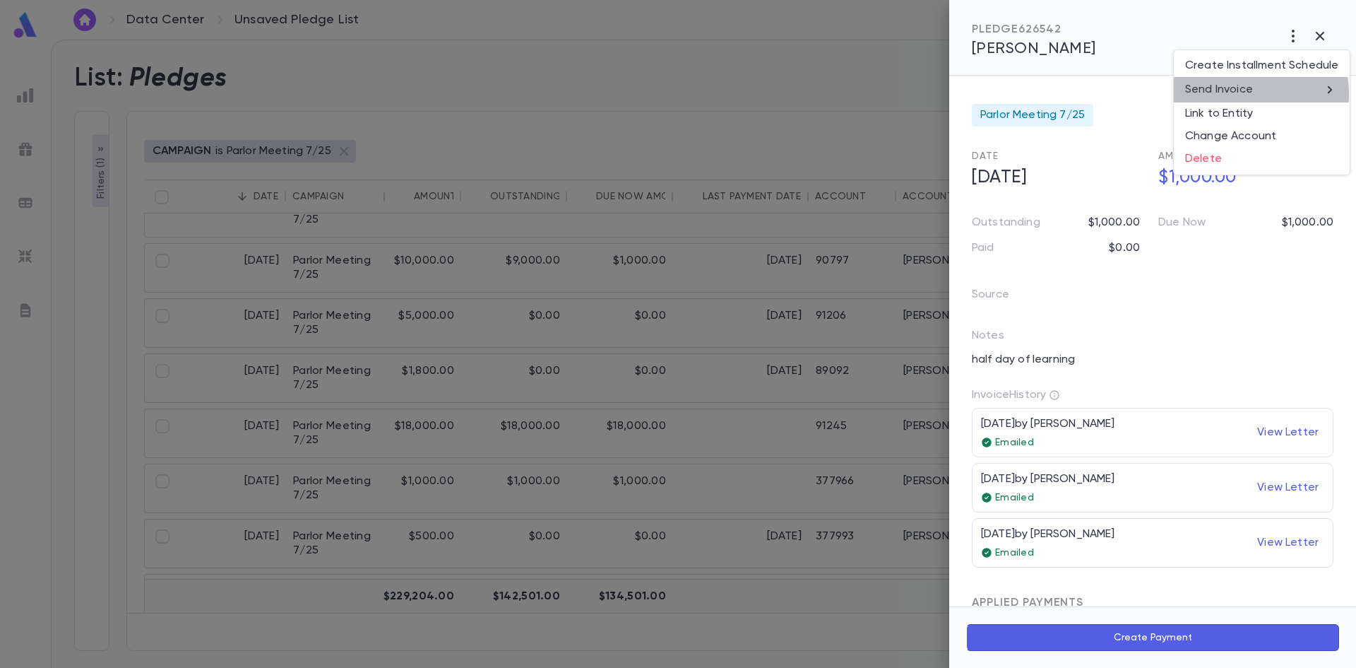
click at [1230, 94] on p "Send Invoice" at bounding box center [1219, 90] width 68 height 14
click at [1312, 88] on li "Email" at bounding box center [1320, 90] width 49 height 25
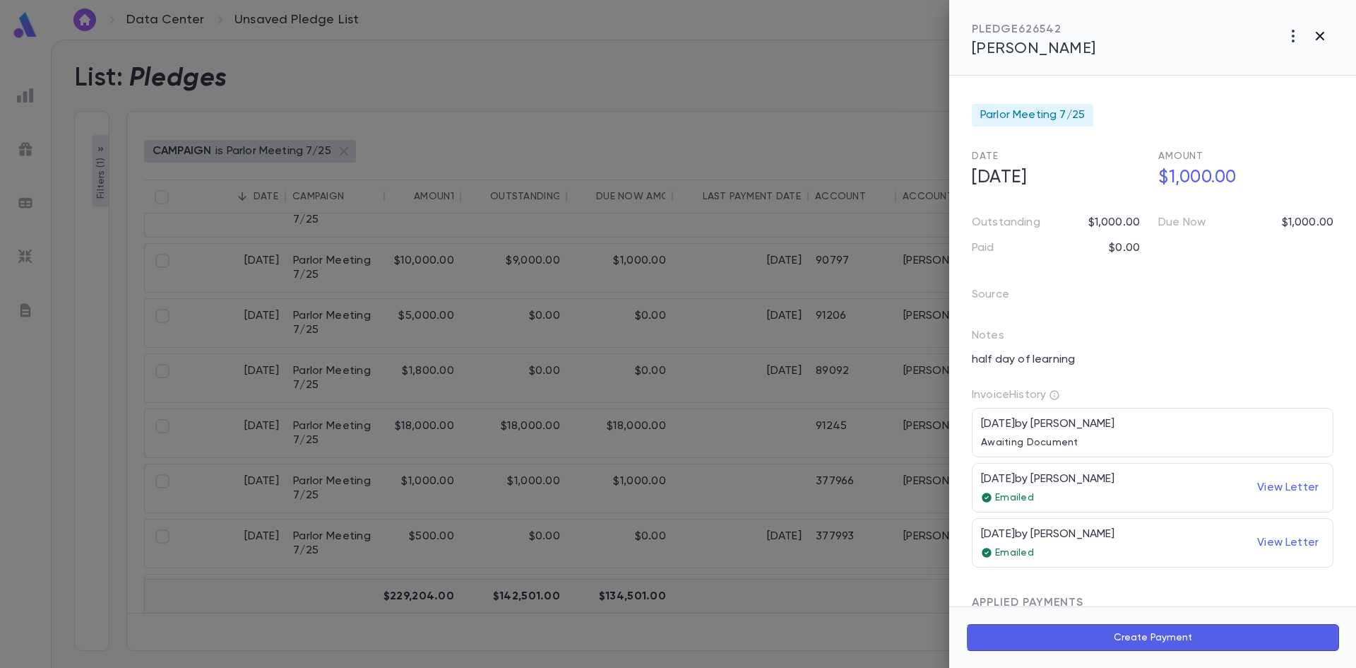
click at [1318, 37] on icon "button" at bounding box center [1320, 36] width 8 height 8
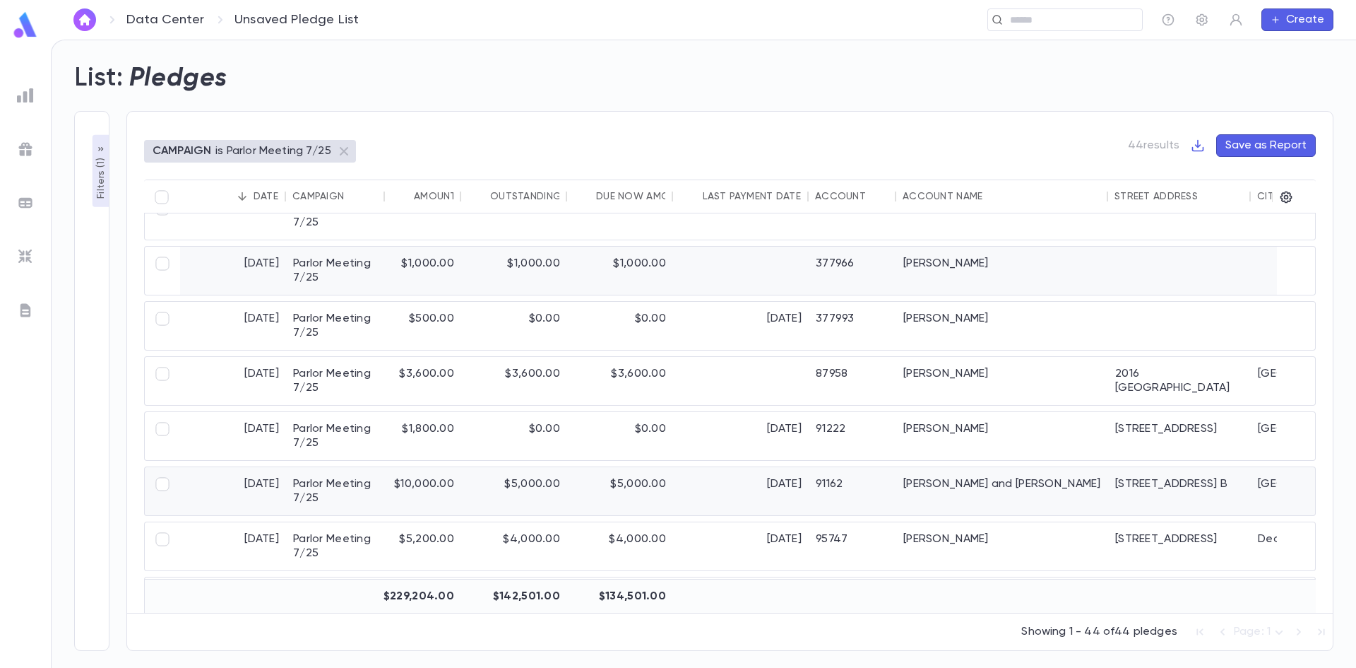
scroll to position [353, 0]
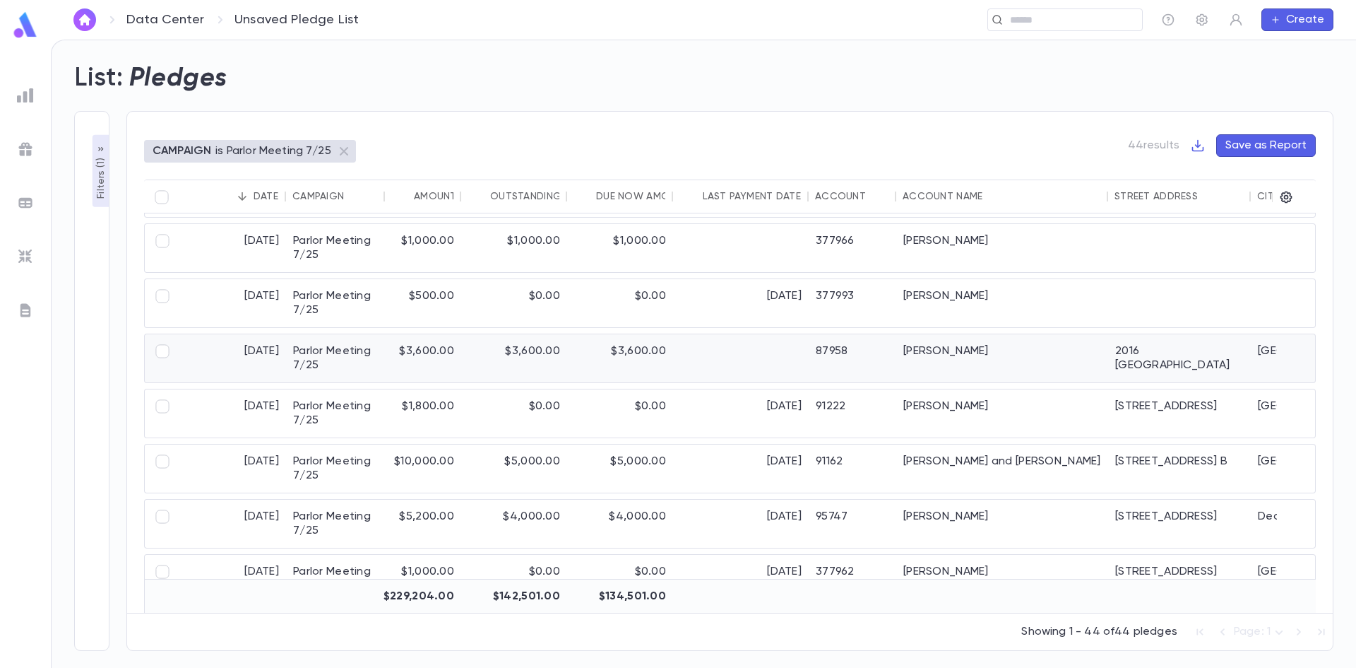
click at [566, 364] on div "$3,600.00" at bounding box center [514, 358] width 106 height 48
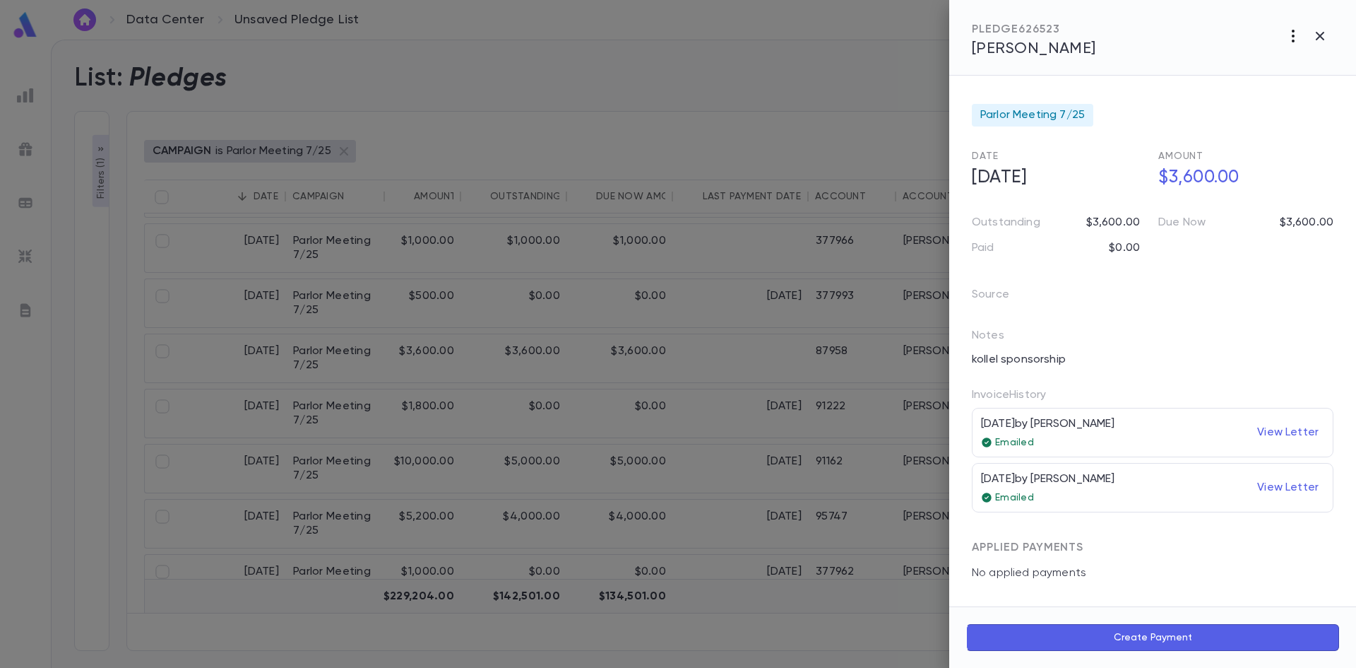
click at [1291, 36] on icon "button" at bounding box center [1293, 36] width 17 height 17
click at [1257, 81] on li "Send Invoice" at bounding box center [1262, 89] width 176 height 25
click at [1314, 88] on li "Email" at bounding box center [1320, 90] width 49 height 25
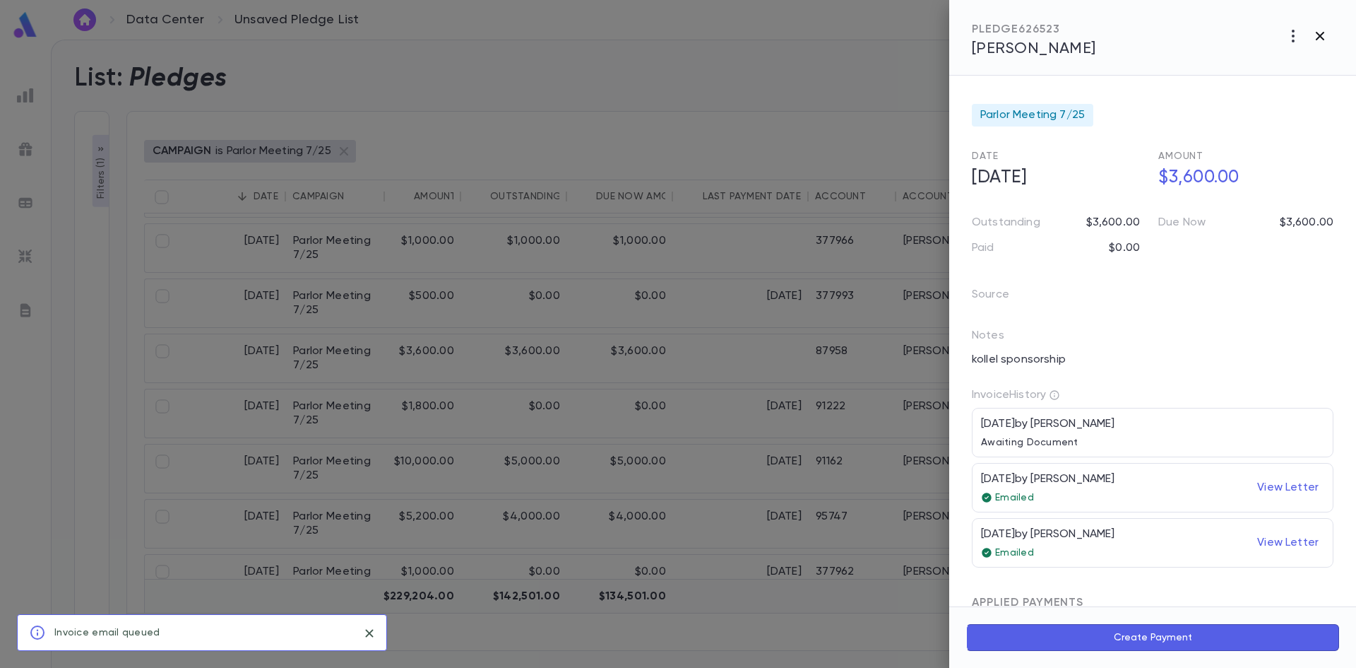
click at [1320, 36] on icon "button" at bounding box center [1320, 36] width 8 height 8
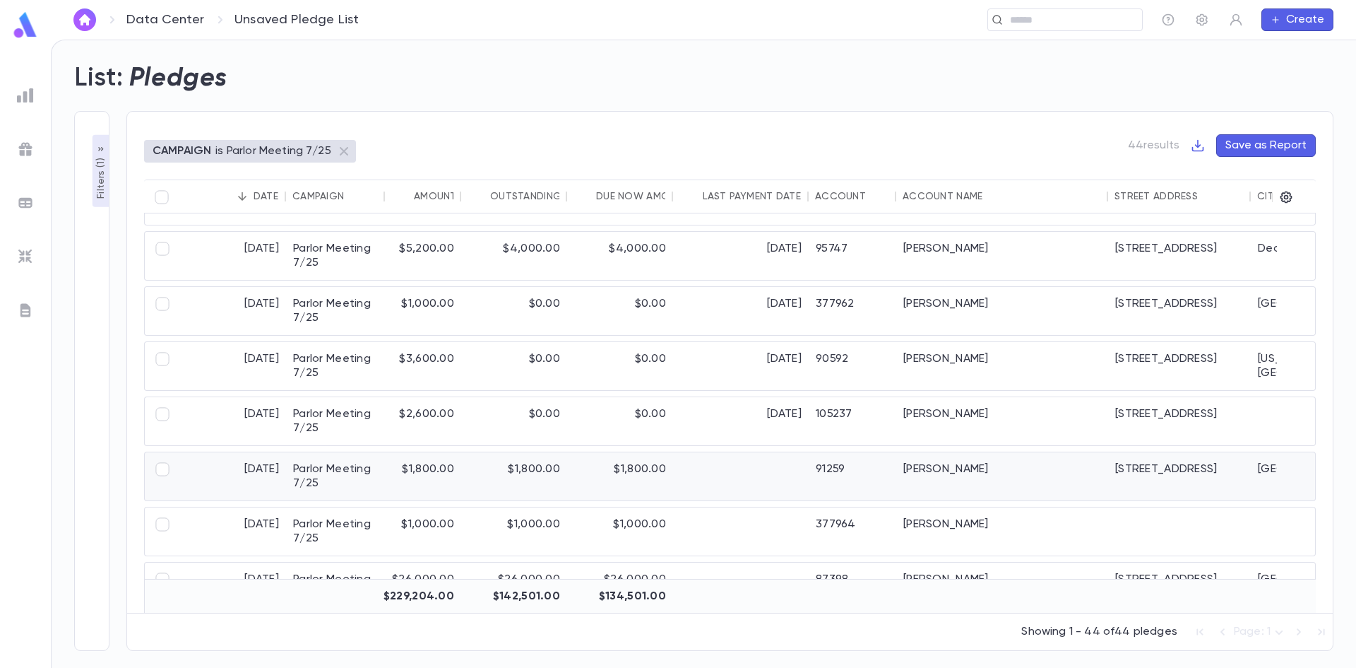
scroll to position [565, 0]
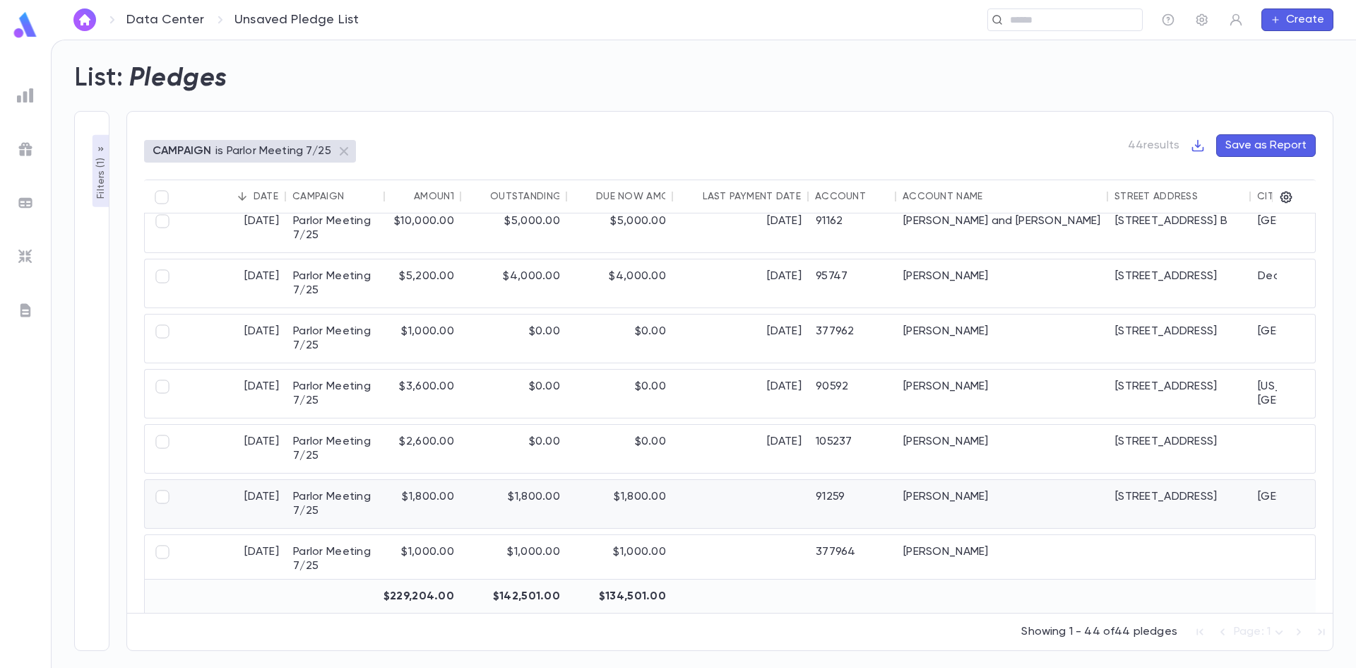
click at [652, 497] on div "$1,800.00" at bounding box center [620, 504] width 106 height 48
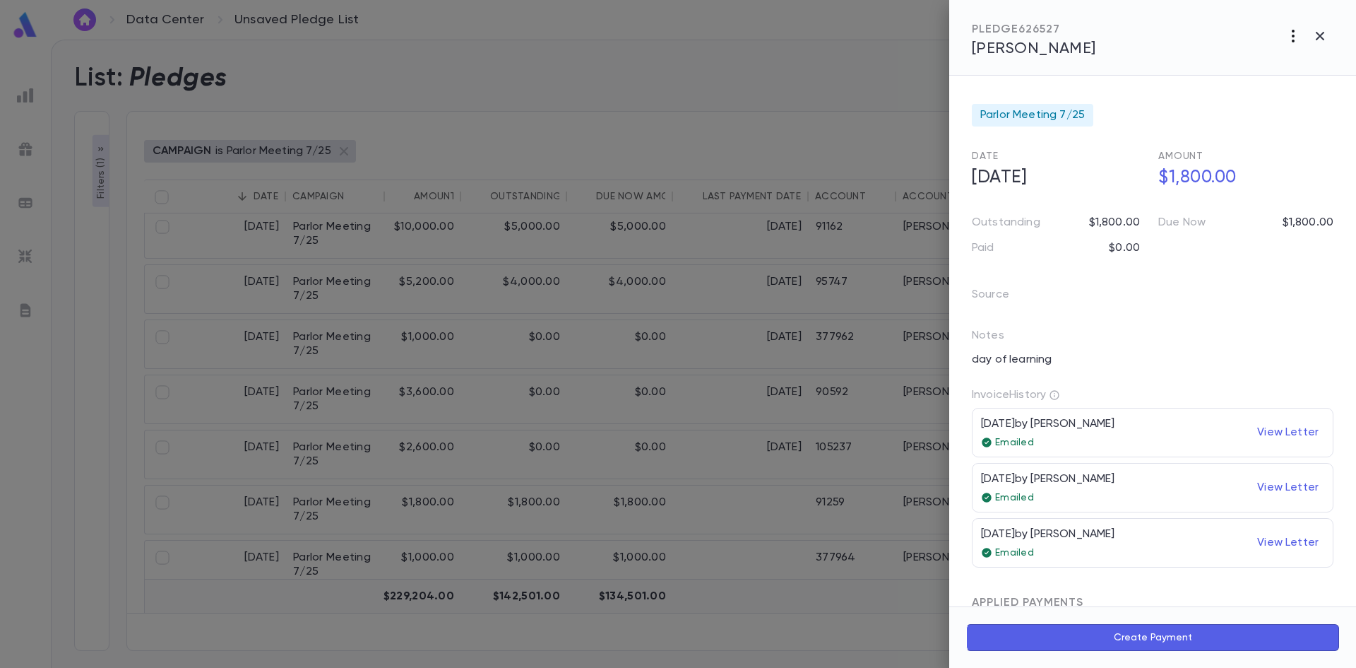
click at [1291, 43] on icon "button" at bounding box center [1293, 36] width 17 height 17
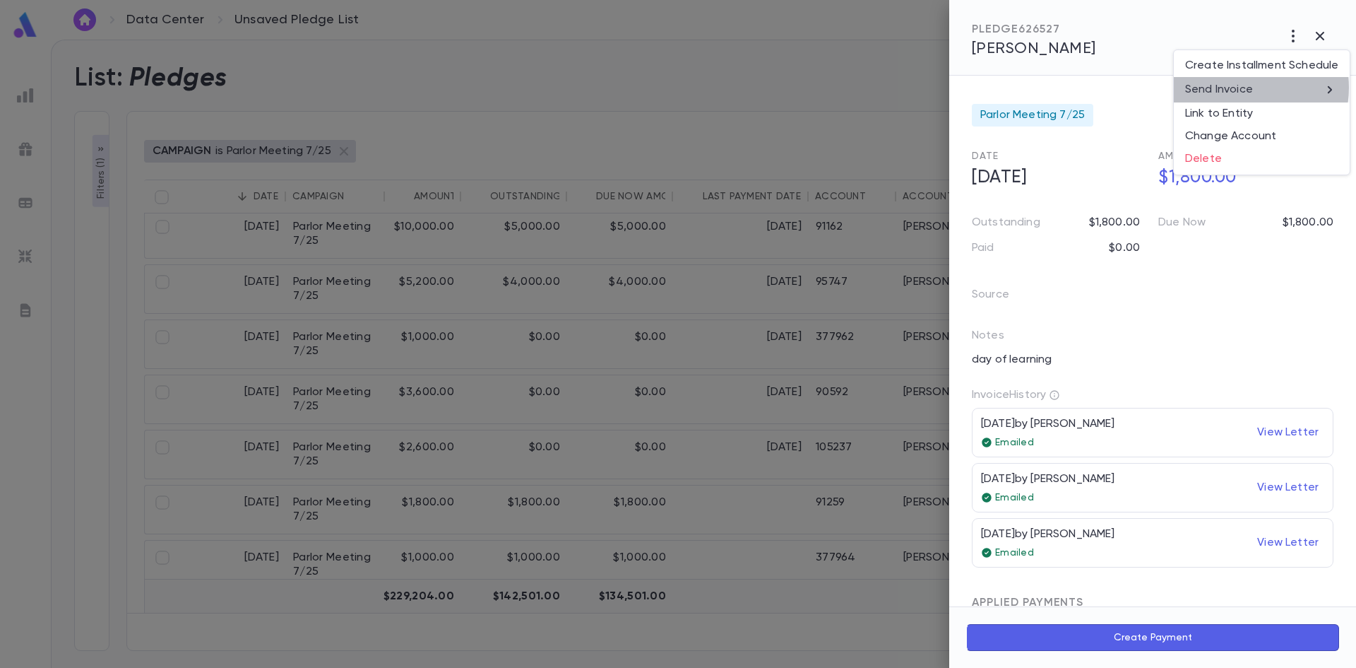
click at [1246, 88] on p "Send Invoice" at bounding box center [1219, 90] width 68 height 14
click at [1328, 89] on li "Email" at bounding box center [1320, 90] width 49 height 25
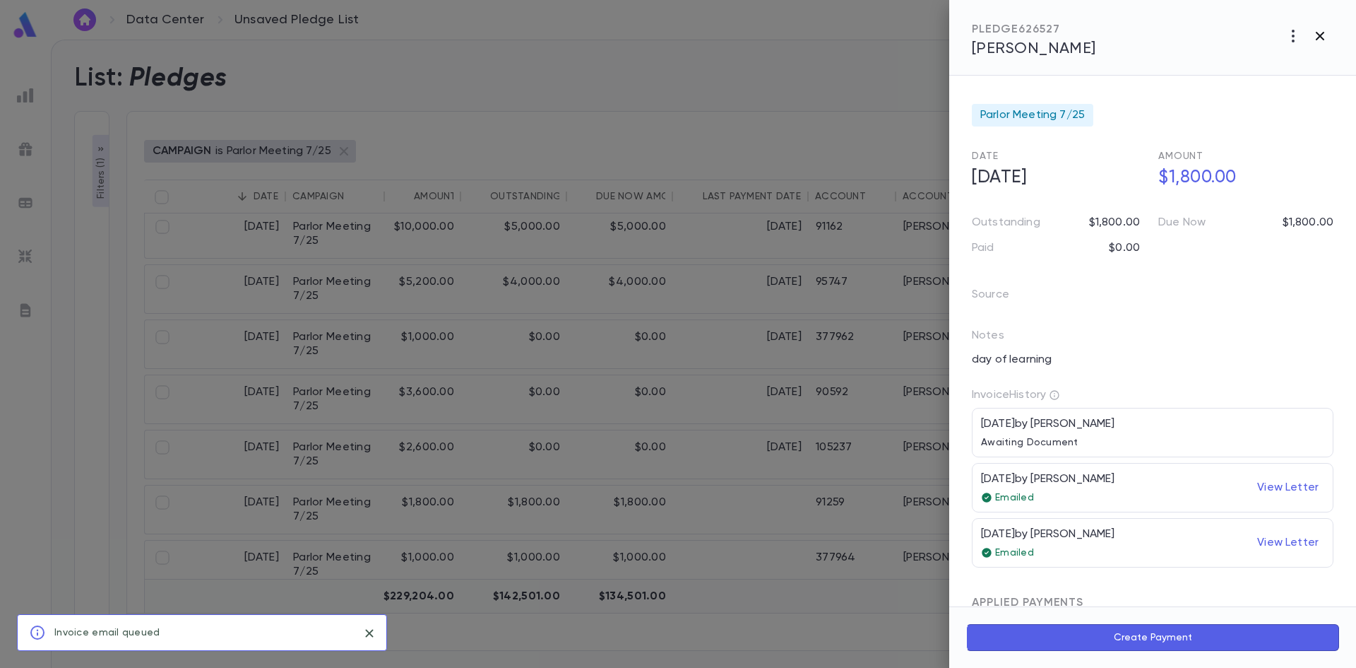
click at [1319, 35] on icon "button" at bounding box center [1320, 36] width 8 height 8
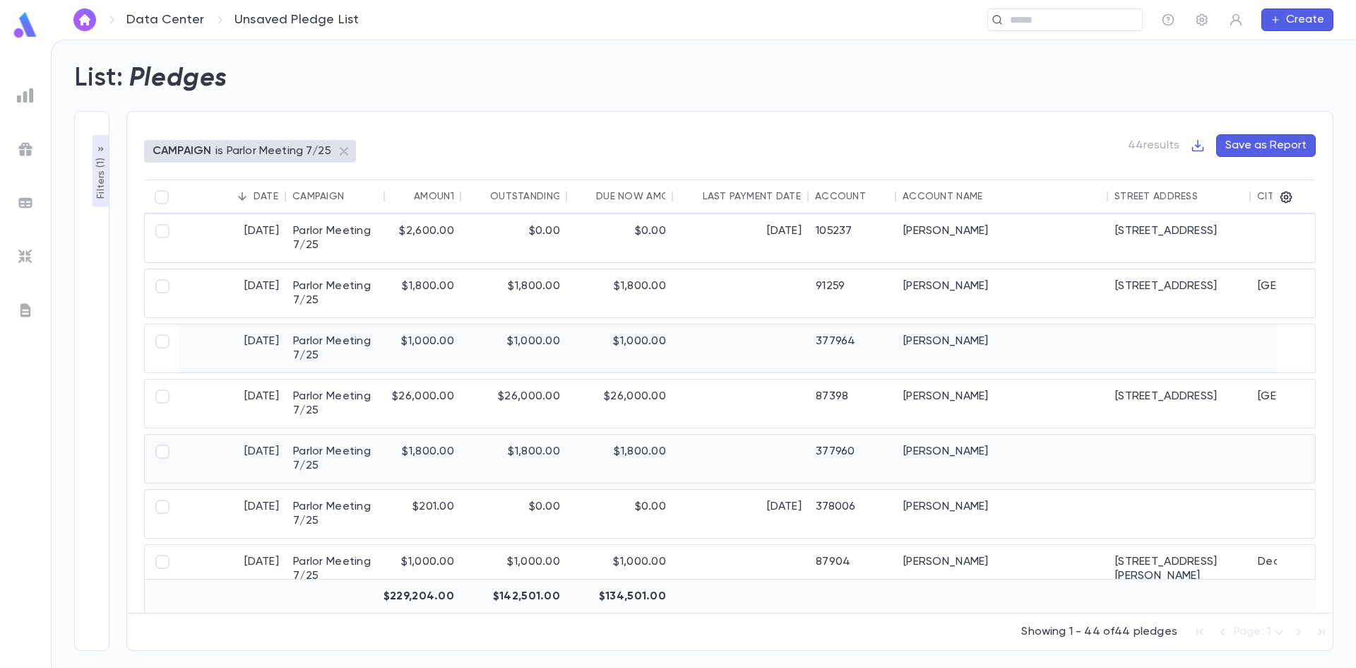
scroll to position [777, 0]
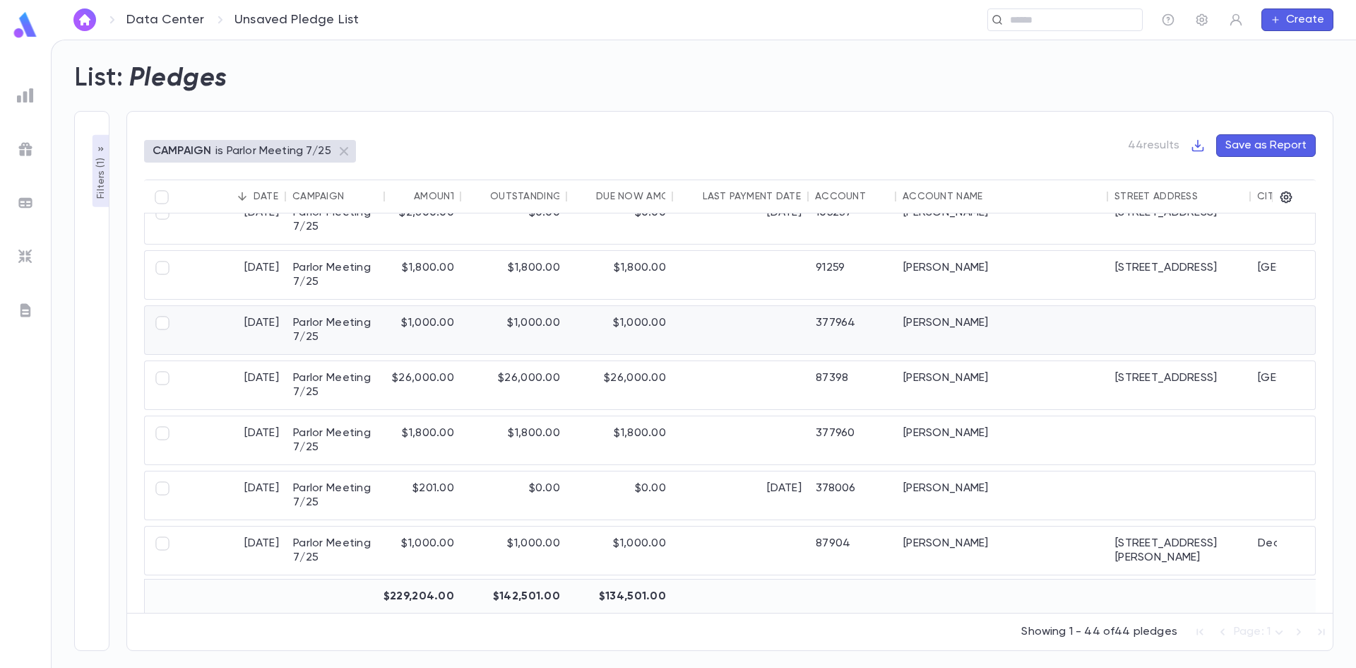
click at [666, 324] on div "$1,000.00" at bounding box center [620, 330] width 106 height 48
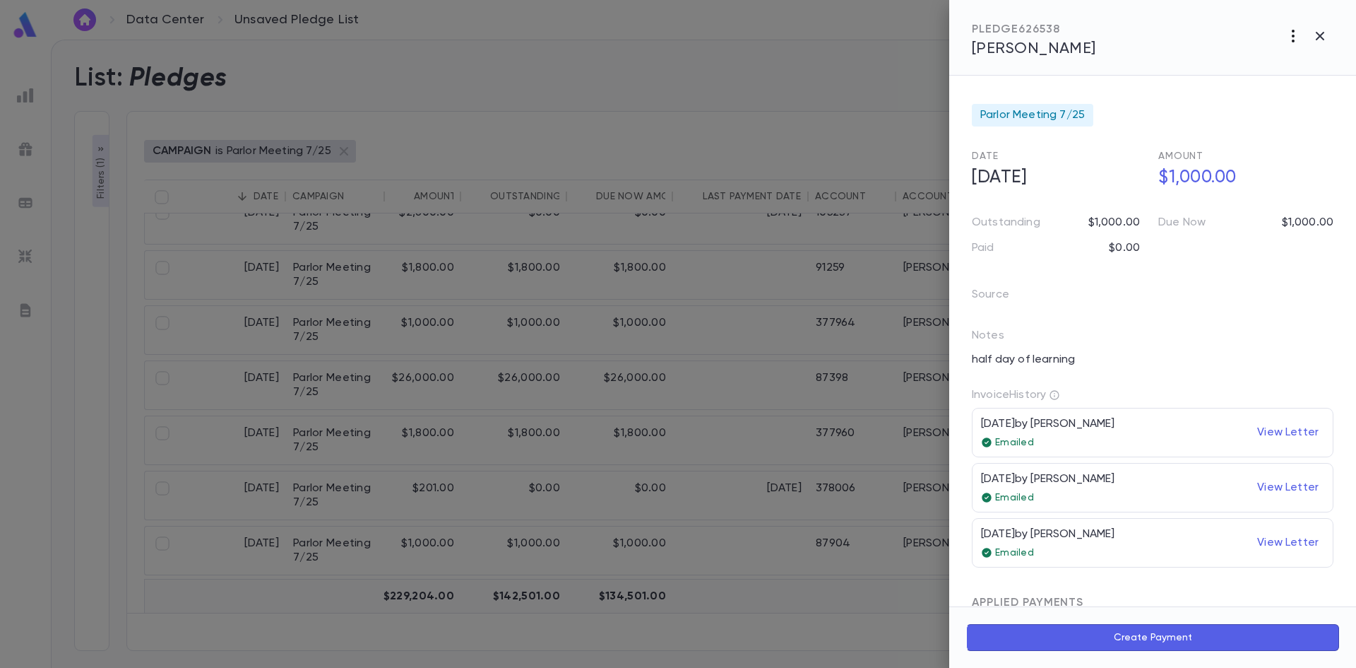
click at [1294, 35] on icon "button" at bounding box center [1293, 36] width 17 height 17
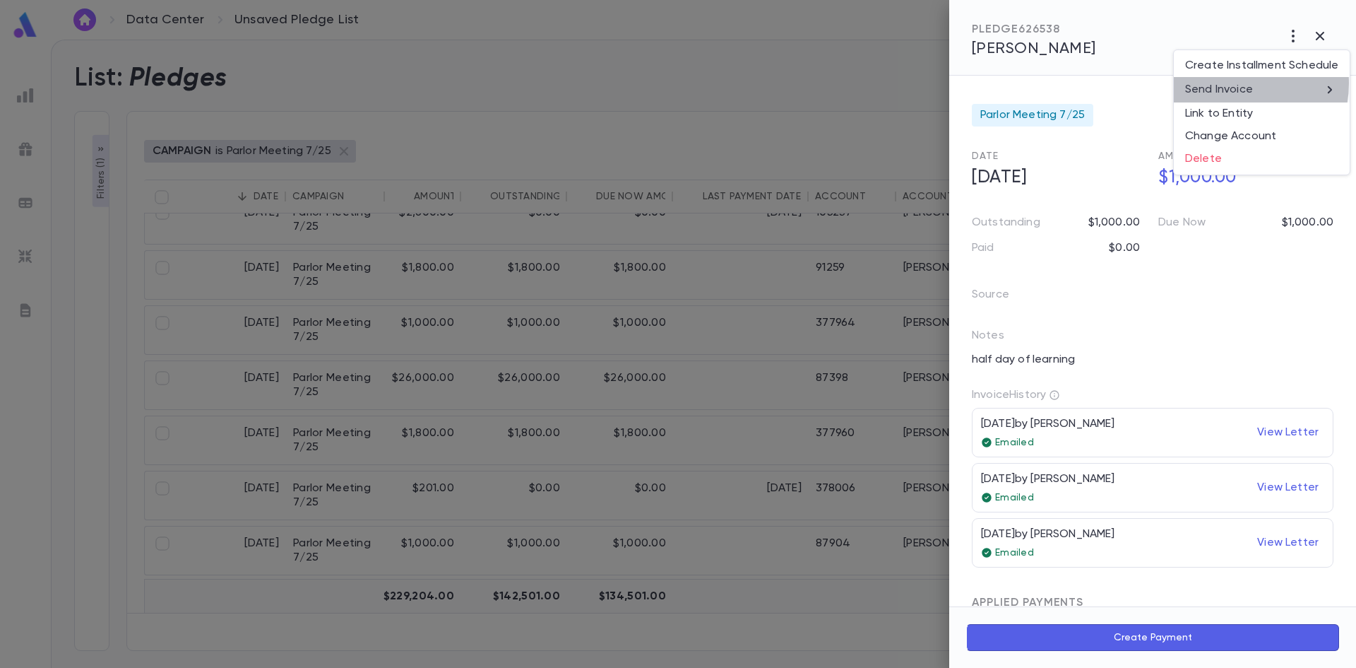
click at [1233, 83] on p "Send Invoice" at bounding box center [1219, 90] width 68 height 14
click at [1318, 90] on li "Email" at bounding box center [1320, 90] width 49 height 25
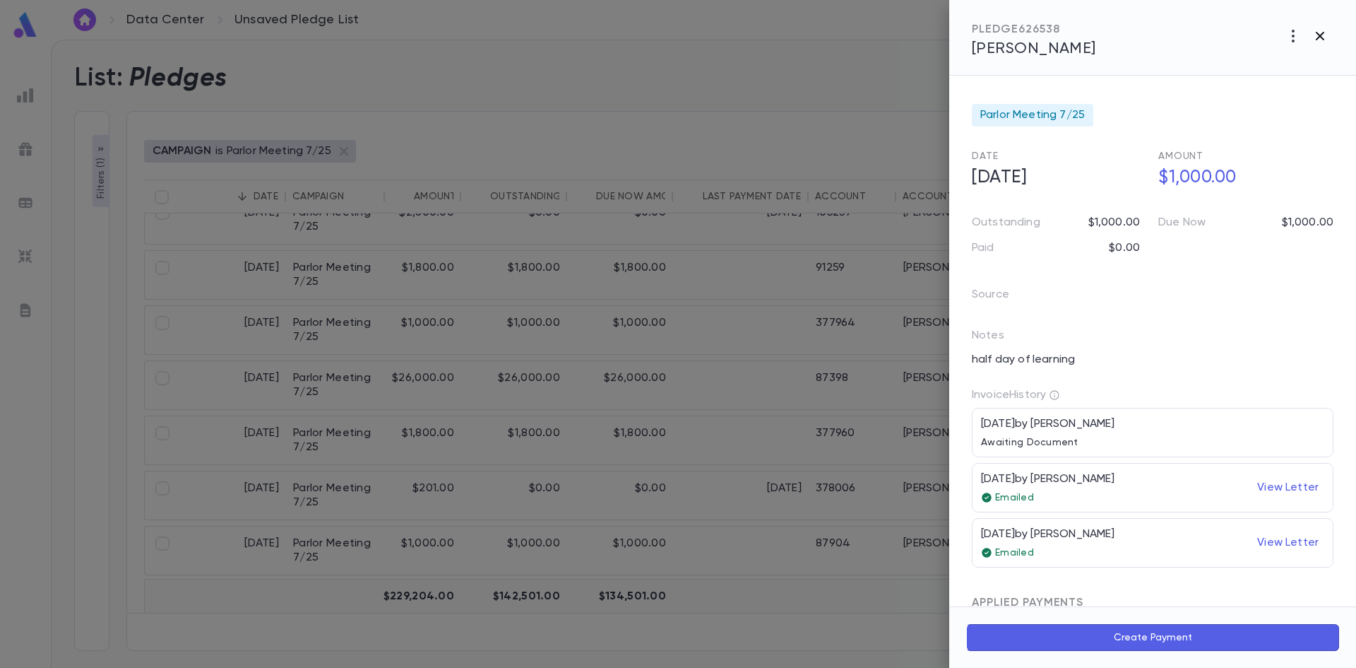
click at [1326, 42] on icon "button" at bounding box center [1320, 36] width 17 height 17
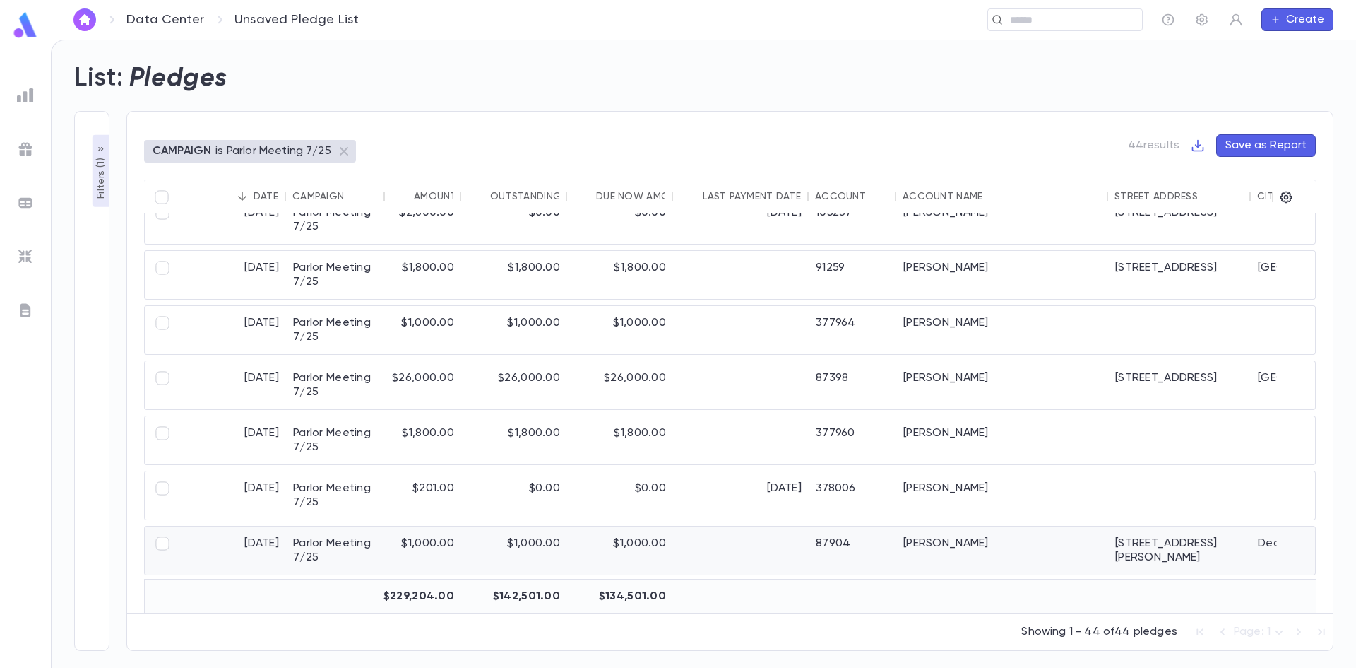
click at [544, 541] on div "$1,000.00" at bounding box center [514, 550] width 106 height 48
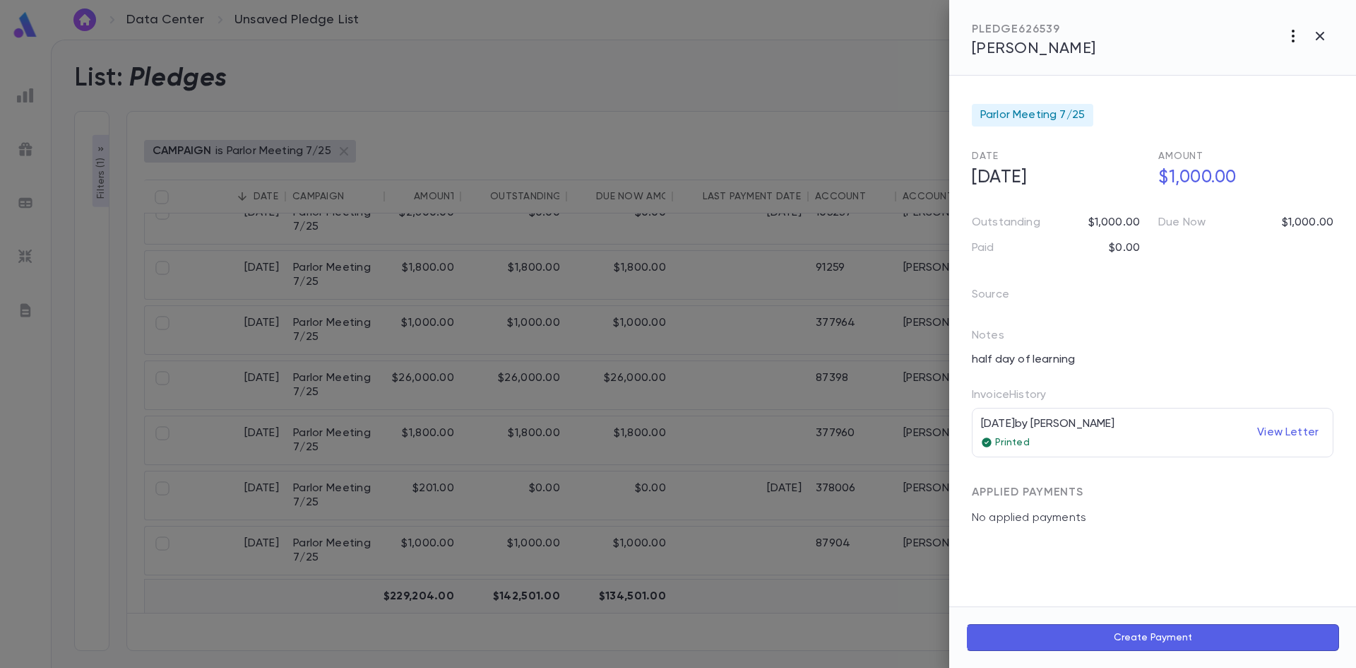
click at [1293, 35] on icon "button" at bounding box center [1293, 36] width 3 height 13
click at [1252, 91] on p "Send Invoice" at bounding box center [1219, 90] width 68 height 14
click at [1316, 120] on li "Print" at bounding box center [1320, 115] width 49 height 25
click at [1322, 35] on icon "button" at bounding box center [1320, 36] width 17 height 17
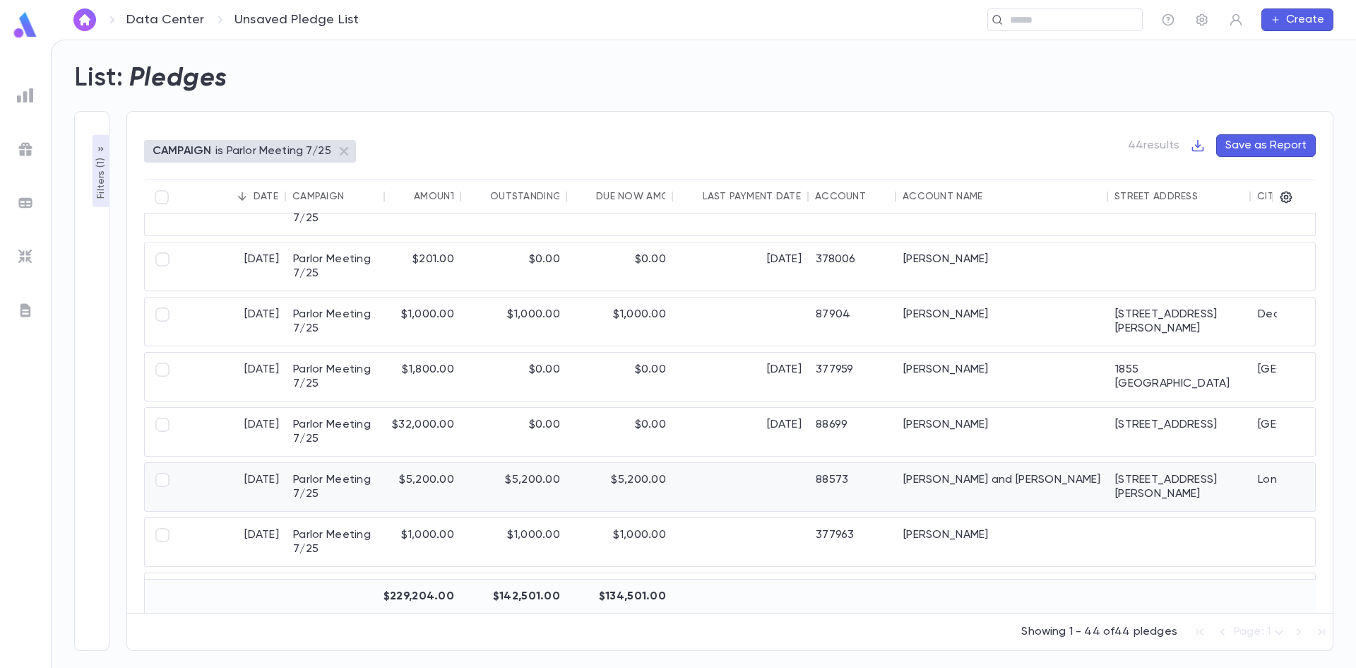
scroll to position [1060, 0]
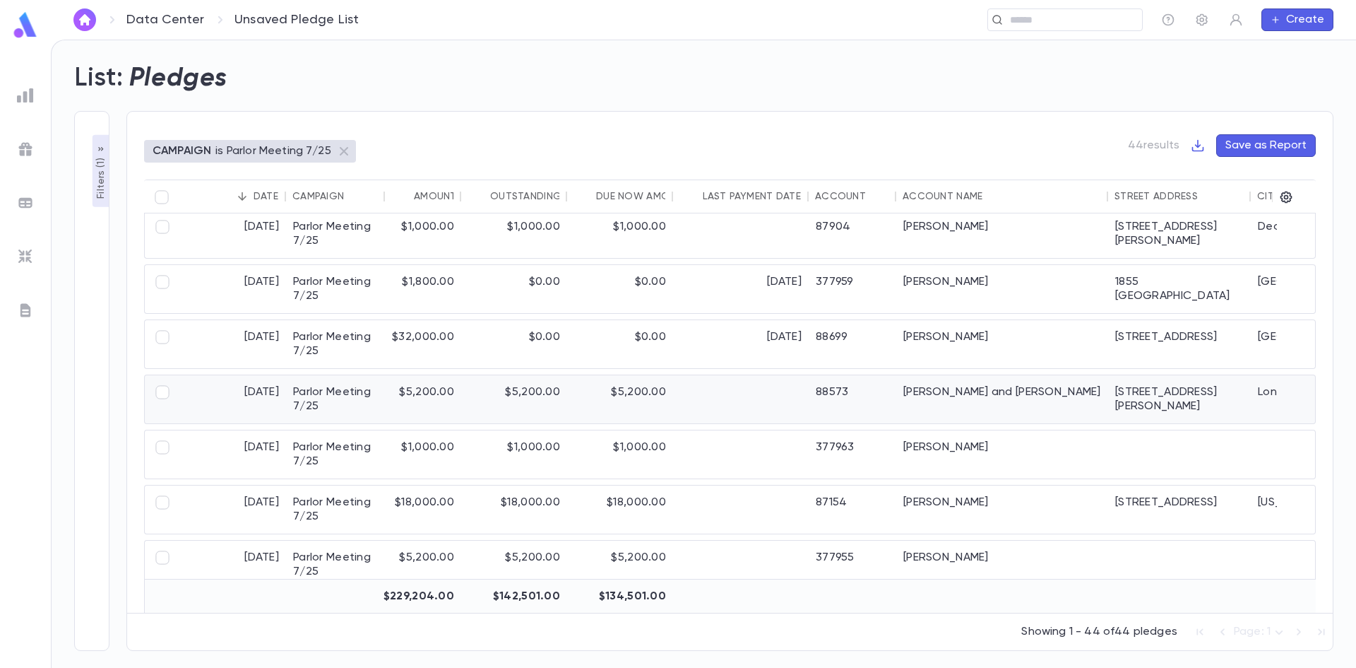
click at [532, 408] on div "$5,200.00" at bounding box center [514, 399] width 106 height 48
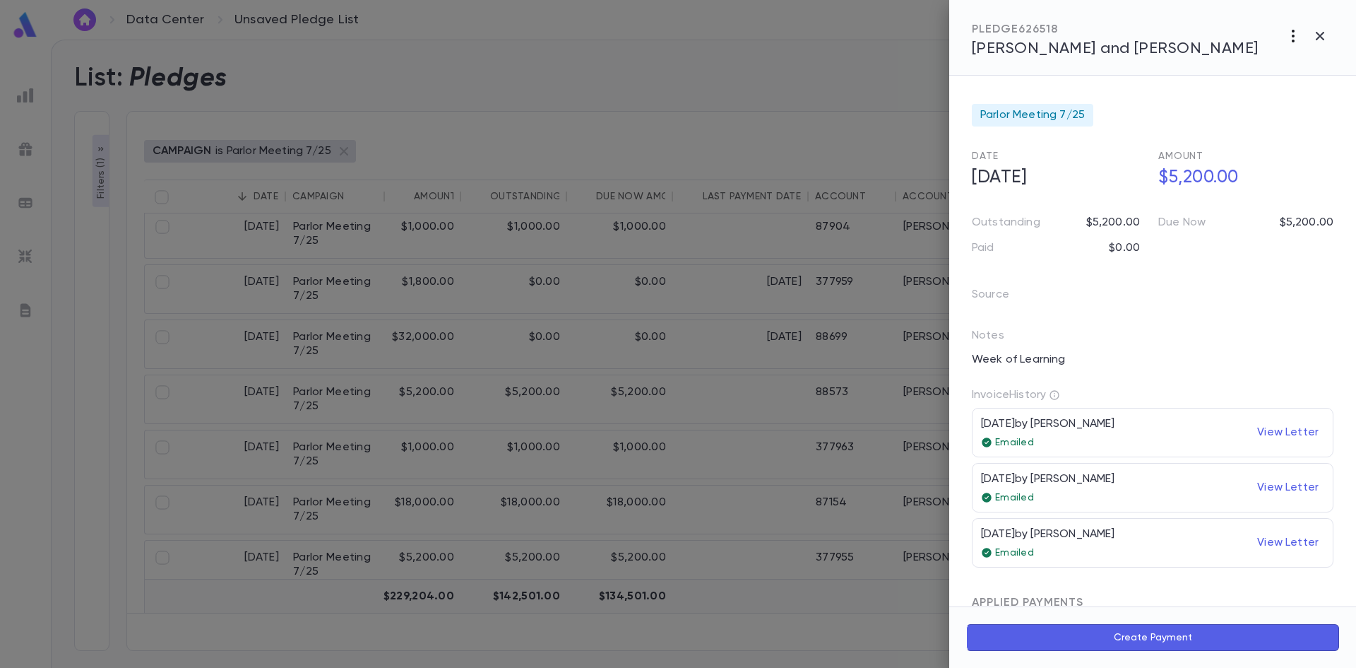
click at [1294, 35] on icon "button" at bounding box center [1293, 36] width 17 height 17
click at [1258, 93] on li "Send Invoice" at bounding box center [1262, 89] width 176 height 25
click at [1315, 89] on li "Email" at bounding box center [1320, 90] width 49 height 25
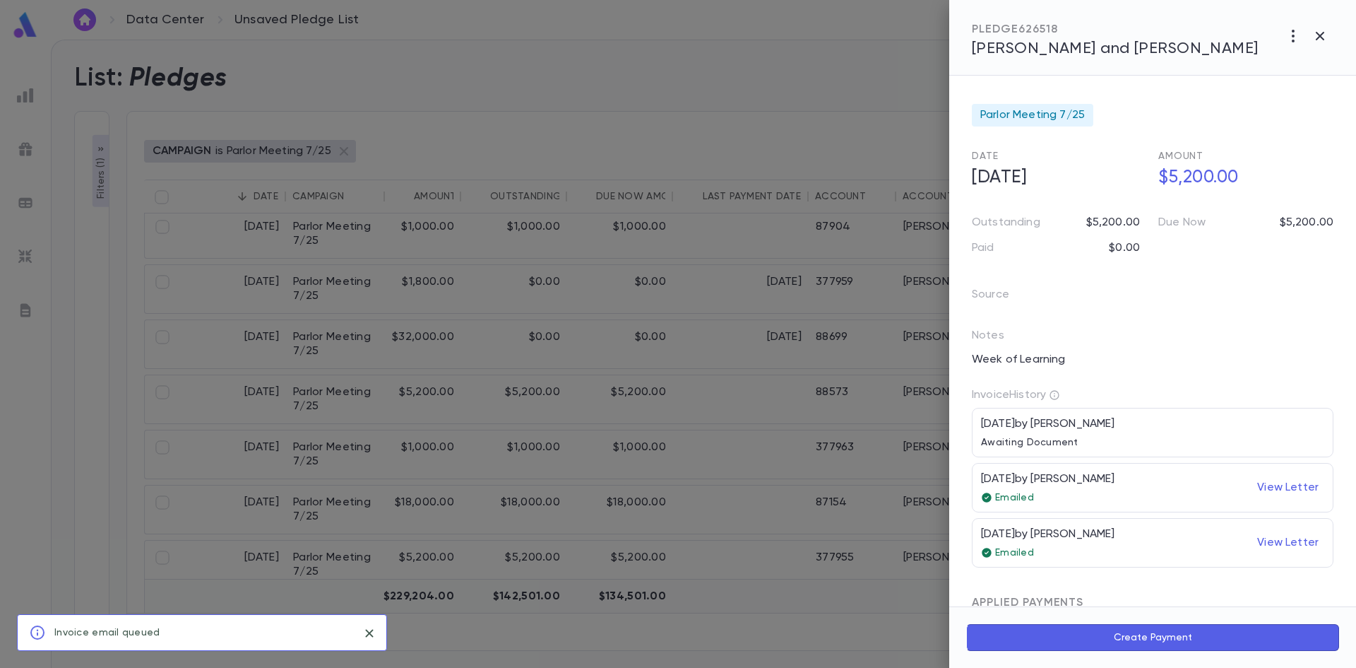
click at [568, 453] on div at bounding box center [678, 334] width 1356 height 668
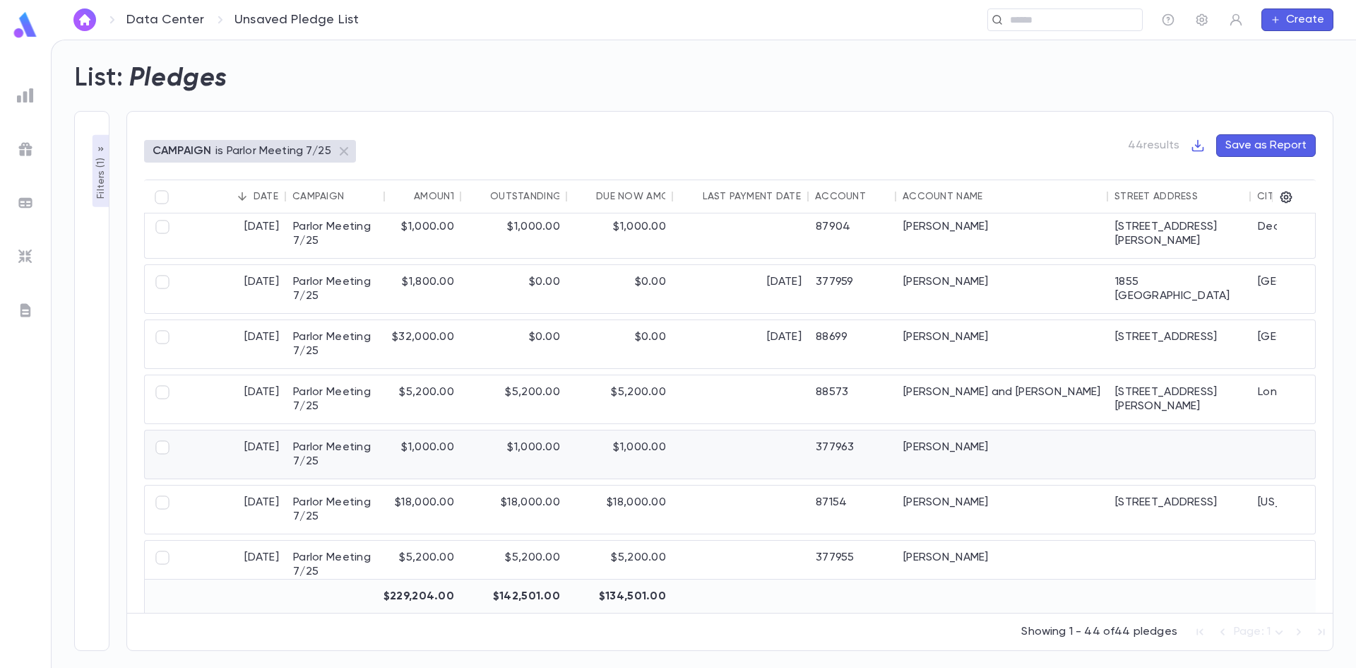
click at [574, 456] on div "$1,000.00" at bounding box center [620, 454] width 106 height 48
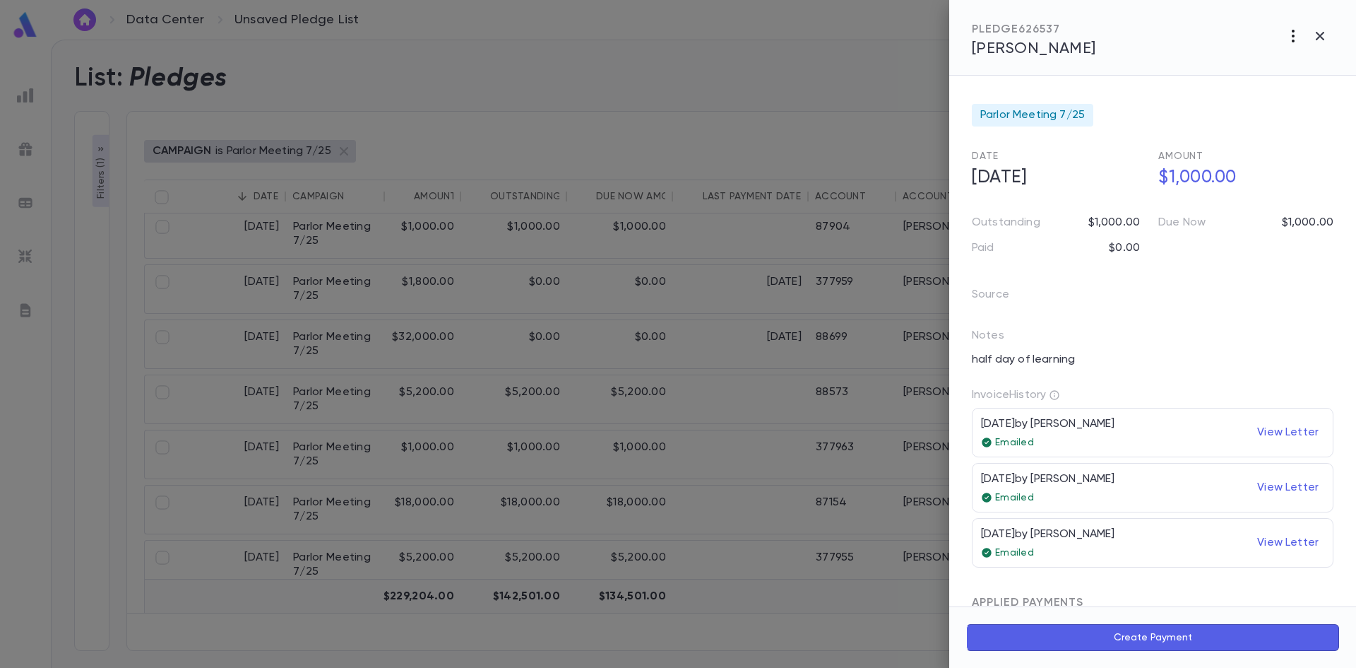
click at [1293, 37] on icon "button" at bounding box center [1293, 36] width 3 height 13
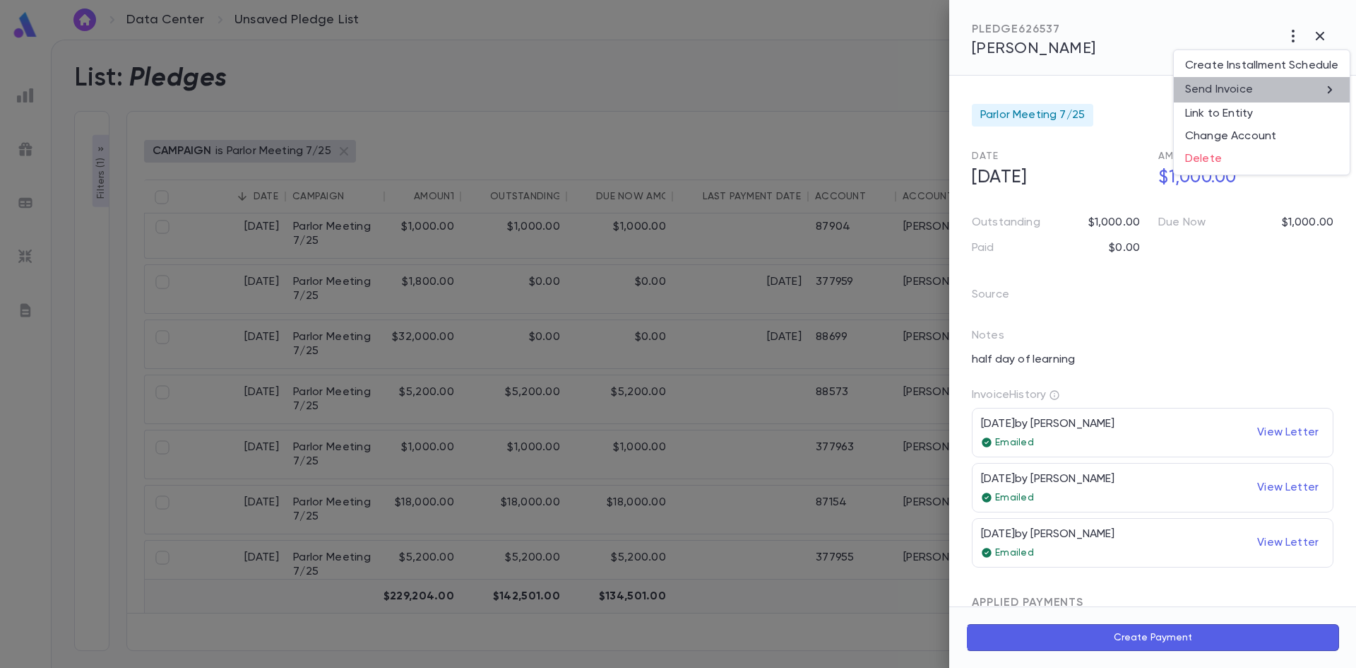
click at [1271, 85] on li "Send Invoice" at bounding box center [1262, 89] width 176 height 25
click at [1314, 89] on li "Email" at bounding box center [1320, 90] width 49 height 25
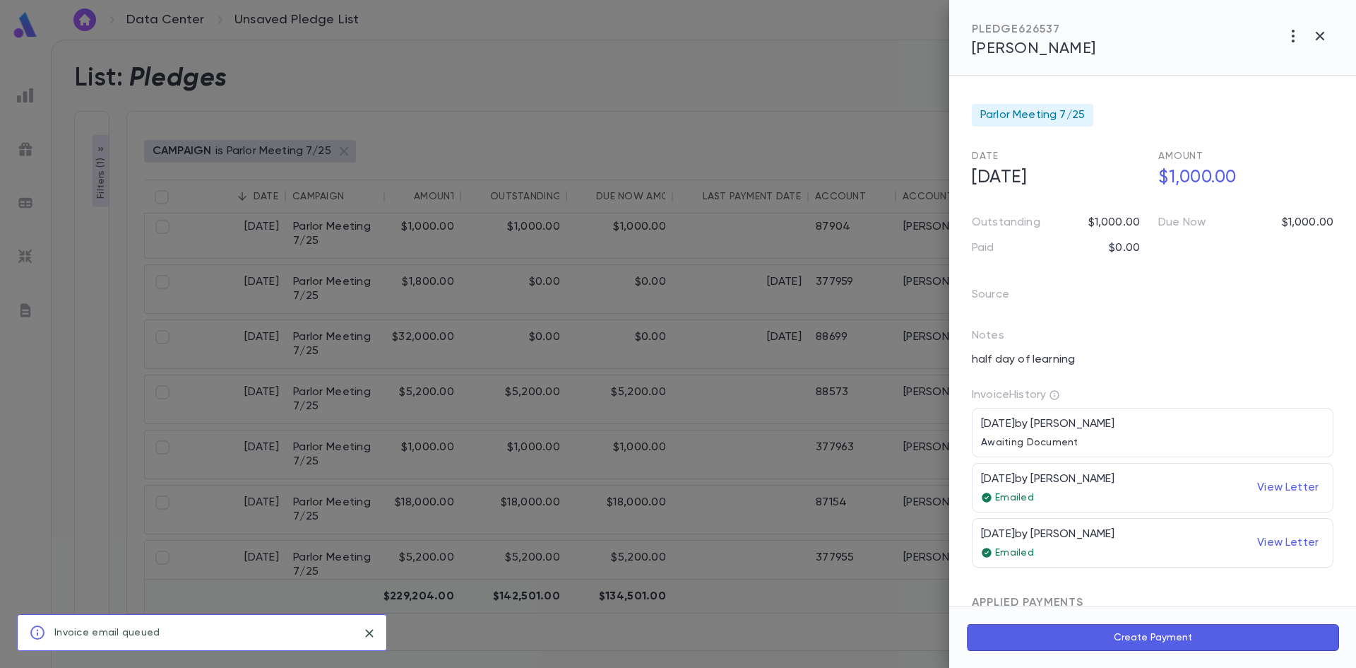
click at [737, 466] on div at bounding box center [678, 334] width 1356 height 668
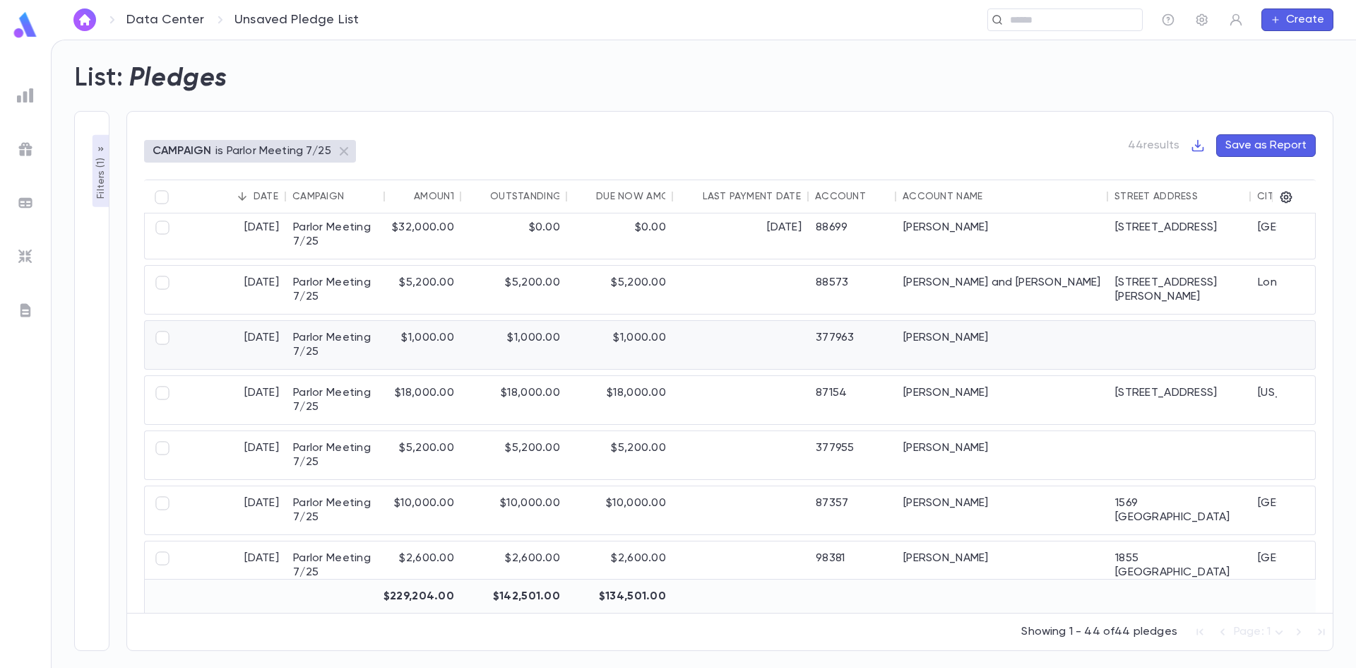
scroll to position [1201, 0]
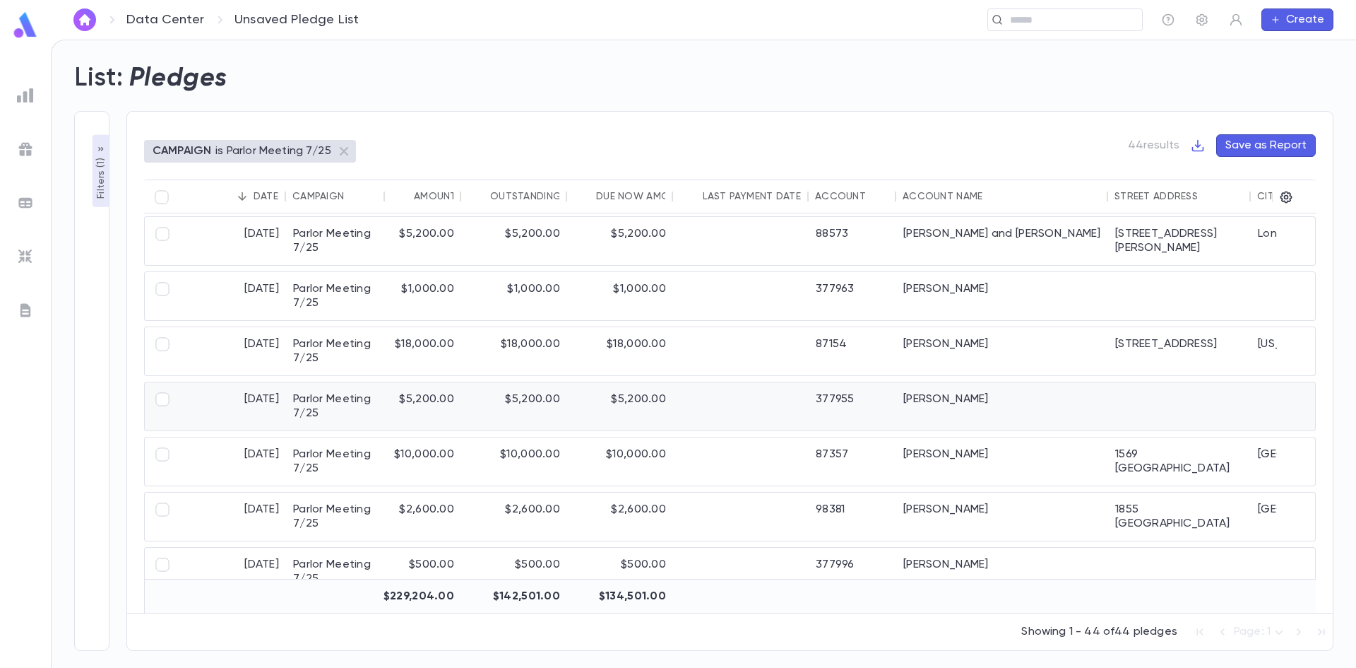
click at [606, 412] on div "$5,200.00" at bounding box center [620, 406] width 106 height 48
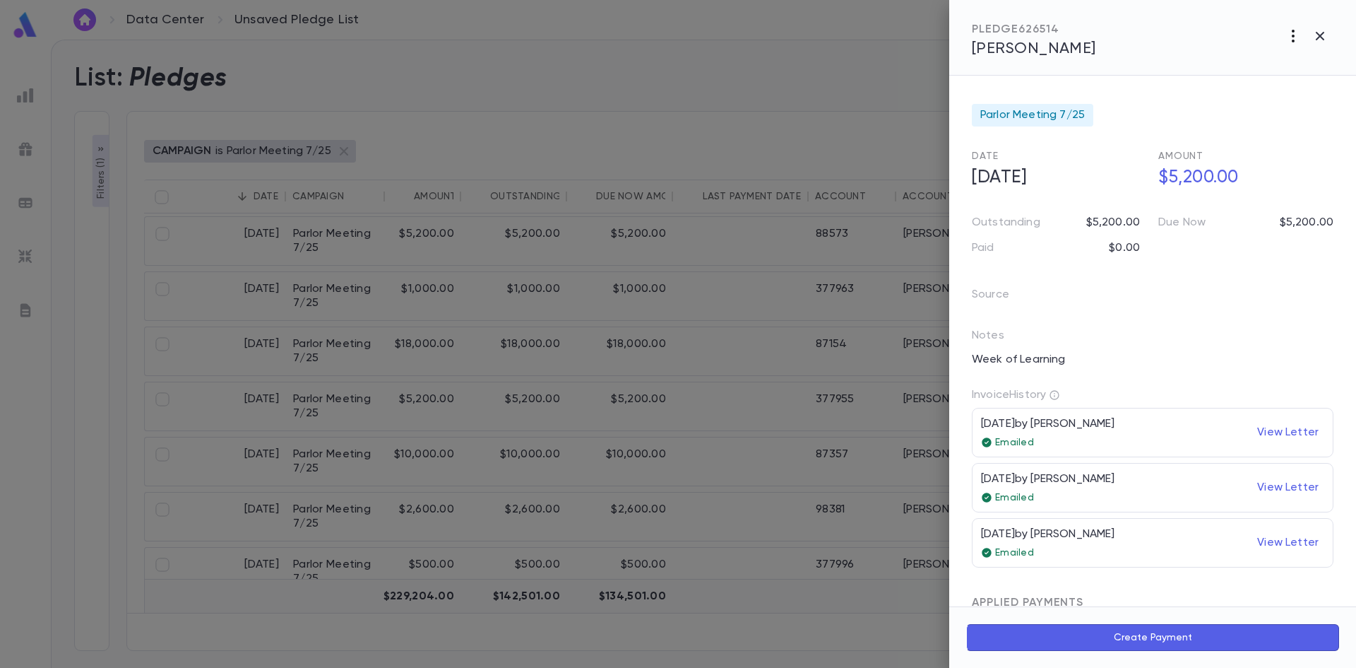
click at [1292, 36] on icon "button" at bounding box center [1293, 36] width 3 height 13
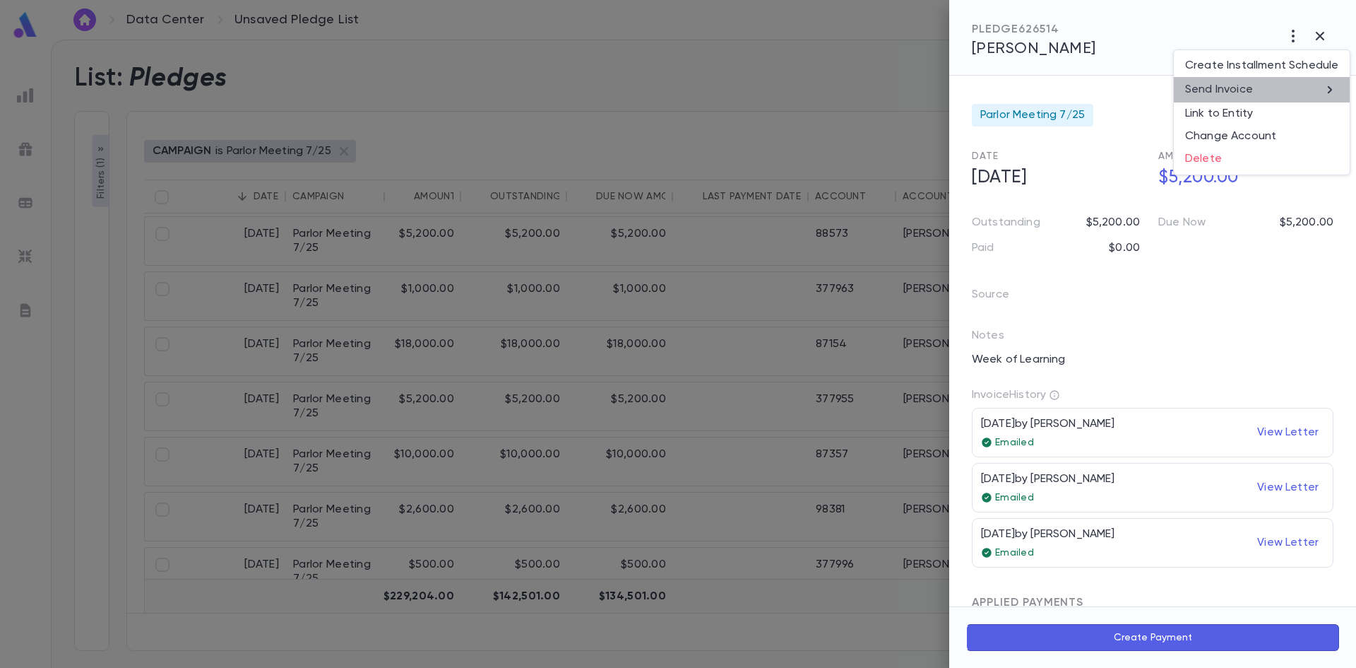
click at [1264, 80] on li "Send Invoice" at bounding box center [1262, 89] width 176 height 25
click at [1317, 93] on li "Email" at bounding box center [1320, 90] width 49 height 25
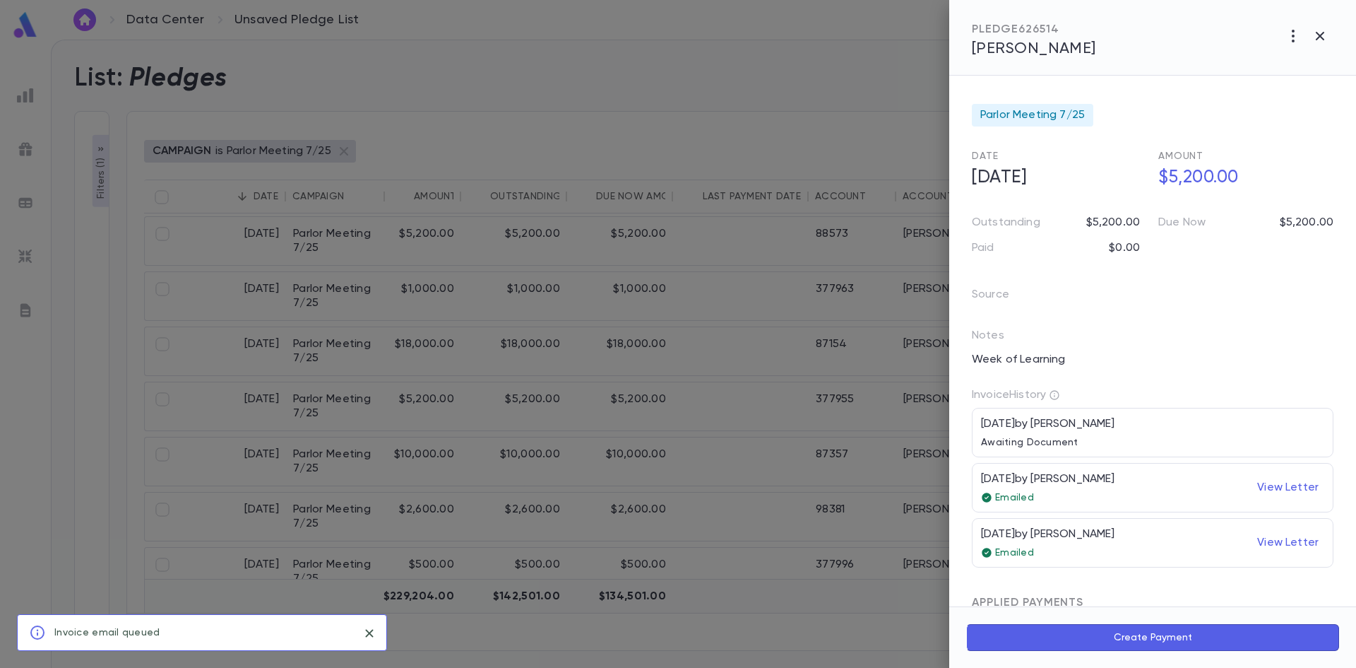
click at [684, 454] on div at bounding box center [678, 334] width 1356 height 668
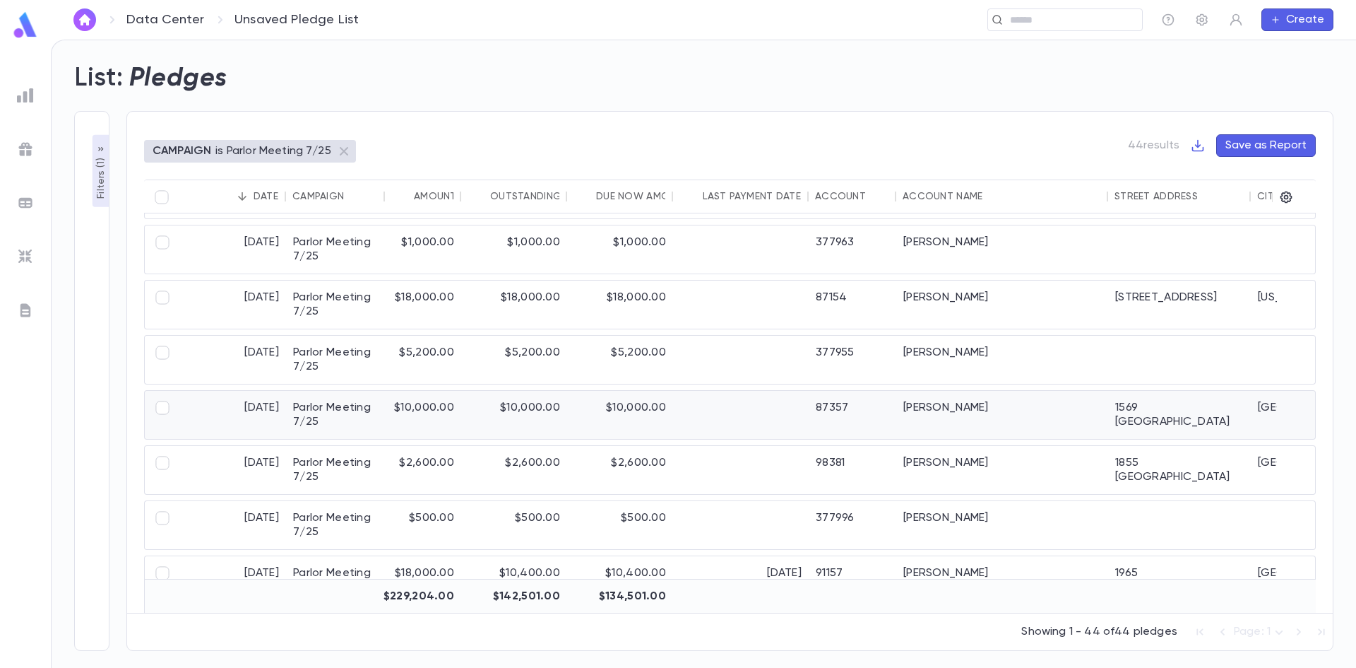
scroll to position [1271, 0]
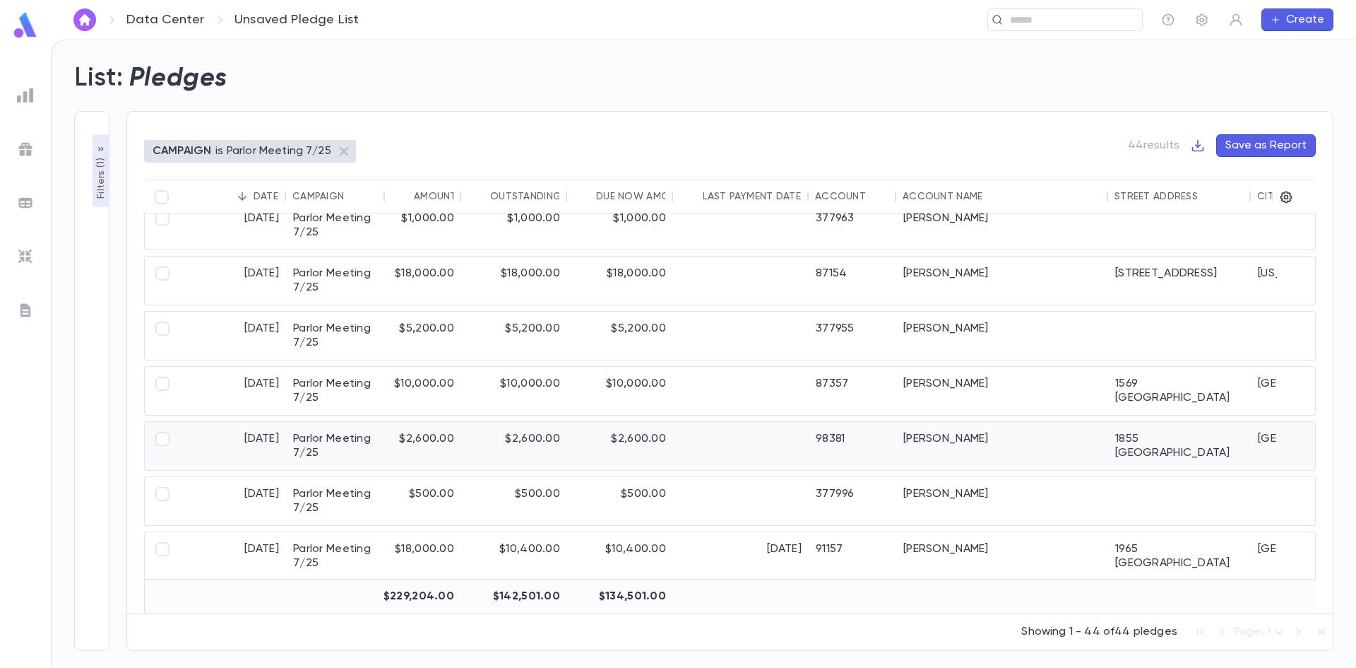
click at [660, 459] on div "$2,600.00" at bounding box center [620, 446] width 106 height 48
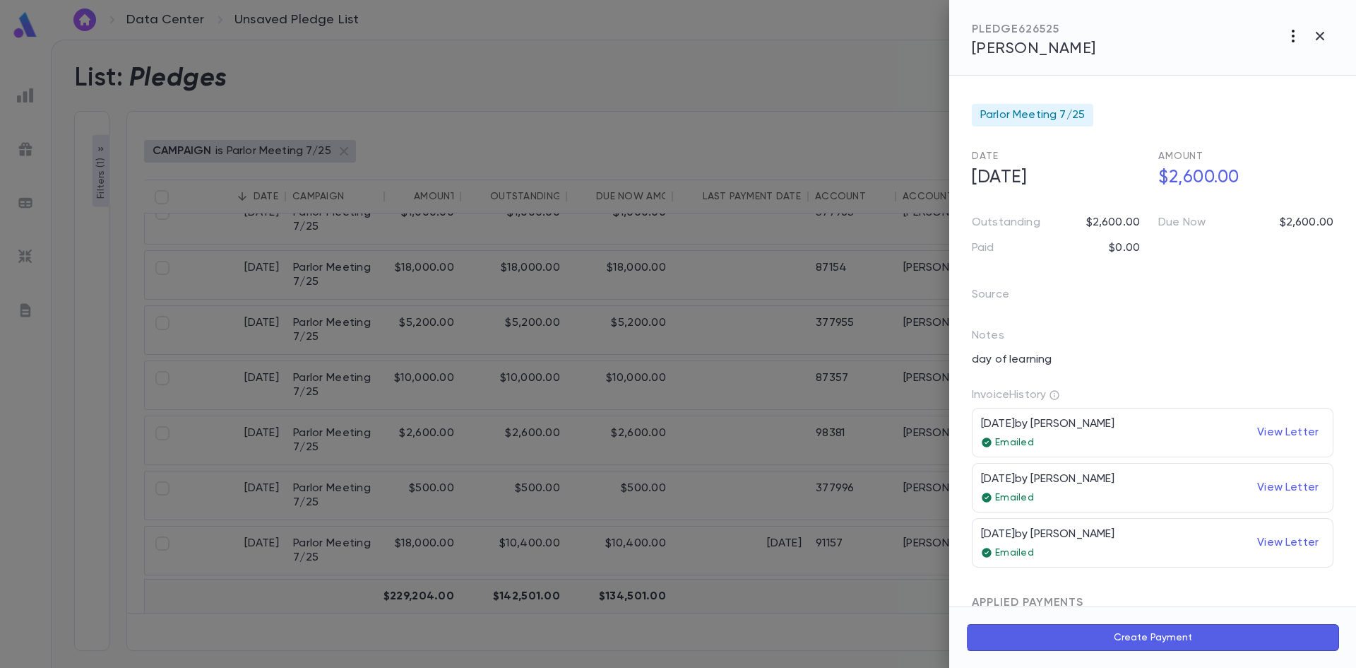
click at [1288, 40] on icon "button" at bounding box center [1293, 36] width 17 height 17
click at [1286, 87] on li "Send Invoice" at bounding box center [1262, 89] width 176 height 25
click at [1324, 88] on li "Email" at bounding box center [1320, 90] width 49 height 25
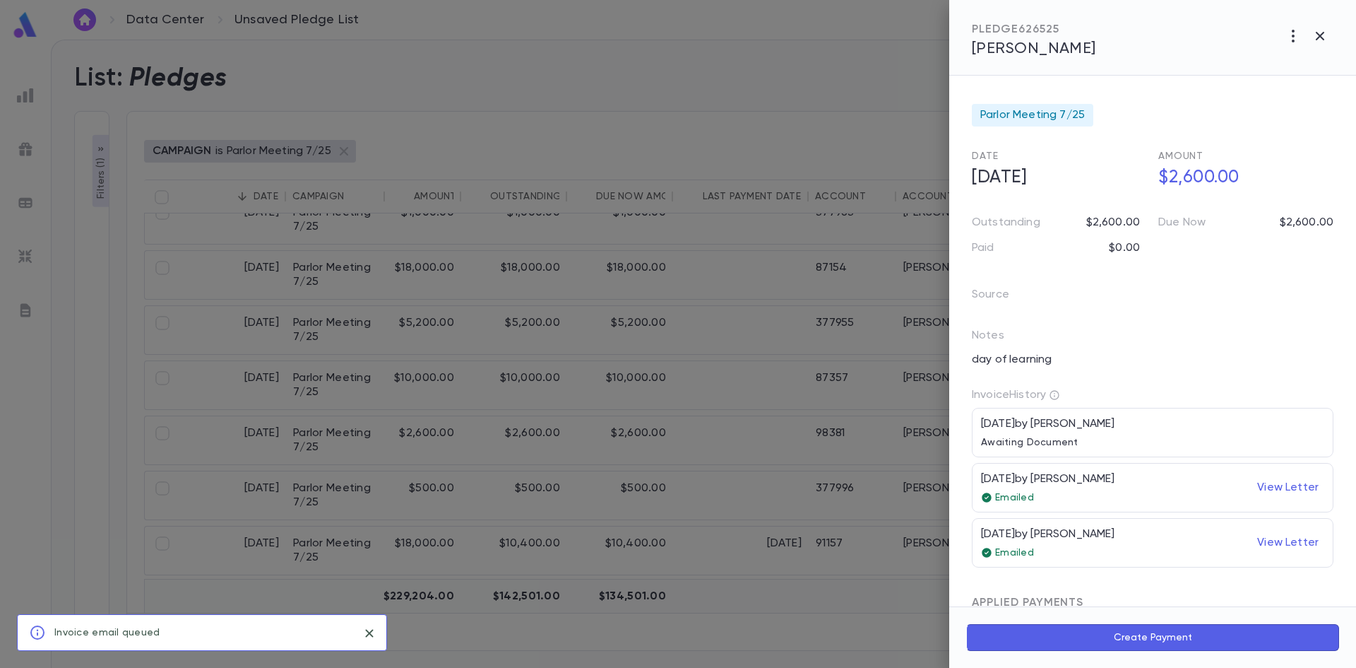
click at [683, 479] on div at bounding box center [678, 334] width 1356 height 668
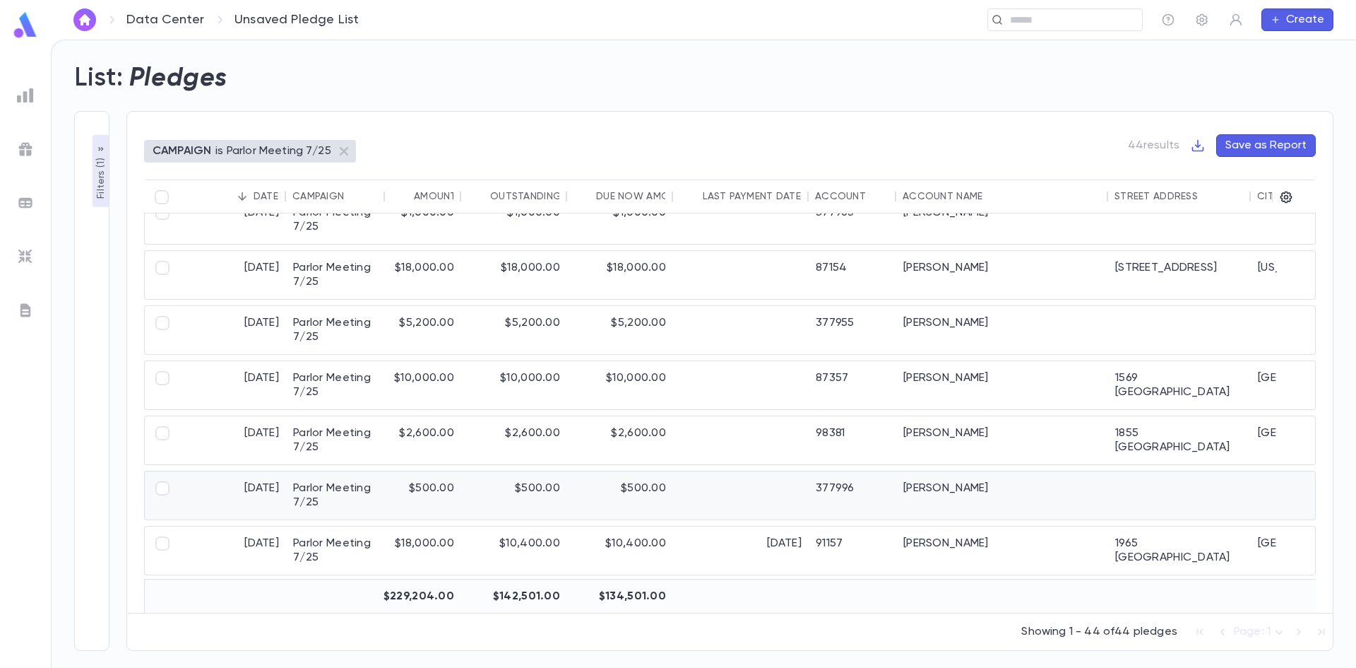
click at [687, 496] on div at bounding box center [741, 495] width 136 height 48
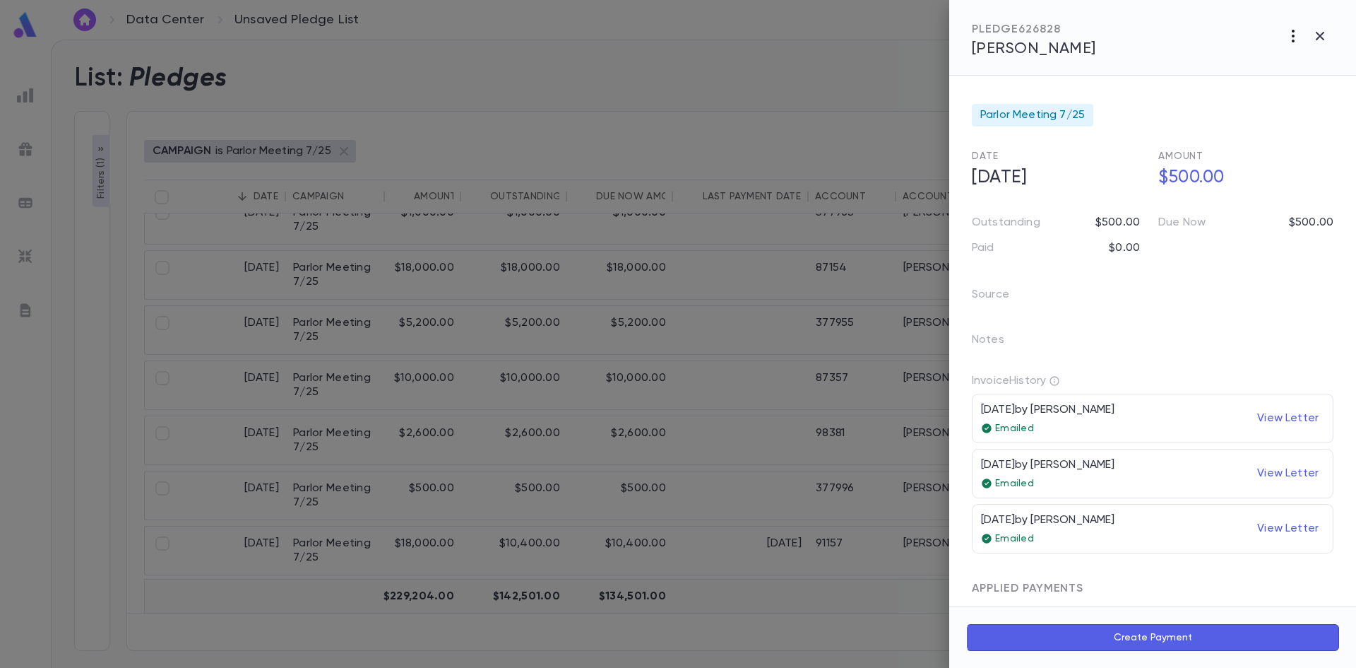
click at [1293, 36] on icon "button" at bounding box center [1293, 36] width 3 height 13
click at [1262, 88] on li "Send Invoice" at bounding box center [1262, 89] width 176 height 25
click at [1322, 90] on li "Email" at bounding box center [1320, 90] width 49 height 25
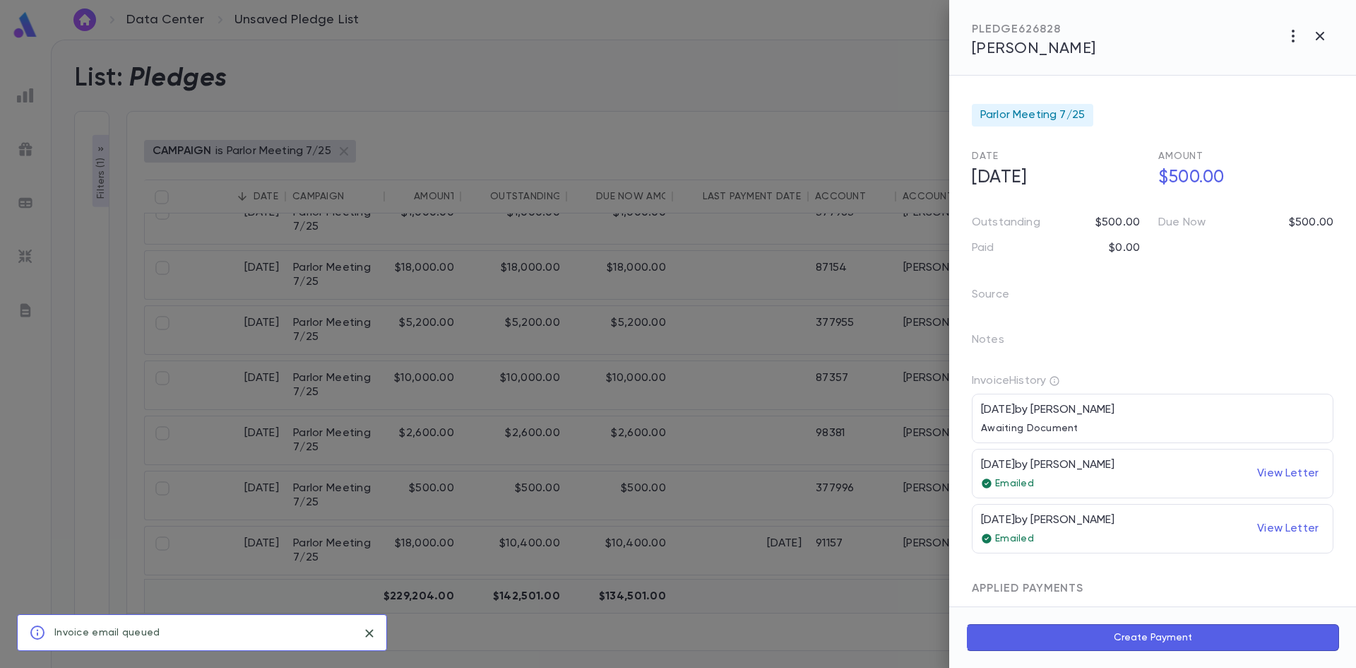
click at [699, 550] on div at bounding box center [678, 334] width 1356 height 668
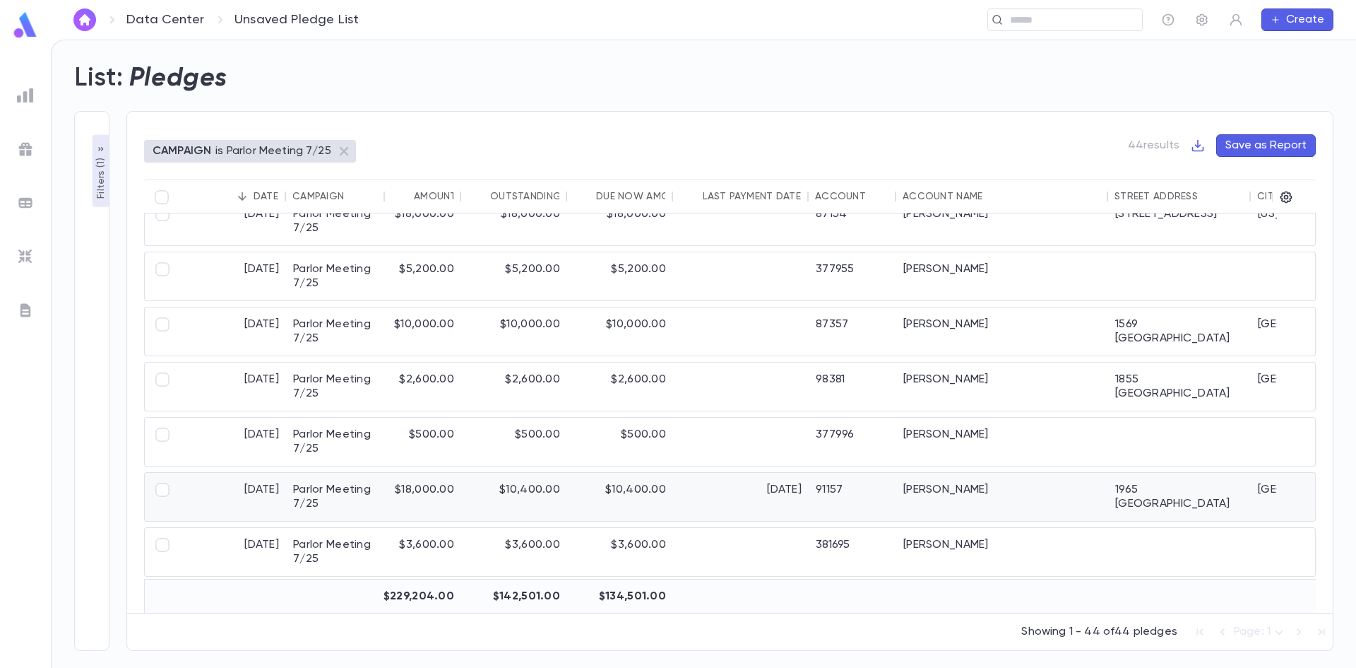
scroll to position [1413, 0]
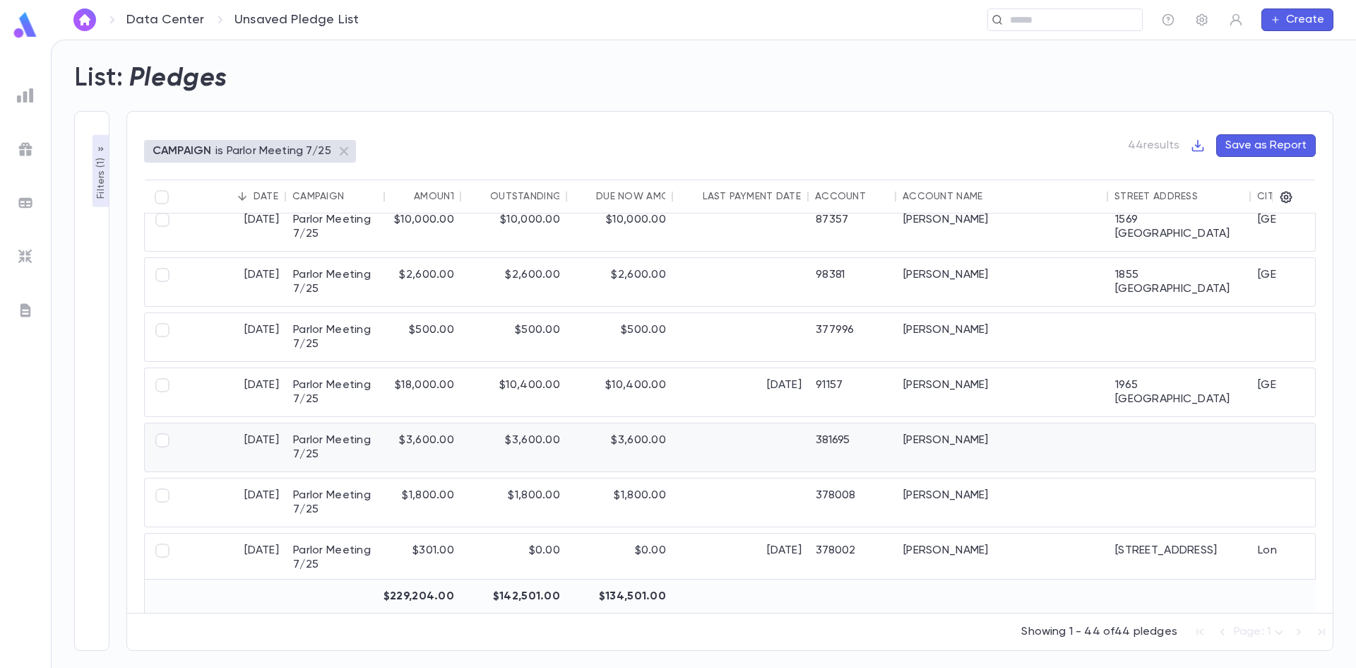
click at [619, 444] on div "$3,600.00" at bounding box center [620, 447] width 106 height 48
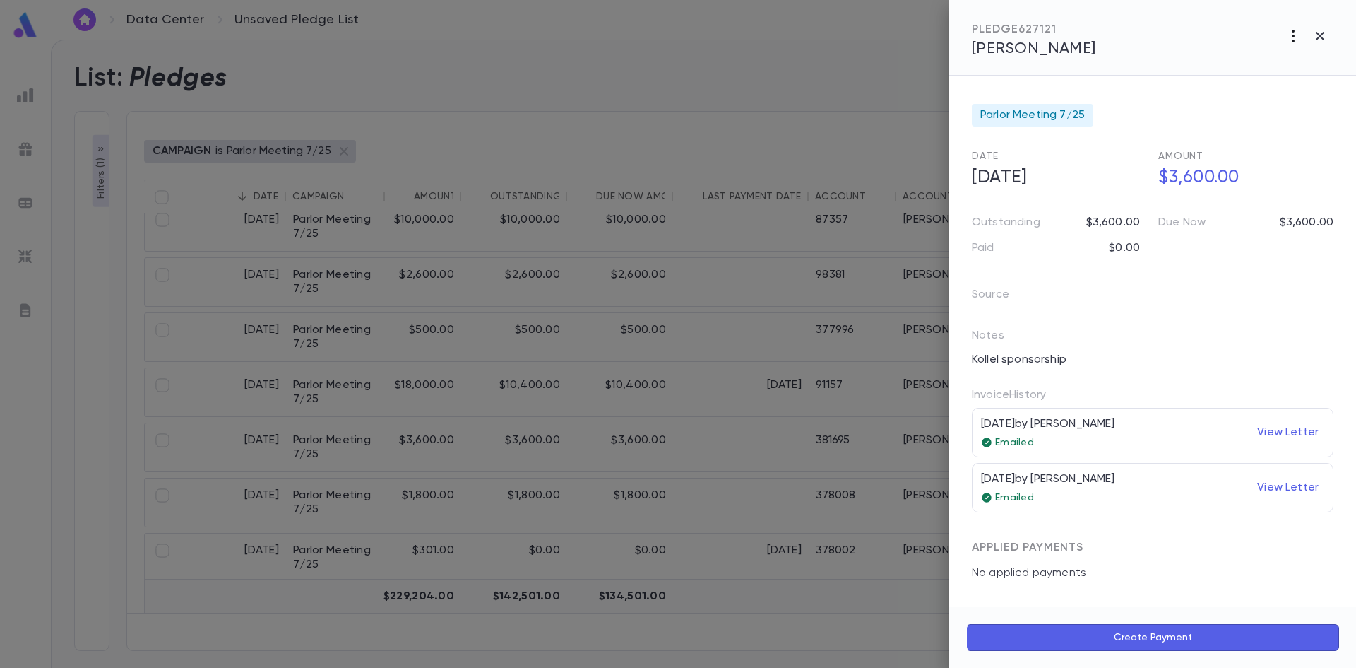
click at [1292, 35] on icon "button" at bounding box center [1293, 36] width 17 height 17
click at [1238, 90] on p "Send Invoice" at bounding box center [1219, 90] width 68 height 14
click at [1311, 86] on li "Email" at bounding box center [1320, 90] width 49 height 25
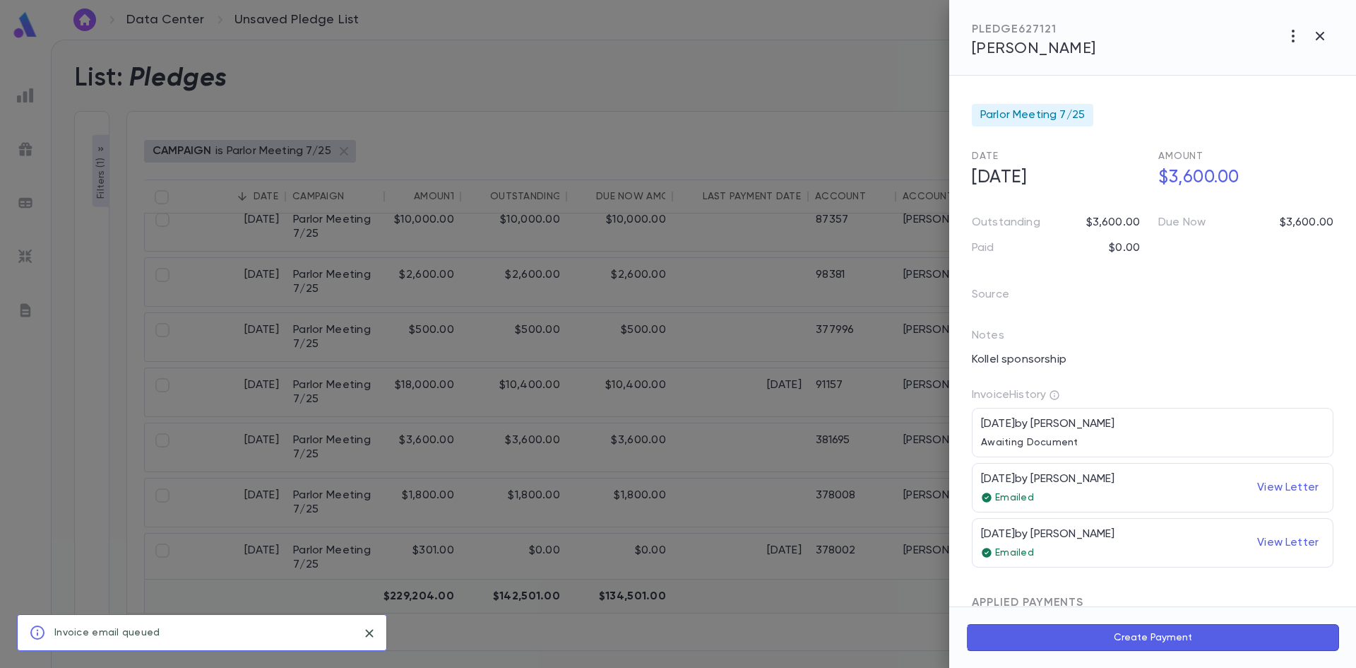
click at [640, 520] on div at bounding box center [678, 334] width 1356 height 668
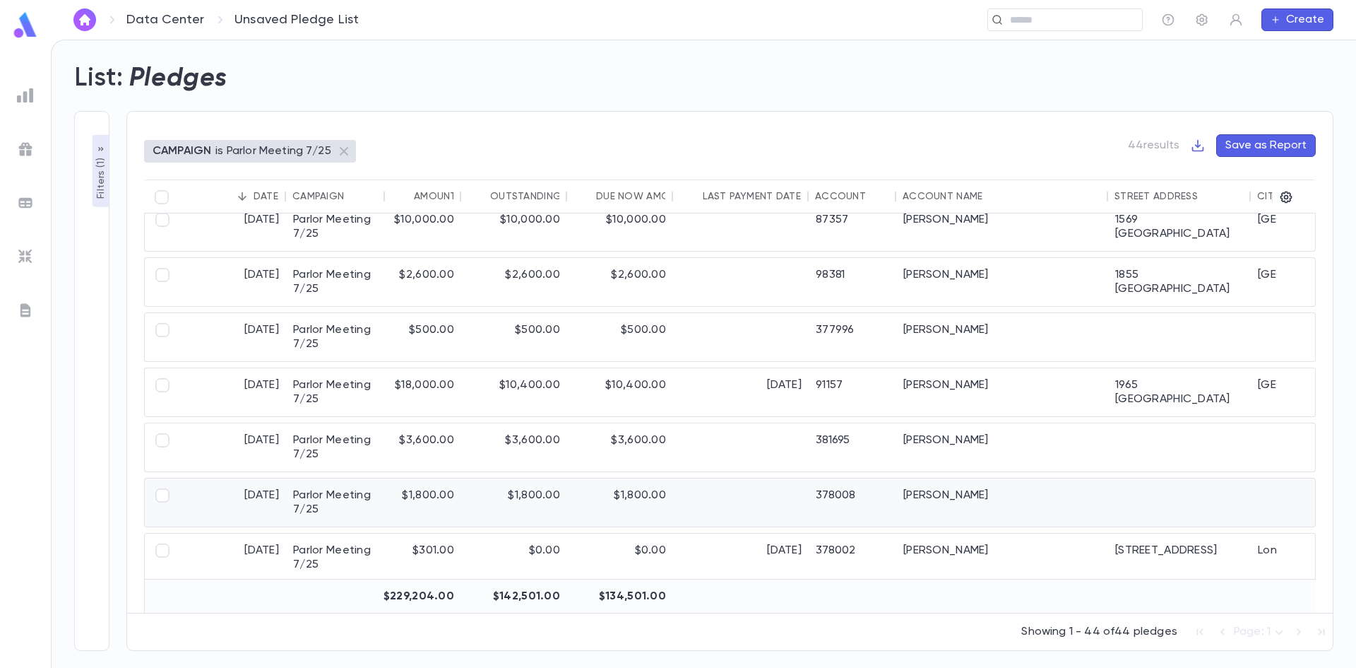
click at [575, 514] on div "$1,800.00" at bounding box center [620, 502] width 106 height 48
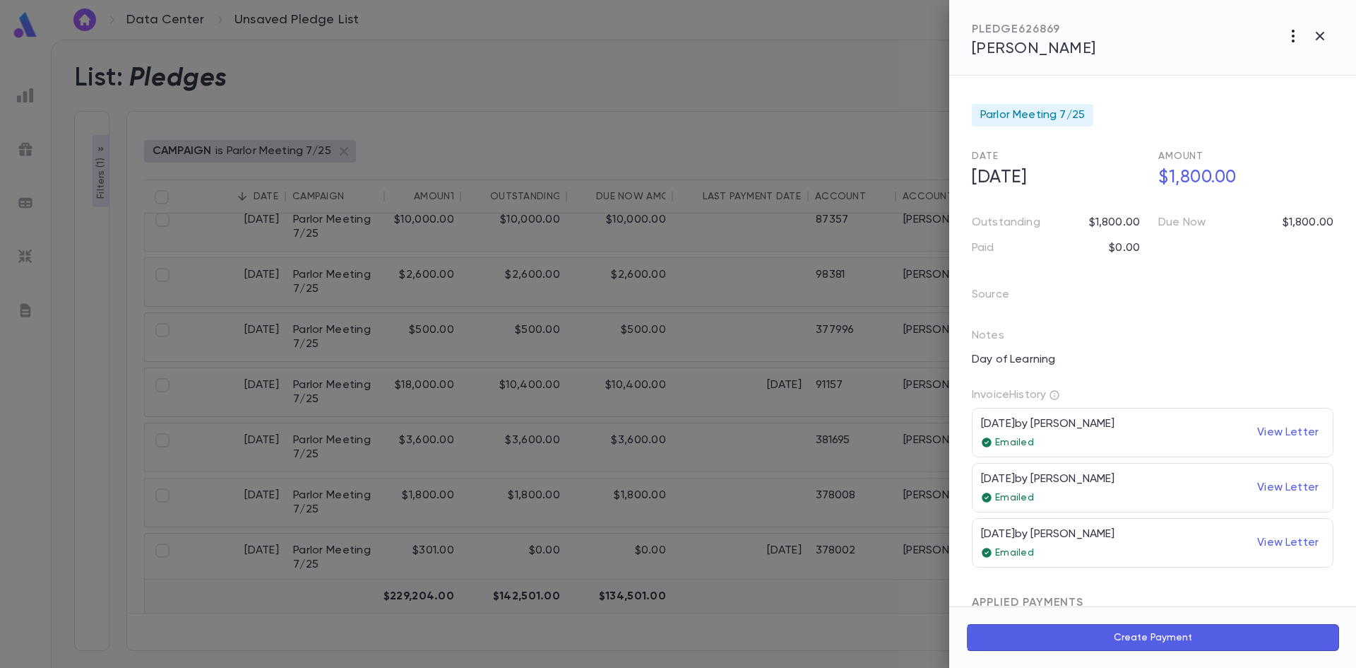
click at [1293, 40] on icon "button" at bounding box center [1293, 36] width 3 height 13
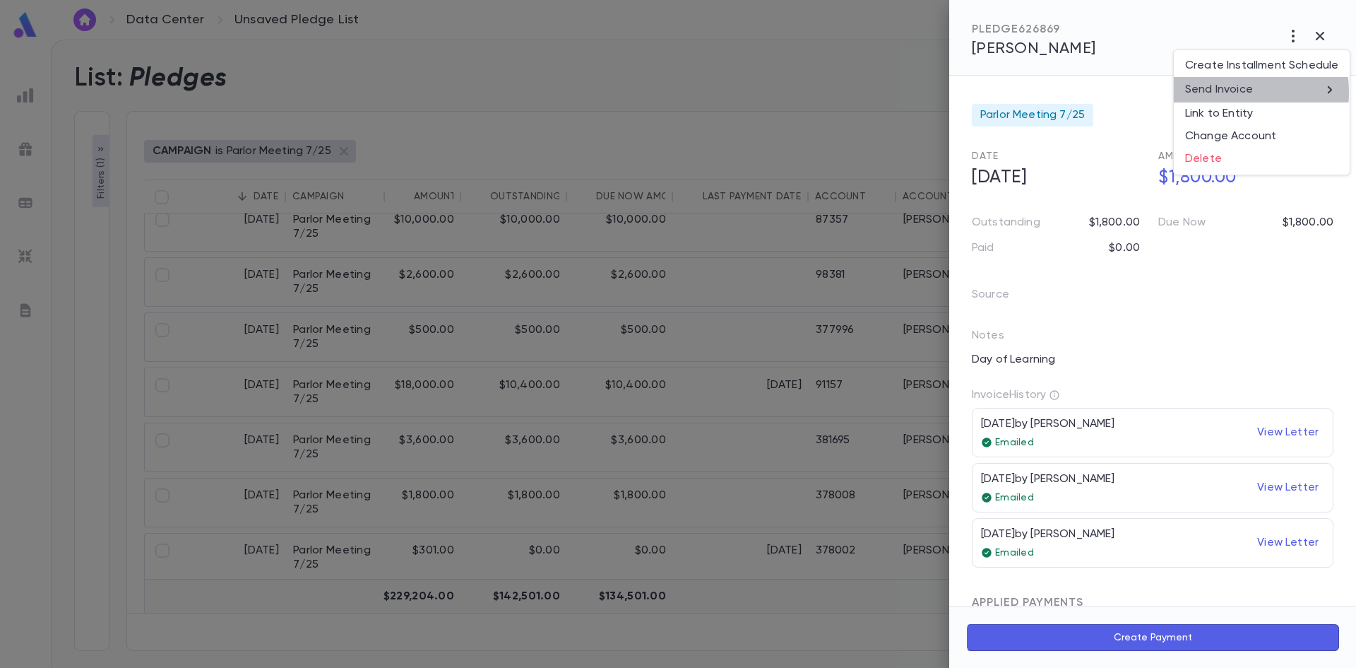
click at [1238, 92] on p "Send Invoice" at bounding box center [1219, 90] width 68 height 14
click at [1317, 93] on li "Email" at bounding box center [1320, 90] width 49 height 25
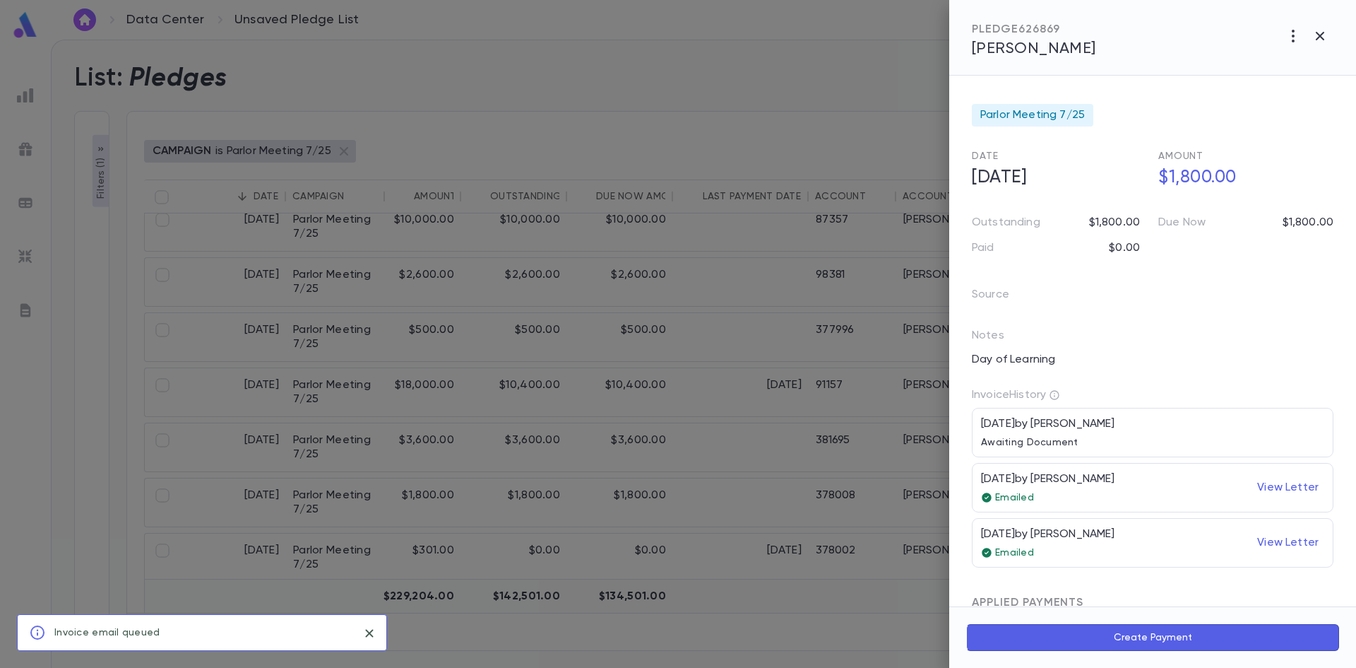
click at [666, 516] on div at bounding box center [678, 334] width 1356 height 668
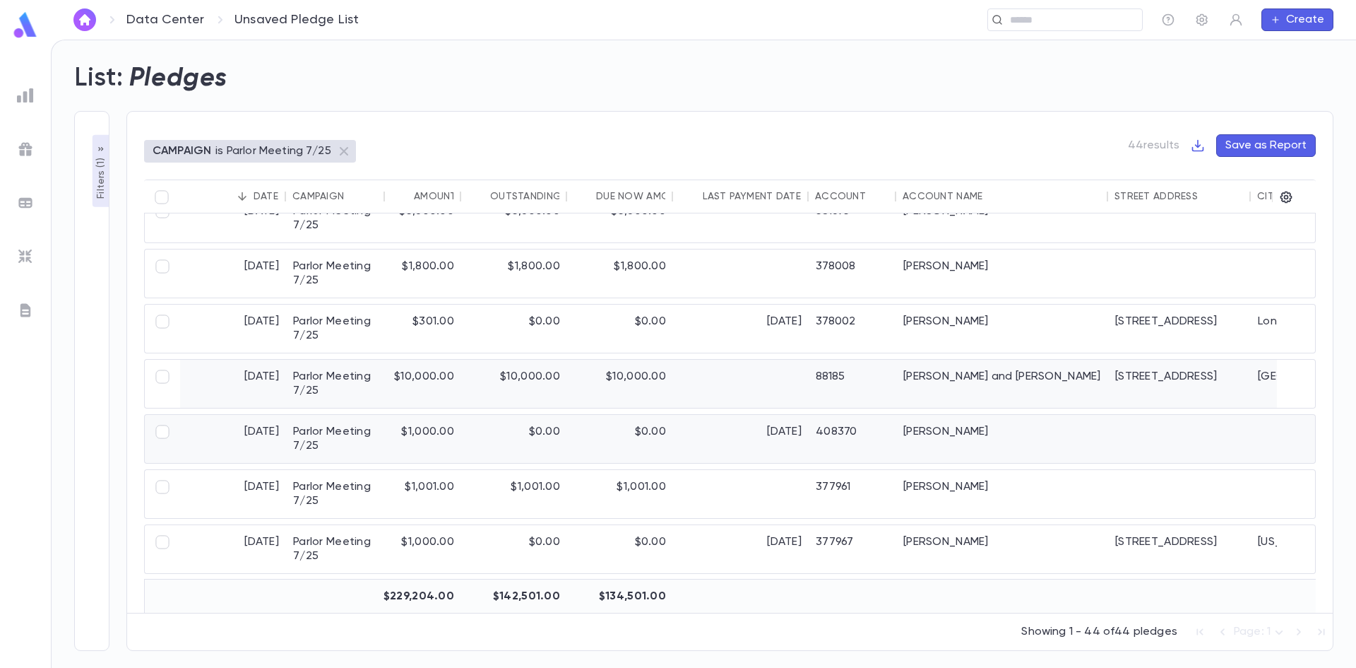
scroll to position [1695, 0]
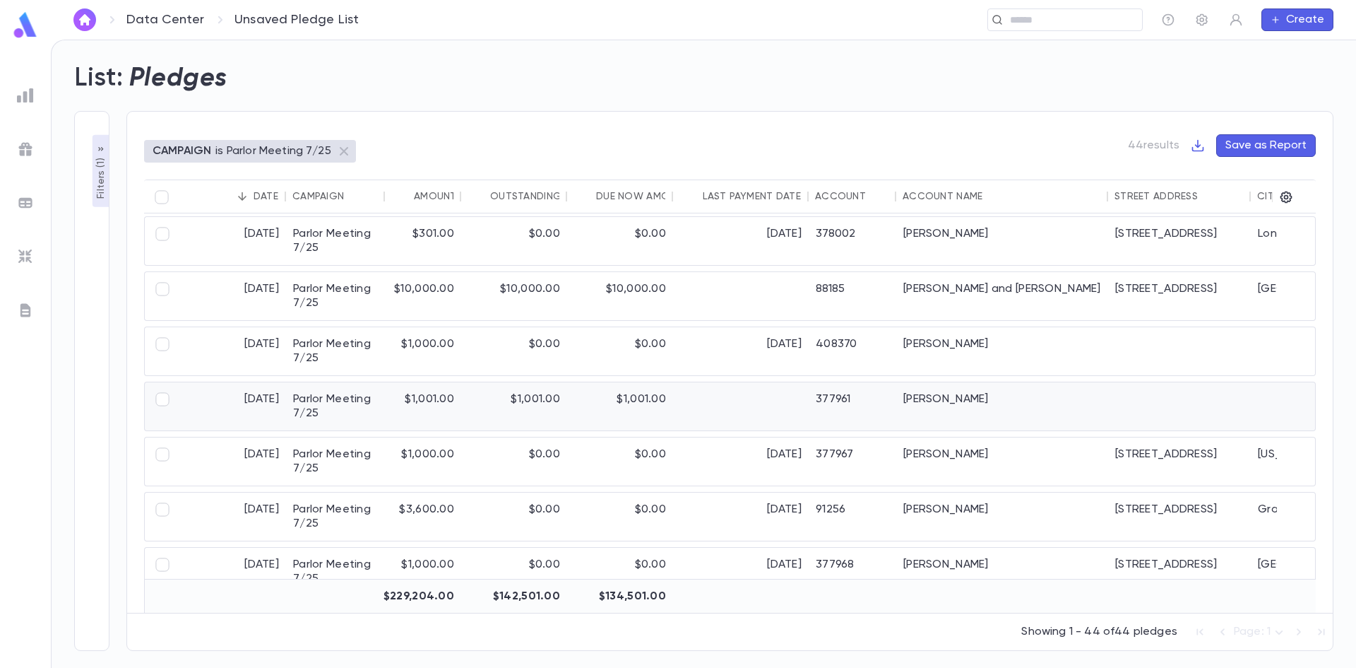
click at [619, 417] on div "$1,001.00" at bounding box center [620, 406] width 106 height 48
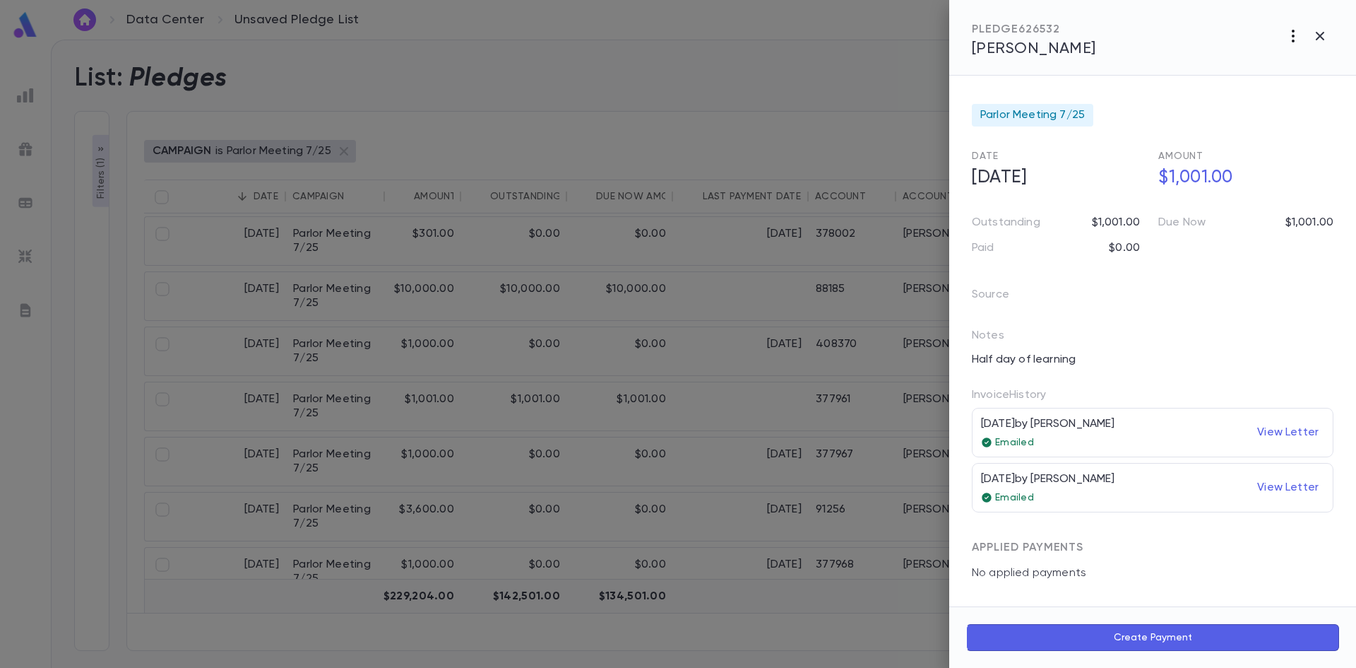
click at [1291, 37] on icon "button" at bounding box center [1293, 36] width 17 height 17
click at [1226, 90] on p "Send Invoice" at bounding box center [1219, 90] width 68 height 14
click at [1312, 91] on li "Email" at bounding box center [1320, 90] width 49 height 25
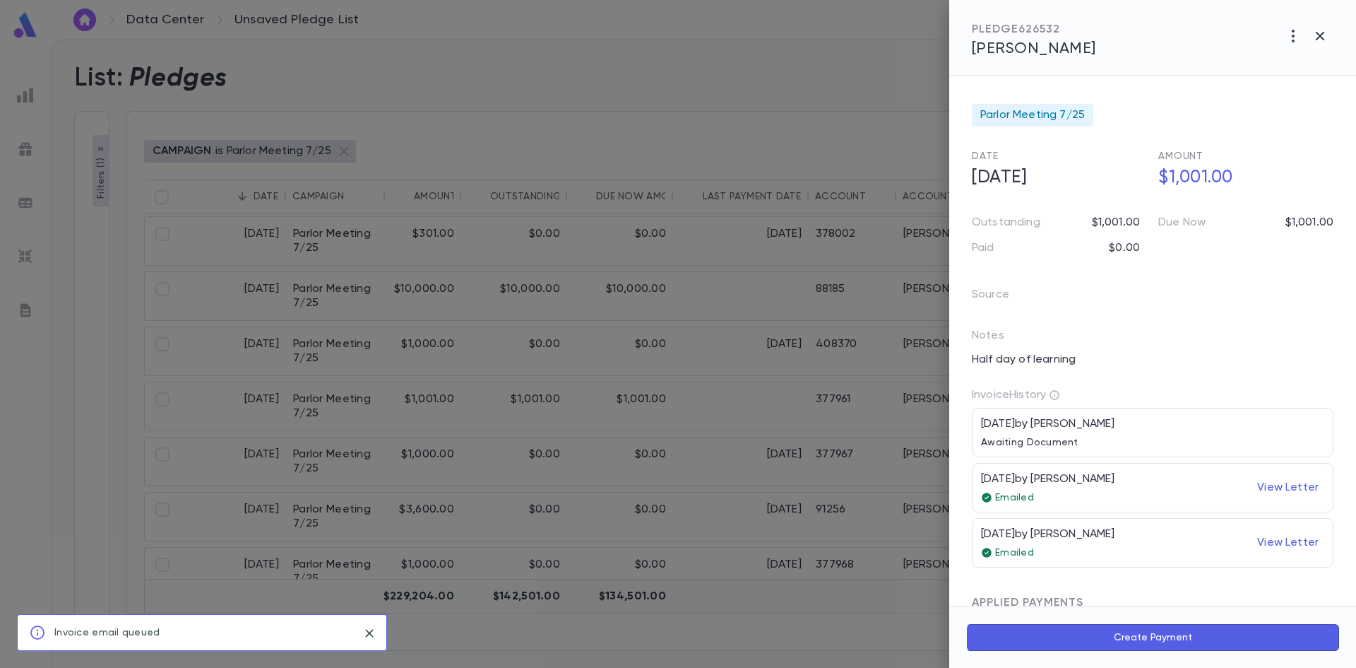
click at [692, 437] on div at bounding box center [678, 334] width 1356 height 668
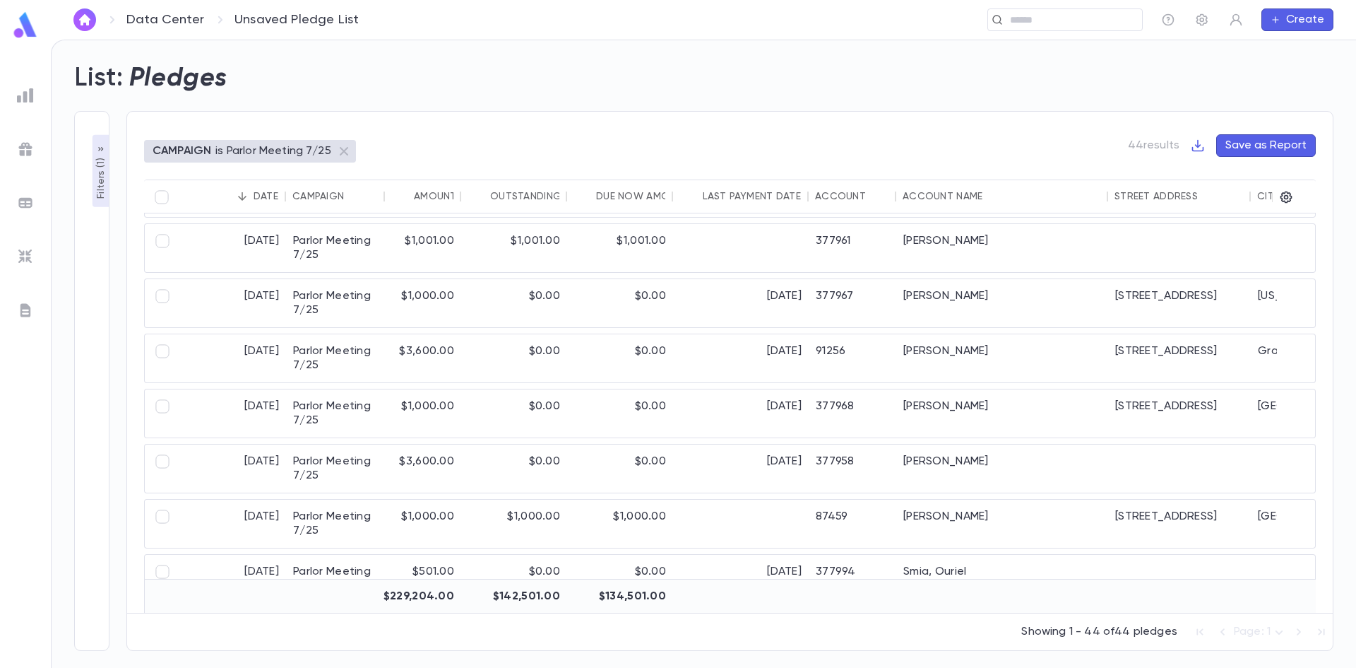
scroll to position [1890, 0]
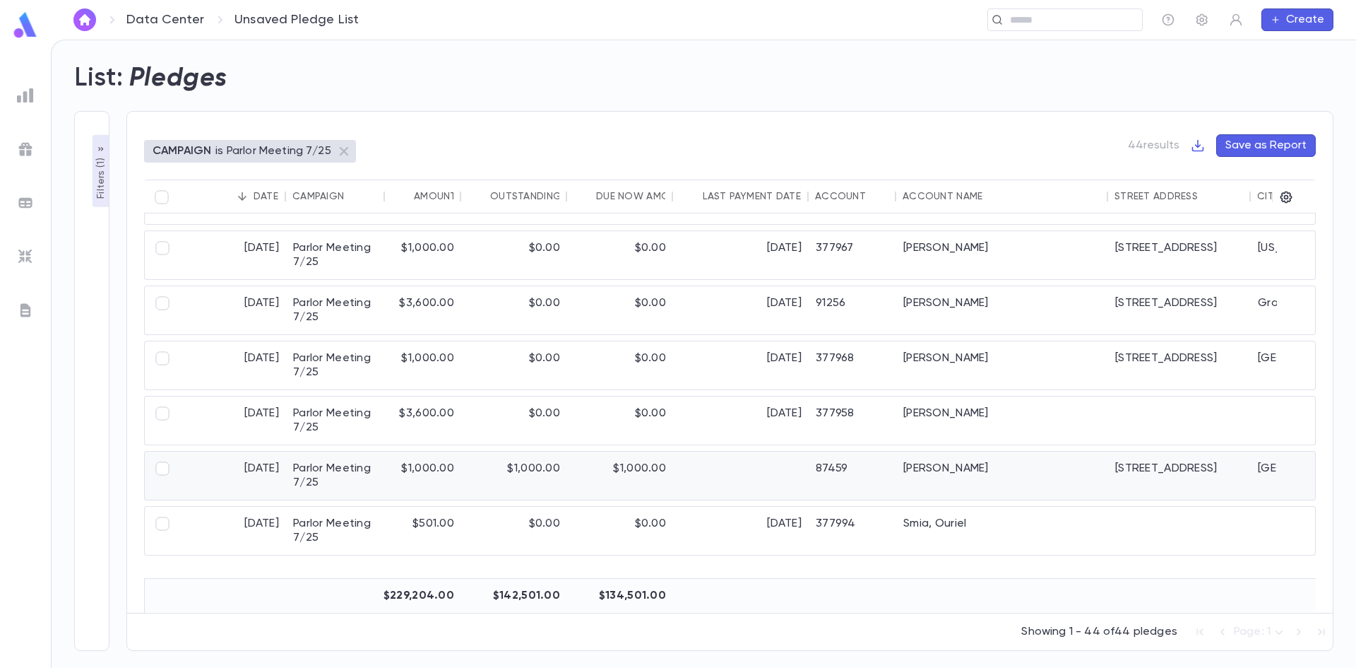
click at [637, 465] on div "$1,000.00" at bounding box center [620, 475] width 106 height 48
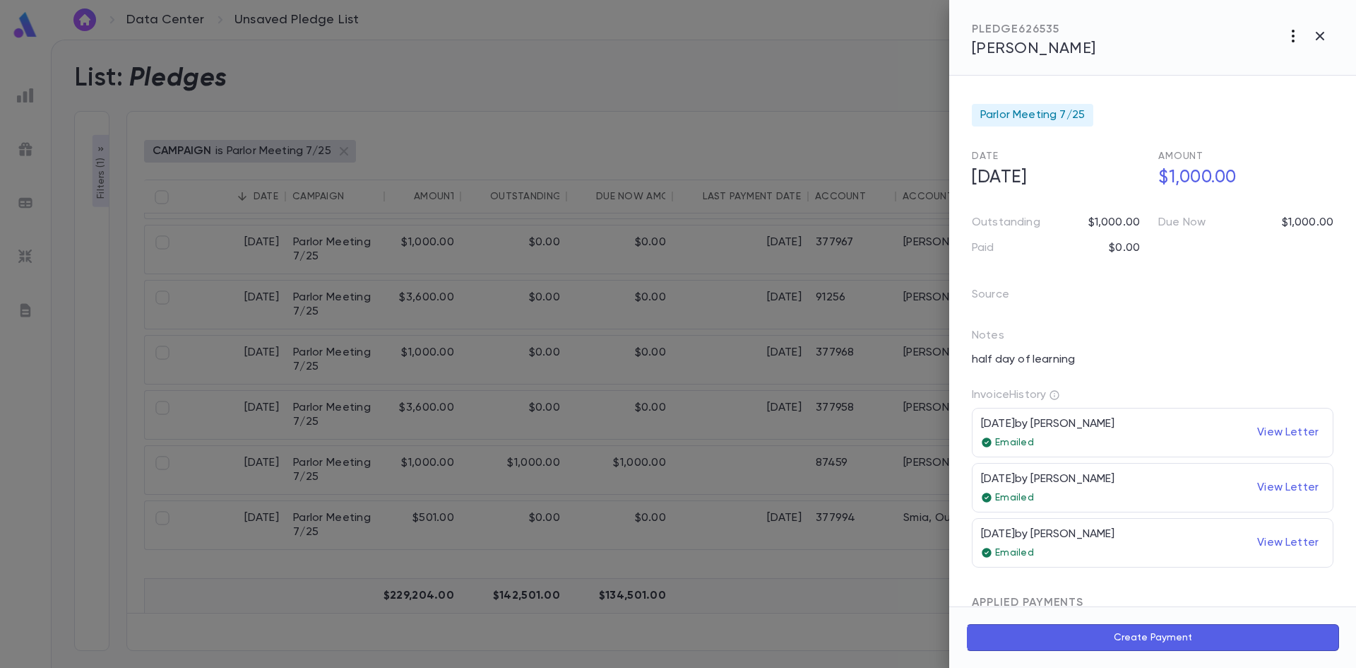
click at [1288, 37] on icon "button" at bounding box center [1293, 36] width 17 height 17
drag, startPoint x: 1299, startPoint y: 70, endPoint x: 1292, endPoint y: 96, distance: 27.1
click at [1292, 96] on ul "Create Installment Schedule Send Invoice Link to Entity Change Account Delete" at bounding box center [1262, 112] width 176 height 124
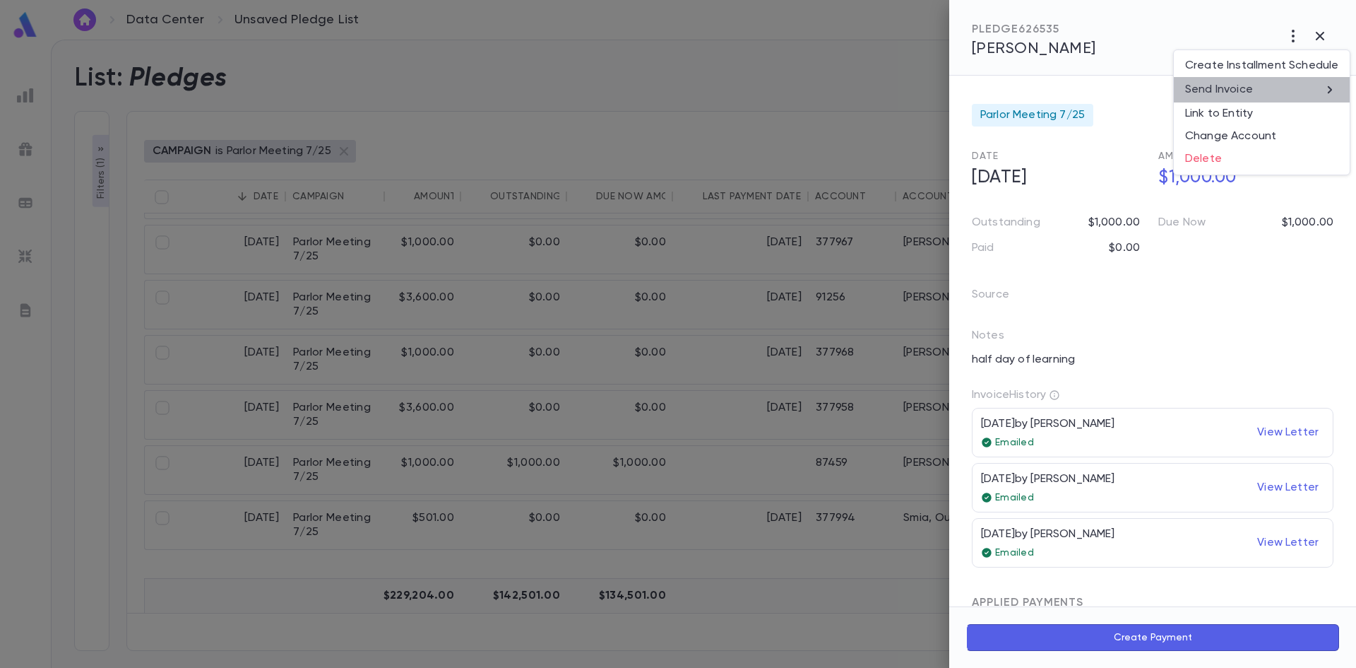
click at [1291, 94] on li "Send Invoice" at bounding box center [1262, 89] width 176 height 25
click at [1319, 91] on li "Email" at bounding box center [1320, 90] width 49 height 25
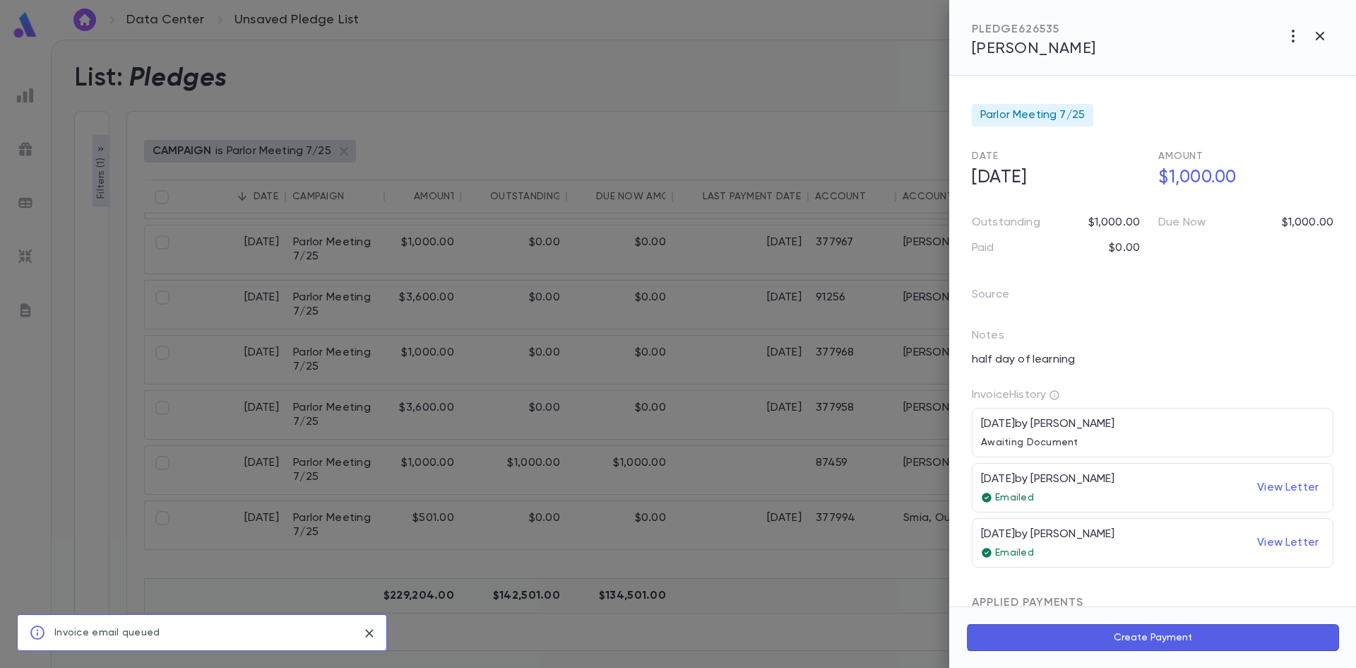
click at [695, 509] on div at bounding box center [678, 334] width 1356 height 668
